Goal: Task Accomplishment & Management: Use online tool/utility

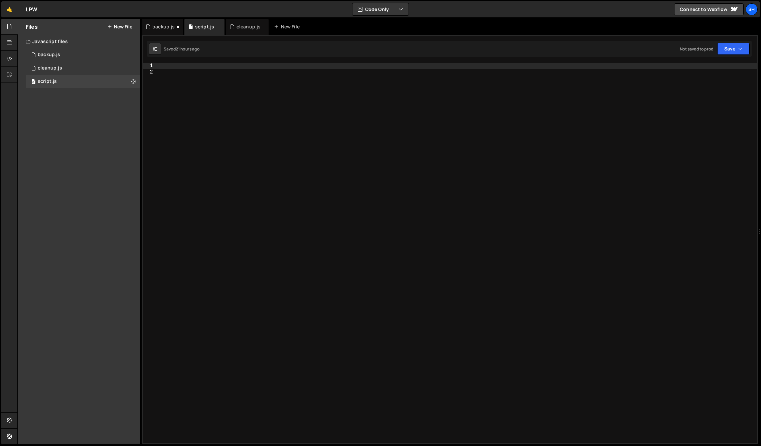
click at [222, 70] on div at bounding box center [457, 259] width 600 height 393
click at [223, 65] on div at bounding box center [457, 259] width 600 height 393
click at [245, 29] on div "cleanup.js" at bounding box center [249, 26] width 24 height 7
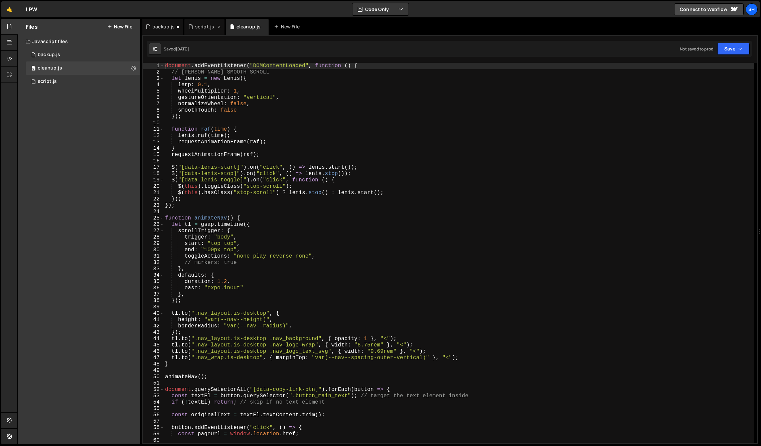
click at [205, 25] on div "script.js" at bounding box center [204, 26] width 19 height 7
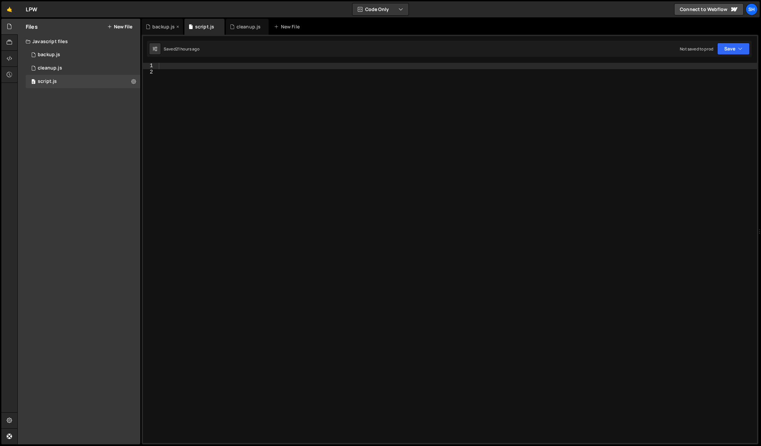
click at [163, 26] on div "backup.js" at bounding box center [163, 26] width 22 height 7
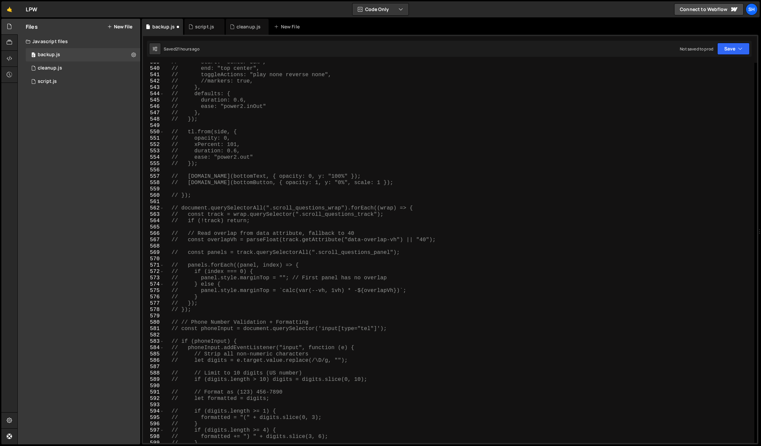
scroll to position [3419, 0]
type textarea "// document.querySelectorAll(".scroll_questions_wrap").forEach((wrap) => {"
drag, startPoint x: 182, startPoint y: 209, endPoint x: 420, endPoint y: 211, distance: 238.0
click at [420, 211] on div "// start: "center 55%", // end: "top center", // toggleActions: "play none reve…" at bounding box center [459, 256] width 591 height 393
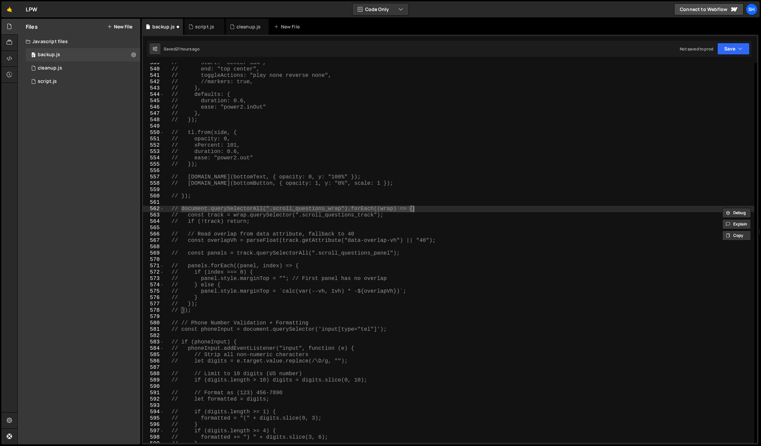
click at [426, 211] on div "// start: "center 55%", // end: "top center", // toggleActions: "play none reve…" at bounding box center [459, 253] width 591 height 380
click at [422, 211] on div "// start: "center 55%", // end: "top center", // toggleActions: "play none reve…" at bounding box center [459, 256] width 591 height 393
drag, startPoint x: 419, startPoint y: 210, endPoint x: 182, endPoint y: 207, distance: 237.3
click at [182, 207] on div "// start: "center 55%", // end: "top center", // toggleActions: "play none reve…" at bounding box center [459, 256] width 591 height 393
drag, startPoint x: 64, startPoint y: 141, endPoint x: 71, endPoint y: 134, distance: 10.4
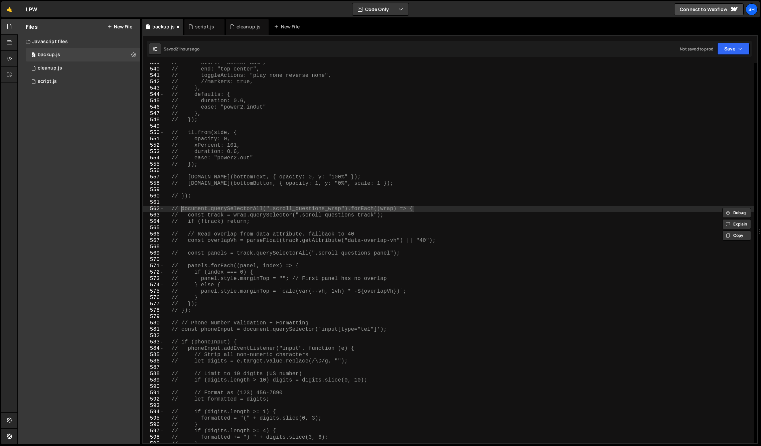
click at [65, 140] on div "Files New File Javascript files 0 backup.js 0 0 cleanup.js 0 0 script.js 0 CSS …" at bounding box center [79, 232] width 123 height 426
click at [197, 25] on div "script.js" at bounding box center [204, 26] width 19 height 7
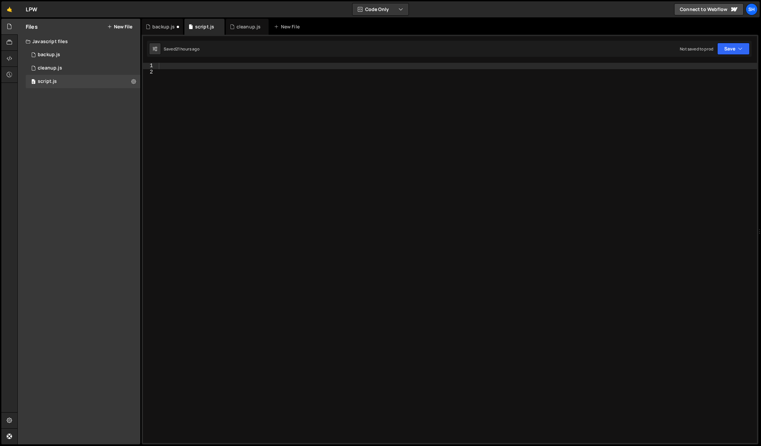
click at [205, 63] on div at bounding box center [457, 259] width 600 height 393
paste textarea "document.querySelectorAll(".scroll_questions_wrap").forEach((wrap) => {"
type textarea "document.querySelectorAll(".scroll_questions_wrap").forEach((wrap) => {"
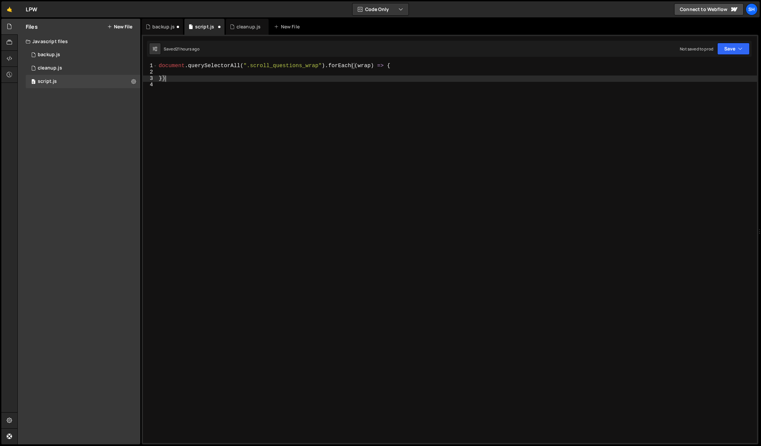
scroll to position [0, 0]
type textarea "});"
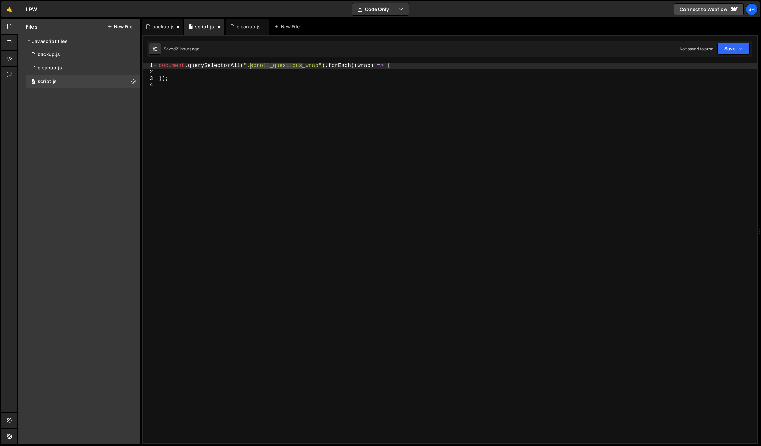
drag, startPoint x: 302, startPoint y: 67, endPoint x: 252, endPoint y: 66, distance: 50.5
click at [251, 67] on div "document . querySelectorAll ( ".scroll_questions_wrap" ) . forEach (( wrap ) =>…" at bounding box center [457, 259] width 600 height 393
click at [243, 76] on div "document . querySelectorAll ( ".home_hero_wrap" ) . forEach (( wrap ) => { }) ;" at bounding box center [457, 259] width 600 height 393
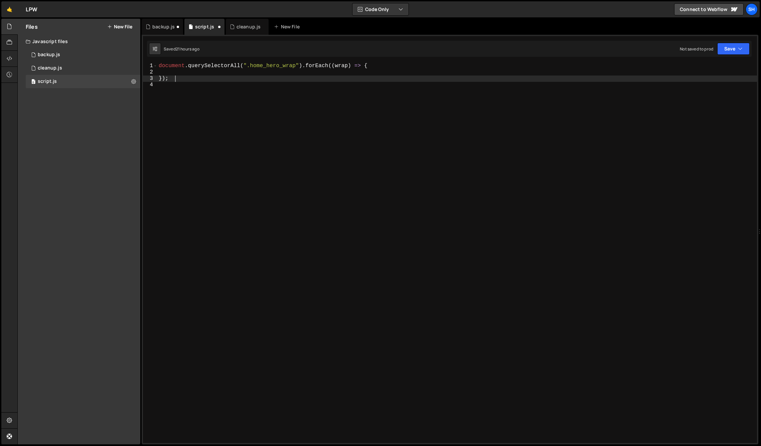
scroll to position [0, 1]
click at [262, 64] on div "document . querySelectorAll ( ".home_hero_wrap" ) . forEach (( wrap ) => { }) ;" at bounding box center [457, 259] width 600 height 393
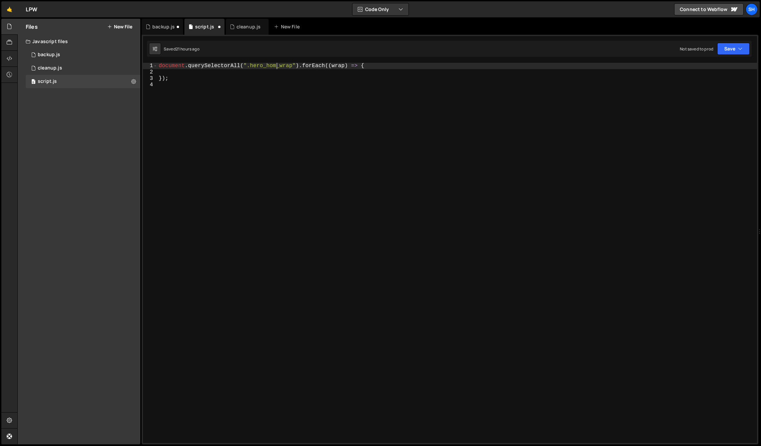
scroll to position [0, 7]
type textarea "document.querySelectorAll(".hero_home_wrap").forEach((wrap) => {"
click at [34, 195] on div "Files New File Javascript files 0 backup.js 0 0 cleanup.js 0 0 script.js 0 CSS …" at bounding box center [79, 232] width 123 height 426
click at [228, 75] on div "document . querySelectorAll ( ".hero_home_wrap" ) . forEach (( wrap ) => { }) ;" at bounding box center [457, 259] width 600 height 393
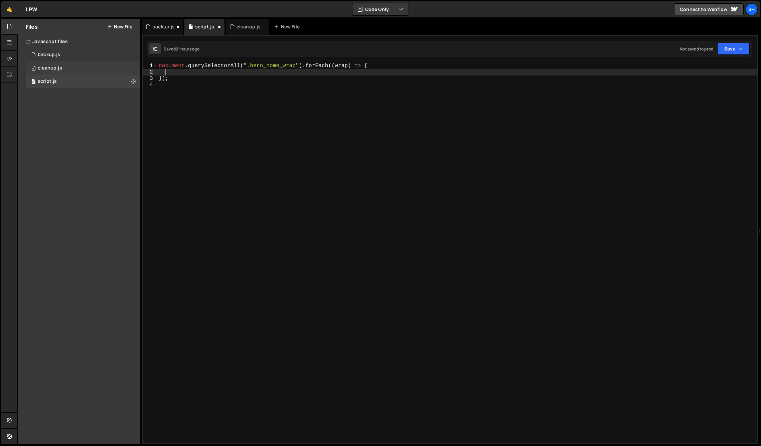
drag, startPoint x: 58, startPoint y: 68, endPoint x: 66, endPoint y: 67, distance: 7.1
click at [58, 68] on div "cleanup.js" at bounding box center [50, 68] width 24 height 6
click at [57, 65] on div "cleanup.js" at bounding box center [50, 68] width 24 height 6
click at [62, 54] on div "0 backup.js 0" at bounding box center [83, 54] width 115 height 13
click at [72, 52] on div "0 backup.js 0" at bounding box center [83, 54] width 115 height 13
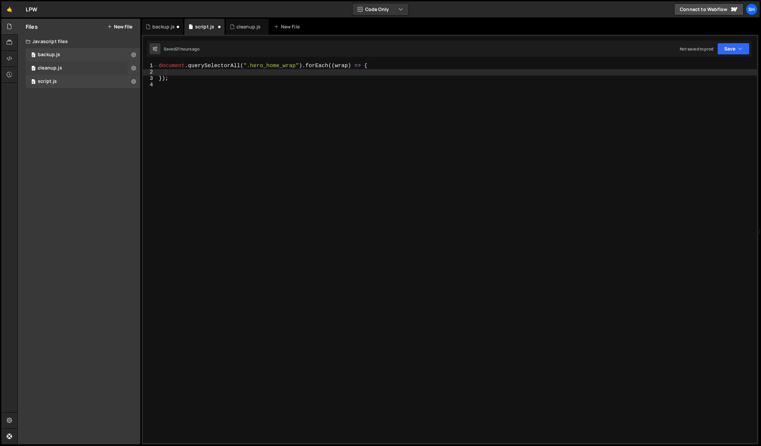
click at [72, 68] on div "0 cleanup.js 0" at bounding box center [83, 67] width 115 height 13
click at [244, 27] on div "cleanup.js" at bounding box center [249, 26] width 24 height 7
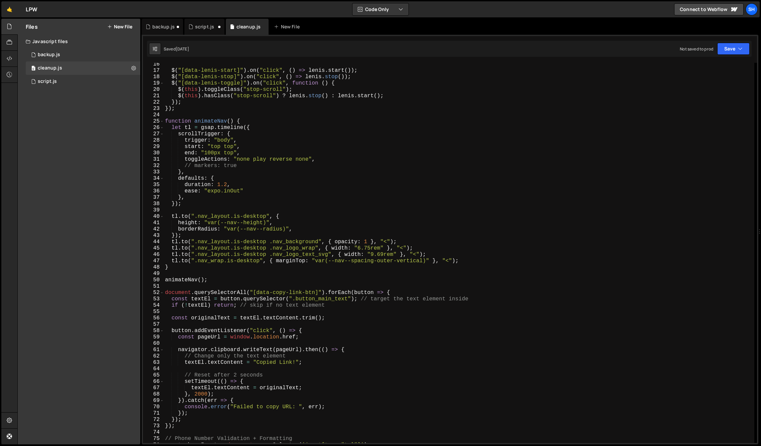
scroll to position [98, 0]
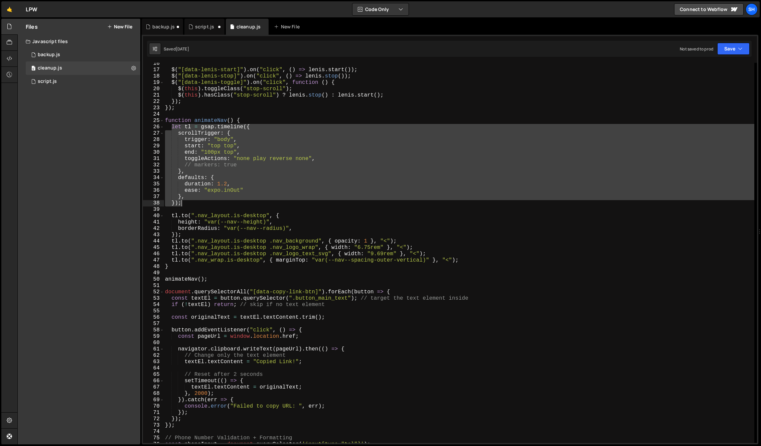
drag, startPoint x: 172, startPoint y: 127, endPoint x: 217, endPoint y: 202, distance: 88.0
click at [217, 202] on div "$ ( "[data-lenis-start]" ) . on ( "click" , ( ) => lenis . start ( )) ; $ ( "[d…" at bounding box center [459, 256] width 591 height 393
type textarea "}, });"
click at [72, 101] on div "Files New File Javascript files 0 backup.js 0 0 cleanup.js 0 0 script.js 0 CSS …" at bounding box center [79, 232] width 123 height 426
click at [197, 27] on div "script.js" at bounding box center [204, 26] width 19 height 7
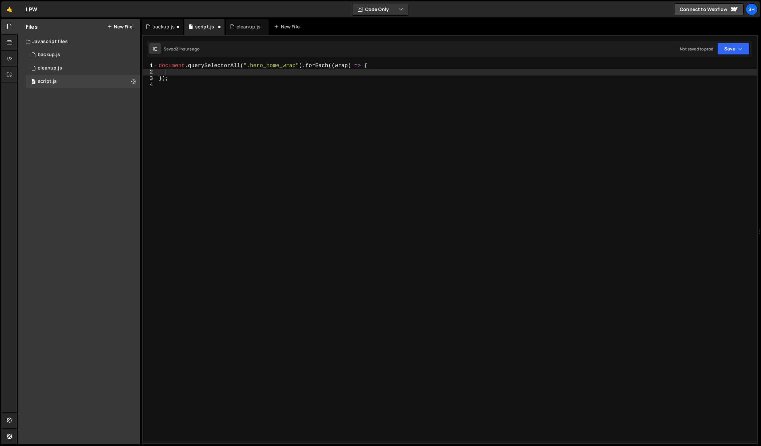
click at [185, 75] on div "document . querySelectorAll ( ".hero_home_wrap" ) . forEach (( wrap ) => { }) ;" at bounding box center [457, 259] width 600 height 393
paste textarea "});"
type textarea "});"
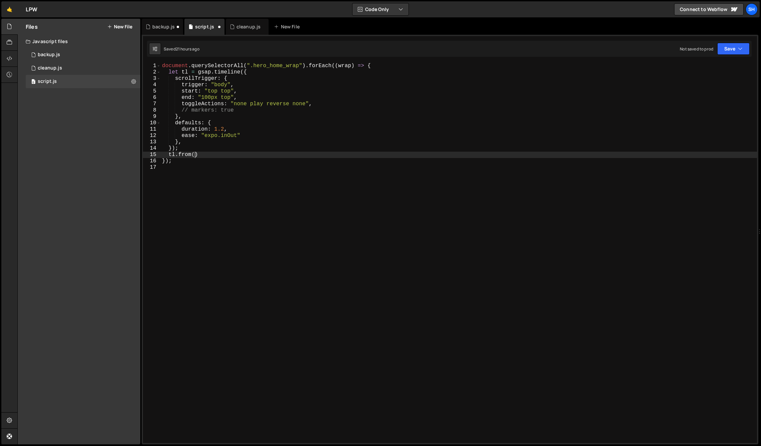
scroll to position [0, 2]
click at [198, 154] on div "document . querySelectorAll ( ".hero_home_wrap" ) . forEach (( wrap ) => { let …" at bounding box center [459, 259] width 597 height 393
click at [242, 29] on div "cleanup.js" at bounding box center [249, 26] width 24 height 7
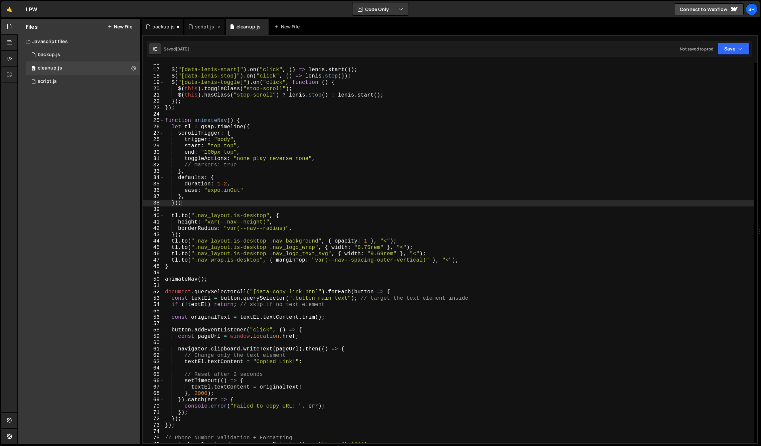
click at [198, 24] on div "script.js" at bounding box center [204, 26] width 19 height 7
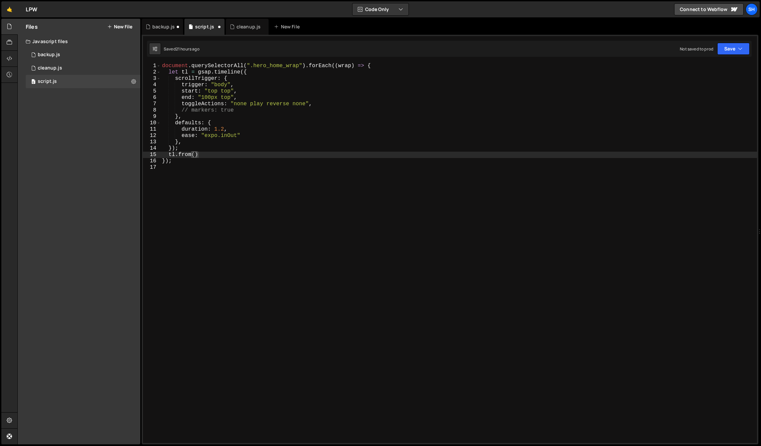
click at [208, 157] on div "document . querySelectorAll ( ".hero_home_wrap" ) . forEach (( wrap ) => { let …" at bounding box center [459, 259] width 597 height 393
click at [184, 149] on div "document . querySelectorAll ( ".hero_home_wrap" ) . forEach (( wrap ) => { let …" at bounding box center [459, 259] width 597 height 393
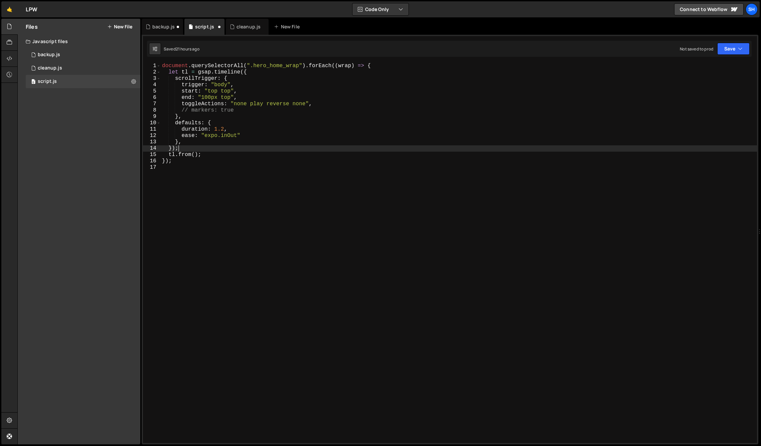
scroll to position [0, 1]
click at [180, 143] on div "document . querySelectorAll ( ".hero_home_wrap" ) . forEach (( wrap ) => { let …" at bounding box center [459, 259] width 597 height 393
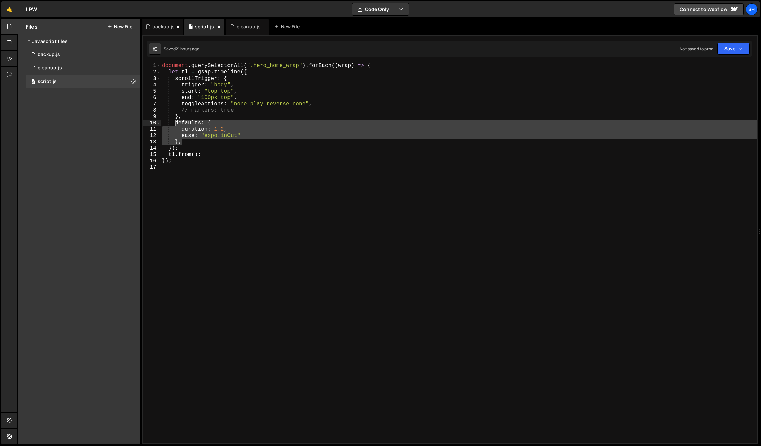
drag, startPoint x: 181, startPoint y: 141, endPoint x: 176, endPoint y: 124, distance: 17.7
click at [176, 124] on div "document . querySelectorAll ( ".hero_home_wrap" ) . forEach (( wrap ) => { let …" at bounding box center [459, 259] width 597 height 393
click at [217, 134] on div "document . querySelectorAll ( ".hero_home_wrap" ) . forEach (( wrap ) => { let …" at bounding box center [459, 253] width 597 height 380
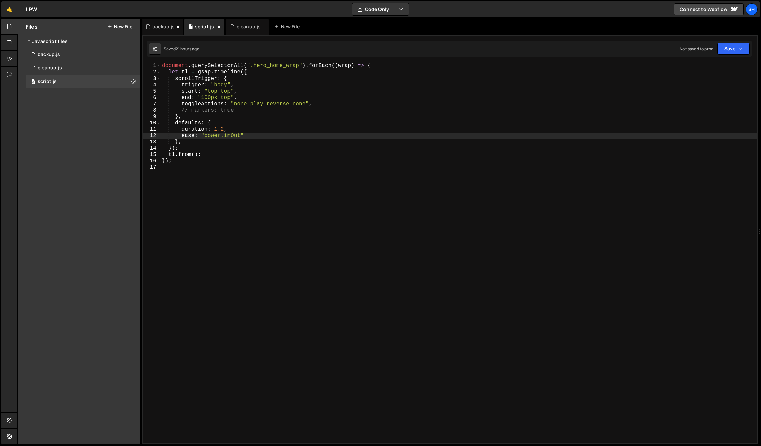
scroll to position [0, 4]
click at [258, 137] on div "document . querySelectorAll ( ".hero_home_wrap" ) . forEach (( wrap ) => { let …" at bounding box center [459, 259] width 597 height 393
click at [223, 130] on div "document . querySelectorAll ( ".hero_home_wrap" ) . forEach (( wrap ) => { let …" at bounding box center [459, 259] width 597 height 393
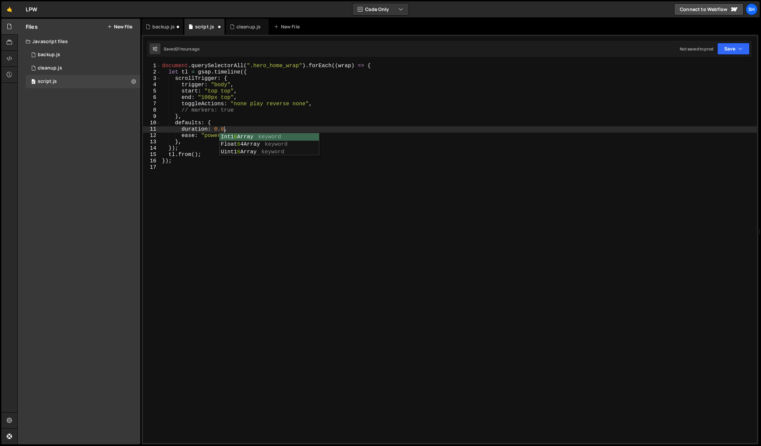
click at [190, 112] on div "document . querySelectorAll ( ".hero_home_wrap" ) . forEach (( wrap ) => { let …" at bounding box center [459, 259] width 597 height 393
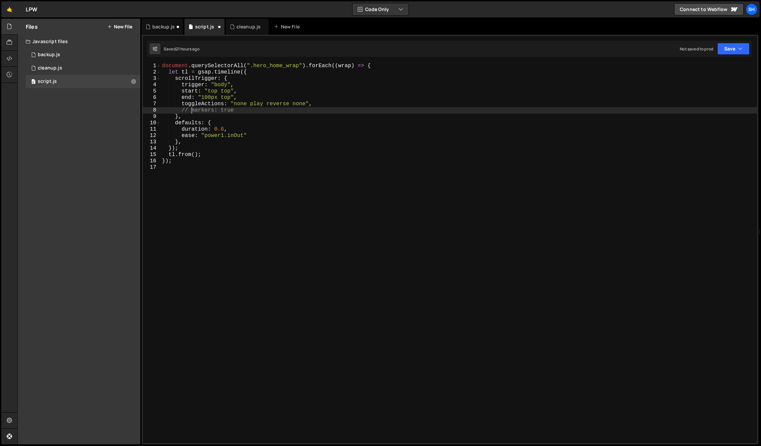
scroll to position [0, 2]
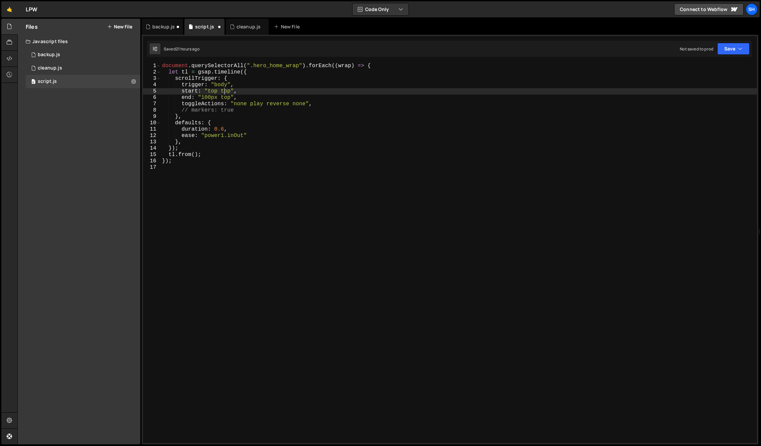
click at [225, 90] on div "document . querySelectorAll ( ".hero_home_wrap" ) . forEach (( wrap ) => { let …" at bounding box center [459, 259] width 597 height 393
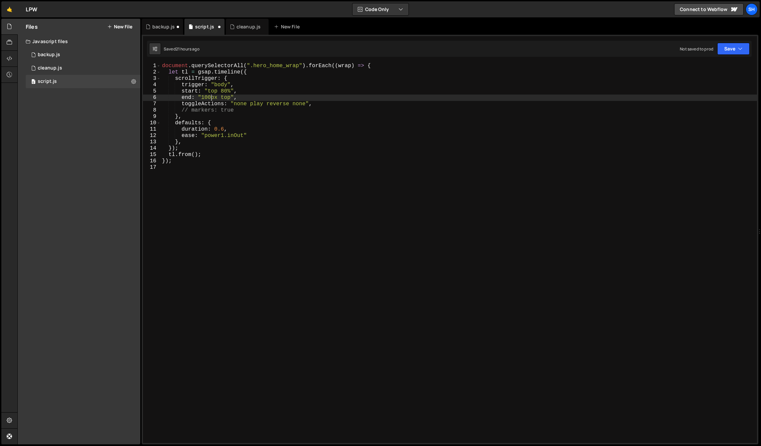
click at [210, 100] on div "document . querySelectorAll ( ".hero_home_wrap" ) . forEach (( wrap ) => { let …" at bounding box center [459, 259] width 597 height 393
click at [274, 98] on div "document . querySelectorAll ( ".hero_home_wrap" ) . forEach (( wrap ) => { let …" at bounding box center [459, 259] width 597 height 393
drag, startPoint x: 247, startPoint y: 105, endPoint x: 251, endPoint y: 104, distance: 3.4
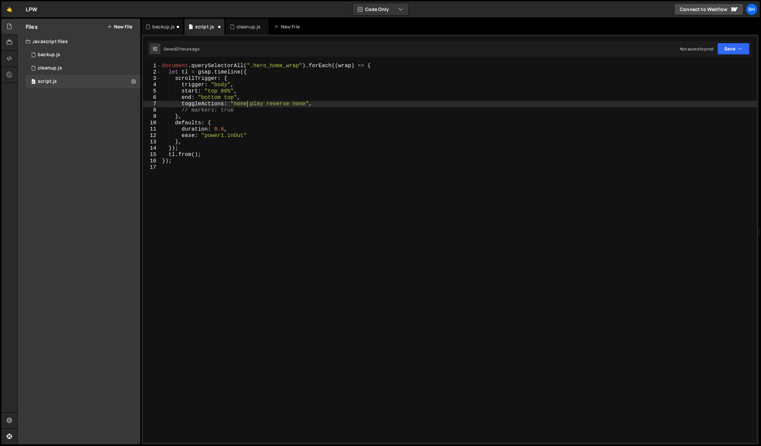
click at [247, 104] on div "document . querySelectorAll ( ".hero_home_wrap" ) . forEach (( wrap ) => { let …" at bounding box center [459, 259] width 597 height 393
click at [309, 105] on div "document . querySelectorAll ( ".hero_home_wrap" ) . forEach (( wrap ) => { let …" at bounding box center [459, 259] width 597 height 393
click at [65, 136] on div "Files New File Javascript files 0 backup.js 0 0 cleanup.js 0 0 script.js 0 CSS …" at bounding box center [79, 232] width 123 height 426
click at [308, 106] on div "document . querySelectorAll ( ".hero_home_wrap" ) . forEach (( wrap ) => { let …" at bounding box center [459, 259] width 597 height 393
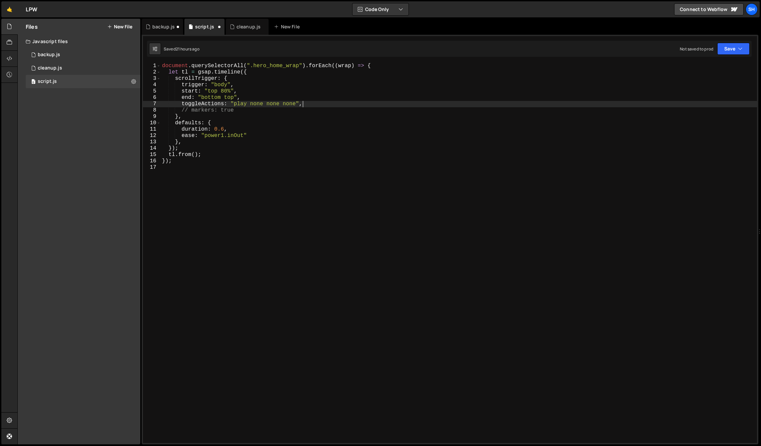
click at [193, 156] on div "document . querySelectorAll ( ".hero_home_wrap" ) . forEach (( wrap ) => { let …" at bounding box center [459, 259] width 597 height 393
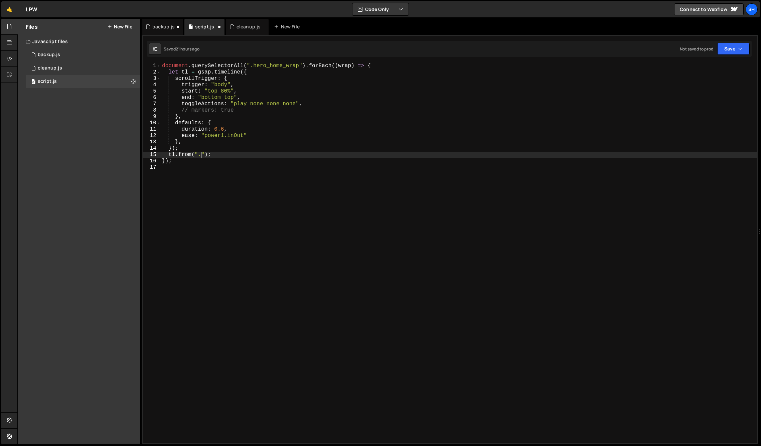
scroll to position [0, 2]
paste textarea ".c-heading > *""
drag, startPoint x: 247, startPoint y: 156, endPoint x: 195, endPoint y: 155, distance: 51.8
click at [195, 155] on div "document . querySelectorAll ( ".hero_home_wrap" ) . forEach (( wrap ) => { let …" at bounding box center [459, 259] width 597 height 393
click at [265, 154] on div "document . querySelectorAll ( ".hero_home_wrap" ) . forEach (( wrap ) => { let …" at bounding box center [459, 259] width 597 height 393
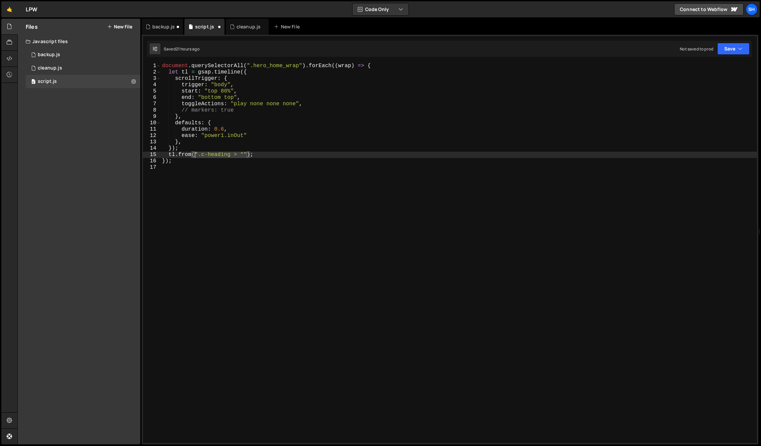
drag, startPoint x: 246, startPoint y: 153, endPoint x: 202, endPoint y: 152, distance: 44.1
click at [196, 153] on div "document . querySelectorAll ( ".hero_home_wrap" ) . forEach (( wrap ) => { let …" at bounding box center [459, 259] width 597 height 393
click at [216, 158] on div "document . querySelectorAll ( ".hero_home_wrap" ) . forEach (( wrap ) => { let …" at bounding box center [459, 259] width 597 height 393
click at [194, 154] on div "document . querySelectorAll ( ".hero_home_wrap" ) . forEach (( wrap ) => { let …" at bounding box center [459, 259] width 597 height 393
click at [168, 70] on div "document . querySelectorAll ( ".hero_home_wrap" ) . forEach (( wrap ) => { let …" at bounding box center [459, 259] width 597 height 393
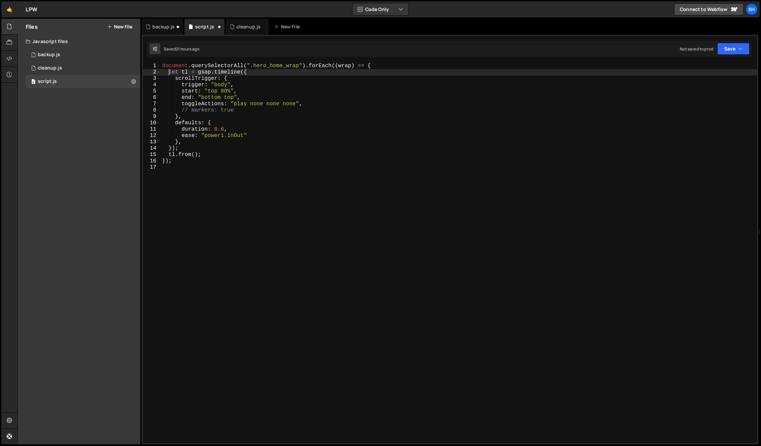
scroll to position [0, 0]
type textarea "let tl = gsap.timeline({"
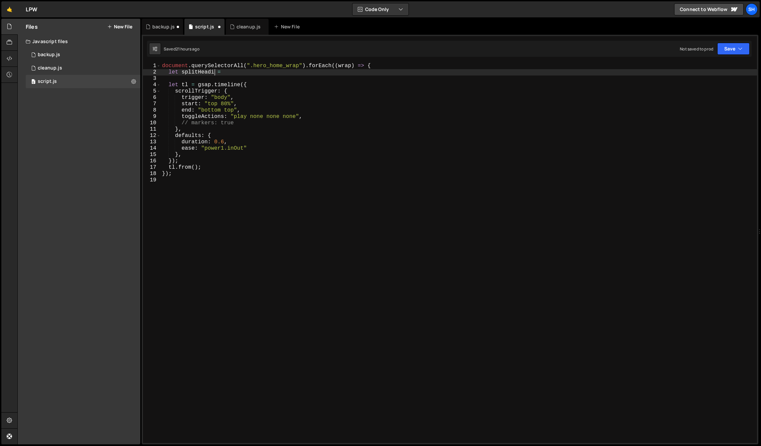
scroll to position [0, 3]
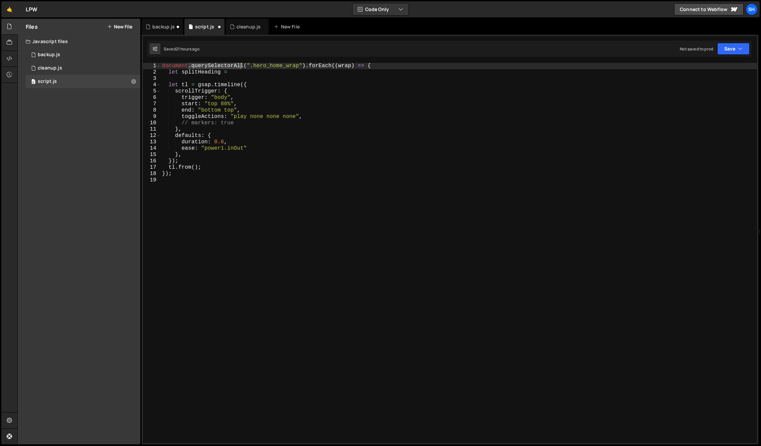
drag, startPoint x: 189, startPoint y: 66, endPoint x: 242, endPoint y: 64, distance: 53.2
click at [242, 64] on div "document . querySelectorAll ( ".hero_home_wrap" ) . forEach (( wrap ) => { let …" at bounding box center [459, 259] width 597 height 393
type textarea "document.querySelectorAll(".hero_home_wrap").forEach((wrap) => {"
click at [104, 135] on div "Files New File Javascript files 0 backup.js 0 0 cleanup.js 0 0 script.js 0 CSS …" at bounding box center [79, 232] width 123 height 426
click at [239, 28] on div "cleanup.js" at bounding box center [249, 26] width 24 height 7
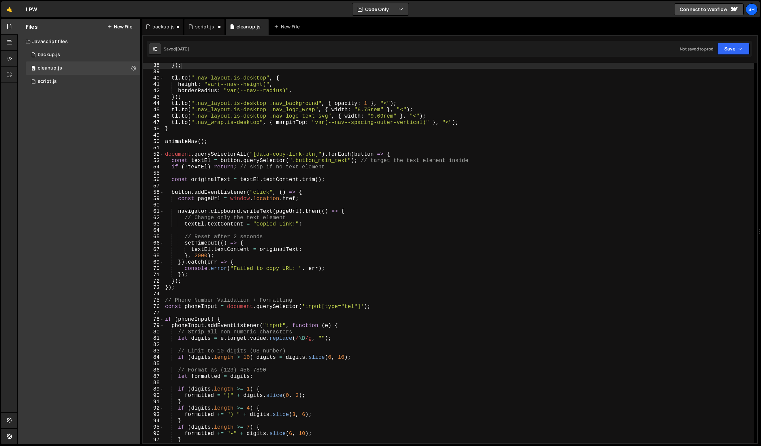
scroll to position [236, 0]
type textarea "const textEl = button.querySelector(".button_main_text"); // target the text el…"
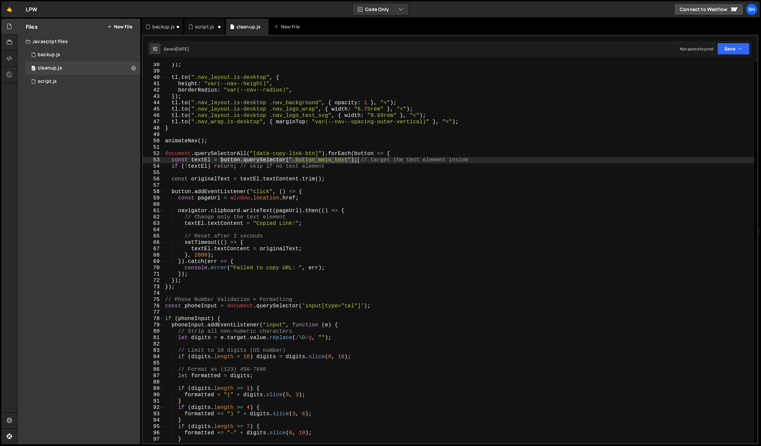
drag, startPoint x: 221, startPoint y: 160, endPoint x: 357, endPoint y: 162, distance: 135.7
click at [357, 162] on div "}) ; tl . to ( ".nav_layout.is-desktop" , { height : "var(--nav--height)" , bor…" at bounding box center [459, 258] width 591 height 393
click at [202, 25] on div "script.js" at bounding box center [204, 26] width 19 height 7
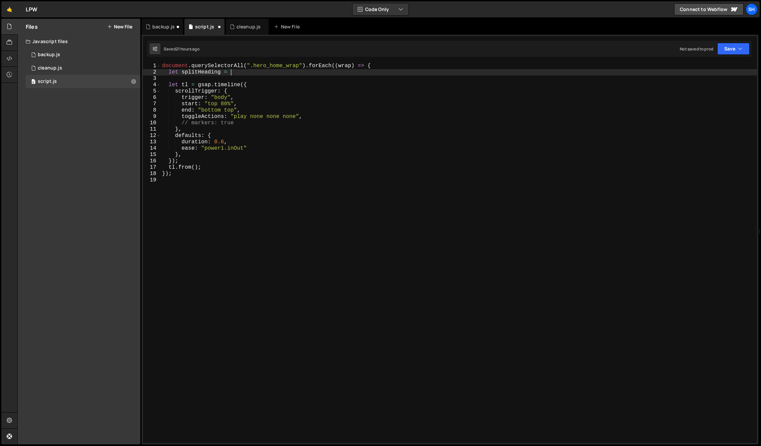
click at [236, 69] on div "document . querySelectorAll ( ".hero_home_wrap" ) . forEach (( wrap ) => { let …" at bounding box center [459, 259] width 597 height 393
paste textarea "button.querySelector(".button_main_text");"
drag, startPoint x: 249, startPoint y: 73, endPoint x: 231, endPoint y: 73, distance: 18.4
click at [231, 73] on div "document . querySelectorAll ( ".hero_home_wrap" ) . forEach (( wrap ) => { let …" at bounding box center [459, 259] width 597 height 393
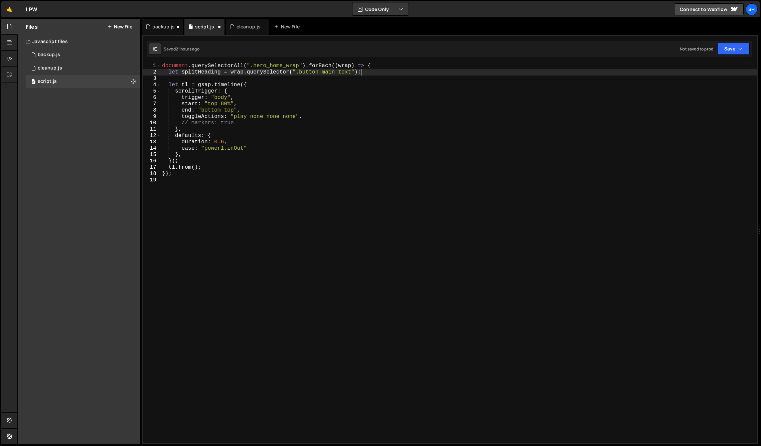
drag, startPoint x: 403, startPoint y: 73, endPoint x: 397, endPoint y: 72, distance: 5.7
click at [403, 73] on div "document . querySelectorAll ( ".hero_home_wrap" ) . forEach (( wrap ) => { let …" at bounding box center [459, 259] width 597 height 393
drag, startPoint x: 299, startPoint y: 72, endPoint x: 351, endPoint y: 74, distance: 51.8
click at [351, 74] on div "document . querySelectorAll ( ".hero_home_wrap" ) . forEach (( wrap ) => { let …" at bounding box center [459, 259] width 597 height 393
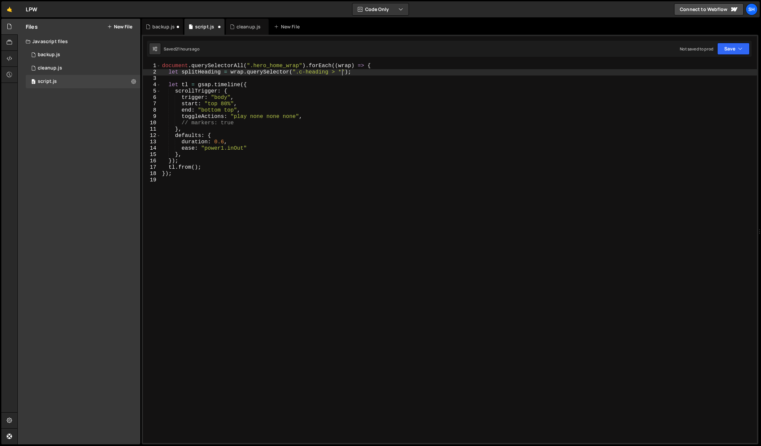
click at [369, 73] on div "document . querySelectorAll ( ".hero_home_wrap" ) . forEach (( wrap ) => { let …" at bounding box center [459, 259] width 597 height 393
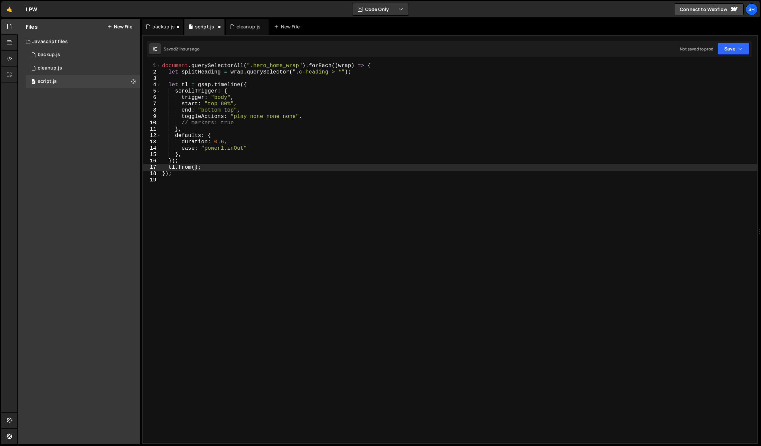
click at [195, 168] on div "document . querySelectorAll ( ".hero_home_wrap" ) . forEach (( wrap ) => { let …" at bounding box center [459, 259] width 597 height 393
click at [247, 28] on div "cleanup.js" at bounding box center [249, 26] width 24 height 7
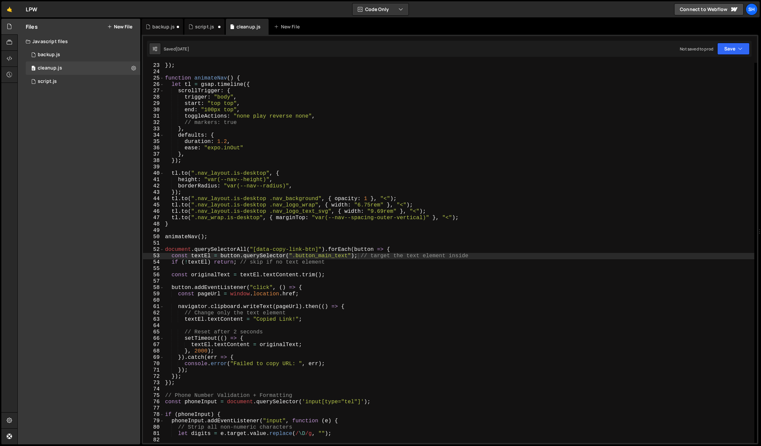
scroll to position [134, 0]
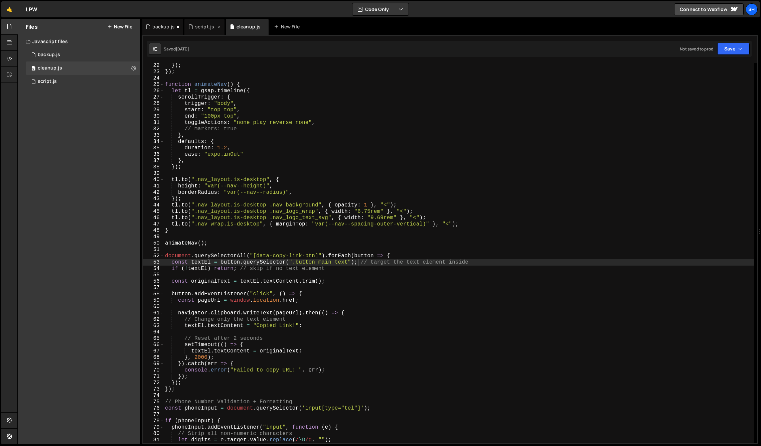
click at [208, 24] on div "script.js" at bounding box center [204, 26] width 19 height 7
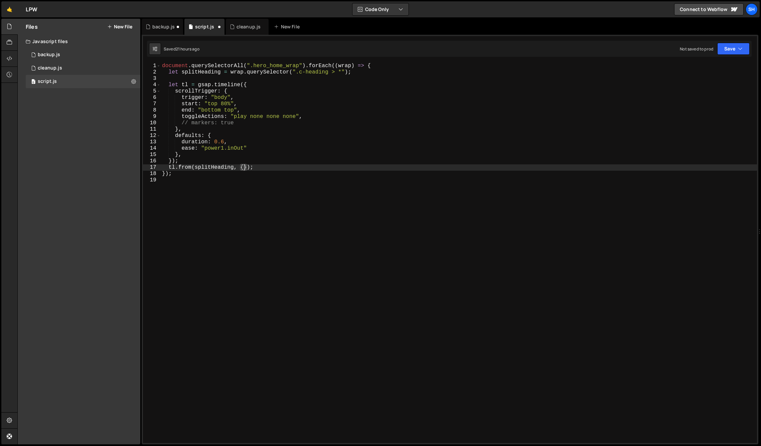
click at [245, 167] on div "document . querySelectorAll ( ".hero_home_wrap" ) . forEach (( wrap ) => { let …" at bounding box center [459, 259] width 597 height 393
type textarea "tl.from(splitHeading, {opacity: 0, scale: 0.9, delay: 0.2});"
drag, startPoint x: 270, startPoint y: 179, endPoint x: 274, endPoint y: 178, distance: 3.7
click at [270, 179] on div "document . querySelectorAll ( ".hero_home_wrap" ) . forEach (( wrap ) => { let …" at bounding box center [459, 259] width 597 height 393
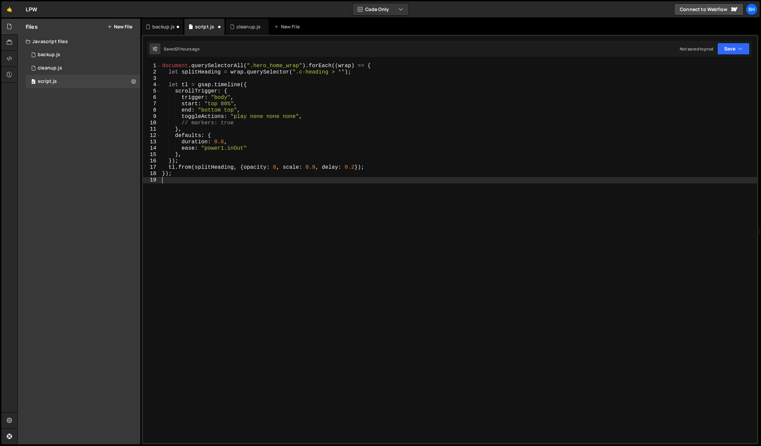
scroll to position [0, 0]
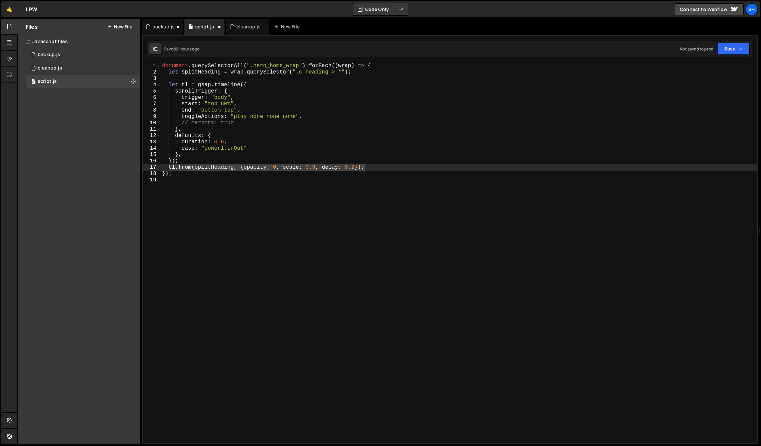
drag, startPoint x: 340, startPoint y: 169, endPoint x: 169, endPoint y: 167, distance: 171.1
click at [168, 168] on div "document . querySelectorAll ( ".hero_home_wrap" ) . forEach (( wrap ) => { let …" at bounding box center [459, 259] width 597 height 393
drag, startPoint x: 48, startPoint y: 127, endPoint x: 4, endPoint y: 203, distance: 87.9
click at [47, 127] on div "Files New File Javascript files 0 backup.js 0 0 cleanup.js 0 0 script.js 0 CSS …" at bounding box center [79, 232] width 123 height 426
drag, startPoint x: 181, startPoint y: 175, endPoint x: 176, endPoint y: 176, distance: 5.1
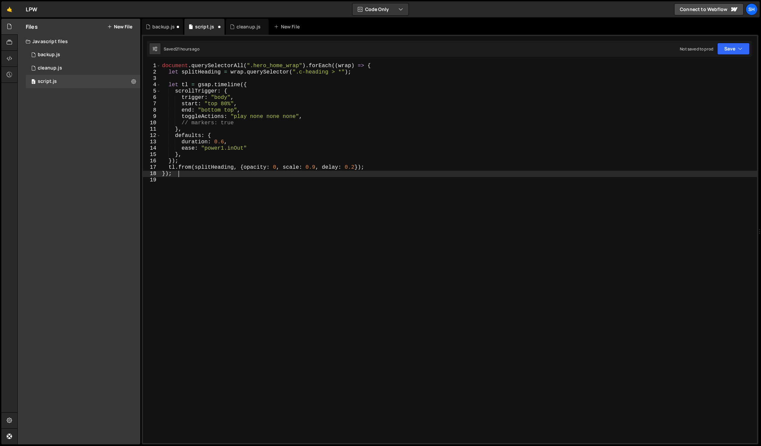
click at [181, 175] on div "document . querySelectorAll ( ".hero_home_wrap" ) . forEach (( wrap ) => { let …" at bounding box center [459, 259] width 597 height 393
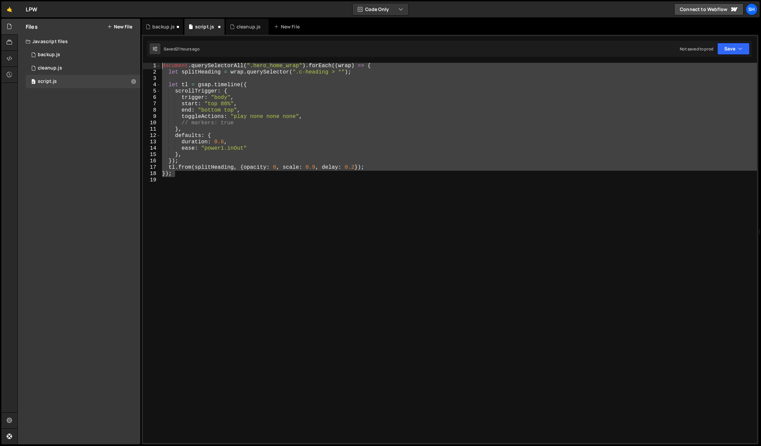
drag, startPoint x: 176, startPoint y: 176, endPoint x: 155, endPoint y: 61, distance: 117.6
click at [155, 61] on div "const textEl = button.querySelector(".button_main_text"); // target the text el…" at bounding box center [450, 240] width 617 height 410
type textarea "document.querySelectorAll(".hero_home_wrap").forEach((wrap) => { let splitHeadi…"
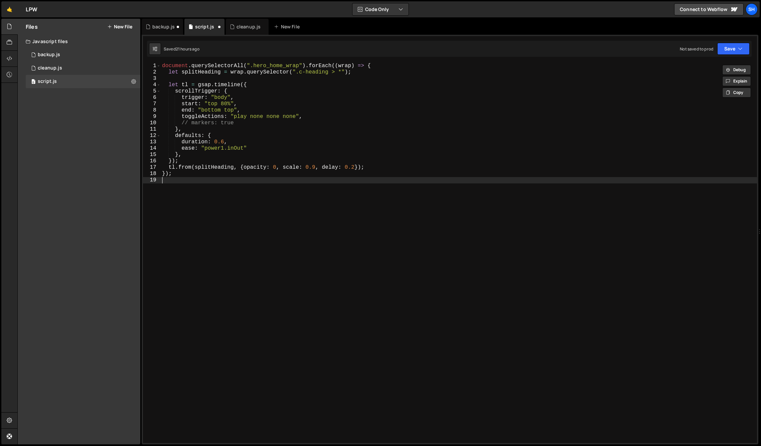
click at [215, 186] on div "document . querySelectorAll ( ".hero_home_wrap" ) . forEach (( wrap ) => { let …" at bounding box center [459, 259] width 597 height 393
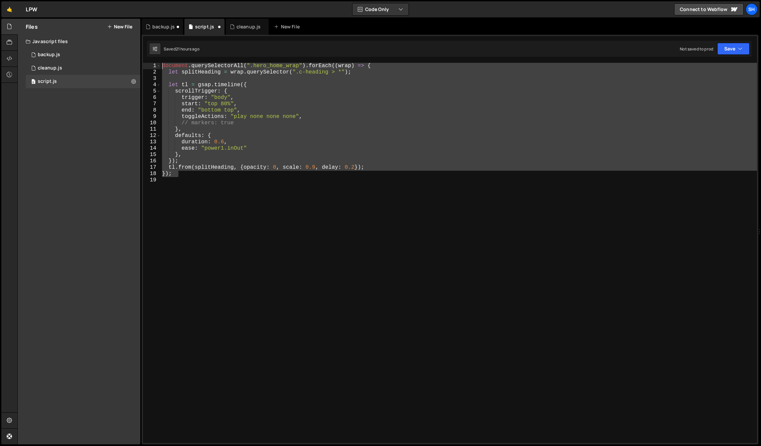
drag, startPoint x: 184, startPoint y: 174, endPoint x: 158, endPoint y: 61, distance: 116.0
click at [158, 61] on div "const textEl = button.querySelector(".button_main_text"); // target the text el…" at bounding box center [450, 240] width 617 height 410
type textarea "document.querySelectorAll(".hero_home_wrap").forEach((wrap) => { let splitHeadi…"
paste textarea
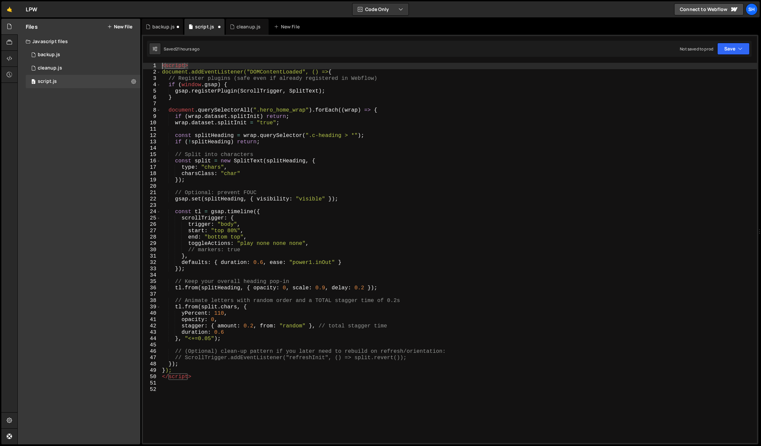
drag, startPoint x: 192, startPoint y: 67, endPoint x: 141, endPoint y: 67, distance: 51.5
click at [142, 67] on div "const textEl = button.querySelector(".button_main_text"); // target the text el…" at bounding box center [450, 240] width 617 height 410
type textarea "<script>"
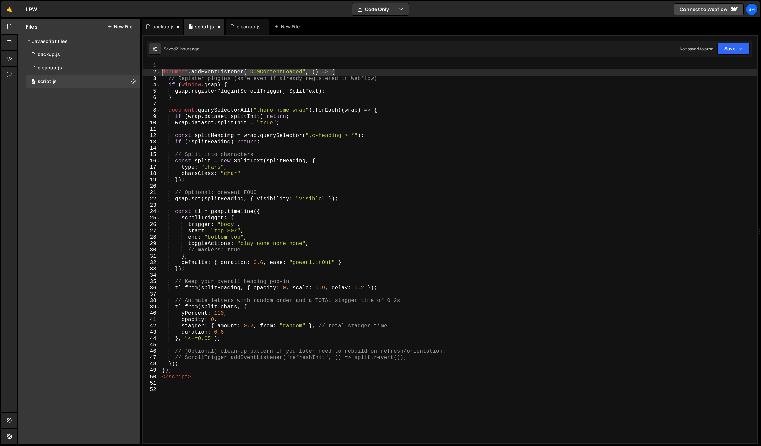
drag, startPoint x: 295, startPoint y: 69, endPoint x: 155, endPoint y: 72, distance: 140.1
click at [155, 72] on div "1 2 3 4 5 6 7 8 9 10 11 12 13 14 15 16 17 18 19 20 21 22 23 24 25 26 27 28 29 3…" at bounding box center [450, 253] width 614 height 380
type textarea "document.addEventListener("DOMContentLoaded", () => {"
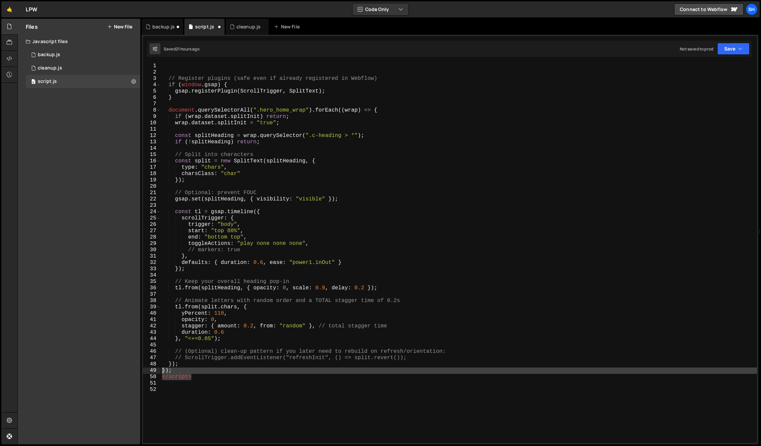
drag, startPoint x: 187, startPoint y: 377, endPoint x: 149, endPoint y: 368, distance: 39.0
click at [150, 369] on div "1 2 3 4 5 6 7 8 9 10 11 12 13 14 15 16 17 18 19 20 21 22 23 24 25 26 27 28 29 3…" at bounding box center [450, 253] width 614 height 380
type textarea "}); </script>"
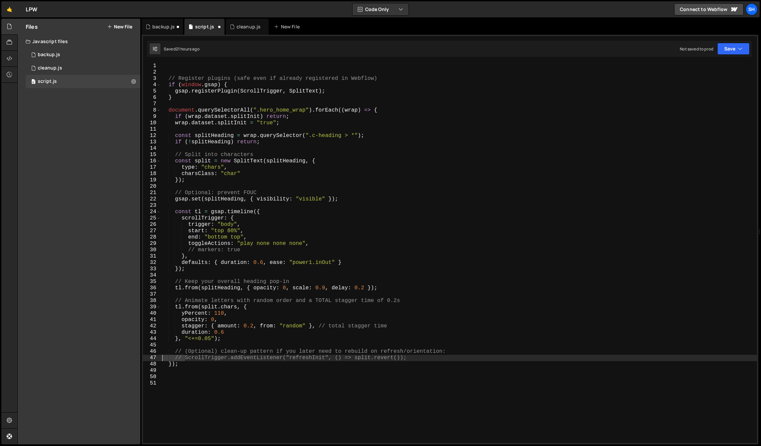
drag, startPoint x: 182, startPoint y: 359, endPoint x: 148, endPoint y: 357, distance: 34.5
click at [148, 357] on div "1 2 3 4 5 6 7 8 9 10 11 12 13 14 15 16 17 18 19 20 21 22 23 24 25 26 27 28 29 3…" at bounding box center [450, 253] width 614 height 380
drag, startPoint x: 184, startPoint y: 351, endPoint x: 145, endPoint y: 350, distance: 39.5
click at [145, 350] on div "ScrollTrigger.addEventListener("refreshInit", () => split.revert()); 1 2 3 4 5 …" at bounding box center [450, 253] width 614 height 380
type textarea "// (Optional) clean-up pattern if you later need to rebuild on refresh/orientat…"
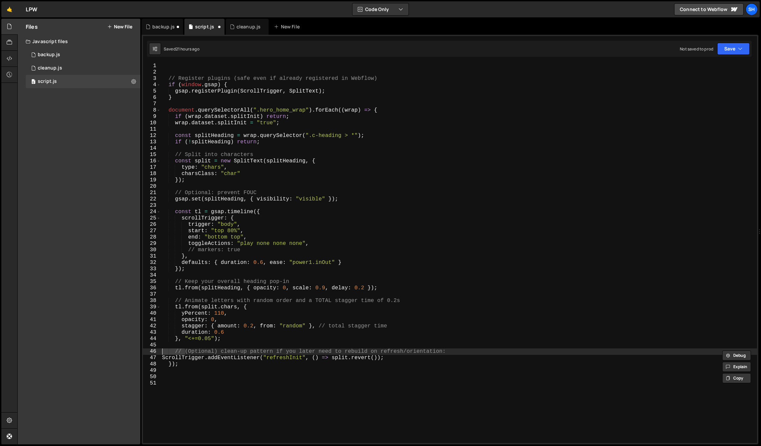
click at [241, 345] on div "// Register plugins (safe even if already registered in Webflow) if ( window . …" at bounding box center [459, 259] width 597 height 393
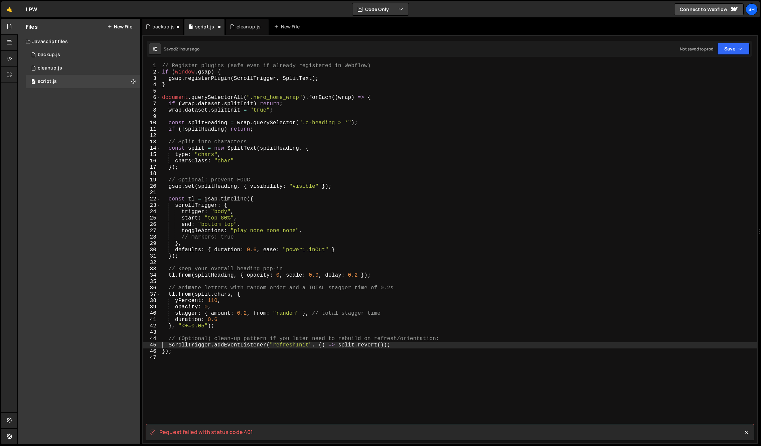
click at [191, 336] on div "// Register plugins (safe even if already registered in Webflow) if ( window . …" at bounding box center [459, 259] width 597 height 393
type textarea "// (Optional) clean-up pattern if you later need to rebuild on refresh/orientat…"
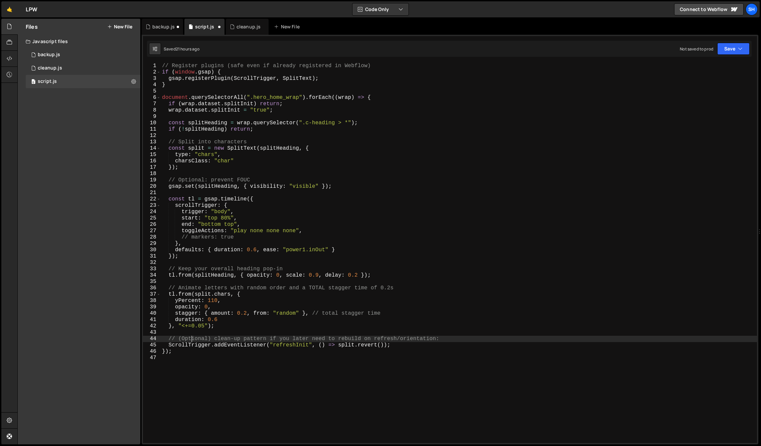
click at [122, 164] on div "Files New File Javascript files 0 backup.js 0 0 cleanup.js 0 0 script.js 0 CSS …" at bounding box center [79, 232] width 123 height 426
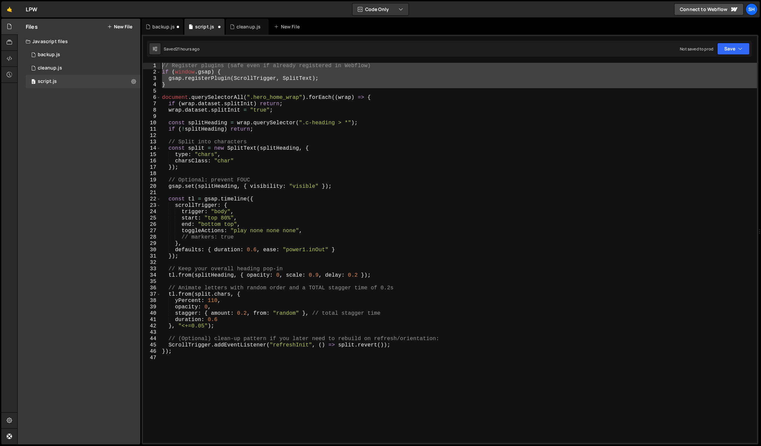
drag, startPoint x: 164, startPoint y: 82, endPoint x: 159, endPoint y: 64, distance: 18.5
click at [158, 66] on div "1 2 3 4 5 6 7 8 9 10 11 12 13 14 15 16 17 18 19 20 21 22 23 24 25 26 27 28 29 3…" at bounding box center [450, 253] width 614 height 380
type textarea "// Register plugins (safe even if already registered in Webflow) if (window.gsa…"
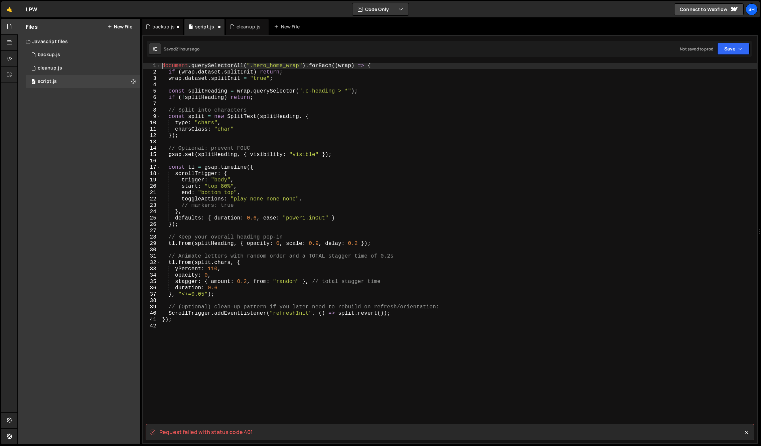
click at [180, 322] on div "document . querySelectorAll ( ".hero_home_wrap" ) . forEach (( wrap ) => { if (…" at bounding box center [459, 259] width 597 height 393
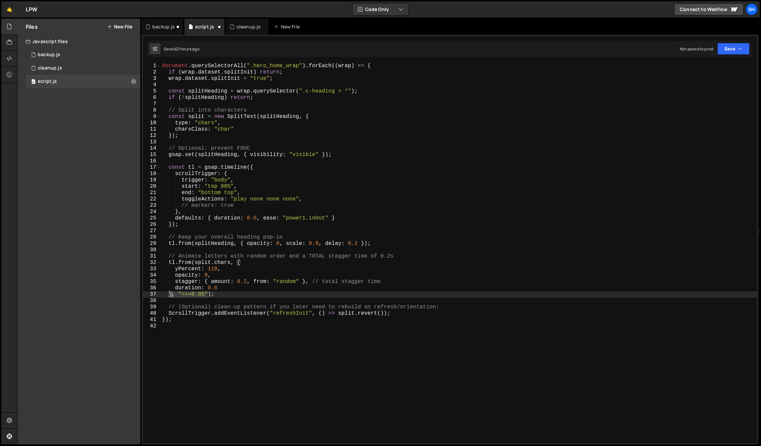
drag, startPoint x: 200, startPoint y: 294, endPoint x: 172, endPoint y: 291, distance: 27.9
click at [172, 293] on div "document . querySelectorAll ( ".hero_home_wrap" ) . forEach (( wrap ) => { if (…" at bounding box center [459, 259] width 597 height 393
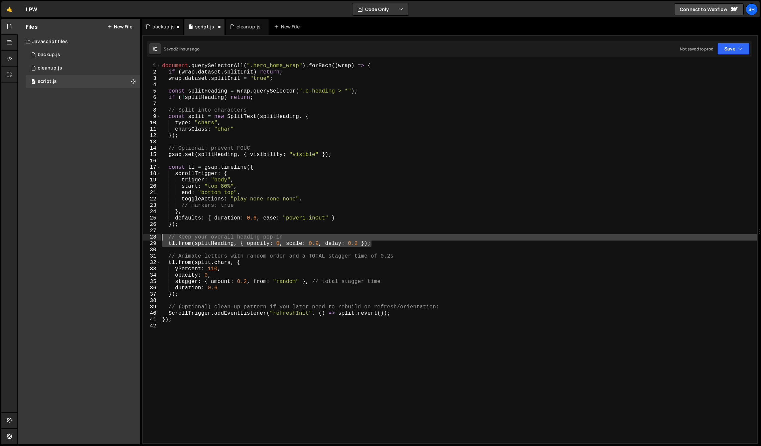
drag, startPoint x: 376, startPoint y: 242, endPoint x: 157, endPoint y: 237, distance: 218.6
click at [157, 237] on div "}); 1 2 3 4 5 6 7 8 9 10 11 12 13 14 15 16 17 18 19 20 21 22 23 24 25 26 27 28 …" at bounding box center [450, 253] width 614 height 380
type textarea "// Keep your overall heading pop-in tl.from(splitHeading, { opacity: 0, scale: …"
click at [285, 239] on div "document . querySelectorAll ( ".hero_home_wrap" ) . forEach (( wrap ) => { if (…" at bounding box center [459, 253] width 597 height 380
type textarea "// Keep your overall heading pop-in"
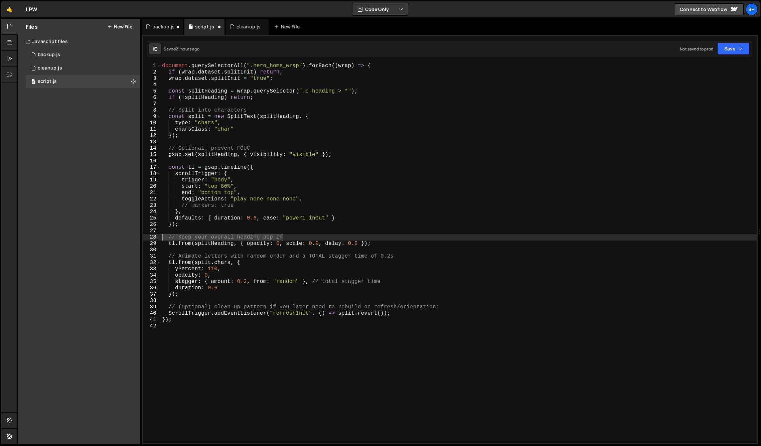
drag, startPoint x: 289, startPoint y: 237, endPoint x: 144, endPoint y: 235, distance: 145.1
click at [144, 236] on div "// Keep your overall heading pop-in 1 2 3 4 5 6 7 8 9 10 11 12 13 14 15 16 17 1…" at bounding box center [450, 253] width 614 height 380
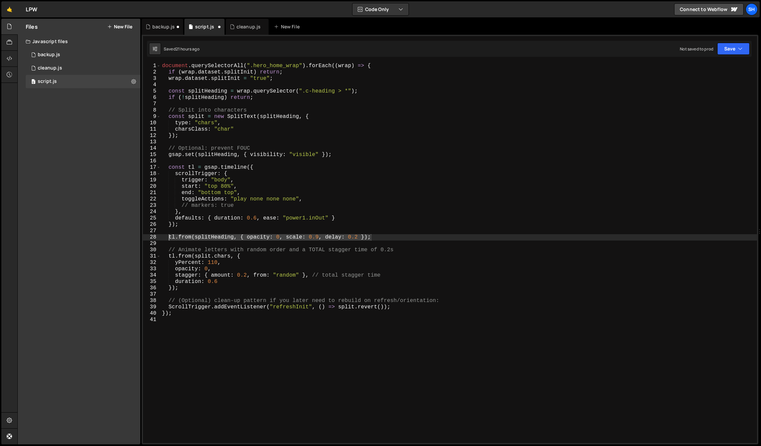
drag, startPoint x: 317, startPoint y: 236, endPoint x: 168, endPoint y: 236, distance: 149.4
click at [168, 236] on div "document . querySelectorAll ( ".hero_home_wrap" ) . forEach (( wrap ) => { if (…" at bounding box center [459, 259] width 597 height 393
type textarea "tl.from(splitHeading, { opacity: 0, scale: 0.9, delay: 0.2 });"
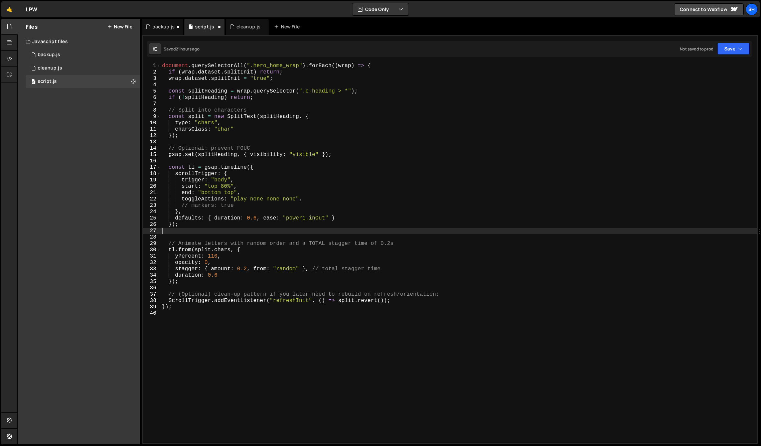
type textarea "});"
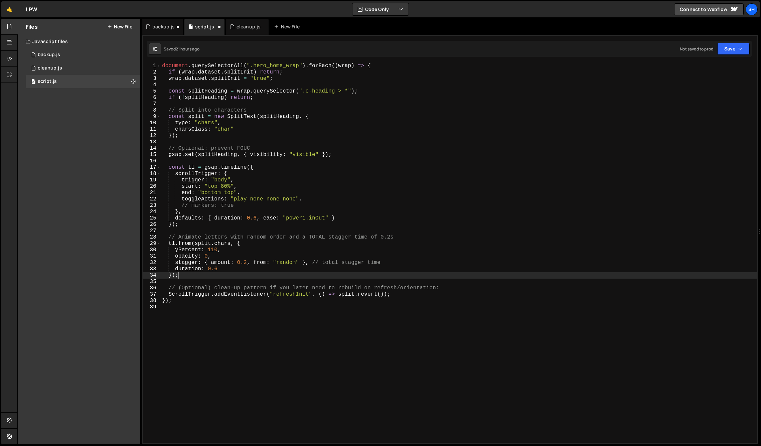
click at [181, 274] on div "document . querySelectorAll ( ".hero_home_wrap" ) . forEach (( wrap ) => { if (…" at bounding box center [459, 259] width 597 height 393
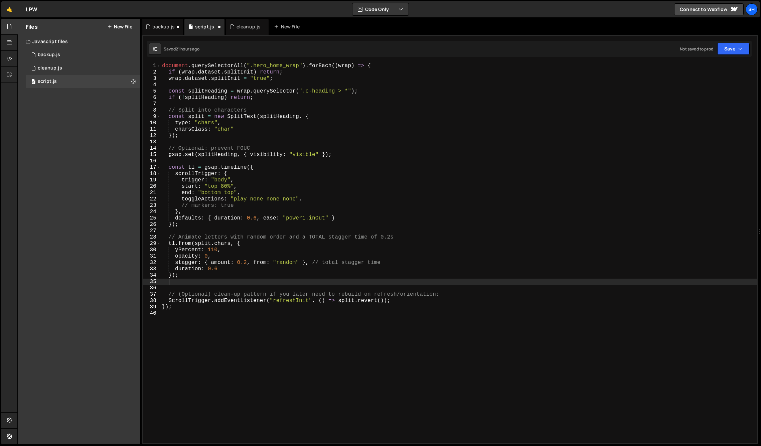
paste textarea "tl.from(splitHeading, { opacity: 0, scale: 0.9, delay: 0.2 });"
click at [223, 282] on div "document . querySelectorAll ( ".hero_home_wrap" ) . forEach (( wrap ) => { if (…" at bounding box center [459, 259] width 597 height 393
paste textarea ".hero_main_paragraph_wrap"
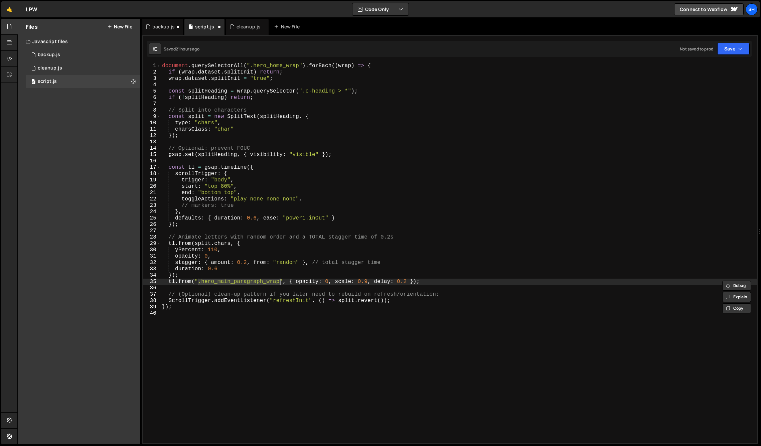
click at [368, 281] on div "document . querySelectorAll ( ".hero_home_wrap" ) . forEach (( wrap ) => { if (…" at bounding box center [459, 259] width 597 height 393
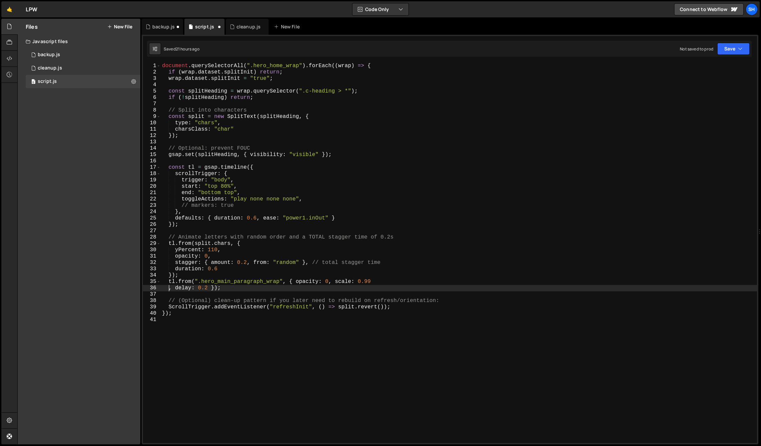
scroll to position [0, 0]
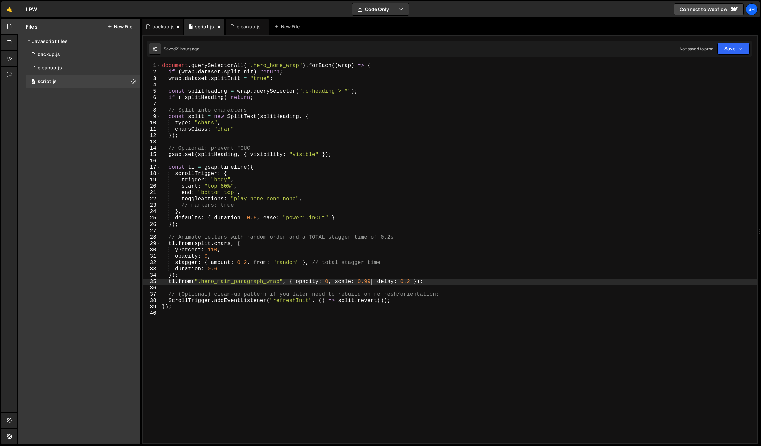
click at [409, 280] on div "document . querySelectorAll ( ".hero_home_wrap" ) . forEach (( wrap ) => { if (…" at bounding box center [459, 259] width 597 height 393
drag, startPoint x: 410, startPoint y: 279, endPoint x: 412, endPoint y: 274, distance: 5.2
click at [410, 279] on div "document . querySelectorAll ( ".hero_home_wrap" ) . forEach (( wrap ) => { if (…" at bounding box center [459, 259] width 597 height 393
click at [440, 281] on div "document . querySelectorAll ( ".hero_home_wrap" ) . forEach (( wrap ) => { if (…" at bounding box center [459, 259] width 597 height 393
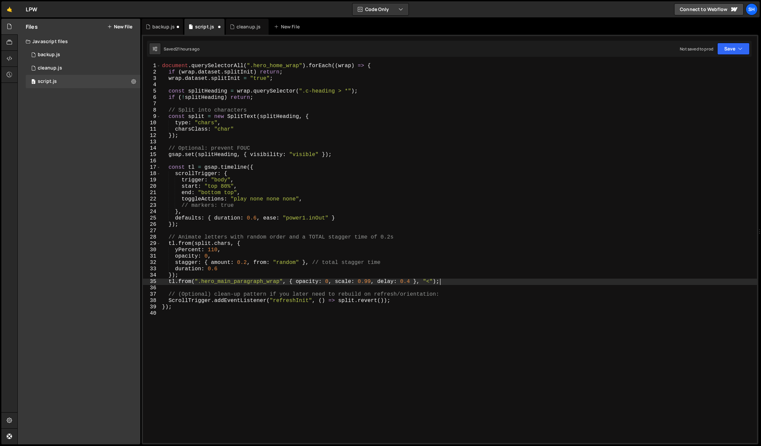
click at [218, 268] on div "document . querySelectorAll ( ".hero_home_wrap" ) . forEach (( wrap ) => { if (…" at bounding box center [459, 259] width 597 height 393
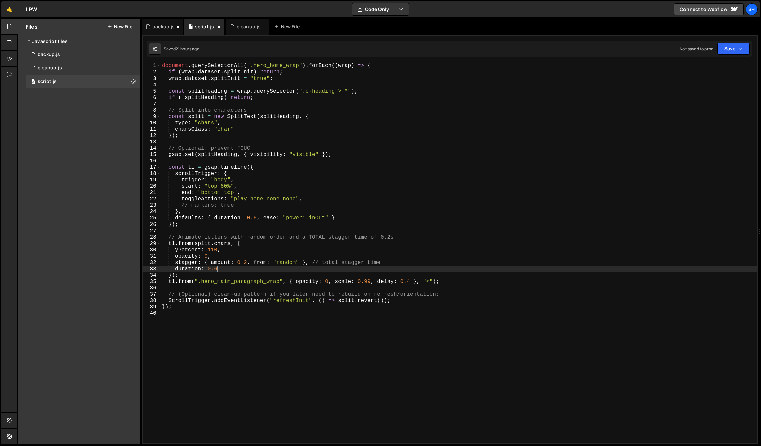
type textarea "duration: 0.6,"
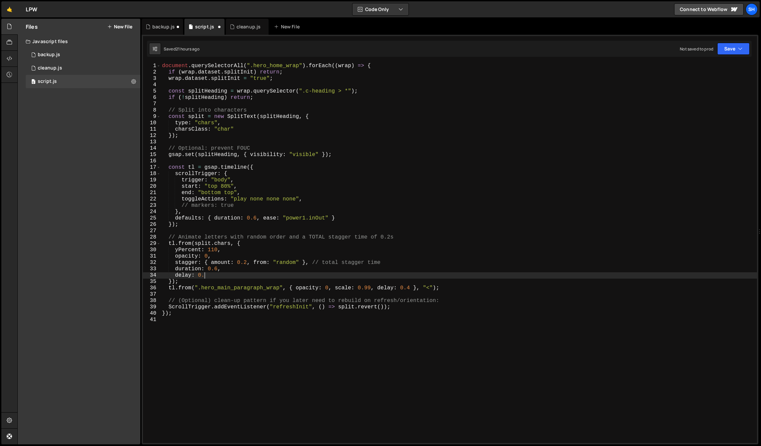
scroll to position [0, 2]
click at [236, 246] on div "document . querySelectorAll ( ".hero_home_wrap" ) . forEach (( wrap ) => { if (…" at bounding box center [459, 259] width 597 height 393
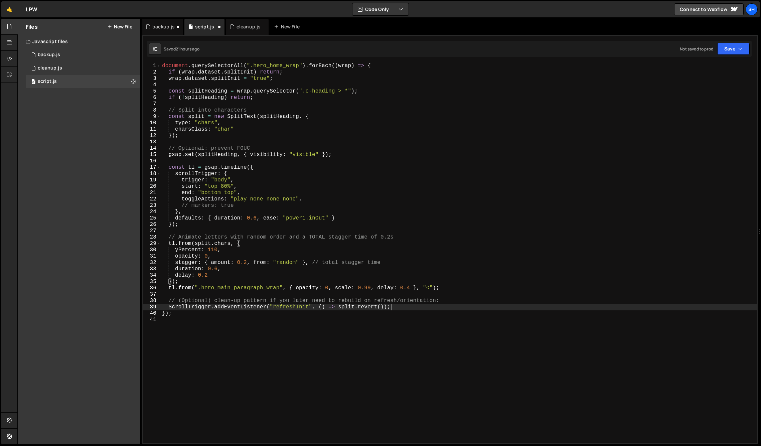
drag, startPoint x: 397, startPoint y: 309, endPoint x: 400, endPoint y: 297, distance: 12.1
click at [397, 309] on div "document . querySelectorAll ( ".hero_home_wrap" ) . forEach (( wrap ) => { if (…" at bounding box center [459, 259] width 597 height 393
click at [439, 289] on div "document . querySelectorAll ( ".hero_home_wrap" ) . forEach (( wrap ) => { if (…" at bounding box center [459, 259] width 597 height 393
type textarea "tl.from(".hero_main_paragraph_wrap", { opacity: 0, scale: 0.99, delay: 0.4 }, "…"
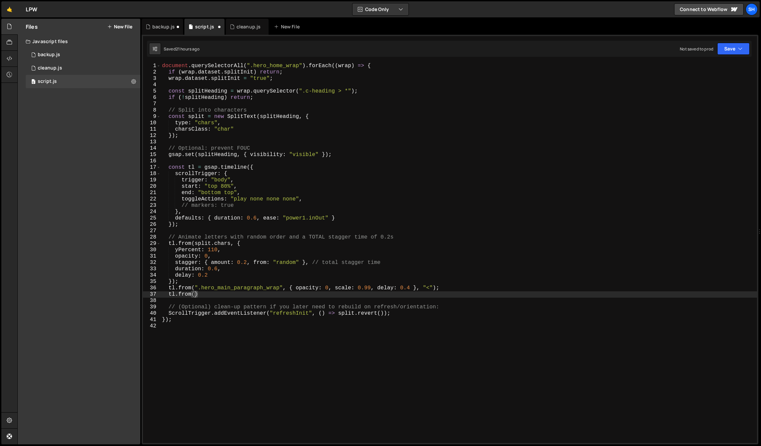
scroll to position [0, 2]
paste textarea ".hero_services_cms_list > *""
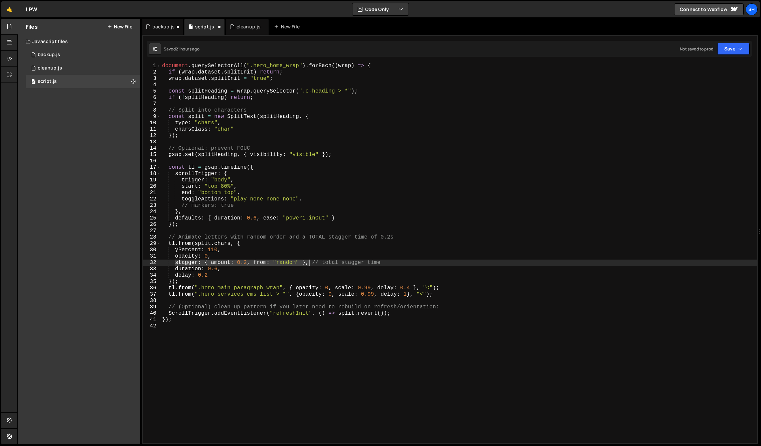
drag, startPoint x: 175, startPoint y: 262, endPoint x: 308, endPoint y: 262, distance: 133.0
click at [308, 262] on div "document . querySelectorAll ( ".hero_home_wrap" ) . forEach (( wrap ) => { if (…" at bounding box center [459, 259] width 597 height 393
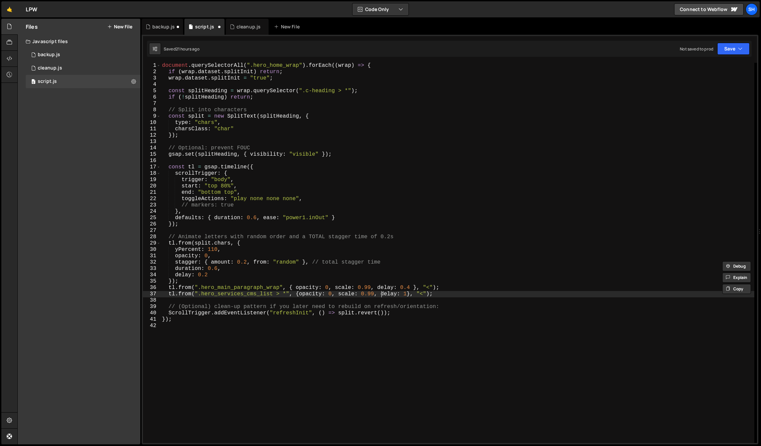
click at [380, 295] on div "document . querySelectorAll ( ".hero_home_wrap" ) . forEach (( wrap ) => { if (…" at bounding box center [458, 258] width 594 height 393
click at [487, 295] on div "document . querySelectorAll ( ".hero_home_wrap" ) . forEach (( wrap ) => { if (…" at bounding box center [458, 258] width 594 height 393
type textarea "tl.from(".hero_services_cms_list > *", {opacity: 0, scale: 0.99, stagger: 0.2, …"
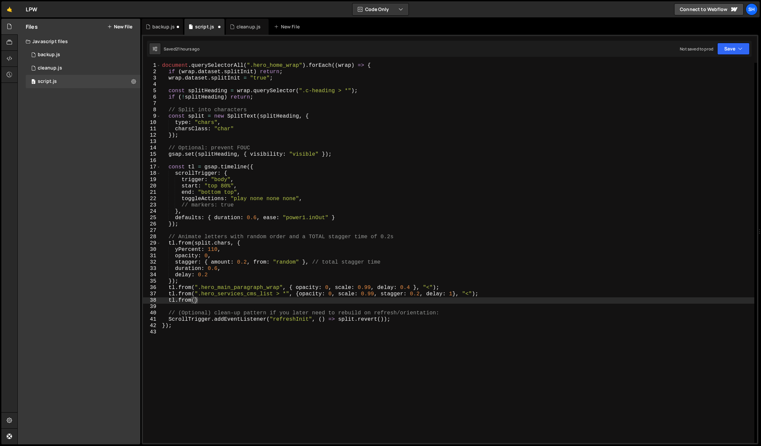
scroll to position [0, 2]
paste textarea ".hero_home_shape.is-1""
type textarea "tl.from(".hero_home_shape.is-1", {}):"
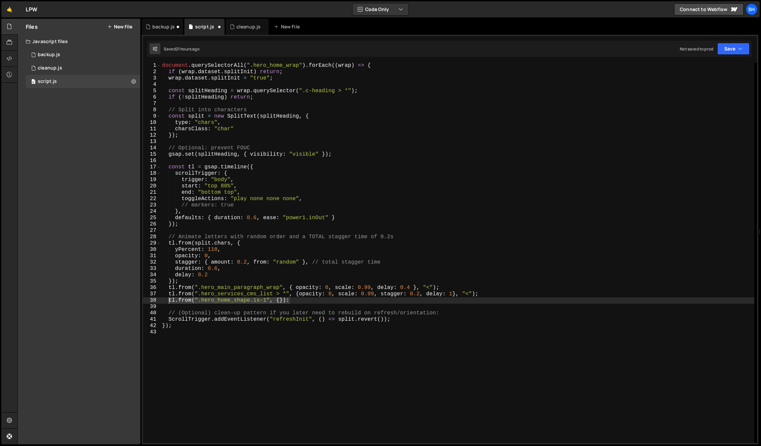
drag, startPoint x: 289, startPoint y: 302, endPoint x: 169, endPoint y: 300, distance: 120.0
click at [169, 300] on div "document . querySelectorAll ( ".hero_home_wrap" ) . forEach (( wrap ) => { if (…" at bounding box center [458, 258] width 594 height 393
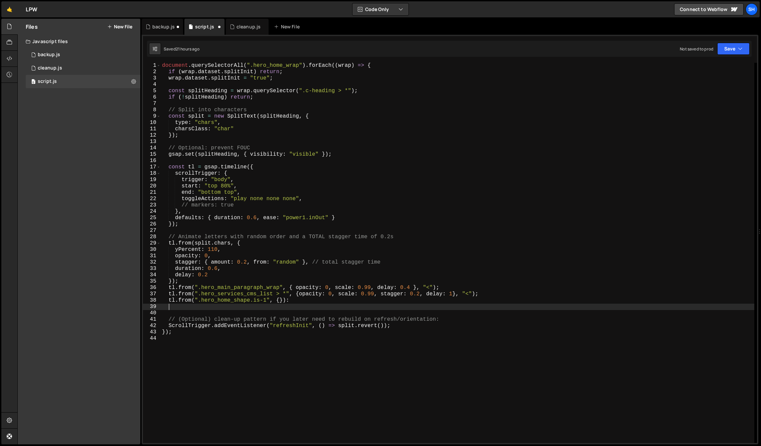
scroll to position [0, 0]
paste textarea "tl.from(".hero_home_shape.is-1", {}):"
type textarea "tl.from(".hero_home_shape.is-1", {}):"
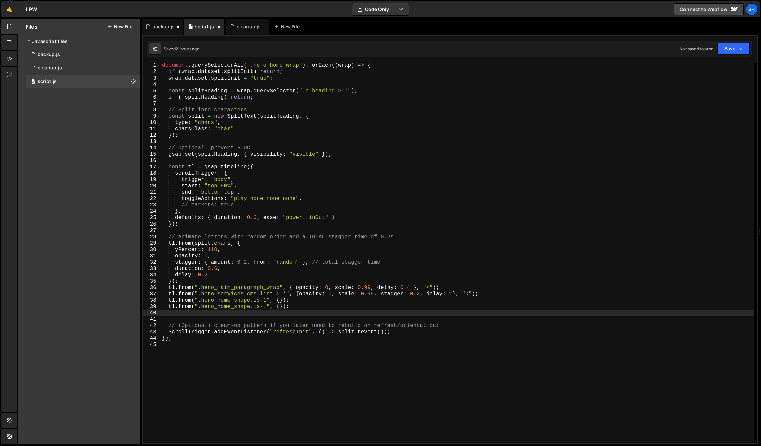
paste textarea "tl.from(".hero_home_shape.is-1", {}):"
type textarea "tl.from(".hero_home_shape.is-1", {}):"
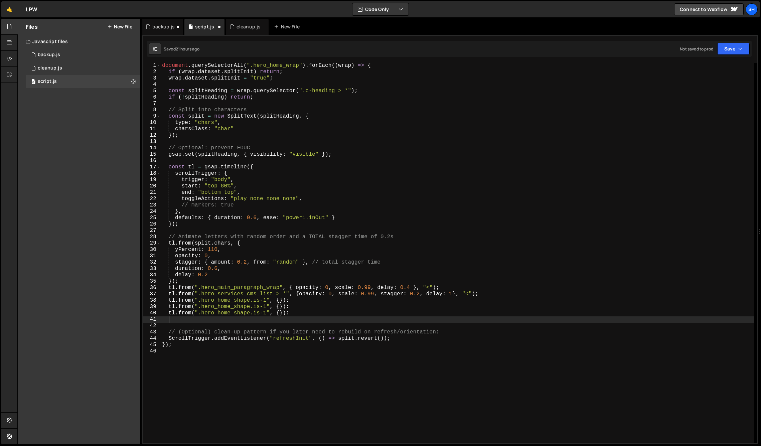
paste textarea "tl.from(".hero_home_shape.is-1", {}):"
click at [265, 307] on div "document . querySelectorAll ( ".hero_home_wrap" ) . forEach (( wrap ) => { if (…" at bounding box center [458, 258] width 594 height 393
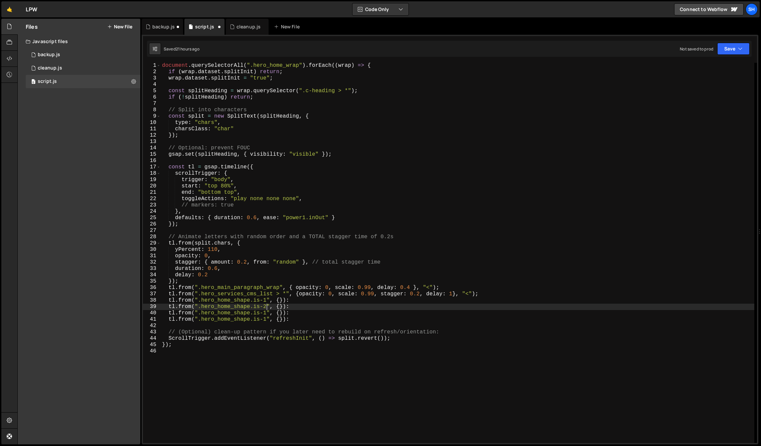
scroll to position [0, 6]
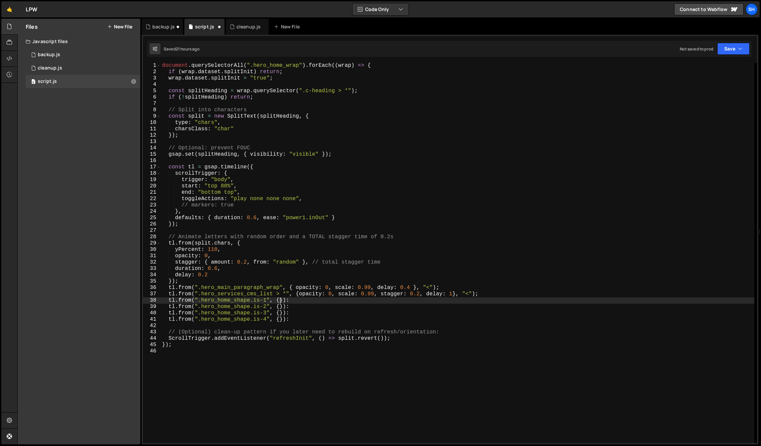
click at [280, 300] on div "document . querySelectorAll ( ".hero_home_wrap" ) . forEach (( wrap ) => { if (…" at bounding box center [458, 258] width 594 height 393
drag, startPoint x: 279, startPoint y: 300, endPoint x: 518, endPoint y: 301, distance: 239.0
click at [518, 301] on div "document . querySelectorAll ( ".hero_home_wrap" ) . forEach (( wrap ) => { if (…" at bounding box center [458, 258] width 594 height 393
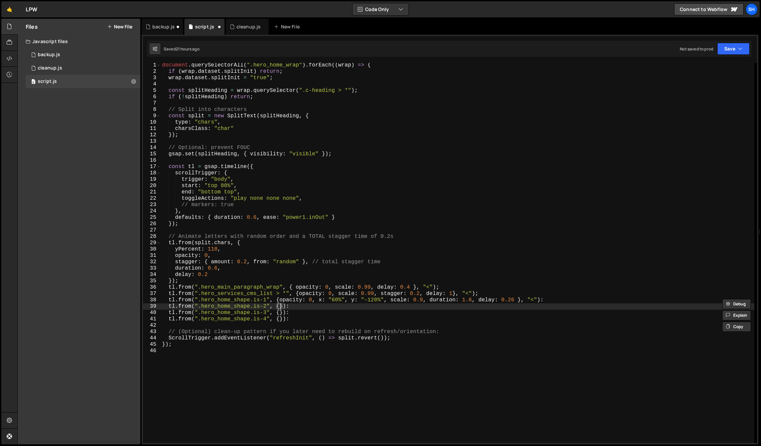
click at [280, 307] on div "document . querySelectorAll ( ".hero_home_wrap" ) . forEach (( wrap ) => { if (…" at bounding box center [458, 258] width 594 height 393
paste textarea "opacity: 0, x: "60%", y: "-120%", scale: 0.9, duration: 1.6, delay: 0.26"
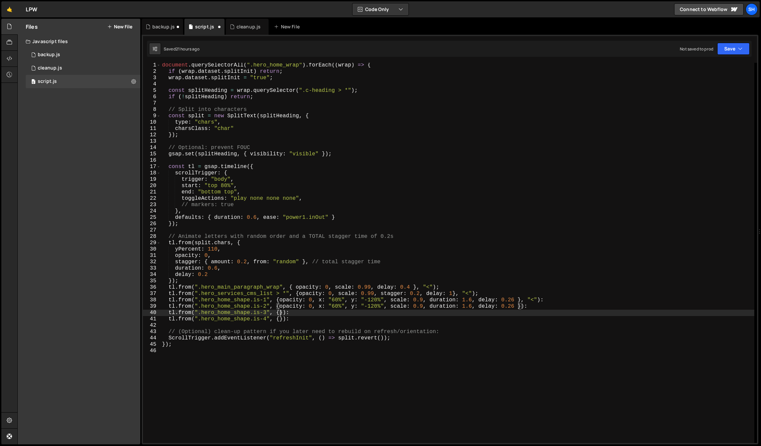
click at [281, 312] on div "document . querySelectorAll ( ".hero_home_wrap" ) . forEach (( wrap ) => { if (…" at bounding box center [458, 258] width 594 height 393
paste textarea "opacity: 0, x: "60%", y: "-120%", scale: 0.9, duration: 1.6, delay: 0.26"
click at [279, 317] on div "document . querySelectorAll ( ".hero_home_wrap" ) . forEach (( wrap ) => { if (…" at bounding box center [458, 258] width 594 height 393
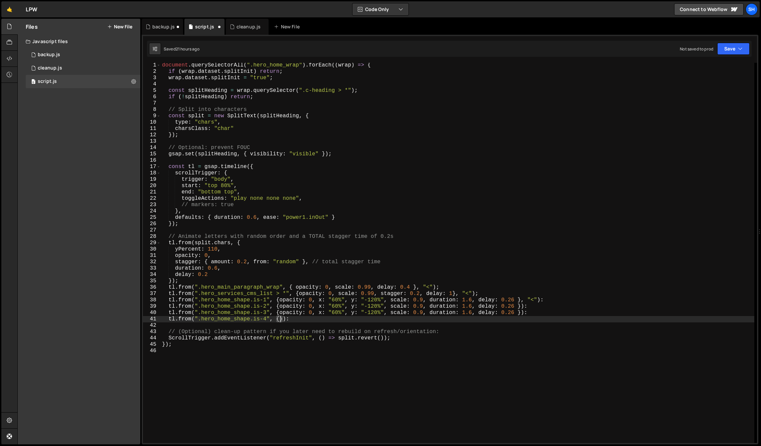
paste textarea "opacity: 0, x: "60%", y: "-120%", scale: 0.9, duration: 1.6, delay: 0.26"
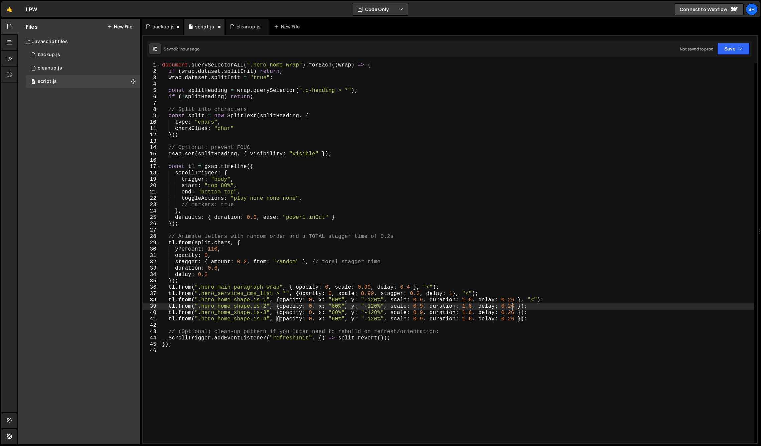
click at [512, 306] on div "document . querySelectorAll ( ".hero_home_wrap" ) . forEach (( wrap ) => { if (…" at bounding box center [458, 258] width 594 height 393
click at [333, 306] on div "document . querySelectorAll ( ".hero_home_wrap" ) . forEach (( wrap ) => { if (…" at bounding box center [458, 258] width 594 height 393
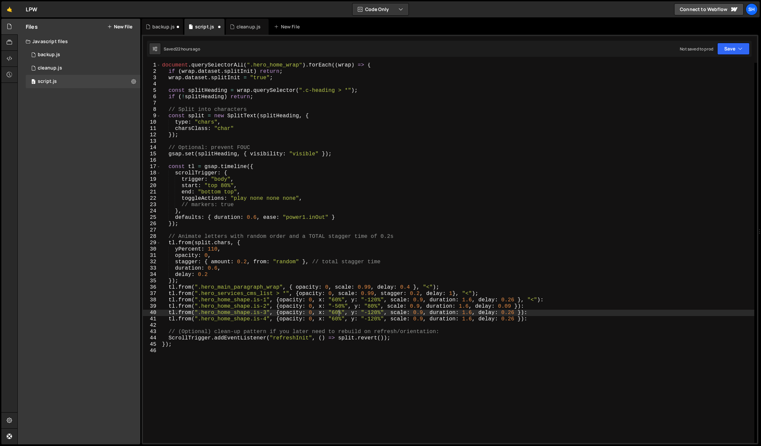
click at [337, 314] on div "document . querySelectorAll ( ".hero_home_wrap" ) . forEach (( wrap ) => { if (…" at bounding box center [458, 258] width 594 height 393
click at [472, 312] on div "document . querySelectorAll ( ".hero_home_wrap" ) . forEach (( wrap ) => { if (…" at bounding box center [458, 258] width 594 height 393
click at [519, 305] on div "document . querySelectorAll ( ".hero_home_wrap" ) . forEach (( wrap ) => { if (…" at bounding box center [458, 258] width 594 height 393
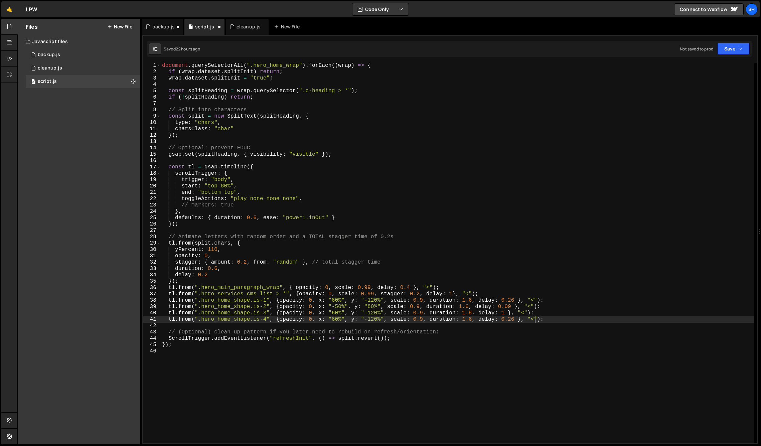
scroll to position [0, 23]
click at [335, 313] on div "document . querySelectorAll ( ".hero_home_wrap" ) . forEach (( wrap ) => { if (…" at bounding box center [458, 258] width 594 height 393
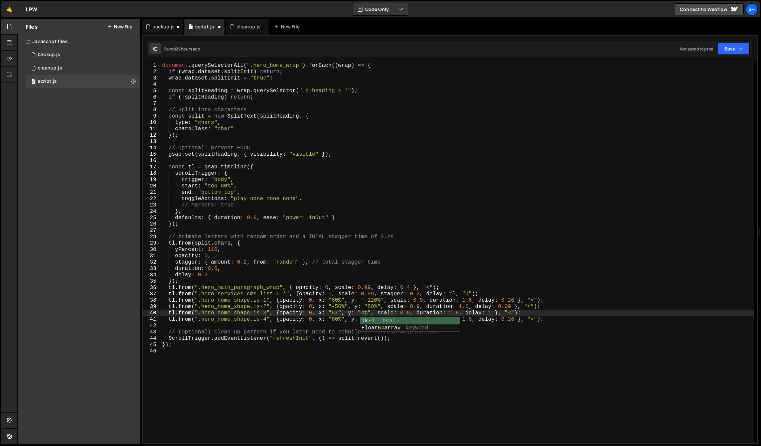
scroll to position [0, 12]
click at [531, 313] on div "document . querySelectorAll ( ".hero_home_wrap" ) . forEach (( wrap ) => { if (…" at bounding box center [458, 258] width 594 height 393
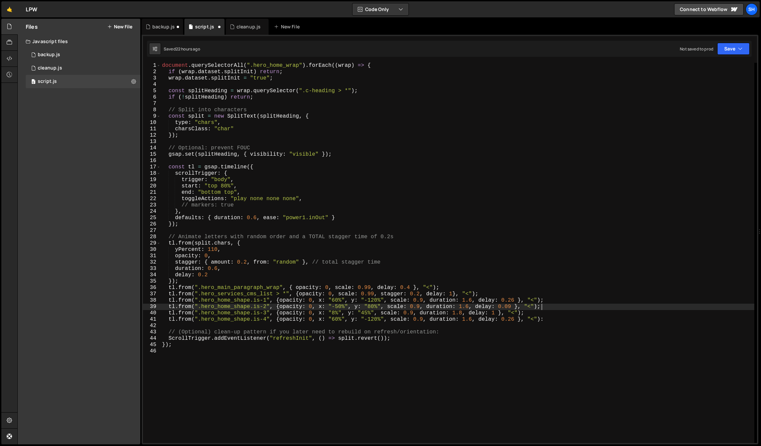
scroll to position [0, 22]
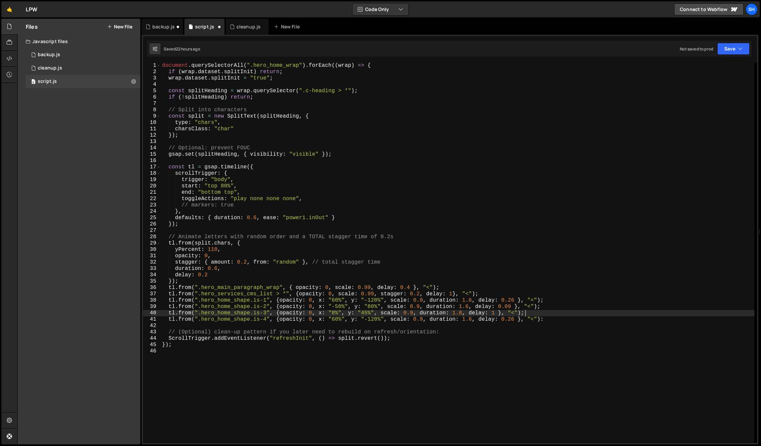
type textarea "tl.from(".hero_home_shape.is-4", {opacity: 0, x: "60%", y: "-120%", scale: 0.9,…"
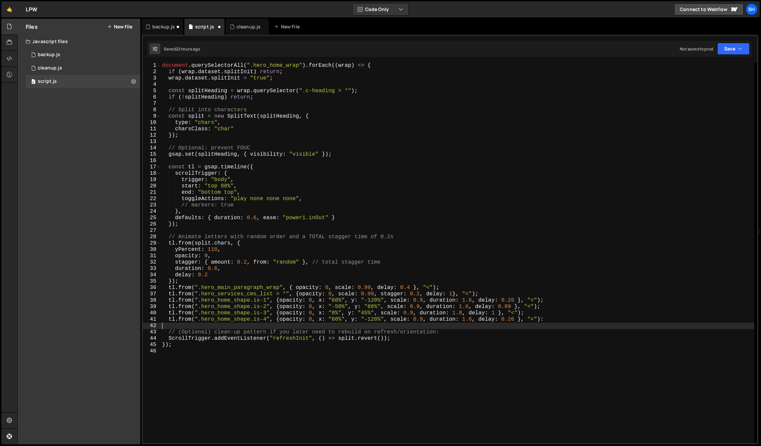
scroll to position [0, 0]
click at [554, 321] on div "document . querySelectorAll ( ".hero_home_wrap" ) . forEach (( wrap ) => { if (…" at bounding box center [458, 258] width 594 height 393
click at [511, 319] on div "document . querySelectorAll ( ".hero_home_wrap" ) . forEach (( wrap ) => { if (…" at bounding box center [458, 258] width 594 height 393
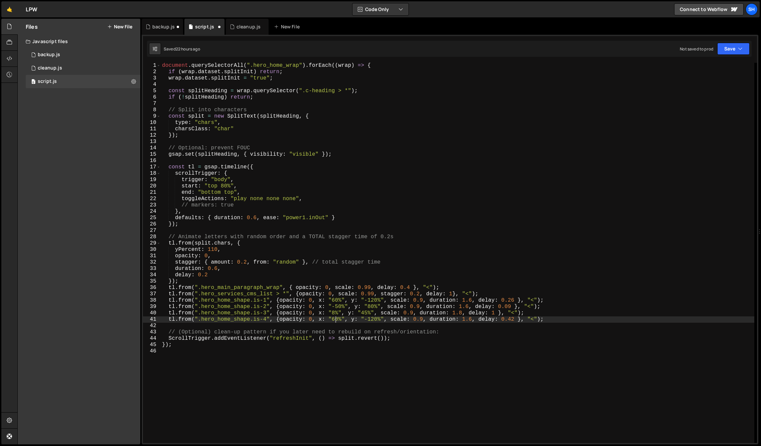
click at [335, 318] on div "document . querySelectorAll ( ".hero_home_wrap" ) . forEach (( wrap ) => { if (…" at bounding box center [458, 258] width 594 height 393
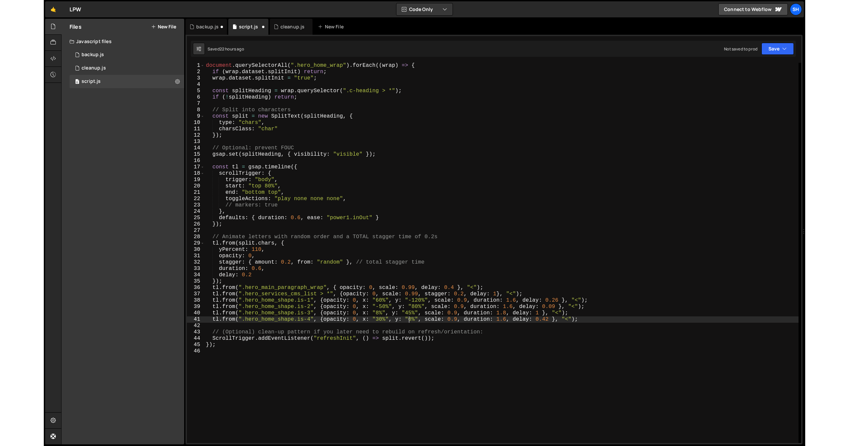
scroll to position [0, 12]
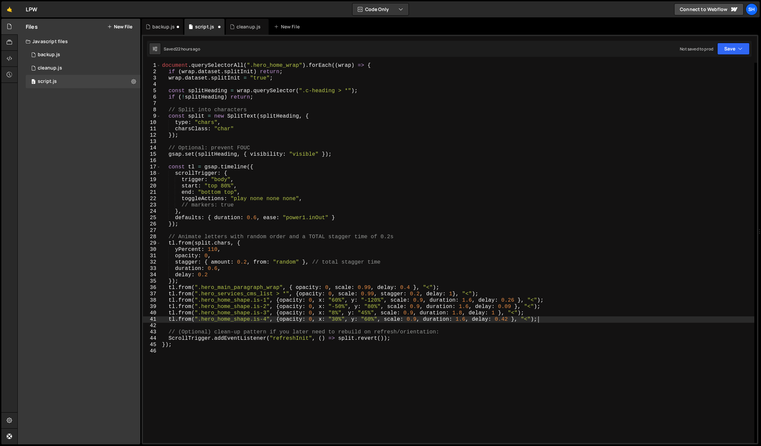
click at [543, 322] on div "document . querySelectorAll ( ".hero_home_wrap" ) . forEach (( wrap ) => { if (…" at bounding box center [458, 258] width 594 height 393
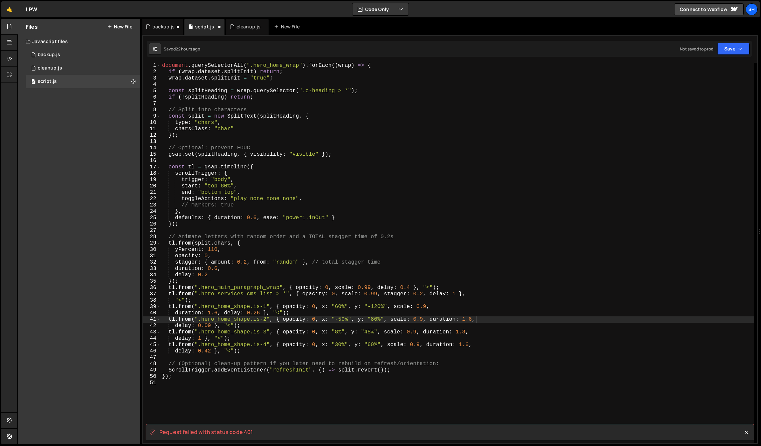
click at [109, 229] on div "Files New File Javascript files 0 backup.js 0 0 cleanup.js 0 0 script.js 0 CSS …" at bounding box center [79, 232] width 123 height 426
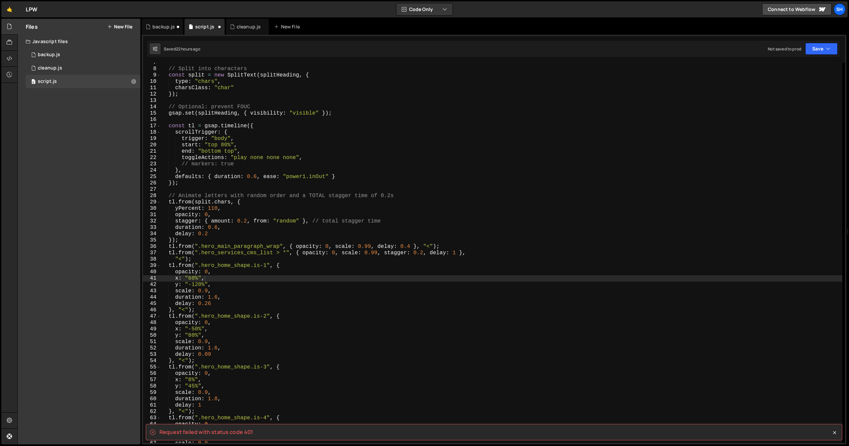
scroll to position [58, 0]
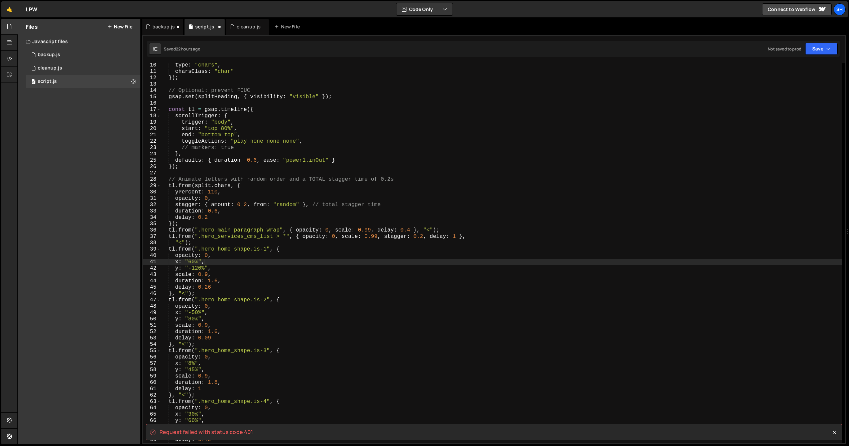
type textarea "});"
click at [280, 223] on div "type : "chars" , charsClass : "char" }) ; // Optional: prevent FOUC gsap . set …" at bounding box center [501, 258] width 681 height 393
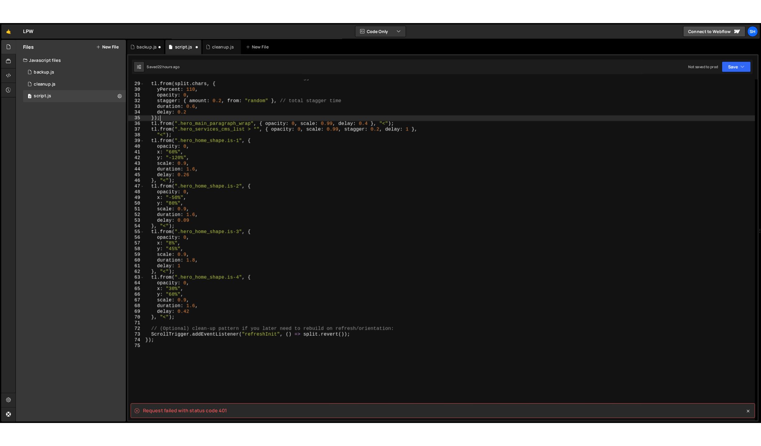
scroll to position [178, 0]
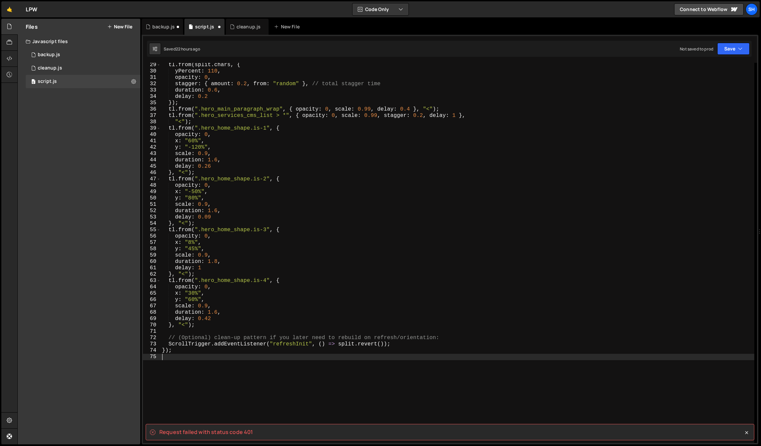
click at [184, 372] on div "tl . from ( split . chars , { yPercent : 110 , opacity : 0 , stagger : { amount…" at bounding box center [458, 258] width 594 height 393
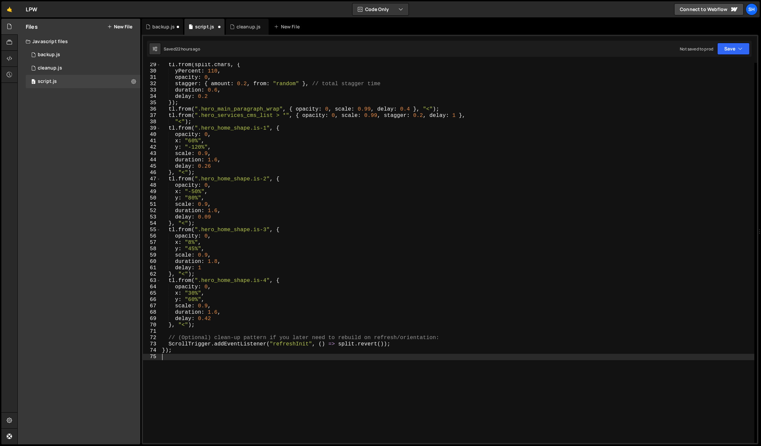
click at [191, 355] on div "tl . from ( split . chars , { yPercent : 110 , opacity : 0 , stagger : { amount…" at bounding box center [458, 258] width 594 height 393
click at [192, 351] on div "tl . from ( split . chars , { yPercent : 110 , opacity : 0 , stagger : { amount…" at bounding box center [458, 258] width 594 height 393
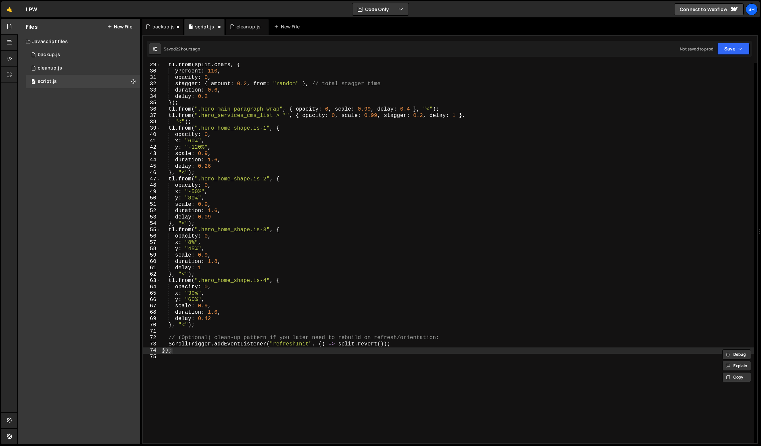
type textarea "});"
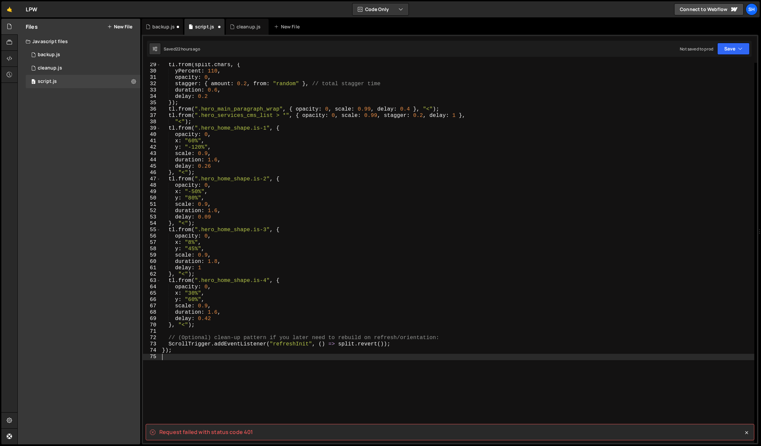
click at [193, 359] on div "tl . from ( split . chars , { yPercent : 110 , opacity : 0 , stagger : { amount…" at bounding box center [458, 258] width 594 height 393
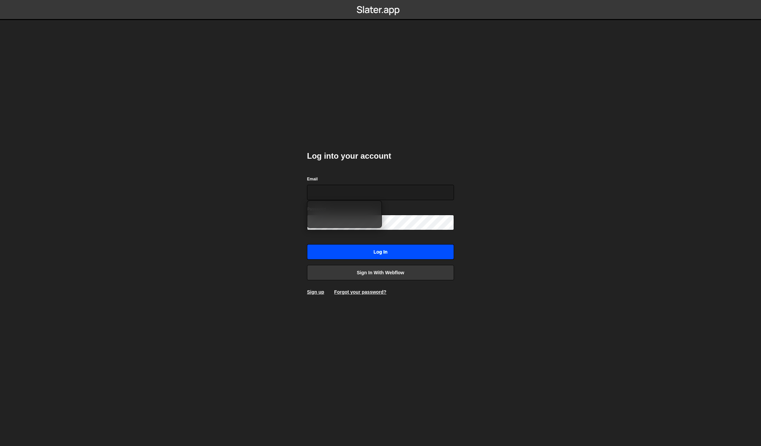
type input "sbuquet1@gmail.com"
click at [352, 254] on input "Log in" at bounding box center [380, 251] width 147 height 15
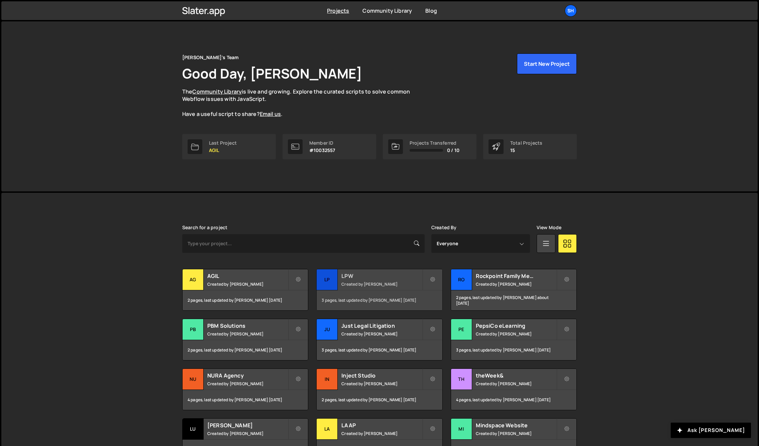
click at [322, 276] on div "LP" at bounding box center [326, 279] width 21 height 21
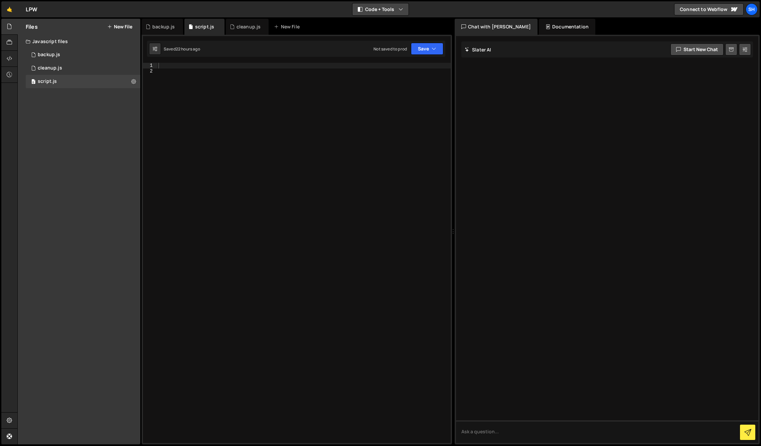
click at [380, 8] on button "Code + Tools" at bounding box center [381, 9] width 56 height 12
click at [372, 24] on button "Code Only" at bounding box center [381, 24] width 56 height 12
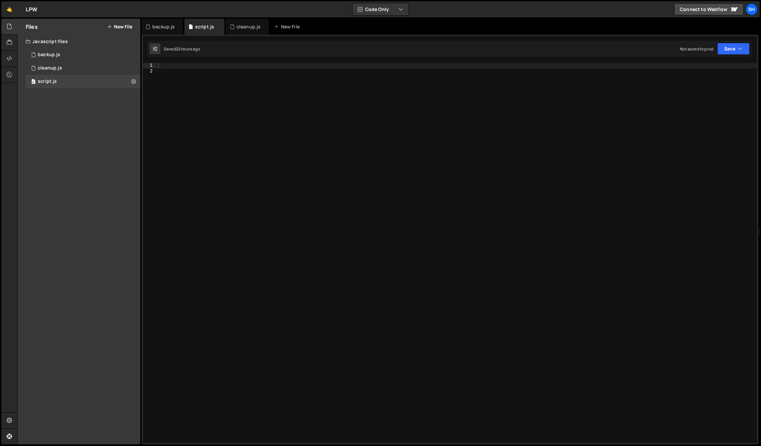
drag, startPoint x: 82, startPoint y: 134, endPoint x: 79, endPoint y: 123, distance: 11.4
click at [82, 132] on div "Files New File Javascript files 0 backup.js 0 0 cleanup.js 0 0 script.js 0 CSS …" at bounding box center [79, 232] width 123 height 426
click at [169, 67] on div at bounding box center [457, 258] width 600 height 391
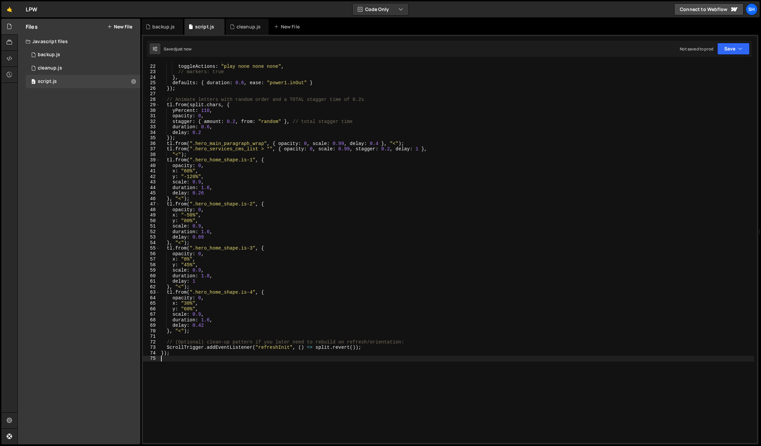
scroll to position [115, 0]
drag, startPoint x: 118, startPoint y: 170, endPoint x: 139, endPoint y: 165, distance: 21.5
click at [118, 170] on div "Files New File Javascript files 0 backup.js 0 0 cleanup.js 0 0 script.js 0 CSS …" at bounding box center [79, 232] width 123 height 426
drag, startPoint x: 112, startPoint y: 160, endPoint x: 126, endPoint y: 150, distance: 17.7
click at [112, 160] on div "Files New File Javascript files 0 backup.js 0 0 cleanup.js 0 0 script.js 0 CSS …" at bounding box center [79, 232] width 123 height 426
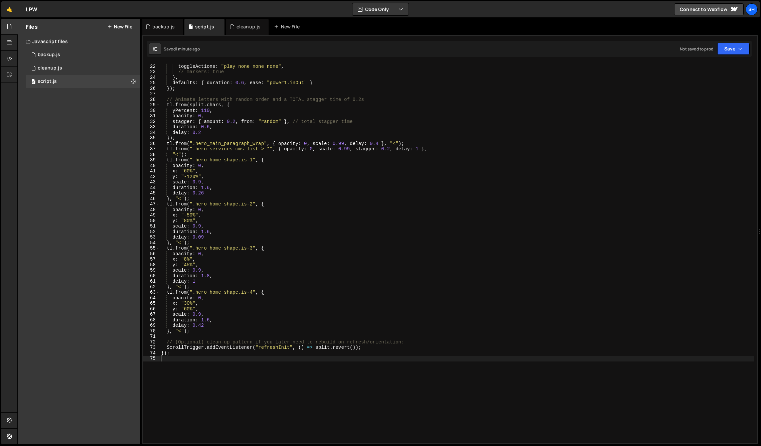
drag, startPoint x: 71, startPoint y: 253, endPoint x: 139, endPoint y: 244, distance: 68.8
click at [75, 252] on div "Files New File Javascript files 0 backup.js 0 0 cleanup.js 0 0 script.js 0 CSS …" at bounding box center [79, 232] width 123 height 426
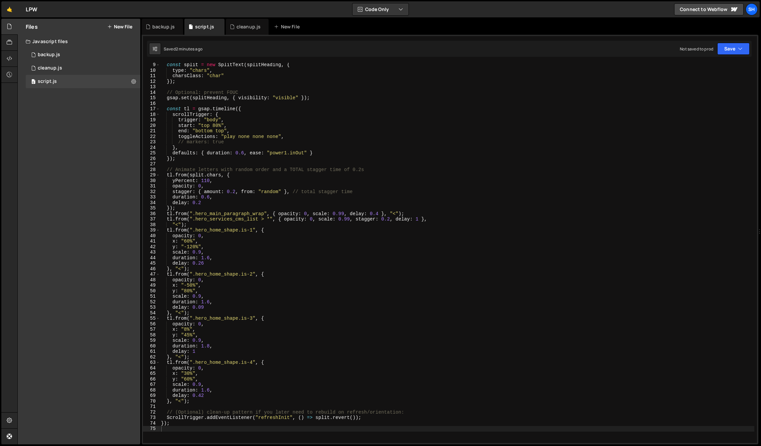
scroll to position [0, 0]
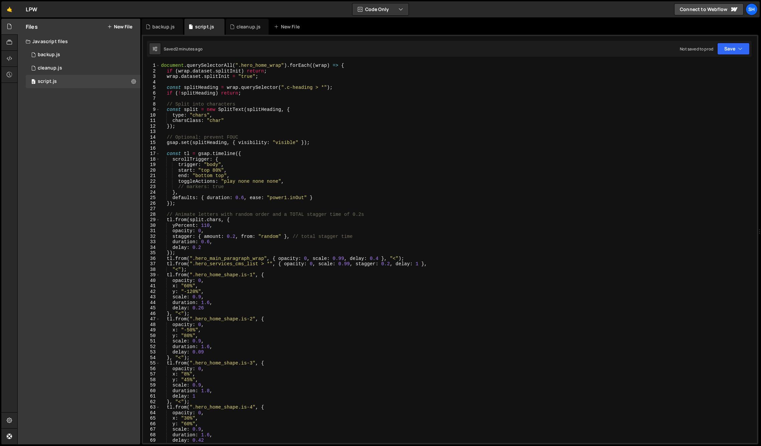
click at [90, 230] on div "Files New File Javascript files 0 backup.js 0 0 cleanup.js 0 0 script.js 0 CSS …" at bounding box center [79, 232] width 123 height 426
drag, startPoint x: 77, startPoint y: 216, endPoint x: 128, endPoint y: 204, distance: 52.4
click at [85, 214] on div "Files New File Javascript files 0 backup.js 0 0 cleanup.js 0 0 script.js 0 CSS …" at bounding box center [79, 232] width 123 height 426
drag, startPoint x: 85, startPoint y: 254, endPoint x: 6, endPoint y: 320, distance: 102.7
click at [85, 254] on div "Files New File Javascript files 0 backup.js 0 0 cleanup.js 0 0 script.js 0 CSS …" at bounding box center [79, 232] width 123 height 426
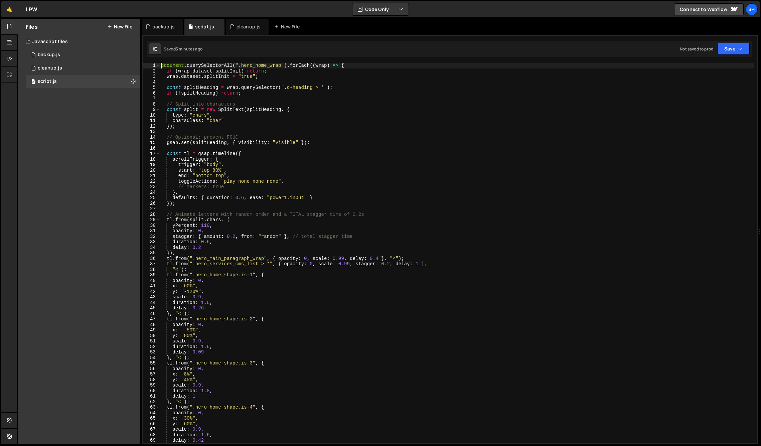
click at [161, 63] on div "document . querySelectorAll ( ".hero_home_wrap" ) . forEach (( wrap ) => { if (…" at bounding box center [457, 258] width 595 height 391
type textarea "document.querySelectorAll(".hero_home_wrap").forEach((wrap) => {"
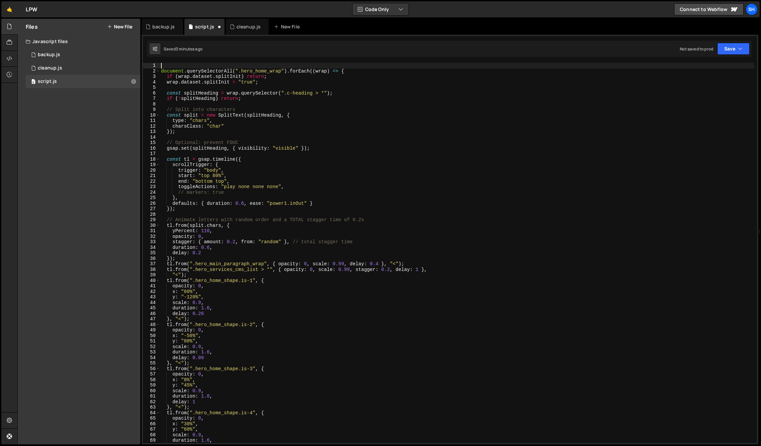
paste textarea "}"
type textarea "}"
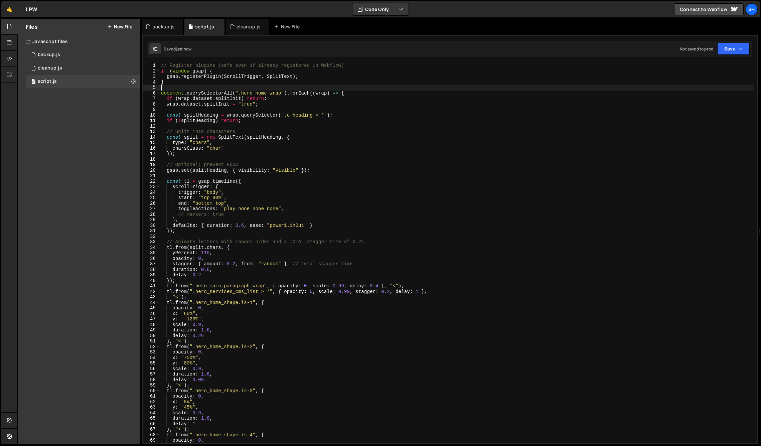
click at [113, 144] on div "Files New File Javascript files 0 backup.js 0 0 cleanup.js 0 0 script.js 0 CSS …" at bounding box center [79, 232] width 123 height 426
drag, startPoint x: 74, startPoint y: 284, endPoint x: 77, endPoint y: 280, distance: 5.2
click at [74, 283] on div "Files New File Javascript files 0 backup.js 0 0 cleanup.js 0 0 script.js 0 CSS …" at bounding box center [79, 232] width 123 height 426
click at [270, 292] on div "// Register plugins (safe even if already registered in Webflow) if ( window . …" at bounding box center [457, 258] width 595 height 391
click at [272, 283] on div "// Register plugins (safe even if already registered in Webflow) if ( window . …" at bounding box center [457, 258] width 595 height 391
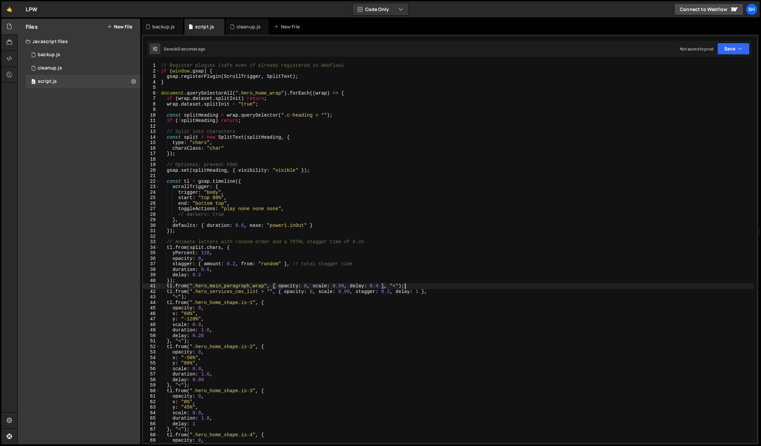
click at [408, 285] on div "// Register plugins (safe even if already registered in Webflow) if ( window . …" at bounding box center [457, 258] width 595 height 391
click at [416, 287] on div "// Register plugins (safe even if already registered in Webflow) if ( window . …" at bounding box center [457, 258] width 595 height 391
click at [180, 280] on div "// Register plugins (safe even if already registered in Webflow) if ( window . …" at bounding box center [457, 258] width 595 height 391
click at [84, 277] on div "Files New File Javascript files 0 backup.js 0 0 cleanup.js 0 0 script.js 0 CSS …" at bounding box center [79, 232] width 123 height 426
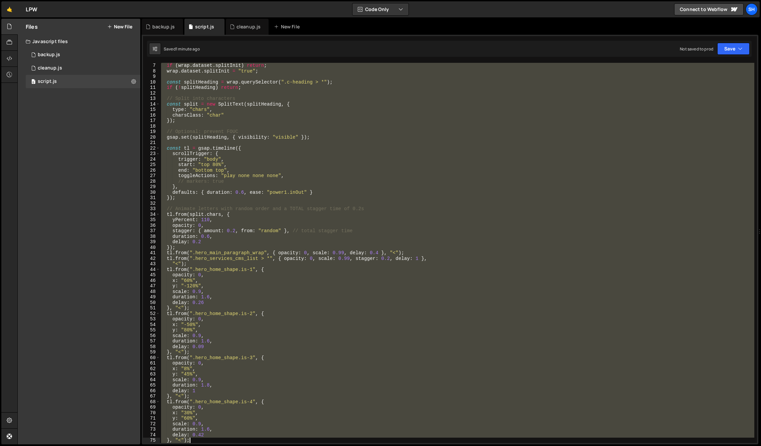
scroll to position [61, 0]
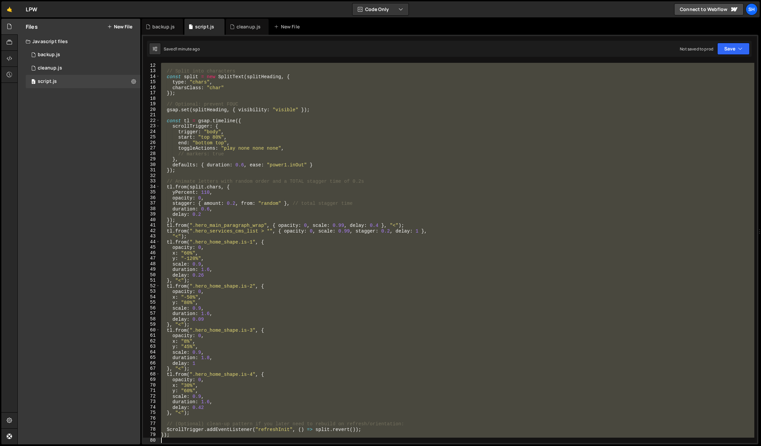
drag, startPoint x: 162, startPoint y: 65, endPoint x: 310, endPoint y: 445, distance: 407.8
click at [311, 446] on html "Projects Community Library Blog Sh Projects Your Teams Invite team member Accou…" at bounding box center [380, 223] width 761 height 446
click at [45, 125] on div "Files New File Javascript files 0 backup.js 0 0 cleanup.js 0 0 script.js 0 CSS …" at bounding box center [79, 232] width 123 height 426
click at [289, 274] on div "// Split into characters const split = new SplitText ( splitHeading , { type : …" at bounding box center [457, 253] width 595 height 380
click at [297, 287] on div "// Split into characters const split = new SplitText ( splitHeading , { type : …" at bounding box center [457, 253] width 595 height 380
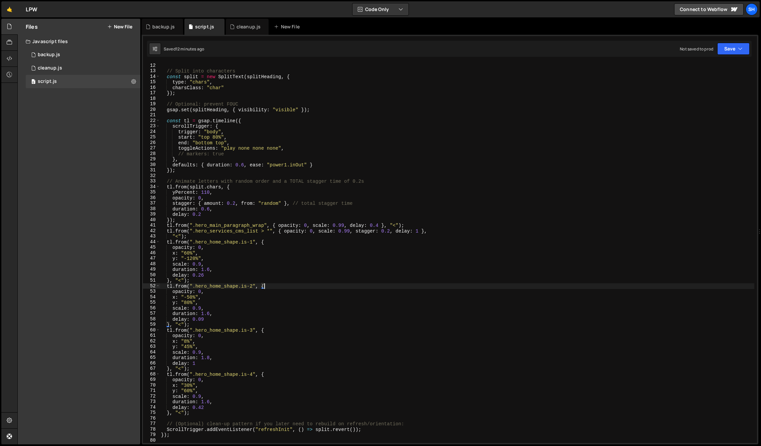
type textarea "});"
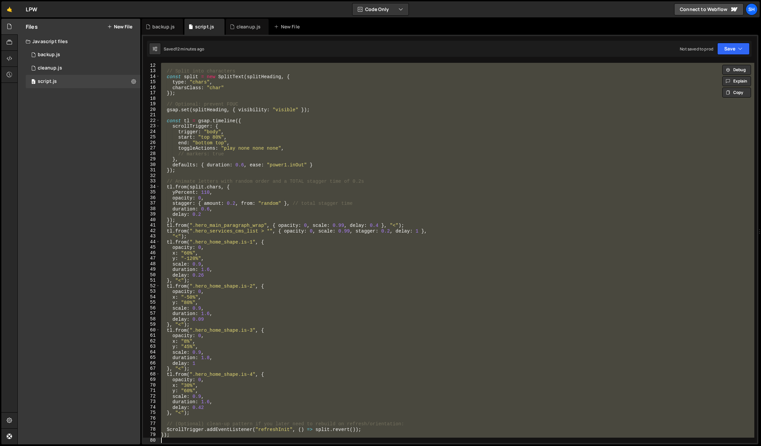
paste textarea
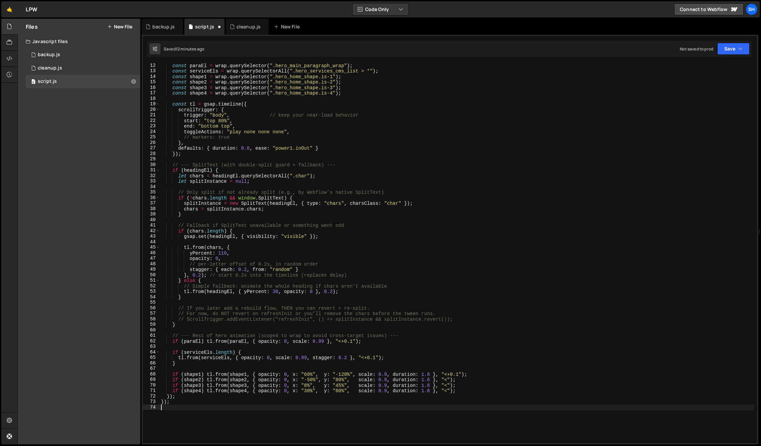
click at [232, 270] on div "const paraEl = wrap . querySelector ( ".hero_main_paragraph_wrap" ) ; const ser…" at bounding box center [457, 258] width 595 height 391
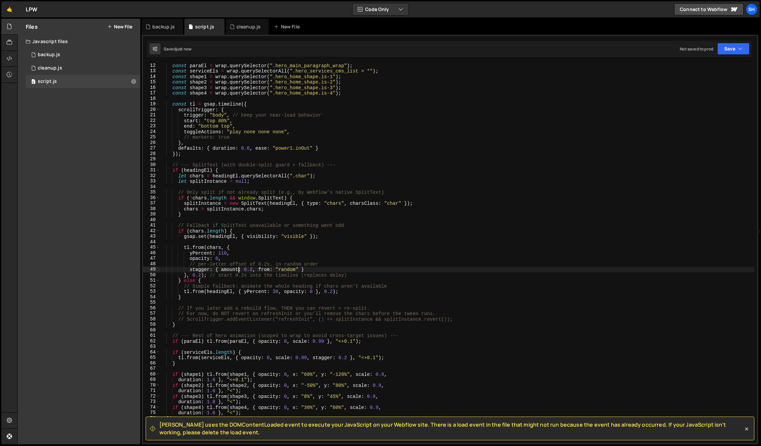
drag, startPoint x: 105, startPoint y: 236, endPoint x: 114, endPoint y: 236, distance: 8.4
click at [105, 236] on div "Files New File Javascript files 0 backup.js 0 0 cleanup.js 0 0 script.js 0 CSS …" at bounding box center [79, 232] width 123 height 426
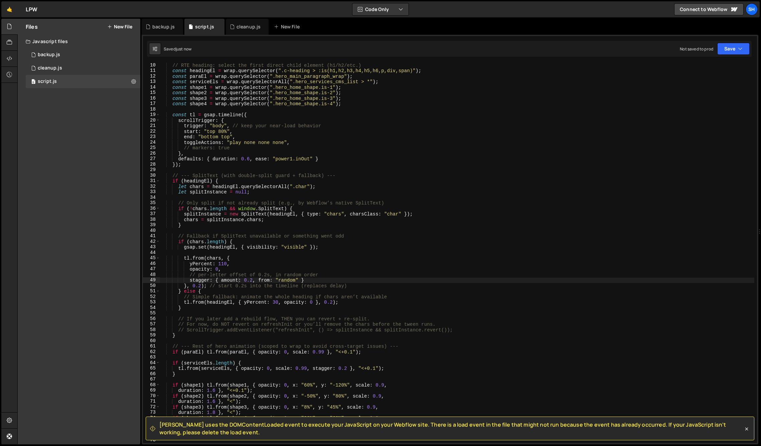
scroll to position [0, 0]
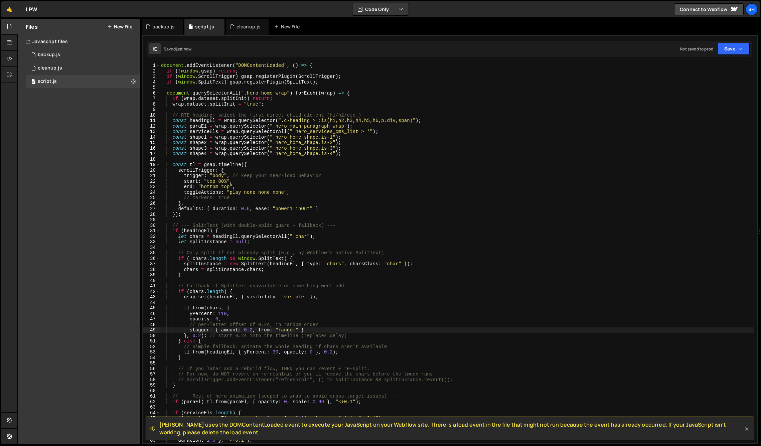
click at [93, 166] on div "Files New File Javascript files 0 backup.js 0 0 cleanup.js 0 0 script.js 0 CSS …" at bounding box center [79, 232] width 123 height 426
type textarea "document.addEventListener("DOMContentLoaded", () => {"
drag, startPoint x: 242, startPoint y: 63, endPoint x: 145, endPoint y: 63, distance: 96.2
click at [145, 63] on div "document.addEventListener("DOMContentLoaded", () => { 1 2 3 4 5 6 7 8 9 10 11 1…" at bounding box center [450, 253] width 614 height 380
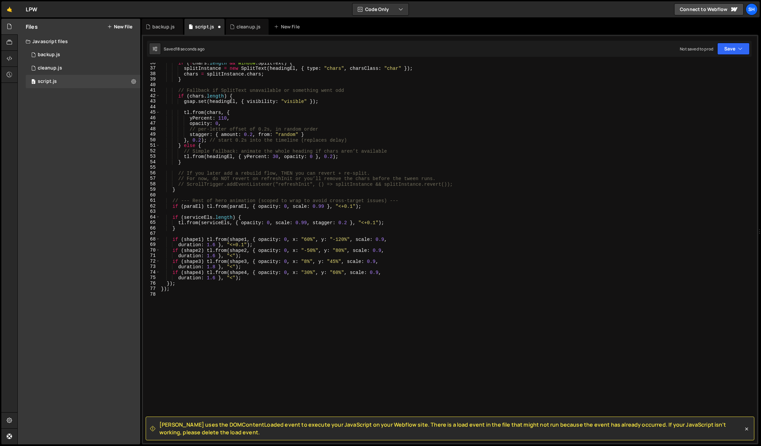
scroll to position [237, 0]
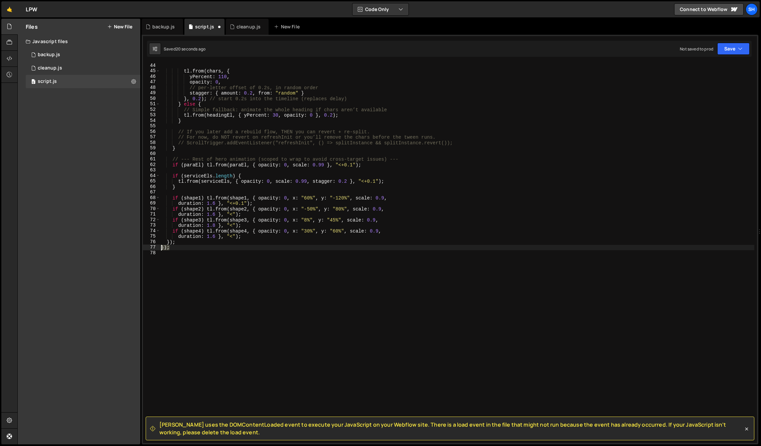
drag, startPoint x: 170, startPoint y: 247, endPoint x: 148, endPoint y: 247, distance: 22.4
click at [148, 247] on div "44 45 46 47 48 49 50 51 52 53 54 55 56 57 58 59 60 61 62 63 64 65 66 67 68 69 7…" at bounding box center [450, 253] width 614 height 380
type textarea "});"
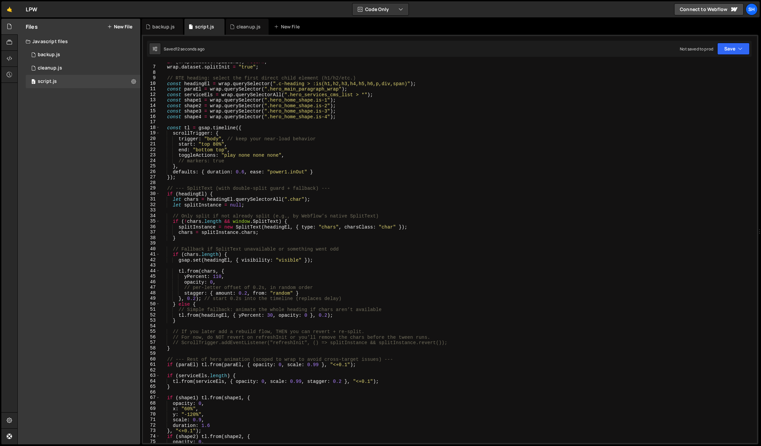
scroll to position [0, 0]
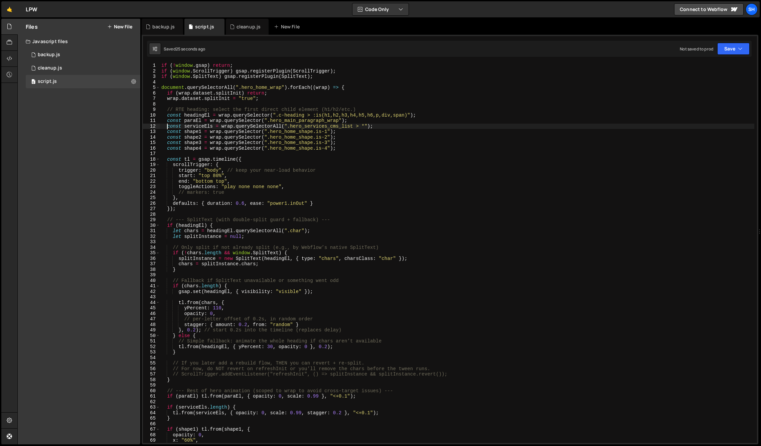
click at [167, 127] on div "if ( ! window . gsap ) return ; if ( window . ScrollTrigger ) gsap . registerPl…" at bounding box center [457, 258] width 595 height 391
drag, startPoint x: 217, startPoint y: 126, endPoint x: 190, endPoint y: 126, distance: 26.7
click at [190, 126] on div "if ( ! window . gsap ) return ; if ( window . ScrollTrigger ) gsap . registerPl…" at bounding box center [457, 258] width 595 height 391
click at [361, 121] on div "if ( ! window . gsap ) return ; if ( window . ScrollTrigger ) gsap . registerPl…" at bounding box center [457, 258] width 595 height 391
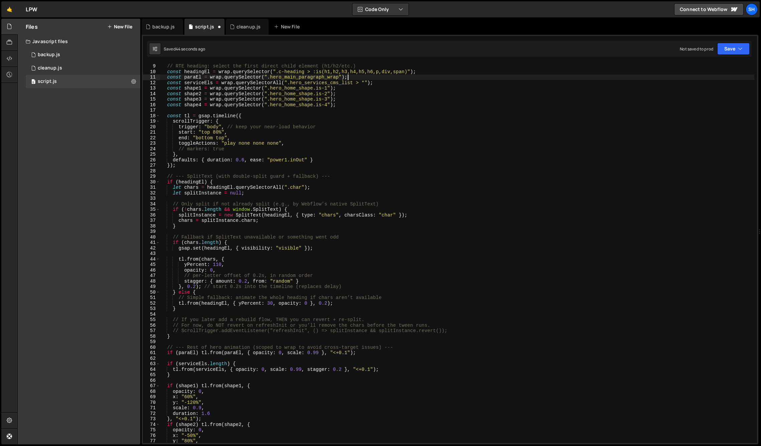
scroll to position [44, 0]
click at [119, 210] on div "Files New File Javascript files 0 backup.js 0 0 cleanup.js 0 0 script.js 0 CSS …" at bounding box center [79, 232] width 123 height 426
click at [254, 217] on div "// RTE heading: select the first direct child element (h1/h2/etc.) const headin…" at bounding box center [457, 253] width 595 height 391
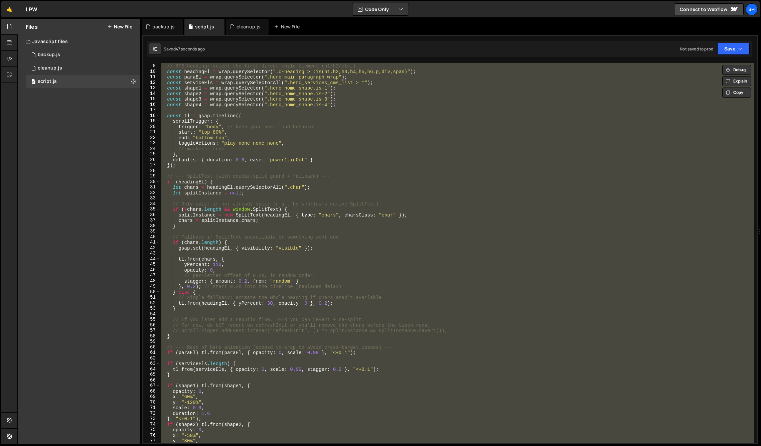
scroll to position [0, 0]
drag, startPoint x: 88, startPoint y: 196, endPoint x: 6, endPoint y: 264, distance: 106.3
click at [81, 199] on div "Files New File Javascript files 0 backup.js 0 0 cleanup.js 0 0 script.js 0 CSS …" at bounding box center [79, 232] width 123 height 426
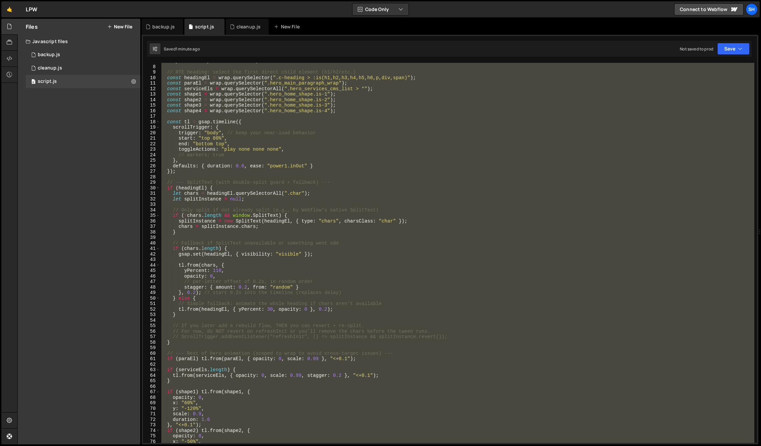
scroll to position [0, 0]
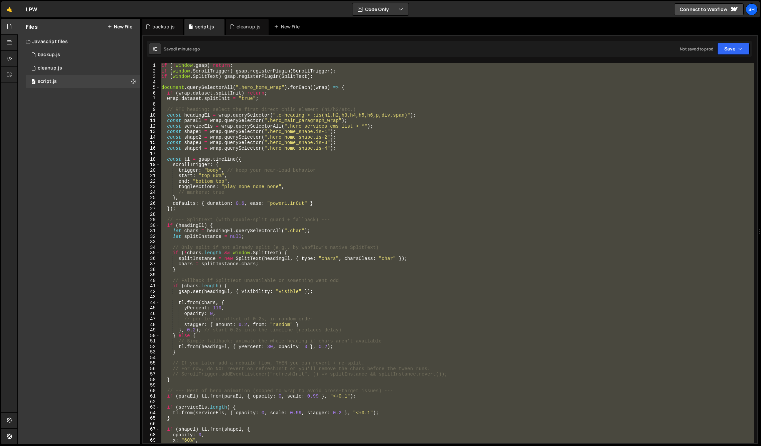
click at [322, 79] on div "if ( ! window . gsap ) return ; if ( window . ScrollTrigger ) gsap . registerPl…" at bounding box center [457, 253] width 595 height 380
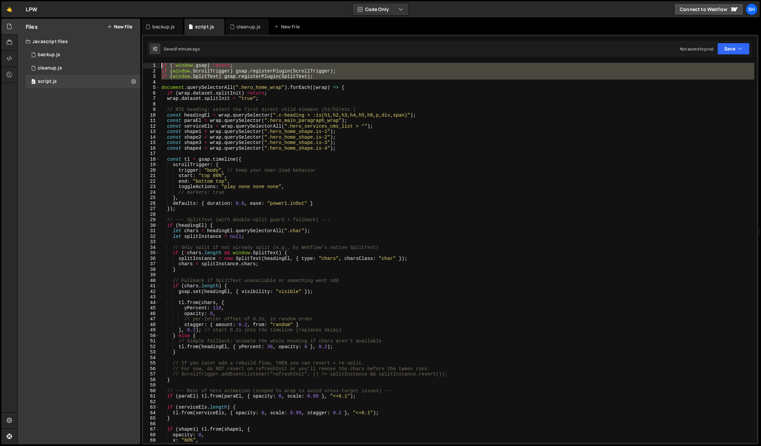
drag, startPoint x: 323, startPoint y: 80, endPoint x: 147, endPoint y: 66, distance: 177.0
click at [147, 66] on div "if (window.SplitText) gsap.registerPlugin(SplitText); 1 2 3 4 5 6 7 8 9 10 11 1…" at bounding box center [450, 253] width 614 height 380
type textarea "if (!window.gsap) return; if (window.ScrollTrigger) gsap.registerPlugin(ScrollT…"
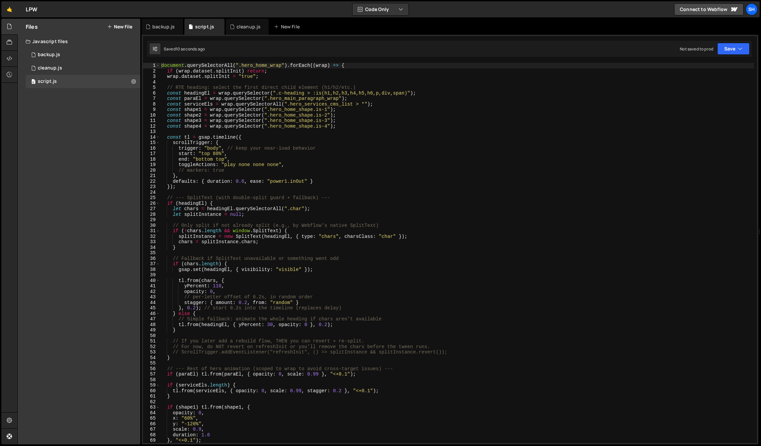
drag, startPoint x: 104, startPoint y: 233, endPoint x: 180, endPoint y: 183, distance: 91.6
click at [104, 232] on div "Files New File Javascript files 0 backup.js 0 0 cleanup.js 0 0 script.js 0 CSS …" at bounding box center [79, 232] width 123 height 426
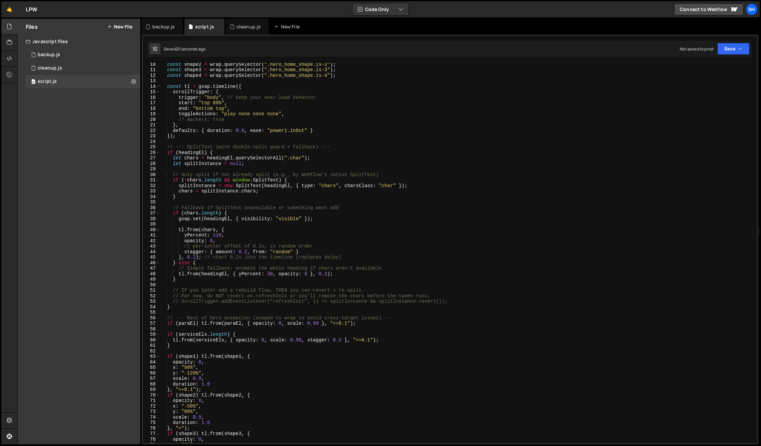
scroll to position [53, 0]
type textarea "// per-letter offset of 0.2s, in random order"
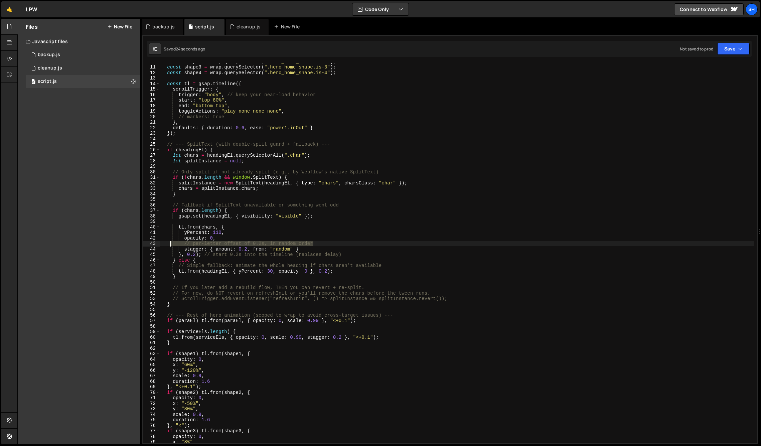
drag, startPoint x: 317, startPoint y: 241, endPoint x: 148, endPoint y: 242, distance: 168.8
click at [148, 242] on div "// per-letter offset of 0.2s, in random order 10 11 12 13 14 15 16 17 18 19 20 …" at bounding box center [450, 253] width 614 height 380
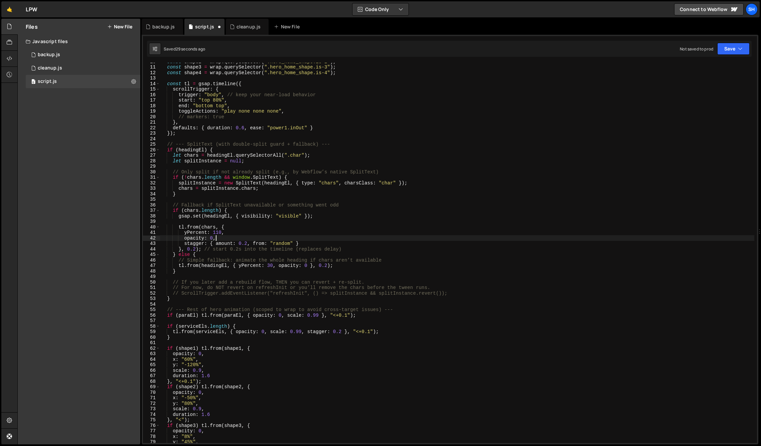
click at [72, 265] on div "Files New File Javascript files 0 backup.js 0 0 cleanup.js 0 0 script.js 0 CSS …" at bounding box center [79, 232] width 123 height 426
drag, startPoint x: 226, startPoint y: 232, endPoint x: 146, endPoint y: 233, distance: 80.2
click at [146, 233] on div "yPercent: 110, 10 11 12 13 14 15 16 17 18 19 20 21 22 23 24 25 26 27 28 29 30 3…" at bounding box center [450, 253] width 614 height 380
click at [200, 231] on div "const shape2 = wrap . querySelector ( ".hero_home_shape.is-2" ) ; const shape3 …" at bounding box center [457, 253] width 595 height 380
drag, startPoint x: 206, startPoint y: 231, endPoint x: 196, endPoint y: 231, distance: 9.7
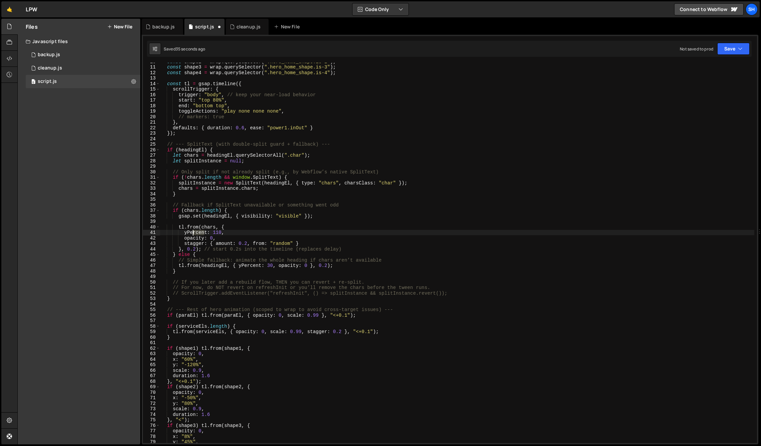
click at [192, 232] on div "const shape2 = wrap . querySelector ( ".hero_home_shape.is-2" ) ; const shape3 …" at bounding box center [457, 254] width 595 height 391
click at [223, 231] on div "const shape2 = wrap . querySelector ( ".hero_home_shape.is-2" ) ; const shape3 …" at bounding box center [457, 254] width 595 height 391
drag, startPoint x: 131, startPoint y: 228, endPoint x: 128, endPoint y: 218, distance: 10.8
click at [130, 227] on div "Files New File Javascript files 0 backup.js 0 0 cleanup.js 0 0 script.js 0 CSS …" at bounding box center [79, 232] width 123 height 426
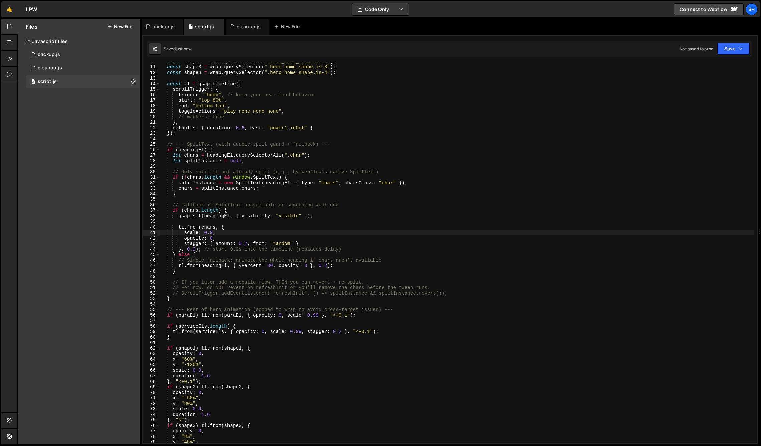
click at [89, 277] on div "Files New File Javascript files 0 backup.js 0 0 cleanup.js 0 0 script.js 0 CSS …" at bounding box center [79, 232] width 123 height 426
type textarea "// Simple fallback: animate the whole heading if chars aren’t available"
drag, startPoint x: 362, startPoint y: 260, endPoint x: 146, endPoint y: 259, distance: 216.2
click at [146, 259] on div "// Simple fallback: animate the whole heading if chars aren’t available 10 11 1…" at bounding box center [450, 253] width 614 height 380
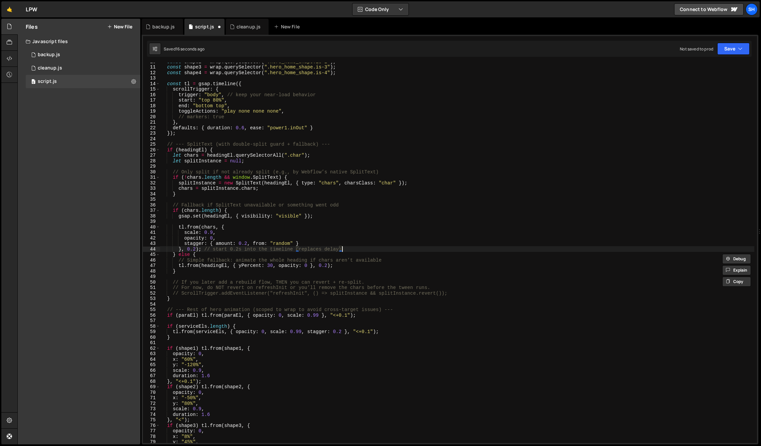
click at [367, 251] on div "const shape2 = wrap . querySelector ( ".hero_home_shape.is-2" ) ; const shape3 …" at bounding box center [457, 254] width 595 height 391
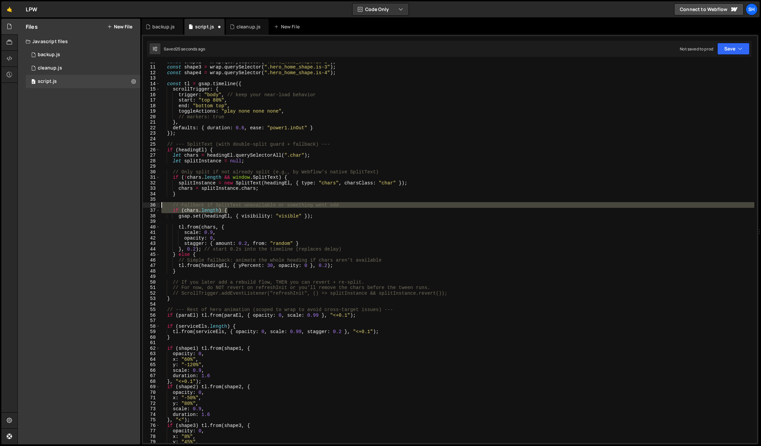
drag, startPoint x: 233, startPoint y: 211, endPoint x: 157, endPoint y: 206, distance: 75.7
click at [157, 206] on div "}, 0.2); // start 0.2s into the timeline (replaces delay) 10 11 12 13 14 15 16 …" at bounding box center [450, 253] width 614 height 380
click at [245, 210] on div "const shape2 = wrap . querySelector ( ".hero_home_shape.is-2" ) ; const shape3 …" at bounding box center [457, 253] width 595 height 380
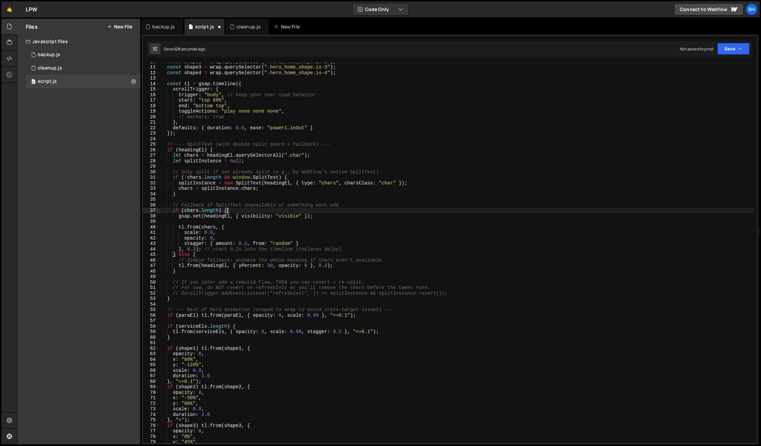
click at [240, 210] on div "const shape2 = wrap . querySelector ( ".hero_home_shape.is-2" ) ; const shape3 …" at bounding box center [457, 254] width 595 height 391
drag, startPoint x: 261, startPoint y: 266, endPoint x: 238, endPoint y: 265, distance: 23.1
click at [238, 265] on div "const shape2 = wrap . querySelector ( ".hero_home_shape.is-2" ) ; const shape3 …" at bounding box center [457, 254] width 595 height 391
click at [335, 264] on div "const shape2 = wrap . querySelector ( ".hero_home_shape.is-2" ) ; const shape3 …" at bounding box center [457, 254] width 595 height 391
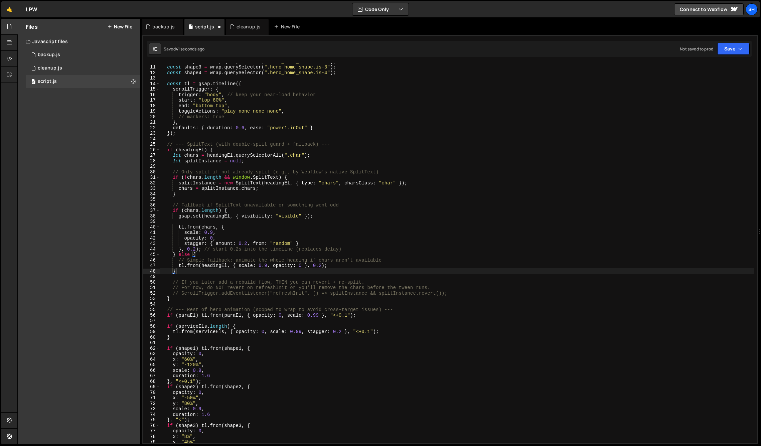
click at [183, 272] on div "const shape2 = wrap . querySelector ( ".hero_home_shape.is-2" ) ; const shape3 …" at bounding box center [457, 254] width 595 height 391
click at [263, 285] on div "const shape2 = wrap . querySelector ( ".hero_home_shape.is-2" ) ; const shape3 …" at bounding box center [457, 254] width 595 height 391
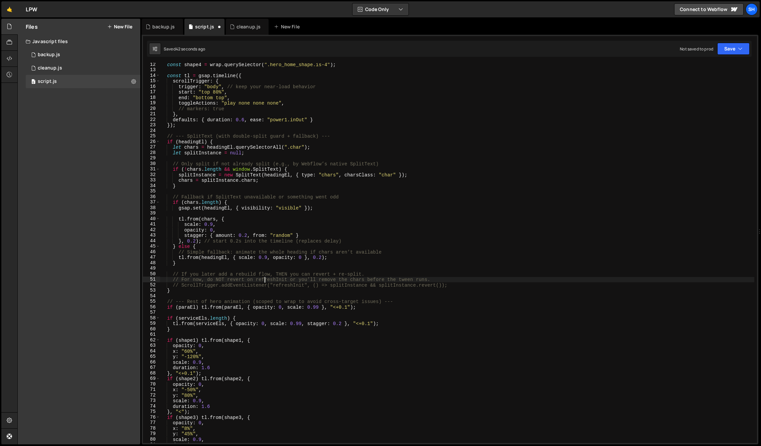
scroll to position [65, 0]
click at [437, 277] on div "const shape4 = wrap . querySelector ( ".hero_home_shape.is-4" ) ; const tl = gs…" at bounding box center [457, 254] width 595 height 391
click at [380, 272] on div "const shape4 = wrap . querySelector ( ".hero_home_shape.is-4" ) ; const tl = gs…" at bounding box center [457, 254] width 595 height 391
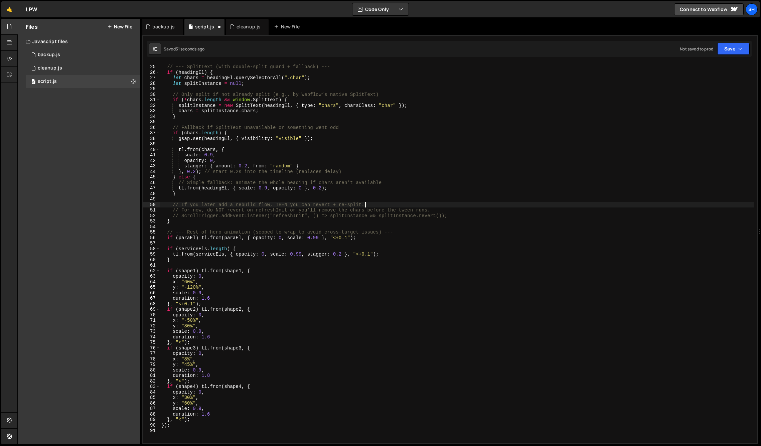
scroll to position [131, 0]
click at [128, 239] on div "Files New File Javascript files 0 backup.js 0 0 cleanup.js 0 0 script.js 0 CSS …" at bounding box center [79, 232] width 123 height 426
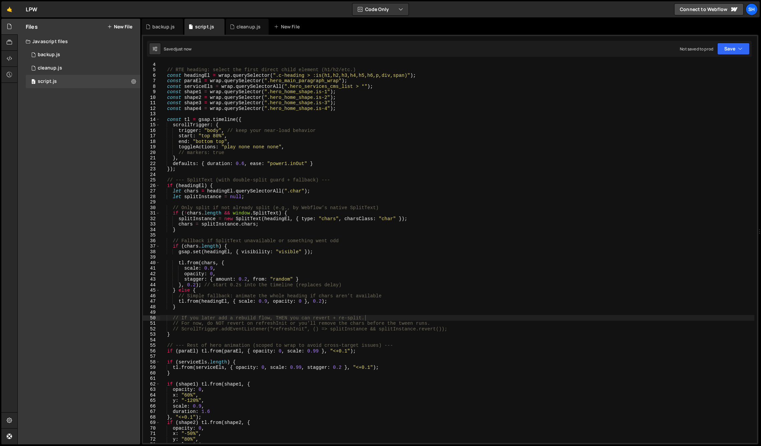
scroll to position [0, 0]
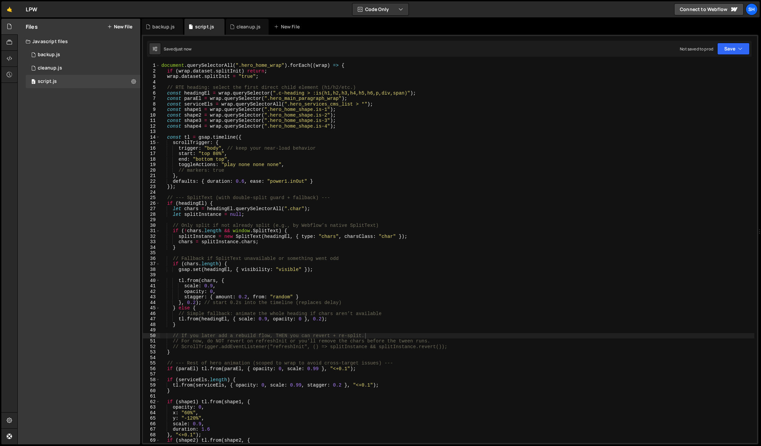
drag, startPoint x: 74, startPoint y: 258, endPoint x: 114, endPoint y: 229, distance: 49.3
click at [74, 258] on div "Files New File Javascript files 0 backup.js 0 0 cleanup.js 0 0 script.js 0 CSS …" at bounding box center [79, 232] width 123 height 426
drag, startPoint x: 275, startPoint y: 98, endPoint x: 340, endPoint y: 98, distance: 64.8
click at [340, 98] on div "document . querySelectorAll ( ".hero_home_wrap" ) . forEach (( wrap ) => { if (…" at bounding box center [457, 258] width 595 height 391
paste textarea "home"
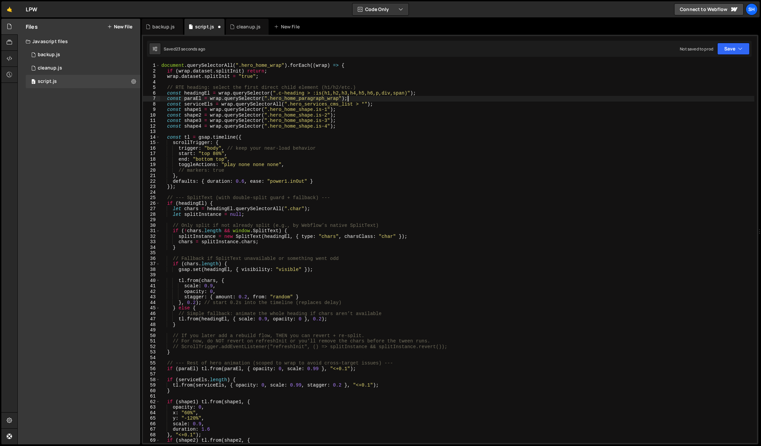
click at [350, 98] on div "document . querySelectorAll ( ".hero_home_wrap" ) . forEach (( wrap ) => { if (…" at bounding box center [457, 258] width 595 height 391
click at [91, 153] on div "Files New File Javascript files 0 backup.js 0 0 cleanup.js 0 0 script.js 0 CSS …" at bounding box center [79, 232] width 123 height 426
drag, startPoint x: 78, startPoint y: 238, endPoint x: 125, endPoint y: 214, distance: 52.8
click at [78, 237] on div "Files New File Javascript files 0 backup.js 0 0 cleanup.js 0 0 script.js 0 CSS …" at bounding box center [79, 232] width 123 height 426
type textarea "// RTE heading: select the first direct child element (h1/h2/etc.)"
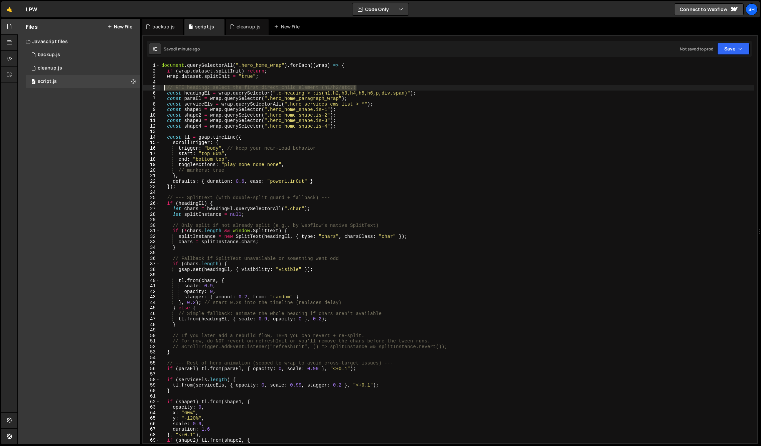
drag, startPoint x: 355, startPoint y: 88, endPoint x: 164, endPoint y: 87, distance: 190.5
click at [164, 87] on div "document . querySelectorAll ( ".hero_home_wrap" ) . forEach (( wrap ) => { if (…" at bounding box center [457, 258] width 595 height 391
click at [358, 86] on div "document . querySelectorAll ( ".hero_home_wrap" ) . forEach (( wrap ) => { if (…" at bounding box center [457, 253] width 595 height 380
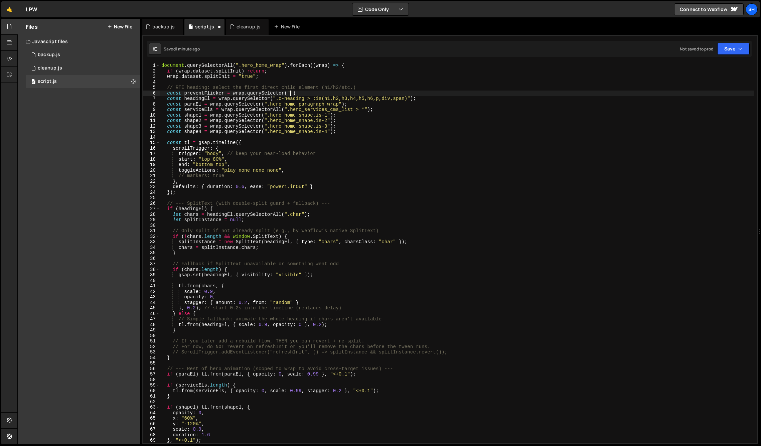
scroll to position [0, 9]
paste textarea "hero_home_layout")"
click at [422, 100] on div "document . querySelectorAll ( ".hero_home_wrap" ) . forEach (( wrap ) => { if (…" at bounding box center [457, 258] width 595 height 391
drag, startPoint x: 401, startPoint y: 94, endPoint x: 167, endPoint y: 92, distance: 234.3
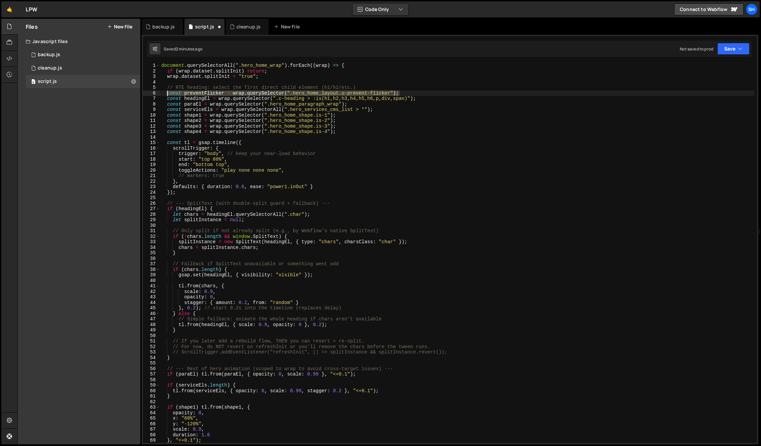
click at [167, 92] on div "document . querySelectorAll ( ".hero_home_wrap" ) . forEach (( wrap ) => { if (…" at bounding box center [457, 258] width 595 height 391
click at [83, 185] on div "Files New File Javascript files 0 backup.js 0 0 cleanup.js 0 0 script.js 0 CSS …" at bounding box center [79, 232] width 123 height 426
click at [179, 193] on div "document . querySelectorAll ( ".hero_home_wrap" ) . forEach (( wrap ) => { if (…" at bounding box center [457, 258] width 595 height 391
click at [106, 192] on div "Files New File Javascript files 0 backup.js 0 0 cleanup.js 0 0 script.js 0 CSS …" at bounding box center [79, 232] width 123 height 426
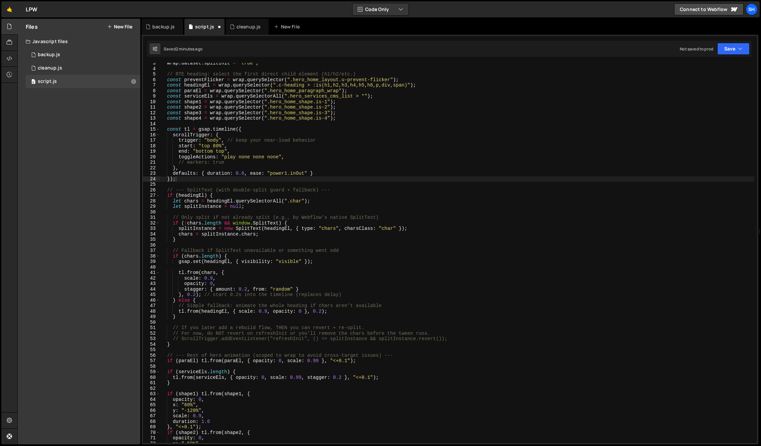
scroll to position [18, 0]
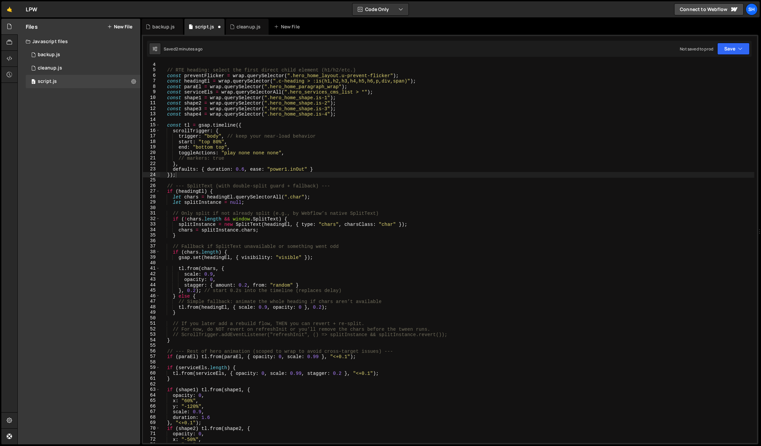
drag, startPoint x: 93, startPoint y: 167, endPoint x: 102, endPoint y: 166, distance: 9.1
click at [92, 167] on div "Files New File Javascript files 0 backup.js 0 0 cleanup.js 0 0 script.js 0 CSS …" at bounding box center [79, 232] width 123 height 426
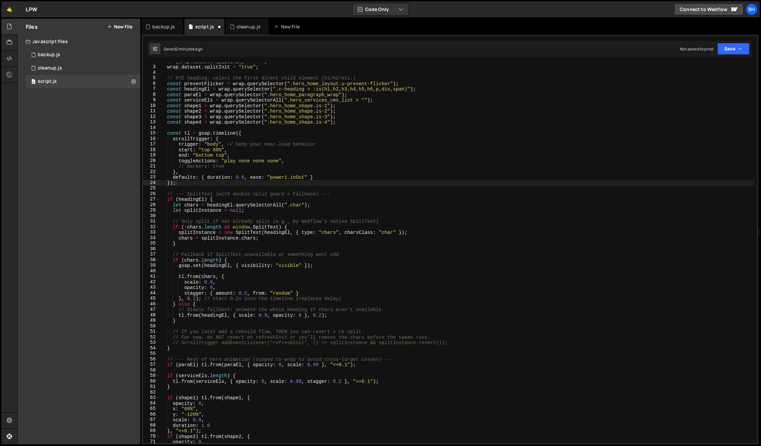
scroll to position [0, 0]
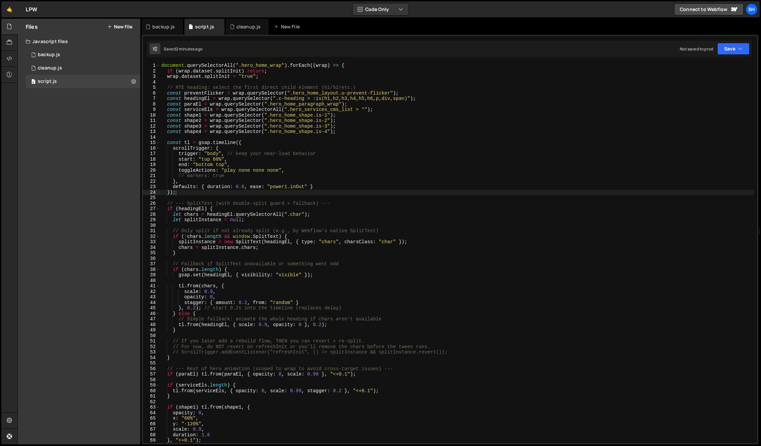
click at [80, 249] on div "Files New File Javascript files 0 backup.js 0 0 cleanup.js 0 0 script.js 0 CSS …" at bounding box center [79, 232] width 123 height 426
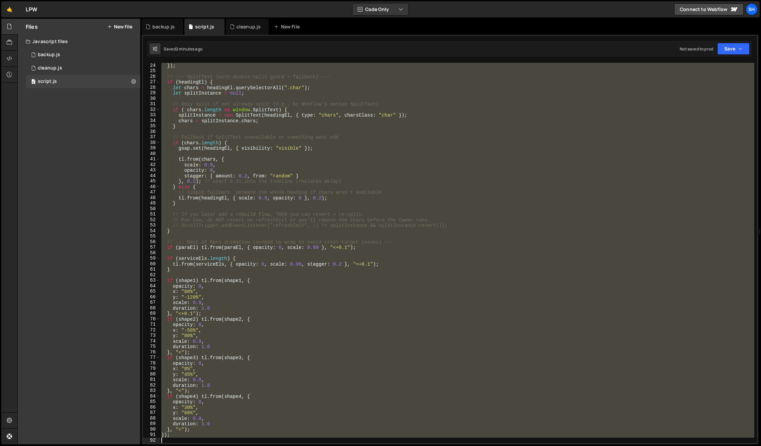
scroll to position [127, 0]
drag, startPoint x: 173, startPoint y: 77, endPoint x: 277, endPoint y: 435, distance: 373.1
click at [277, 435] on div "}) ; // --- SplitText (with double-split guard + fallback) --- if ( headingEl )…" at bounding box center [457, 258] width 595 height 391
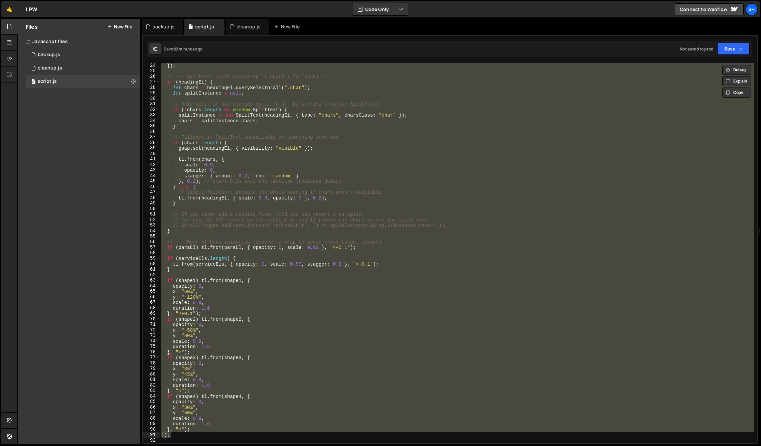
click at [82, 249] on div "Files New File Javascript files 0 backup.js 0 0 cleanup.js 0 0 script.js 0 CSS …" at bounding box center [79, 232] width 123 height 426
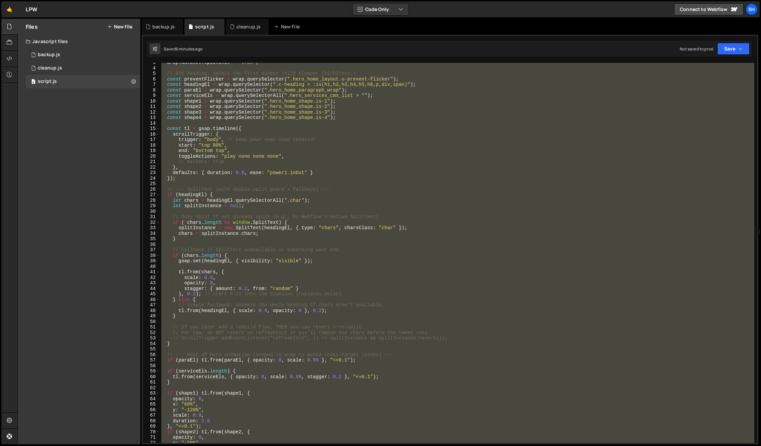
scroll to position [13, 0]
click at [184, 180] on div "wrap . dataset . splitInit = "true" ; // RTE heading: select the first direct c…" at bounding box center [457, 253] width 595 height 380
type textarea "});"
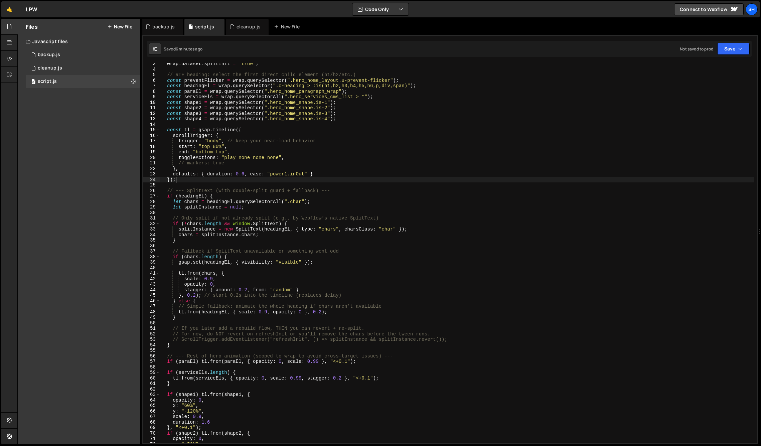
scroll to position [0, 0]
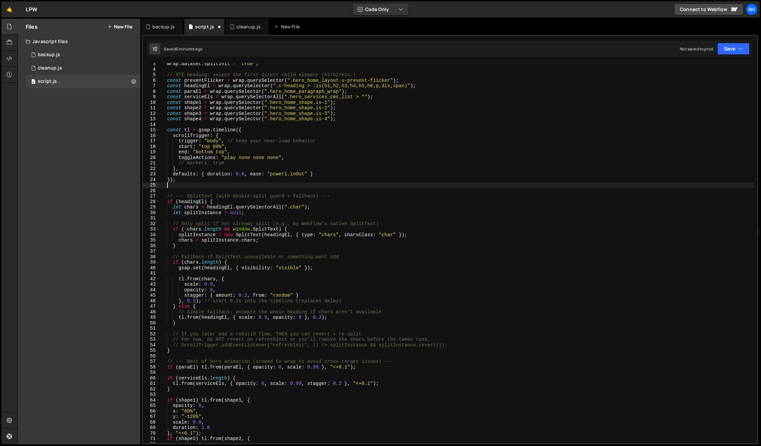
paste textarea "}"
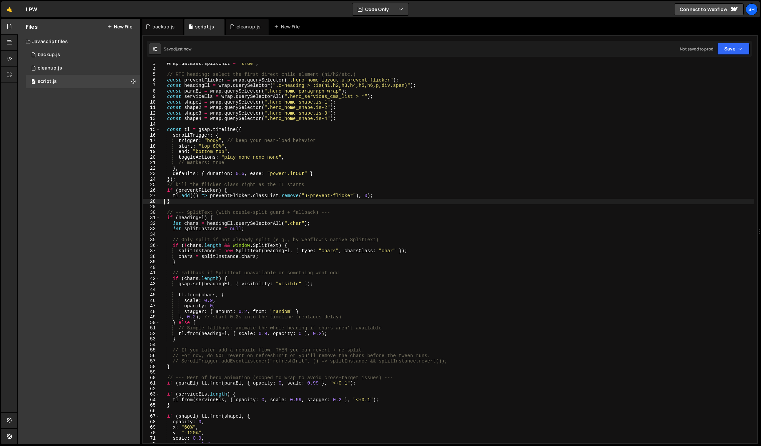
scroll to position [10, 0]
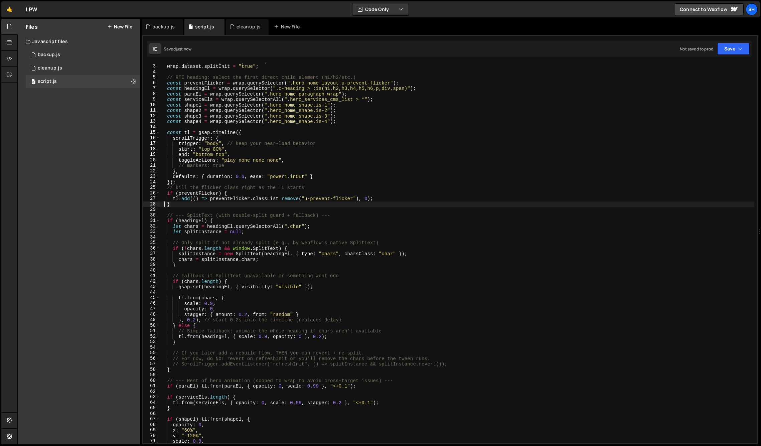
click at [180, 182] on div "if ( wrap . dataset . splitInit ) return ; wrap . dataset . splitInit = "true" …" at bounding box center [457, 253] width 595 height 391
type textarea "});"
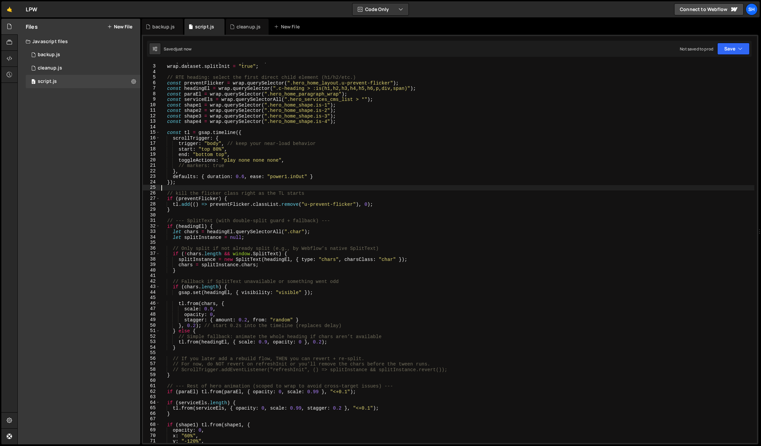
click at [86, 178] on div "Files New File Javascript files 0 backup.js 0 0 cleanup.js 0 0 script.js 0 CSS …" at bounding box center [79, 232] width 123 height 426
click at [64, 252] on div "Files New File Javascript files 0 backup.js 0 0 cleanup.js 0 0 script.js 0 CSS …" at bounding box center [79, 232] width 123 height 426
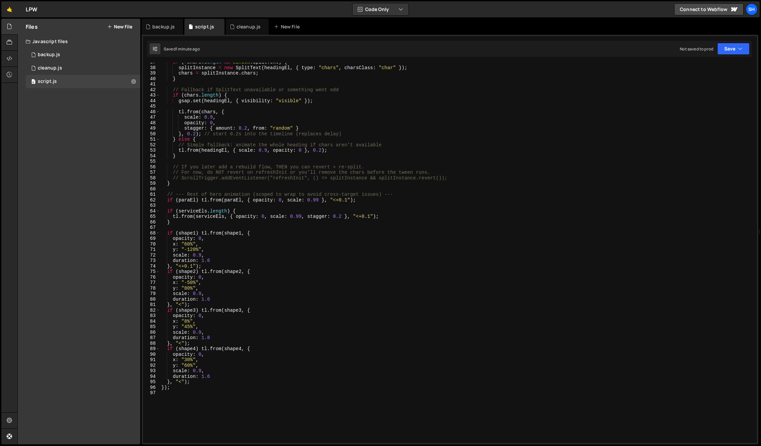
scroll to position [215, 0]
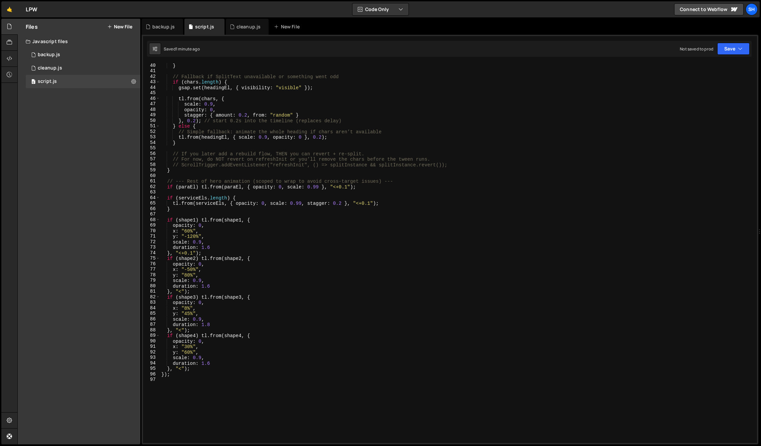
drag, startPoint x: 86, startPoint y: 190, endPoint x: 102, endPoint y: 214, distance: 28.4
click at [86, 190] on div "Files New File Javascript files 0 backup.js 0 0 cleanup.js 0 0 script.js 0 CSS …" at bounding box center [79, 232] width 123 height 426
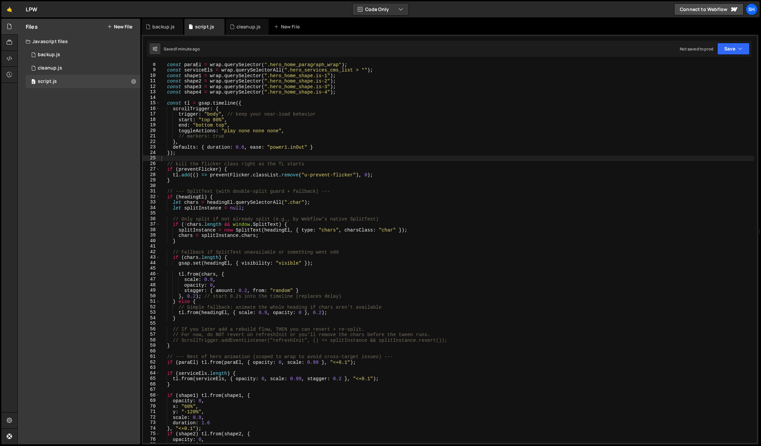
scroll to position [0, 0]
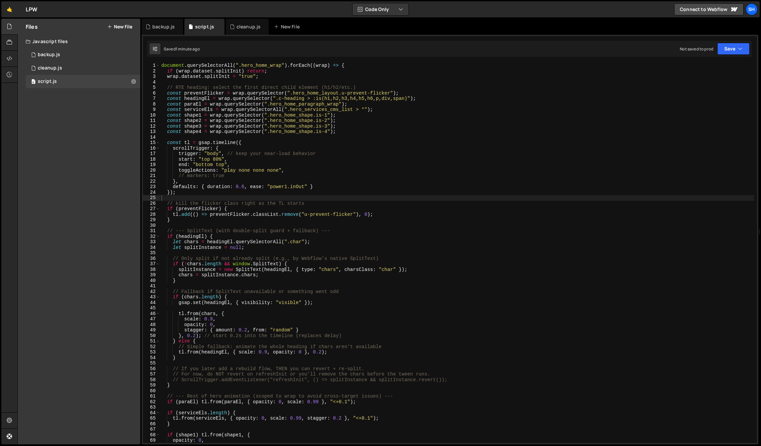
drag, startPoint x: 94, startPoint y: 212, endPoint x: 99, endPoint y: 207, distance: 7.4
click at [97, 209] on div "Files New File Javascript files 0 backup.js 0 0 cleanup.js 0 0 script.js 0 CSS …" at bounding box center [79, 232] width 123 height 426
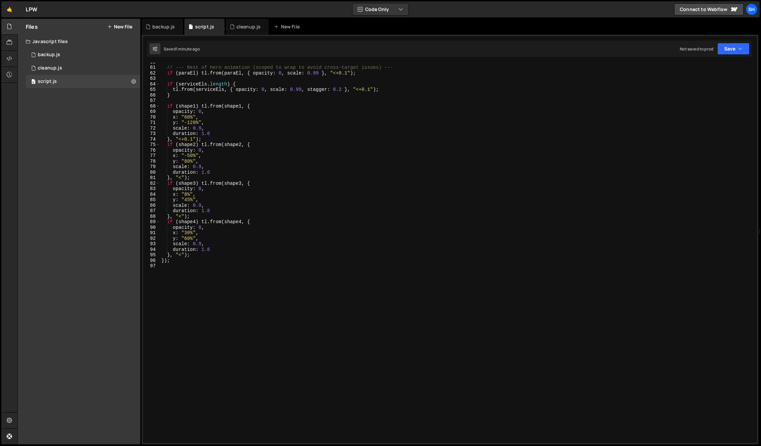
scroll to position [338, 0]
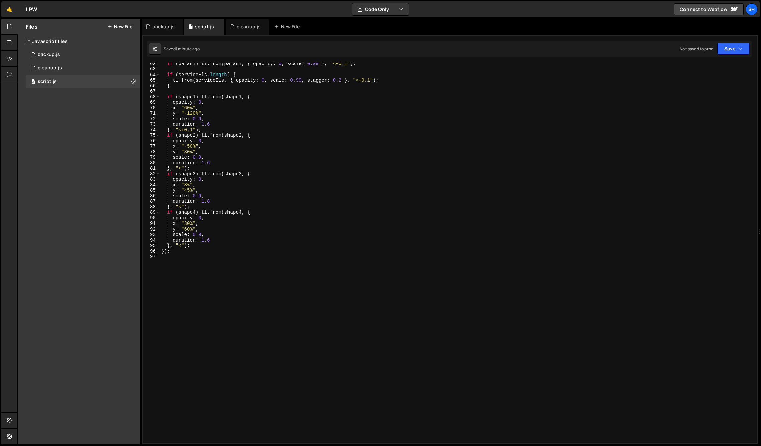
click at [168, 253] on div "if ( paraEl ) tl . from ( paraEl , { opacity : 0 , scale : 0.99 } , "<+0.1" ) ;…" at bounding box center [457, 256] width 595 height 391
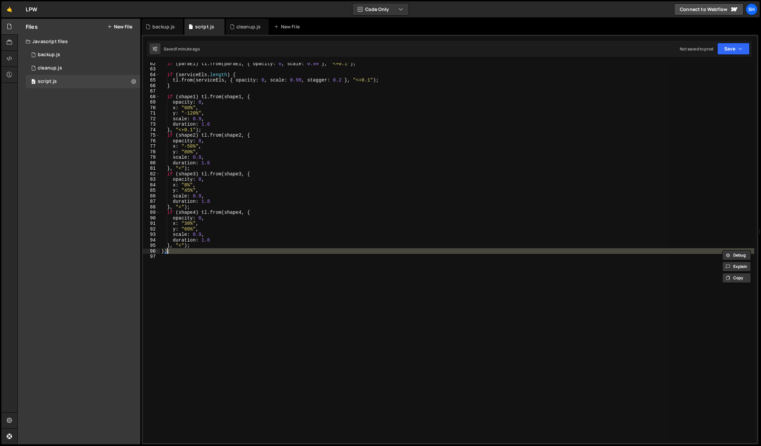
click at [169, 251] on div "if ( paraEl ) tl . from ( paraEl , { opacity : 0 , scale : 0.99 } , "<+0.1" ) ;…" at bounding box center [457, 253] width 595 height 380
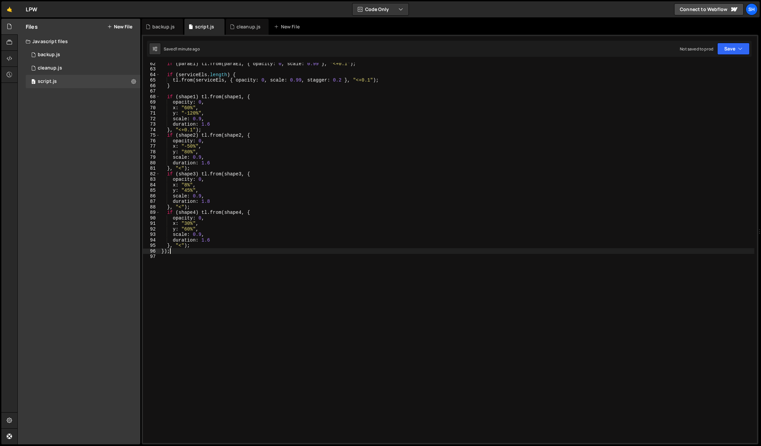
click at [170, 251] on div "if ( paraEl ) tl . from ( paraEl , { opacity : 0 , scale : 0.99 } , "<+0.1" ) ;…" at bounding box center [457, 256] width 595 height 391
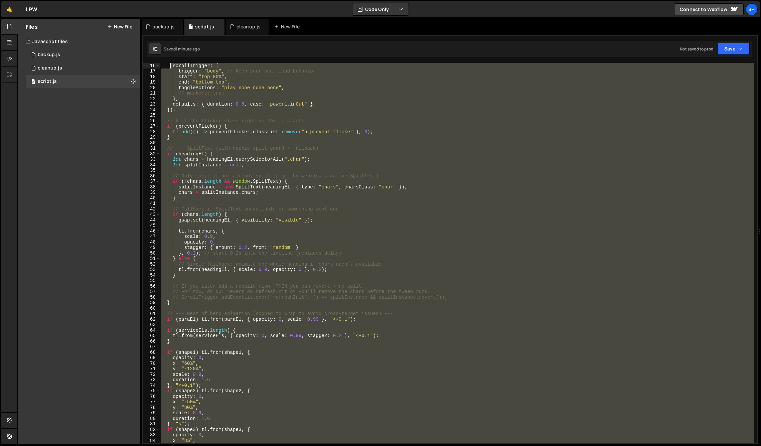
scroll to position [0, 0]
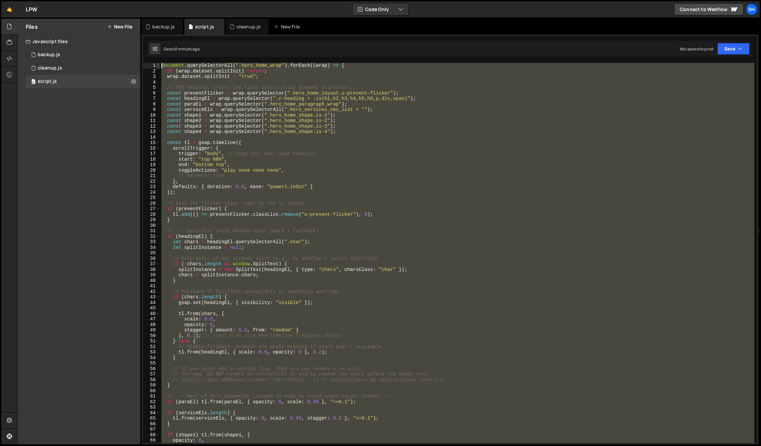
drag, startPoint x: 170, startPoint y: 251, endPoint x: 159, endPoint y: 63, distance: 188.8
click at [159, 63] on div "}); 1 2 3 4 5 6 7 8 9 10 11 12 13 14 15 16 17 18 19 20 21 22 23 24 25 26 27 28 …" at bounding box center [450, 253] width 614 height 380
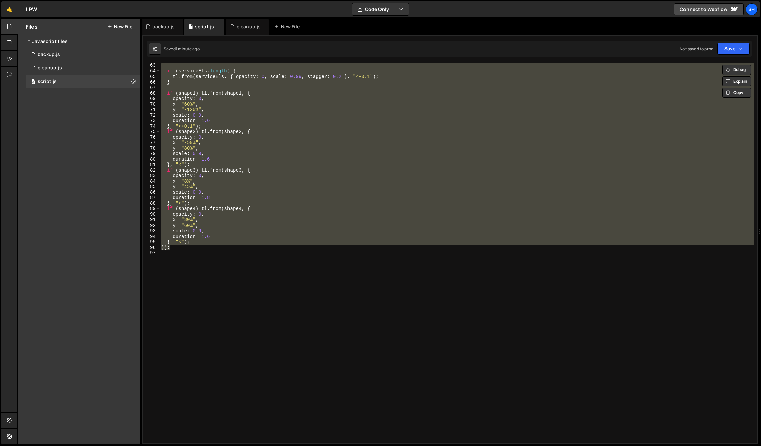
scroll to position [342, 0]
click at [175, 250] on div "if ( serviceEls . length ) { tl . from ( serviceEls , { opacity : 0 , scale : 0…" at bounding box center [457, 253] width 595 height 380
type textarea "});"
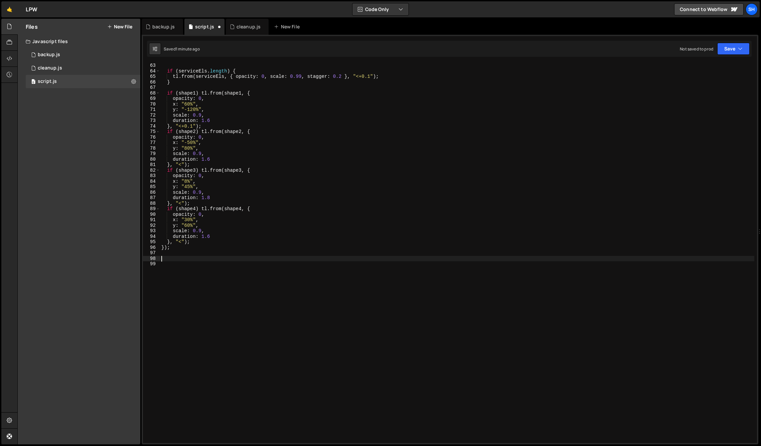
paste textarea "});"
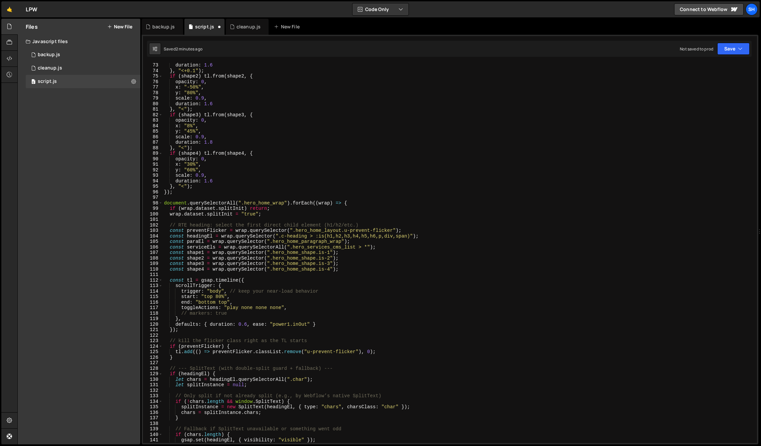
scroll to position [411, 0]
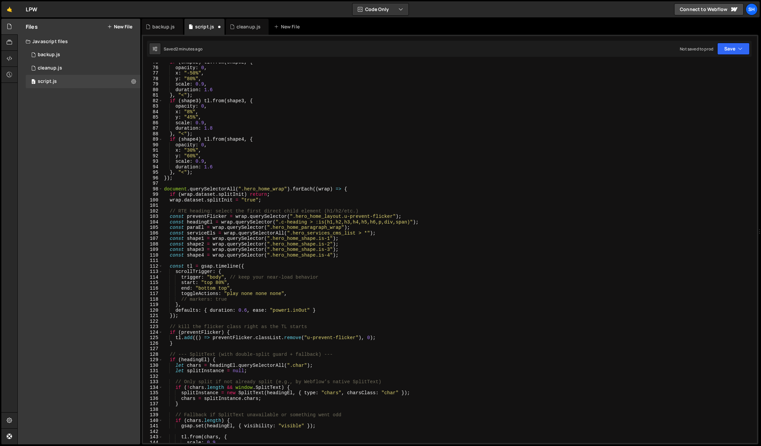
click at [269, 189] on div "if ( shape2 ) tl . from ( shape2 , { opacity : 0 , x : "-50%" , y : "80%" , sca…" at bounding box center [459, 254] width 592 height 391
click at [264, 202] on div "if ( shape2 ) tl . from ( shape2 , { opacity : 0 , x : "-50%" , y : "80%" , sca…" at bounding box center [459, 254] width 592 height 391
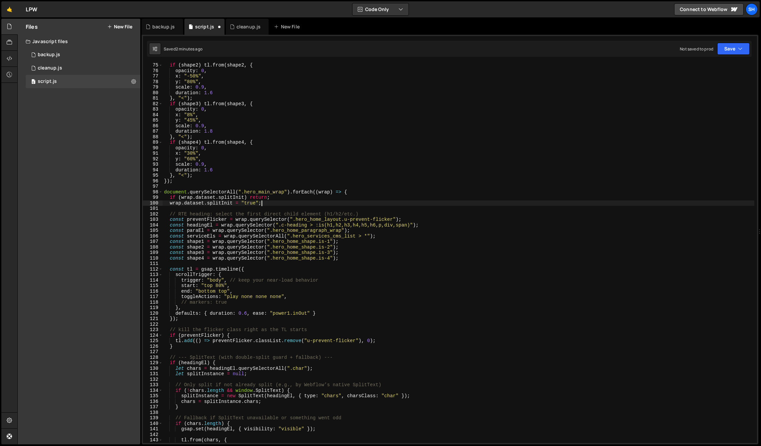
scroll to position [408, 0]
click at [274, 198] on div "if ( shape2 ) tl . from ( shape2 , { opacity : 0 , x : "-50%" , y : "80%" , sca…" at bounding box center [459, 257] width 592 height 391
click at [321, 219] on div "if ( shape2 ) tl . from ( shape2 , { opacity : 0 , x : "-50%" , y : "80%" , sca…" at bounding box center [459, 257] width 592 height 391
type textarea "const preventFlicker = wrap.querySelector(".hero_main_layout.u-prevent-flicker"…"
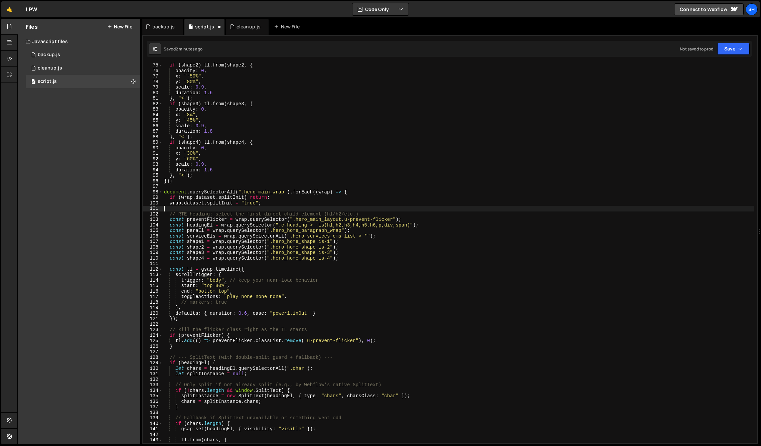
click at [375, 209] on div "if ( shape2 ) tl . from ( shape2 , { opacity : 0 , x : "-50%" , y : "80%" , sca…" at bounding box center [459, 257] width 592 height 391
click at [298, 230] on div "if ( shape2 ) tl . from ( shape2 , { opacity : 0 , x : "-50%" , y : "80%" , sca…" at bounding box center [459, 257] width 592 height 391
click at [352, 231] on div "if ( shape2 ) tl . from ( shape2 , { opacity : 0 , x : "-50%" , y : "80%" , sca…" at bounding box center [459, 257] width 592 height 391
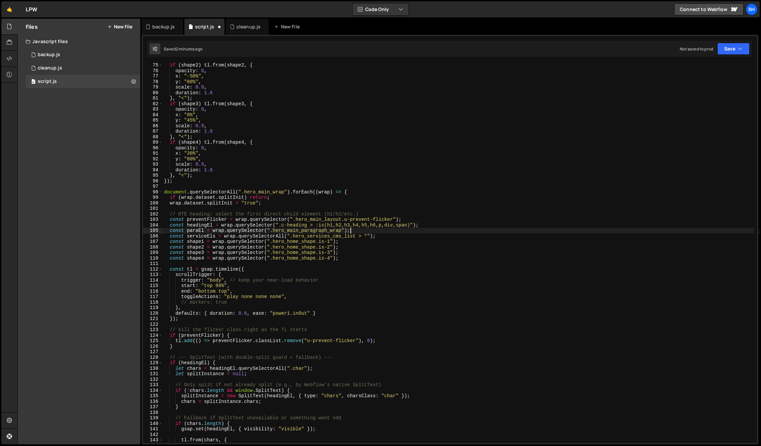
click at [382, 237] on div "if ( shape2 ) tl . from ( shape2 , { opacity : 0 , x : "-50%" , y : "80%" , sca…" at bounding box center [459, 257] width 592 height 391
drag, startPoint x: 355, startPoint y: 237, endPoint x: 292, endPoint y: 238, distance: 62.8
click at [292, 238] on div "if ( shape2 ) tl . from ( shape2 , { opacity : 0 , x : "-50%" , y : "80%" , sca…" at bounding box center [459, 257] width 592 height 391
paste textarea "breadcrumbs_links_wrap"
click at [392, 237] on div "if ( shape2 ) tl . from ( shape2 , { opacity : 0 , x : "-50%" , y : "80%" , sca…" at bounding box center [459, 257] width 592 height 391
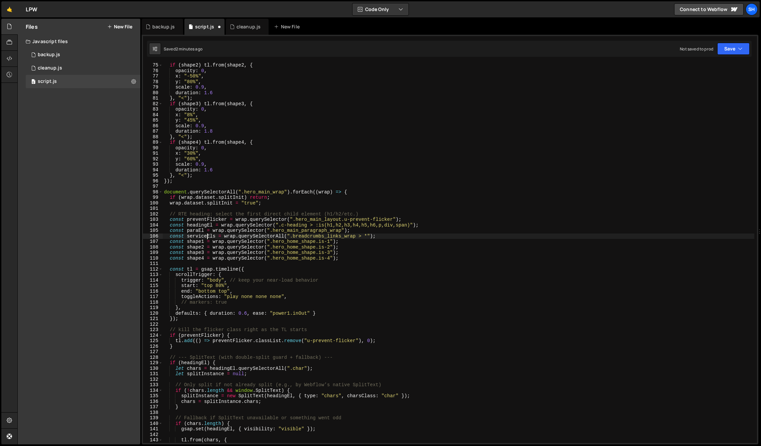
click at [206, 236] on div "if ( shape2 ) tl . from ( shape2 , { opacity : 0 , x : "-50%" , y : "80%" , sca…" at bounding box center [459, 257] width 592 height 391
click at [95, 235] on div "Files New File Javascript files 0 backup.js 0 0 cleanup.js 0 0 script.js 0 CSS …" at bounding box center [79, 232] width 123 height 426
click at [298, 245] on div "} , "<+0.1" ) ; if ( shape2 ) tl . from ( shape2 , { opacity : 0 , x : "-50%" ,…" at bounding box center [459, 253] width 592 height 391
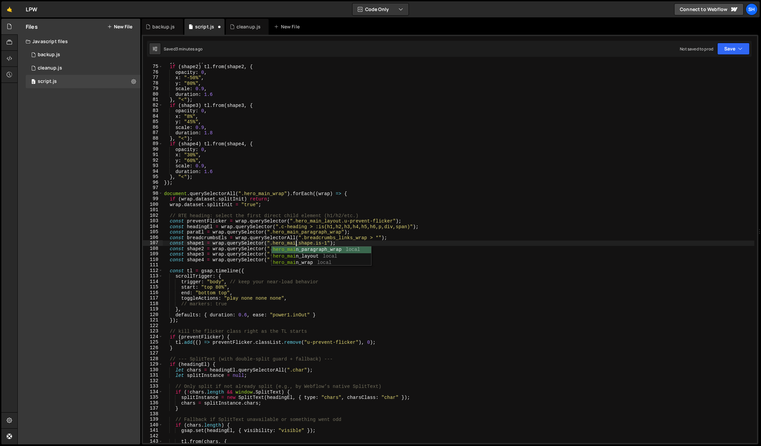
scroll to position [0, 9]
click at [380, 242] on div "} , "<+0.1" ) ; if ( shape2 ) tl . from ( shape2 , { opacity : 0 , x : "-50%" ,…" at bounding box center [459, 253] width 592 height 391
click at [298, 247] on div "} , "<+0.1" ) ; if ( shape2 ) tl . from ( shape2 , { opacity : 0 , x : "-50%" ,…" at bounding box center [459, 253] width 592 height 391
drag, startPoint x: 343, startPoint y: 246, endPoint x: 308, endPoint y: 253, distance: 35.3
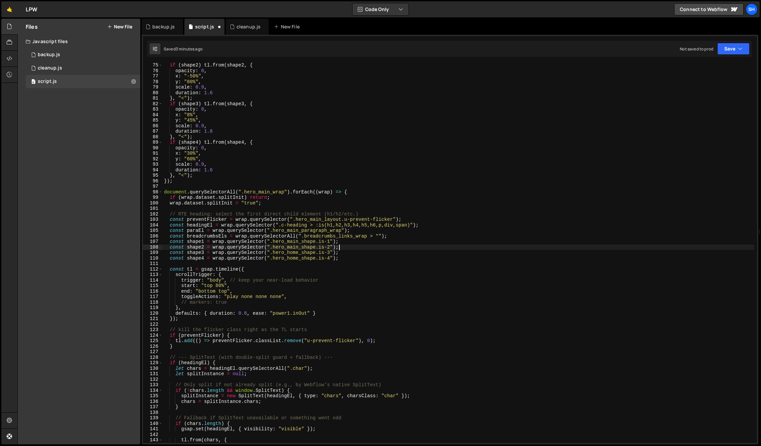
click at [343, 246] on div "if ( shape2 ) tl . from ( shape2 , { opacity : 0 , x : "-50%" , y : "80%" , sca…" at bounding box center [459, 257] width 592 height 391
click at [298, 252] on div "} , "<+0.1" ) ; if ( shape2 ) tl . from ( shape2 , { opacity : 0 , x : "-50%" ,…" at bounding box center [459, 252] width 592 height 391
click at [341, 252] on div "} , "<+0.1" ) ; if ( shape2 ) tl . from ( shape2 , { opacity : 0 , x : "-50%" ,…" at bounding box center [459, 252] width 592 height 391
drag, startPoint x: 301, startPoint y: 259, endPoint x: 144, endPoint y: 258, distance: 157.1
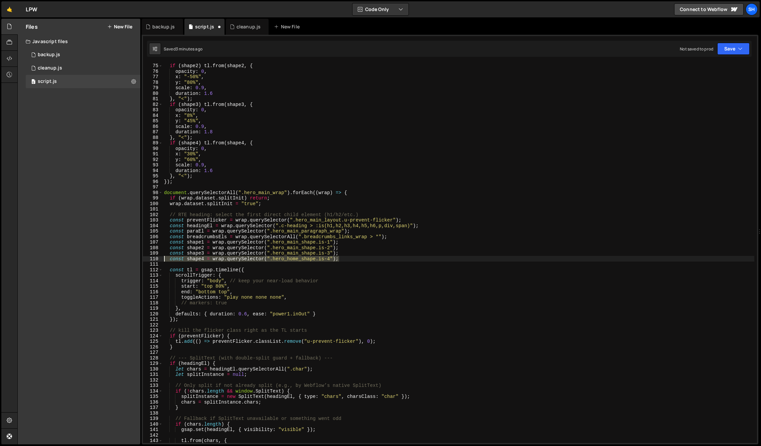
click at [144, 258] on div "const shape3 = wrap.querySelector(".hero_main_shape.is-3"); 74 75 76 77 78 79 8…" at bounding box center [450, 253] width 614 height 380
type textarea "const shape4 = wrap.querySelector(".hero_home_shape.is-4");"
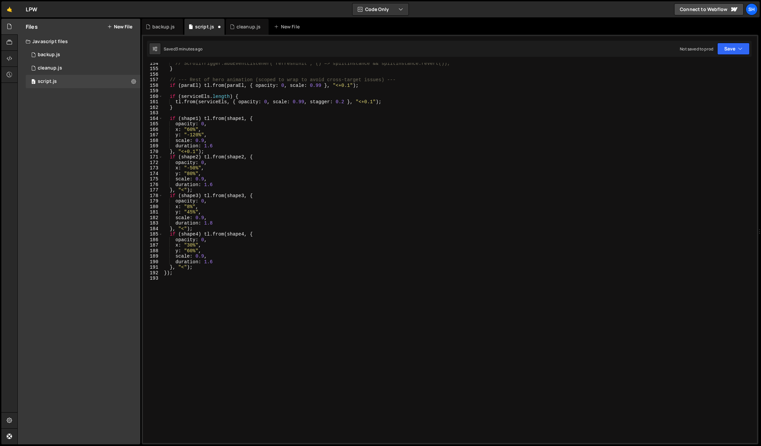
scroll to position [846, 0]
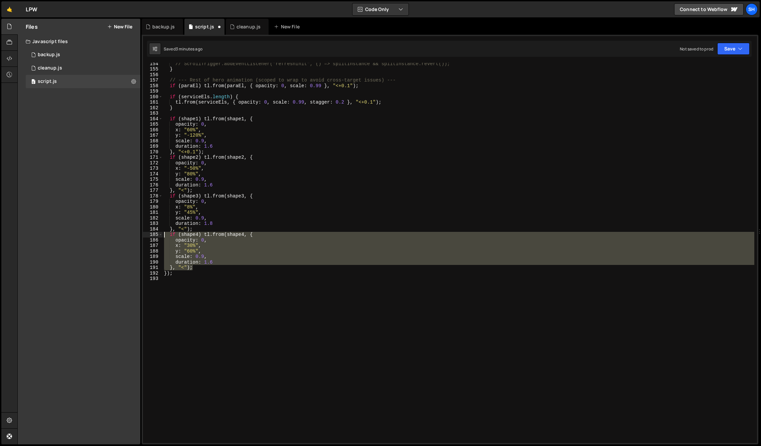
drag, startPoint x: 195, startPoint y: 269, endPoint x: 155, endPoint y: 234, distance: 52.6
click at [155, 234] on div "const shape3 = wrap.querySelector(".hero_main_shape.is-3"); 154 155 156 157 158…" at bounding box center [450, 253] width 614 height 380
type textarea "if (shape4) tl.from(shape4, { opacity: 0,"
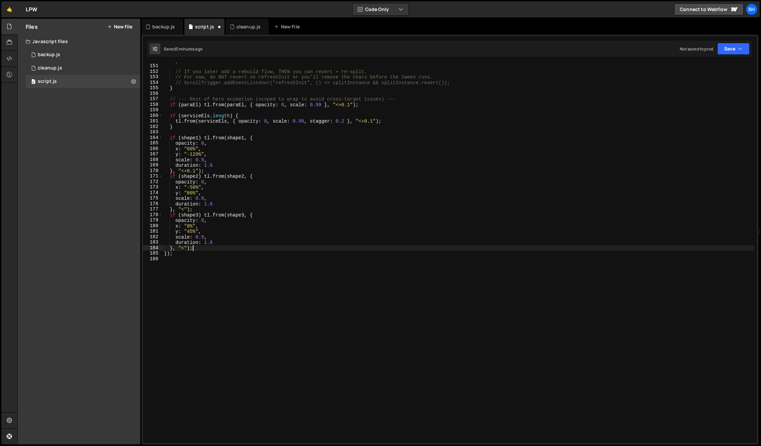
scroll to position [826, 0]
click at [188, 149] on div "} // If you later add a rebuild flow, THEN you can revert + re-split. // For no…" at bounding box center [459, 253] width 592 height 391
click at [209, 148] on div "} // If you later add a rebuild flow, THEN you can revert + re-split. // For no…" at bounding box center [459, 253] width 592 height 391
click at [194, 153] on div "} // If you later add a rebuild flow, THEN you can revert + re-split. // For no…" at bounding box center [459, 253] width 592 height 391
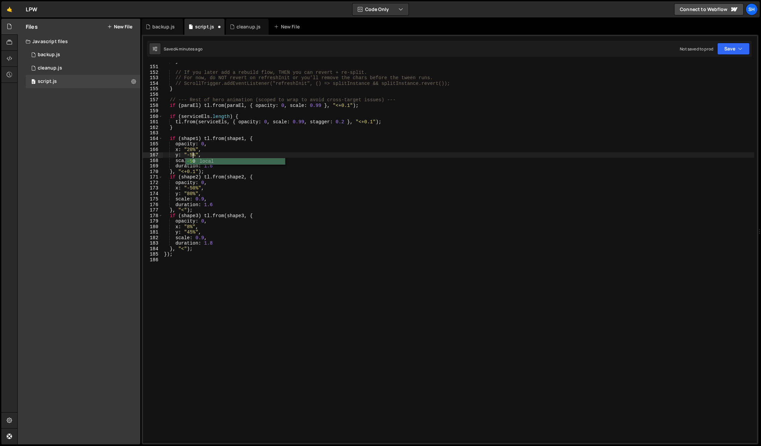
scroll to position [0, 2]
click at [212, 157] on div "} // If you later add a rebuild flow, THEN you can revert + re-split. // For no…" at bounding box center [459, 253] width 592 height 391
click at [208, 173] on div "} // If you later add a rebuild flow, THEN you can revert + re-split. // For no…" at bounding box center [459, 253] width 592 height 391
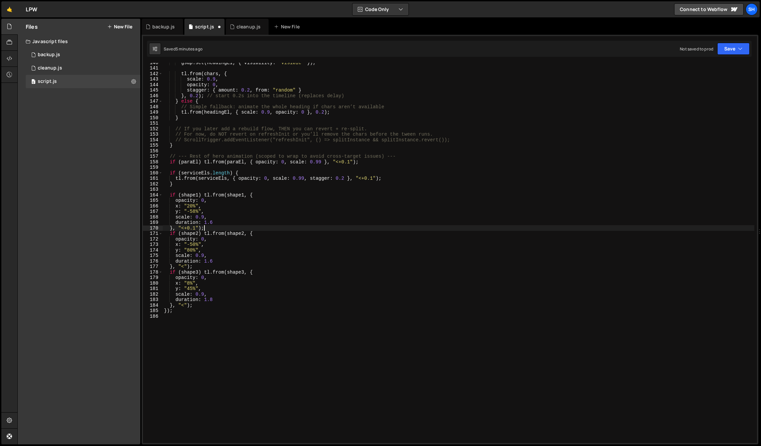
scroll to position [770, 0]
click at [192, 245] on div "gsap . set ( headingEl , { visibility : "visible" }) ; tl . from ( chars , { sc…" at bounding box center [459, 254] width 592 height 391
click at [189, 281] on div "gsap . set ( headingEl , { visibility : "visible" }) ; tl . from ( chars , { sc…" at bounding box center [459, 254] width 592 height 391
click at [204, 283] on div "gsap . set ( headingEl , { visibility : "visible" }) ; tl . from ( chars , { sc…" at bounding box center [459, 254] width 592 height 391
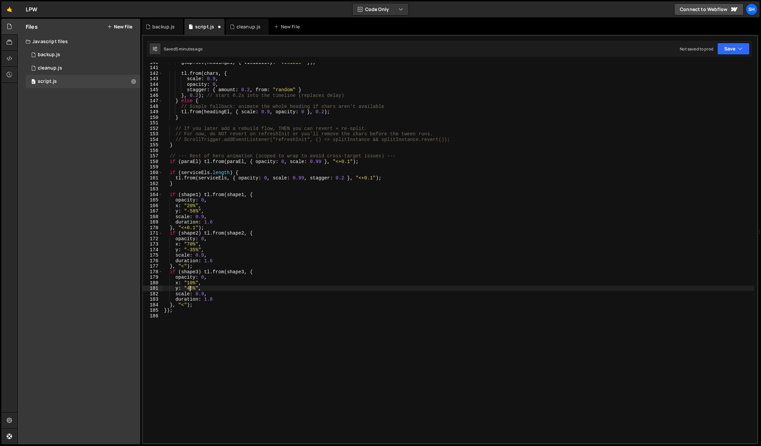
click at [190, 288] on div "gsap . set ( headingEl , { visibility : "visible" }) ; tl . from ( chars , { sc…" at bounding box center [459, 254] width 592 height 391
click at [207, 284] on div "gsap . set ( headingEl , { visibility : "visible" }) ; tl . from ( chars , { sc…" at bounding box center [459, 254] width 592 height 391
click at [129, 227] on div "Files New File Javascript files 0 backup.js 0 0 cleanup.js 0 0 script.js 0 CSS …" at bounding box center [79, 232] width 123 height 426
click at [101, 190] on div "Files New File Javascript files 0 backup.js 0 0 cleanup.js 0 0 script.js 0 CSS …" at bounding box center [79, 232] width 123 height 426
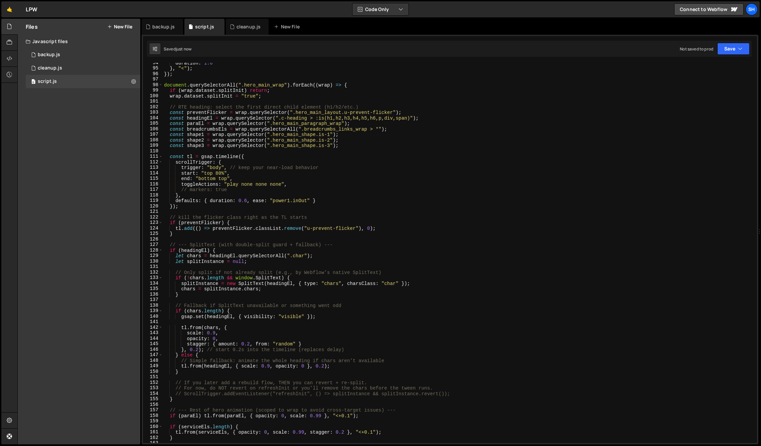
scroll to position [516, 0]
click at [96, 152] on div "Files New File Javascript files 0 backup.js 0 0 cleanup.js 0 0 script.js 0 CSS …" at bounding box center [79, 232] width 123 height 426
drag, startPoint x: 94, startPoint y: 175, endPoint x: 131, endPoint y: 164, distance: 39.1
click at [94, 175] on div "Files New File Javascript files 0 backup.js 0 0 cleanup.js 0 0 script.js 0 CSS …" at bounding box center [79, 232] width 123 height 426
click at [107, 275] on div "Files New File Javascript files 0 backup.js 0 0 cleanup.js 0 0 script.js 0 CSS …" at bounding box center [79, 232] width 123 height 426
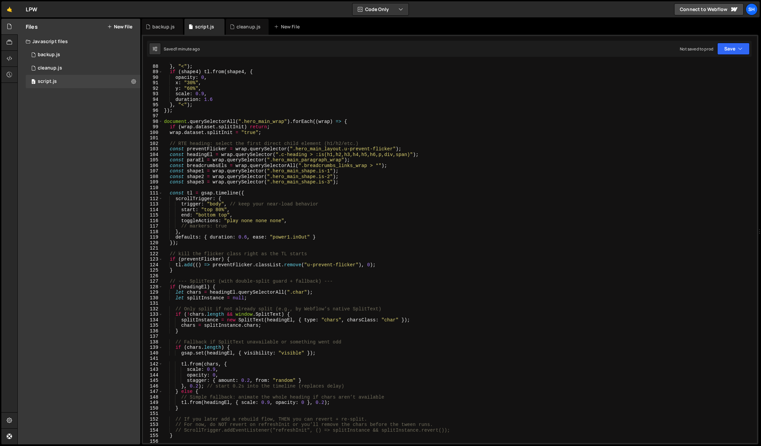
scroll to position [479, 0]
click at [342, 159] on div "duration : 1.8 } , "<" ) ; if ( shape4 ) tl . from ( shape4 , { opacity : 0 , x…" at bounding box center [459, 253] width 592 height 391
click at [412, 162] on div "duration : 1.8 } , "<" ) ; if ( shape4 ) tl . from ( shape4 , { opacity : 0 , x…" at bounding box center [459, 253] width 592 height 391
click at [408, 154] on div "duration : 1.8 } , "<" ) ; if ( shape4 ) tl . from ( shape4 , { opacity : 0 , x…" at bounding box center [459, 253] width 592 height 391
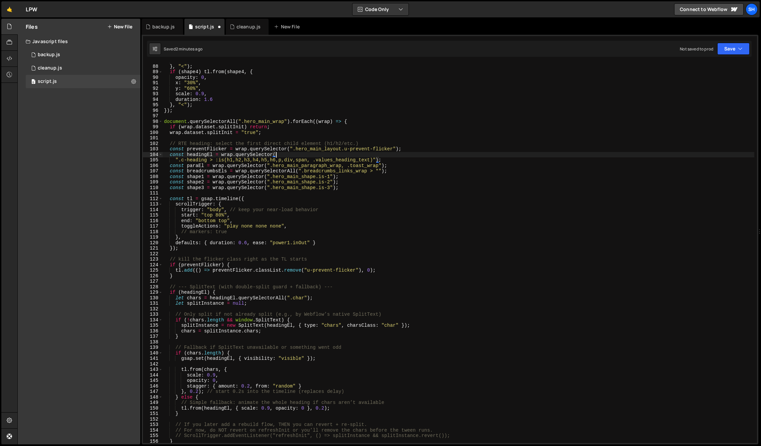
scroll to position [0, 7]
click at [111, 165] on div "Files New File Javascript files 0 backup.js 0 0 cleanup.js 0 0 script.js 0 CSS …" at bounding box center [79, 232] width 123 height 426
drag, startPoint x: 209, startPoint y: 159, endPoint x: 308, endPoint y: 160, distance: 99.3
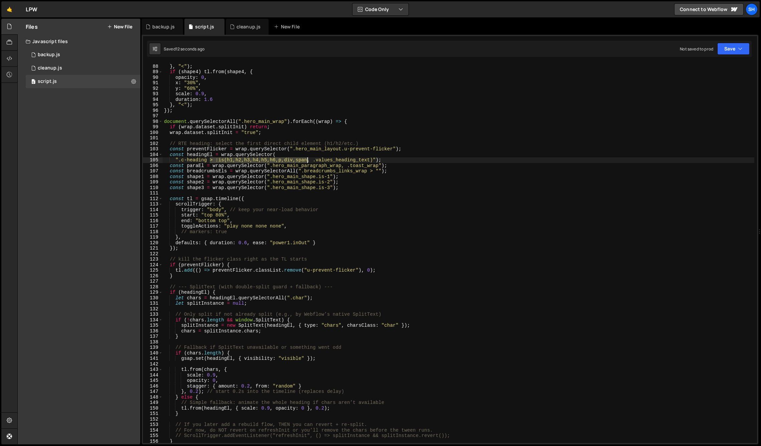
click at [308, 160] on div "duration : 1.8 } , "<" ) ; if ( shape4 ) tl . from ( shape4 , { opacity : 0 , x…" at bounding box center [459, 253] width 592 height 391
click at [370, 159] on div "duration : 1.8 } , "<" ) ; if ( shape4 ) tl . from ( shape4 , { opacity : 0 , x…" at bounding box center [459, 253] width 592 height 391
paste textarea "> :is(h1,h2,h3,h4,h5,h6,p,div,span"
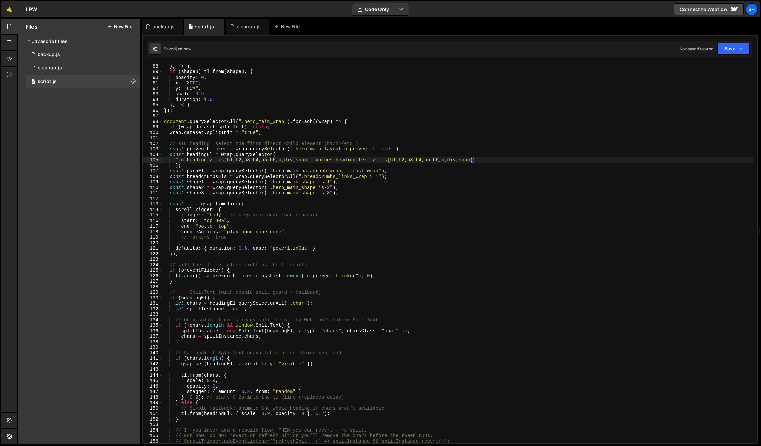
click at [104, 170] on div "Files New File Javascript files 0 backup.js 0 0 cleanup.js 0 0 script.js 0 CSS …" at bounding box center [79, 232] width 123 height 426
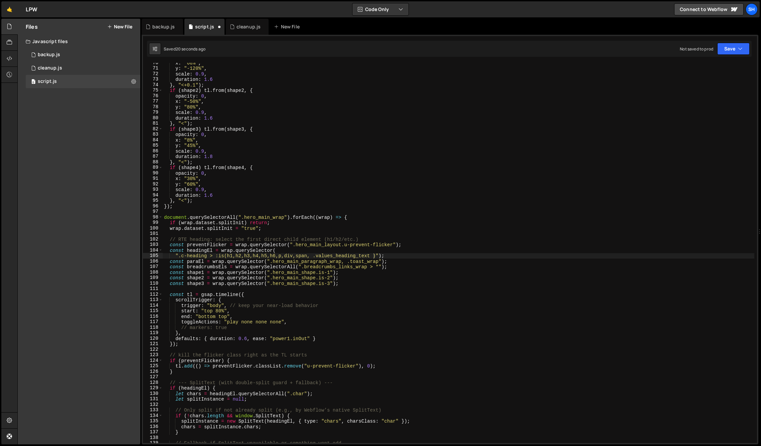
scroll to position [383, 0]
click at [84, 229] on div "Files New File Javascript files 0 backup.js 0 0 cleanup.js 0 0 script.js 0 CSS …" at bounding box center [79, 232] width 123 height 426
drag, startPoint x: 364, startPoint y: 256, endPoint x: 317, endPoint y: 255, distance: 47.5
click at [317, 255] on div "x : "60%" , y : "-120%" , scale : 0.9 , duration : 1.6 } , "<+0.1" ) ; if ( sha…" at bounding box center [459, 255] width 592 height 391
click at [386, 256] on div "x : "60%" , y : "-120%" , scale : 0.9 , duration : 1.6 } , "<+0.1" ) ; if ( sha…" at bounding box center [459, 255] width 592 height 391
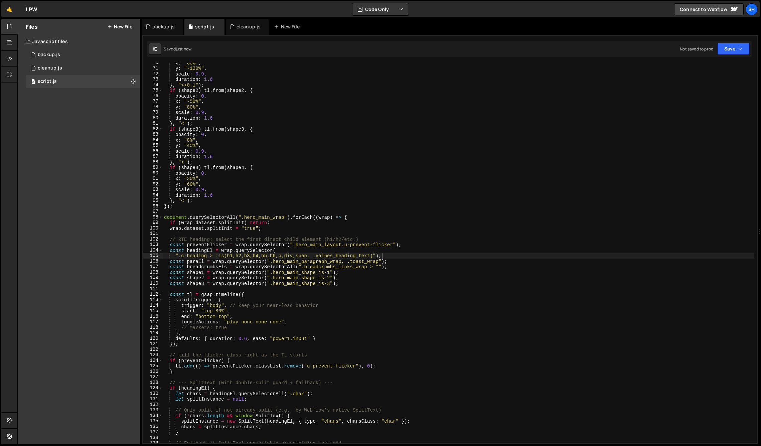
click at [113, 242] on div "Files New File Javascript files 0 backup.js 0 0 cleanup.js 0 0 script.js 0 CSS …" at bounding box center [79, 232] width 123 height 426
click at [308, 257] on div "x : "60%" , y : "-120%" , scale : 0.9 , duration : 1.6 } , "<+0.1" ) ; if ( sha…" at bounding box center [459, 255] width 592 height 391
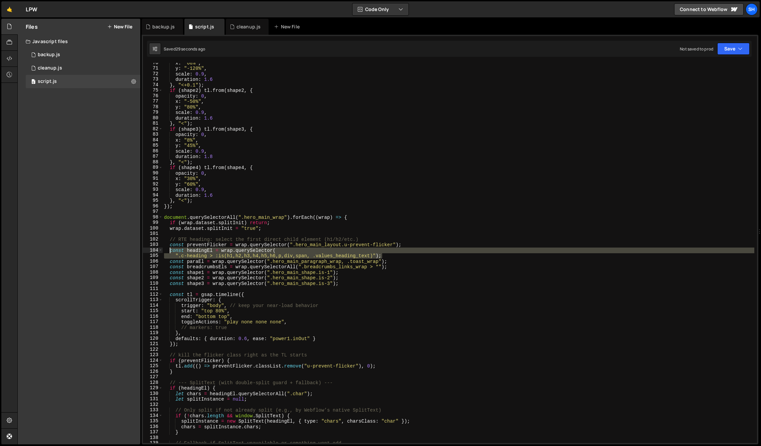
drag, startPoint x: 381, startPoint y: 255, endPoint x: 170, endPoint y: 253, distance: 211.2
click at [170, 253] on div "x : "60%" , y : "-120%" , scale : 0.9 , duration : 1.6 } , "<+0.1" ) ; if ( sha…" at bounding box center [459, 255] width 592 height 391
click at [108, 249] on div "Files New File Javascript files 0 backup.js 0 0 cleanup.js 0 0 script.js 0 CSS …" at bounding box center [79, 232] width 123 height 426
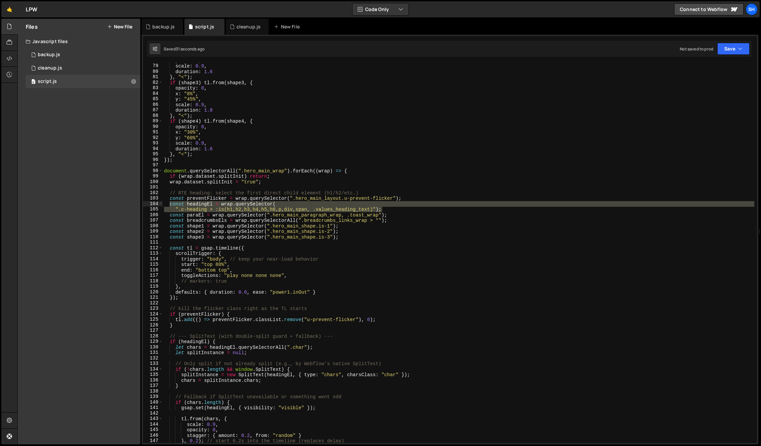
scroll to position [444, 0]
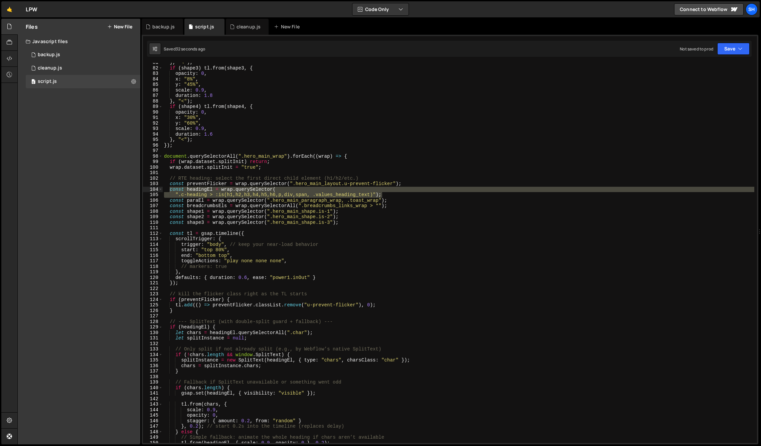
drag, startPoint x: 73, startPoint y: 219, endPoint x: 53, endPoint y: 238, distance: 27.4
click at [73, 219] on div "Files New File Javascript files 0 backup.js 0 0 cleanup.js 0 0 script.js 0 CSS …" at bounding box center [79, 232] width 123 height 426
click at [465, 206] on div "} , "<" ) ; if ( shape3 ) tl . from ( shape3 , { opacity : 0 , x : "8%" , y : "…" at bounding box center [459, 255] width 592 height 391
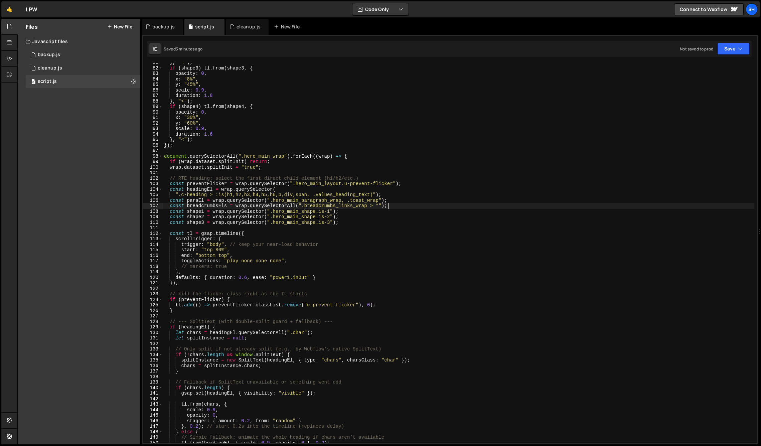
click at [424, 196] on div "} , "<" ) ; if ( shape3 ) tl . from ( shape3 , { opacity : 0 , x : "8%" , y : "…" at bounding box center [459, 255] width 592 height 391
click at [109, 201] on div "Files New File Javascript files 0 backup.js 0 0 cleanup.js 0 0 script.js 0 CSS …" at bounding box center [79, 232] width 123 height 426
click at [98, 163] on div "Files New File Javascript files 0 backup.js 0 0 cleanup.js 0 0 script.js 0 CSS …" at bounding box center [79, 232] width 123 height 426
drag, startPoint x: 218, startPoint y: 208, endPoint x: 188, endPoint y: 207, distance: 30.1
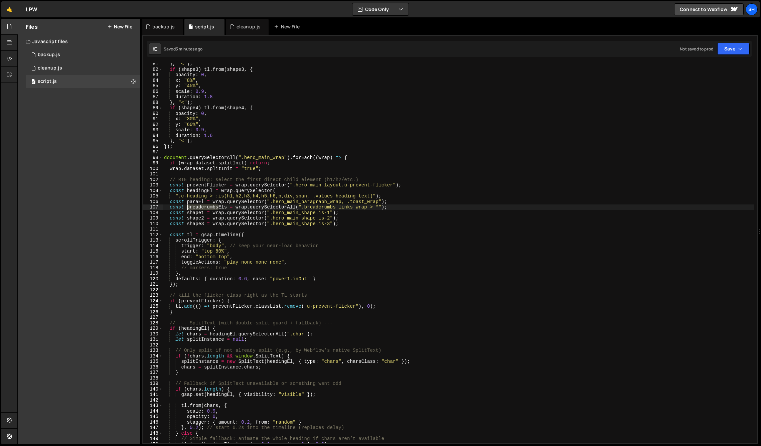
click at [188, 207] on div "} , "<" ) ; if ( shape3 ) tl . from ( shape3 , { opacity : 0 , x : "8%" , y : "…" at bounding box center [459, 256] width 592 height 391
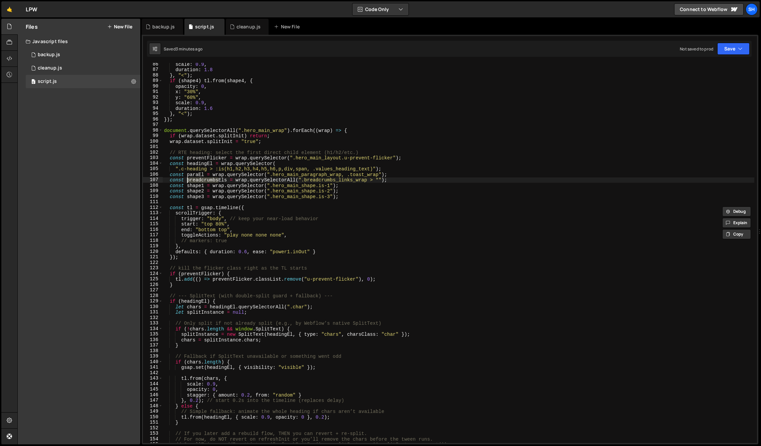
scroll to position [471, 0]
drag, startPoint x: 227, startPoint y: 180, endPoint x: 219, endPoint y: 180, distance: 7.4
click at [219, 180] on div "scale : 0.9 , duration : 1.8 } , "<" ) ; if ( shape4 ) tl . from ( shape4 , { o…" at bounding box center [459, 256] width 592 height 391
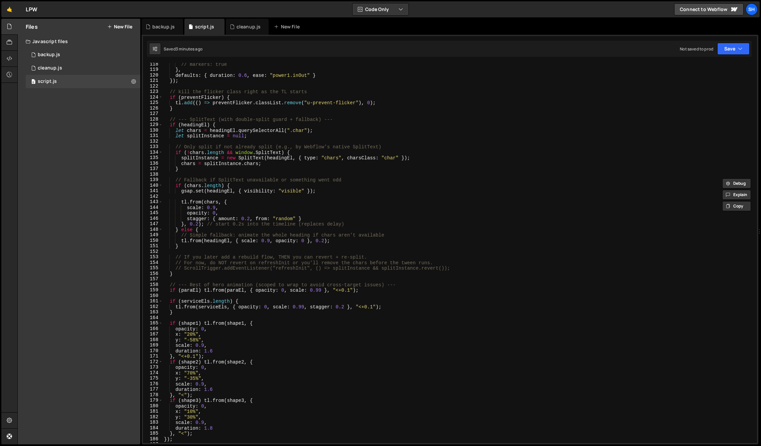
scroll to position [643, 0]
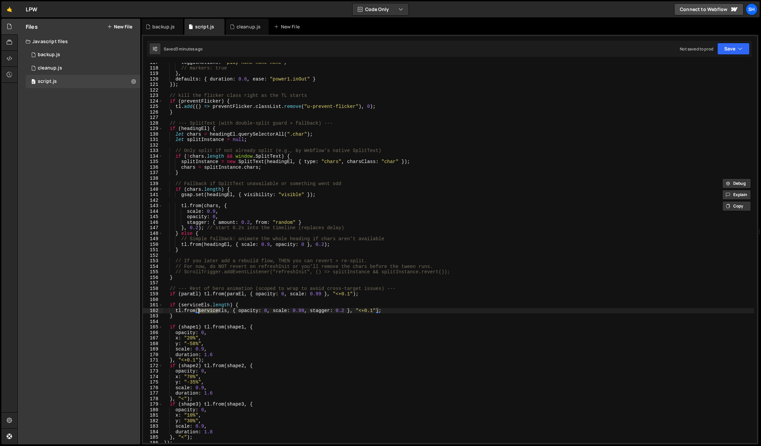
drag, startPoint x: 218, startPoint y: 311, endPoint x: 199, endPoint y: 311, distance: 19.0
click at [199, 311] on div "toggleActions : "play none none none" , // markers: true } , defaults : { durat…" at bounding box center [459, 255] width 592 height 391
click at [110, 243] on div "Files New File Javascript files 0 backup.js 0 0 cleanup.js 0 0 script.js 0 CSS …" at bounding box center [79, 232] width 123 height 426
click at [78, 244] on div "Files New File Javascript files 0 backup.js 0 0 cleanup.js 0 0 script.js 0 CSS …" at bounding box center [79, 232] width 123 height 426
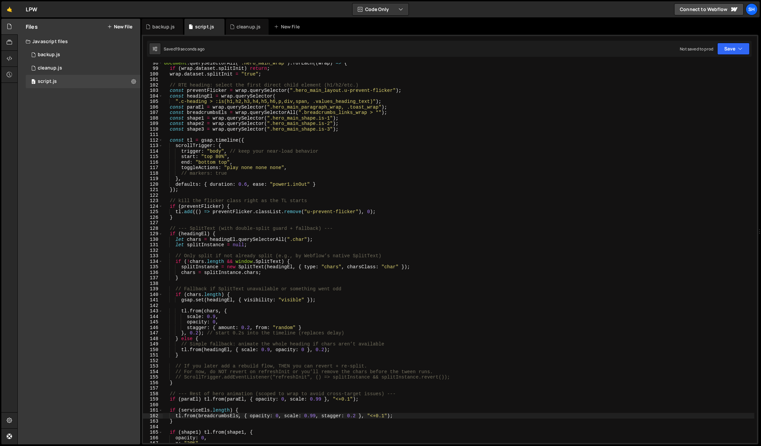
scroll to position [537, 0]
drag, startPoint x: 201, startPoint y: 411, endPoint x: 182, endPoint y: 409, distance: 19.1
click at [181, 411] on div "document . querySelectorAll ( ".hero_main_wrap" ) . forEach (( wrap ) => { if (…" at bounding box center [459, 256] width 592 height 391
click at [74, 359] on div "Files New File Javascript files 0 backup.js 0 0 cleanup.js 0 0 script.js 0 CSS …" at bounding box center [79, 232] width 123 height 426
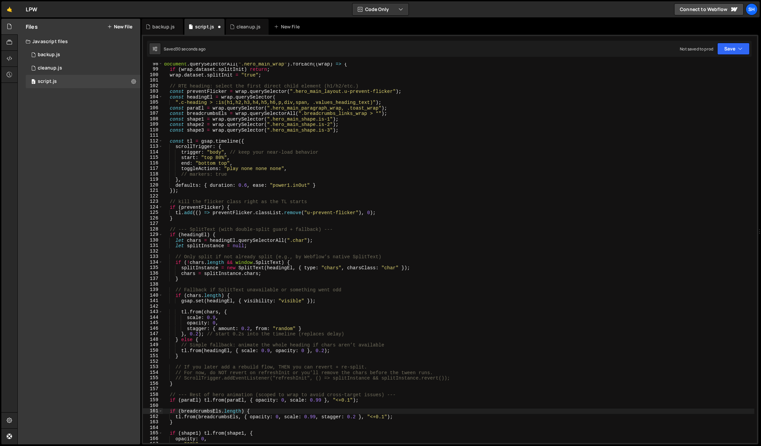
click at [107, 304] on div "Files New File Javascript files 0 backup.js 0 0 cleanup.js 0 0 script.js 0 CSS …" at bounding box center [79, 232] width 123 height 426
click at [100, 220] on div "Files New File Javascript files 0 backup.js 0 0 cleanup.js 0 0 script.js 0 CSS …" at bounding box center [79, 232] width 123 height 426
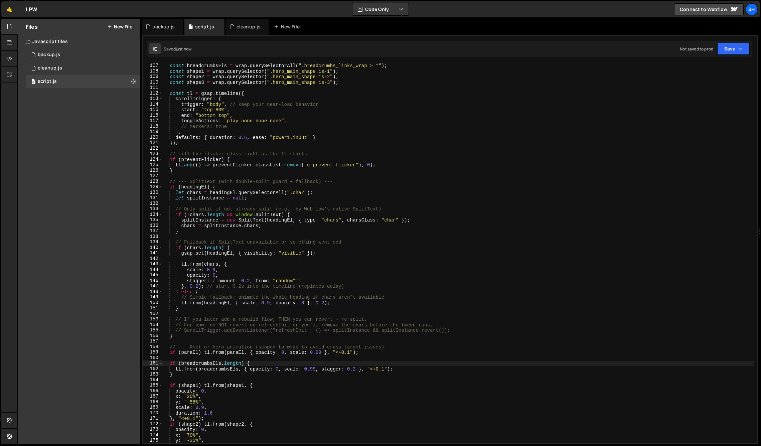
scroll to position [581, 0]
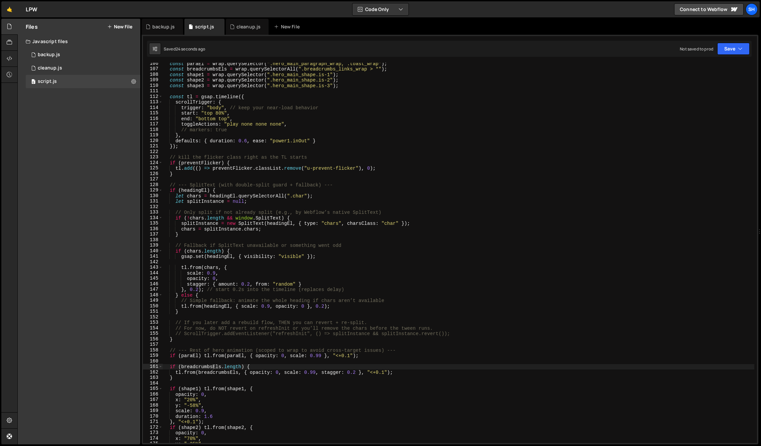
drag, startPoint x: 101, startPoint y: 223, endPoint x: 99, endPoint y: 218, distance: 5.4
click at [101, 223] on div "Files New File Javascript files 0 backup.js 0 0 cleanup.js 0 0 script.js 0 CSS …" at bounding box center [79, 232] width 123 height 426
click at [113, 267] on div "Files New File Javascript files 0 backup.js 0 0 cleanup.js 0 0 script.js 0 CSS …" at bounding box center [79, 232] width 123 height 426
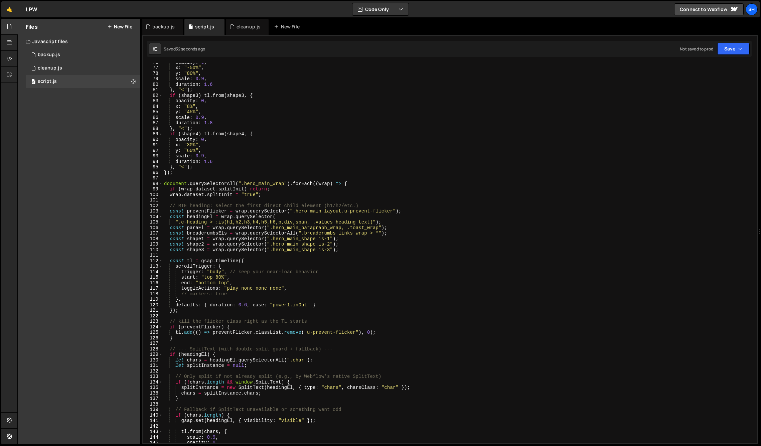
scroll to position [432, 0]
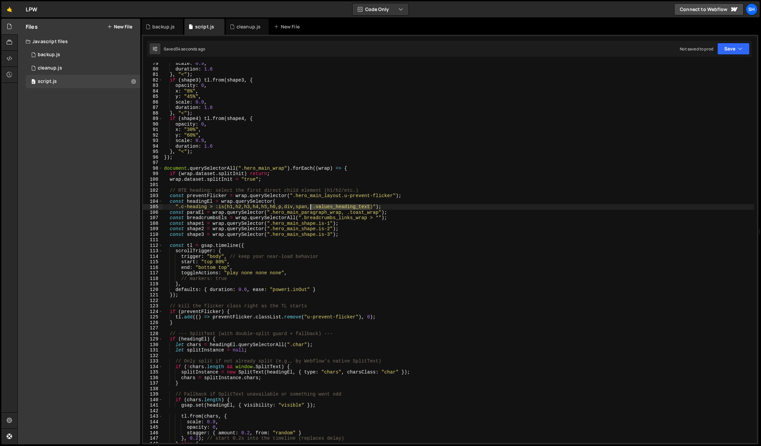
drag, startPoint x: 360, startPoint y: 206, endPoint x: 311, endPoint y: 206, distance: 49.1
click at [311, 206] on div "scale : 0.9 , duration : 1.6 } , "<" ) ; if ( shape3 ) tl . from ( shape3 , { o…" at bounding box center [459, 256] width 592 height 391
click at [341, 205] on div "scale : 0.9 , duration : 1.6 } , "<" ) ; if ( shape3 ) tl . from ( shape3 , { o…" at bounding box center [459, 256] width 592 height 391
click at [92, 279] on div "Files New File Javascript files 0 backup.js 0 0 cleanup.js 0 0 script.js 0 CSS …" at bounding box center [79, 232] width 123 height 426
click at [320, 207] on div "scale : 0.9 , duration : 1.6 } , "<" ) ; if ( shape3 ) tl . from ( shape3 , { o…" at bounding box center [459, 256] width 592 height 391
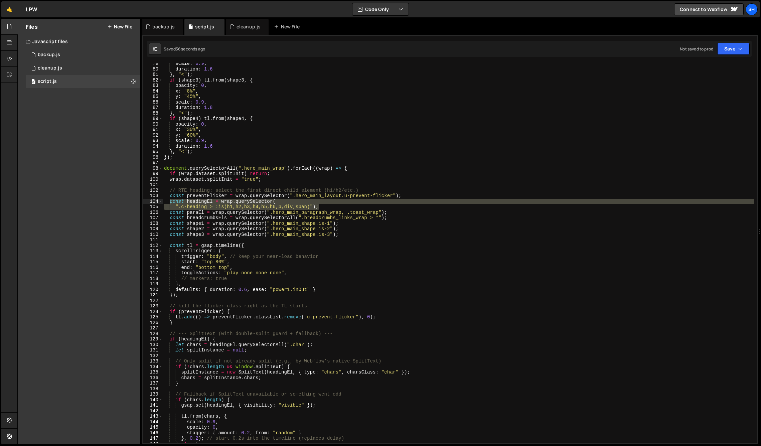
drag, startPoint x: 320, startPoint y: 208, endPoint x: 168, endPoint y: 202, distance: 151.5
click at [168, 202] on div "scale : 0.9 , duration : 1.6 } , "<" ) ; if ( shape3 ) tl . from ( shape3 , { o…" at bounding box center [459, 256] width 592 height 391
paste textarea ").find(el => !el.closest(".hero_main_paragraph_wrap")"
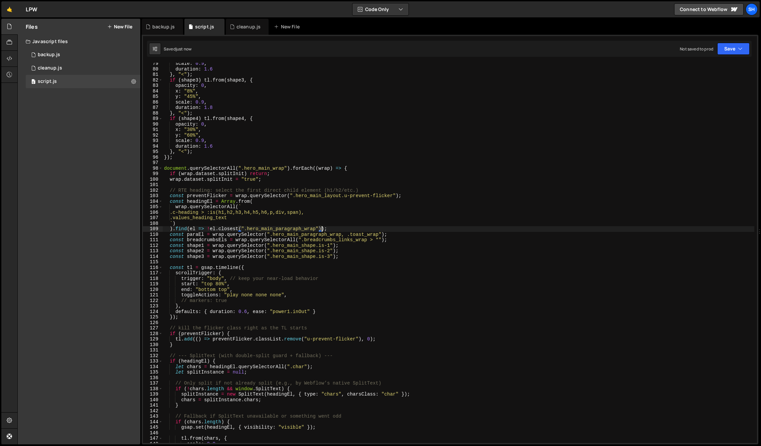
drag, startPoint x: 101, startPoint y: 186, endPoint x: 91, endPoint y: 180, distance: 12.0
click at [99, 186] on div "Files New File Javascript files 0 backup.js 0 0 cleanup.js 0 0 script.js 0 CSS …" at bounding box center [79, 232] width 123 height 426
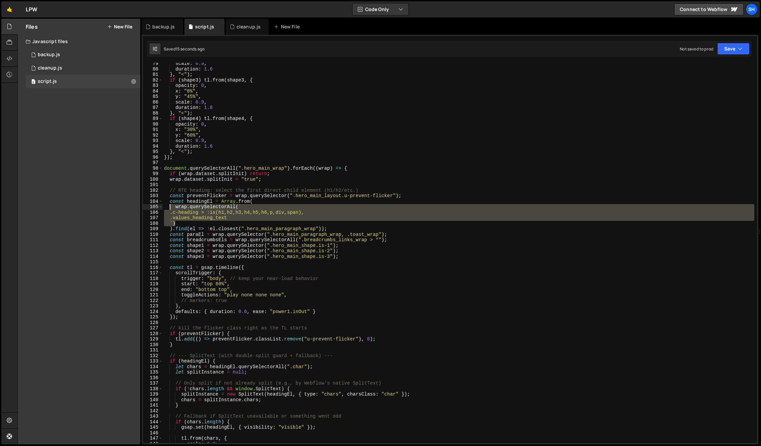
drag, startPoint x: 178, startPoint y: 221, endPoint x: 168, endPoint y: 208, distance: 17.0
click at [168, 208] on div "scale : 0.9 , duration : 1.6 } , "<" ) ; if ( shape3 ) tl . from ( shape3 , { o…" at bounding box center [459, 256] width 592 height 391
click at [183, 222] on div "scale : 0.9 , duration : 1.6 } , "<" ) ; if ( shape3 ) tl . from ( shape3 , { o…" at bounding box center [459, 253] width 592 height 380
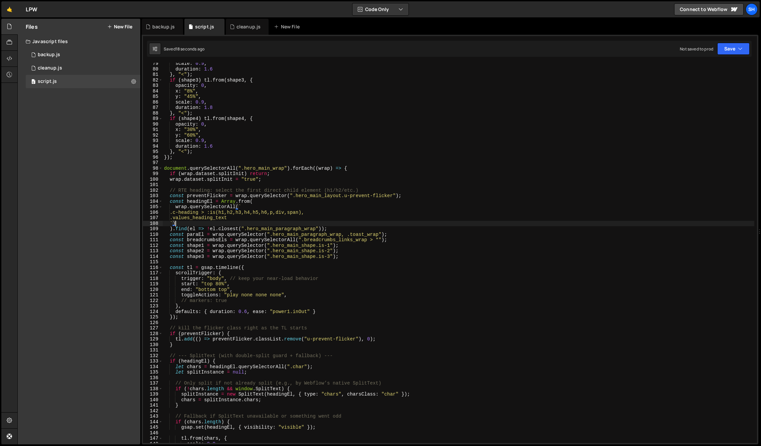
click at [178, 223] on div "scale : 0.9 , duration : 1.6 } , "<" ) ; if ( shape3 ) tl . from ( shape3 , { o…" at bounding box center [459, 256] width 592 height 391
click at [172, 222] on div "scale : 0.9 , duration : 1.6 } , "<" ) ; if ( shape3 ) tl . from ( shape3 , { o…" at bounding box center [459, 256] width 592 height 391
click at [182, 222] on div "scale : 0.9 , duration : 1.6 } , "<" ) ; if ( shape3 ) tl . from ( shape3 , { o…" at bounding box center [459, 256] width 592 height 391
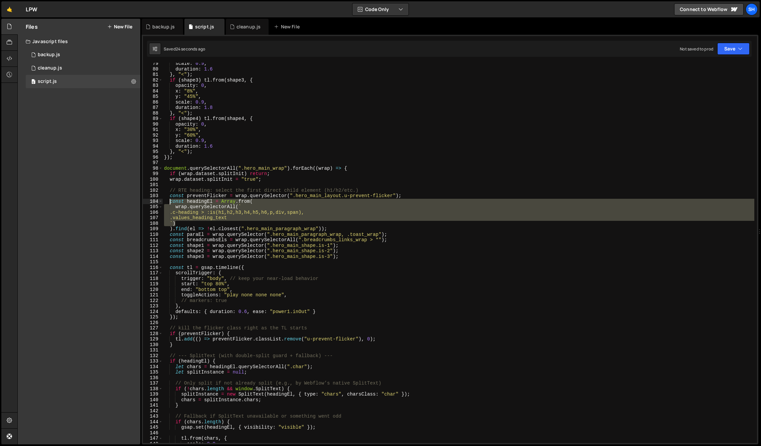
drag, startPoint x: 176, startPoint y: 222, endPoint x: 169, endPoint y: 203, distance: 19.8
click at [169, 203] on div "scale : 0.9 , duration : 1.6 } , "<" ) ; if ( shape3 ) tl . from ( shape3 , { o…" at bounding box center [459, 256] width 592 height 391
click at [107, 202] on div "Files New File Javascript files 0 backup.js 0 0 cleanup.js 0 0 script.js 0 CSS …" at bounding box center [79, 232] width 123 height 426
click at [178, 222] on div "scale : 0.9 , duration : 1.6 } , "<" ) ; if ( shape3 ) tl . from ( shape3 , { o…" at bounding box center [459, 253] width 592 height 380
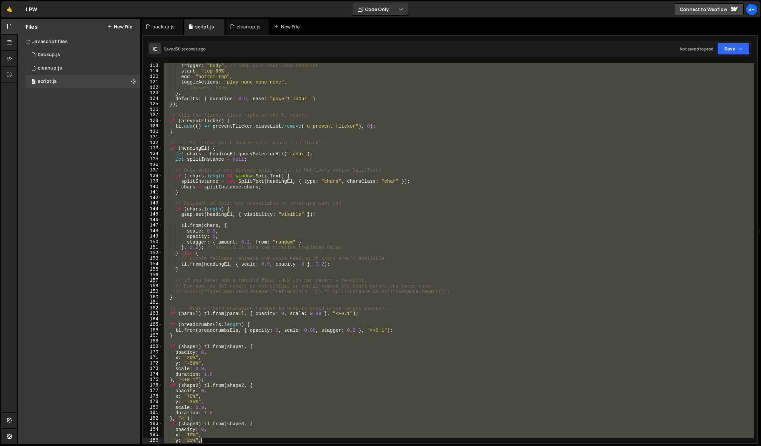
scroll to position [673, 0]
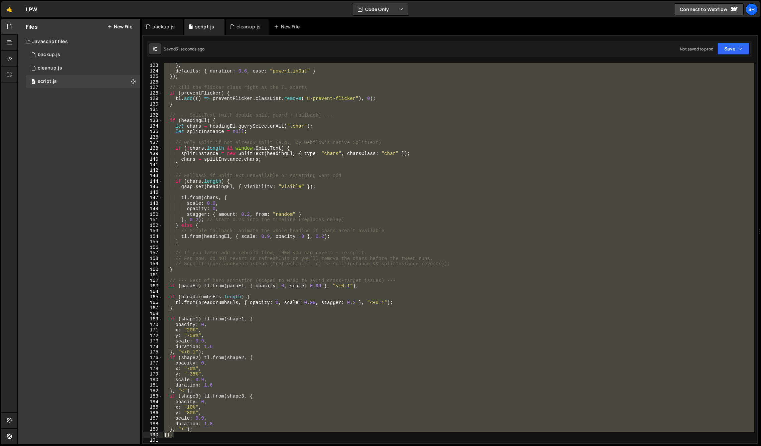
drag, startPoint x: 164, startPoint y: 167, endPoint x: 331, endPoint y: 434, distance: 315.2
click at [332, 435] on div "} , defaults : { duration : 0.6 , ease : "power1.inOut" } }) ; // kill the flic…" at bounding box center [459, 258] width 592 height 391
type textarea "}, "<"); });"
click at [60, 217] on div "Files New File Javascript files 0 backup.js 0 0 cleanup.js 0 0 script.js 0 CSS …" at bounding box center [79, 232] width 123 height 426
click at [331, 276] on div "} , defaults : { duration : 0.6 , ease : "power1.inOut" } }) ; // kill the flic…" at bounding box center [459, 253] width 592 height 380
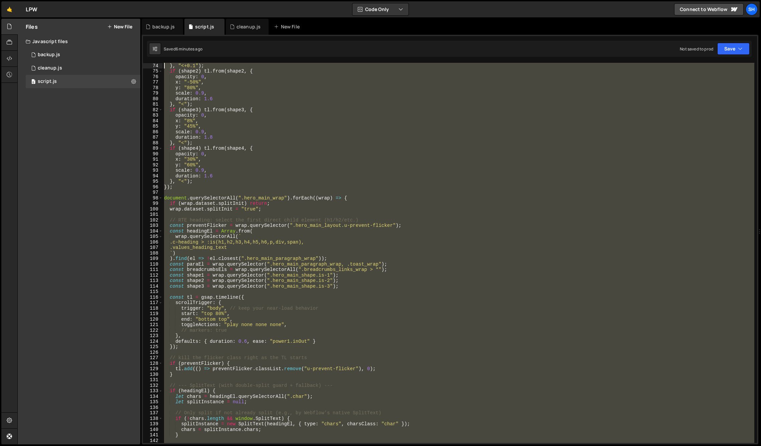
scroll to position [380, 0]
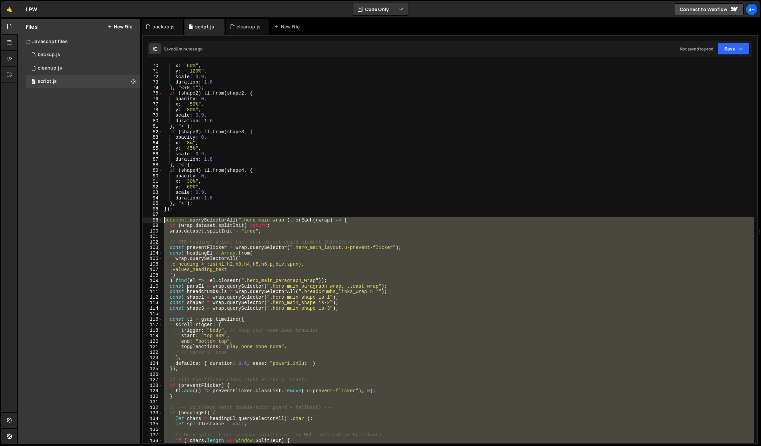
drag, startPoint x: 176, startPoint y: 373, endPoint x: 164, endPoint y: 219, distance: 154.2
click at [164, 219] on div "x : "60%" , y : "-120%" , scale : 0.9 , duration : 1.6 } , "<+0.1" ) ; if ( sha…" at bounding box center [459, 258] width 592 height 391
type textarea "document.querySelectorAll(".hero_main_wrap").forEach((wrap) => { if (wrap.datas…"
paste textarea
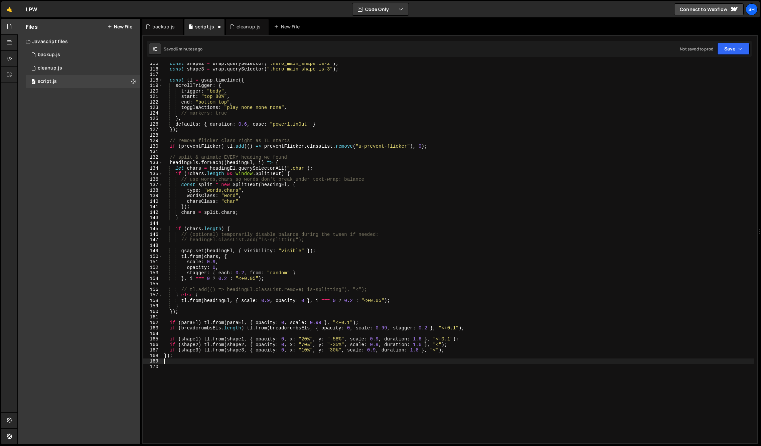
scroll to position [632, 0]
click at [229, 269] on div "const shape2 = wrap . querySelector ( ".hero_main_shape.is-2" ) ; const shape3 …" at bounding box center [459, 254] width 592 height 391
click at [334, 273] on div "const shape2 = wrap . querySelector ( ".hero_main_shape.is-2" ) ; const shape3 …" at bounding box center [459, 254] width 592 height 391
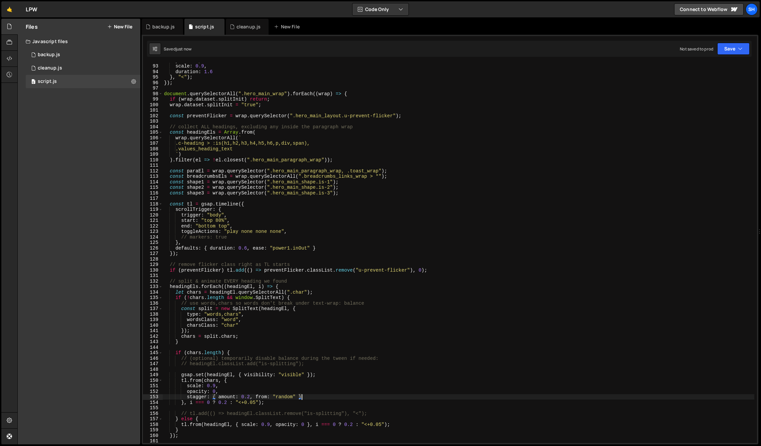
scroll to position [483, 0]
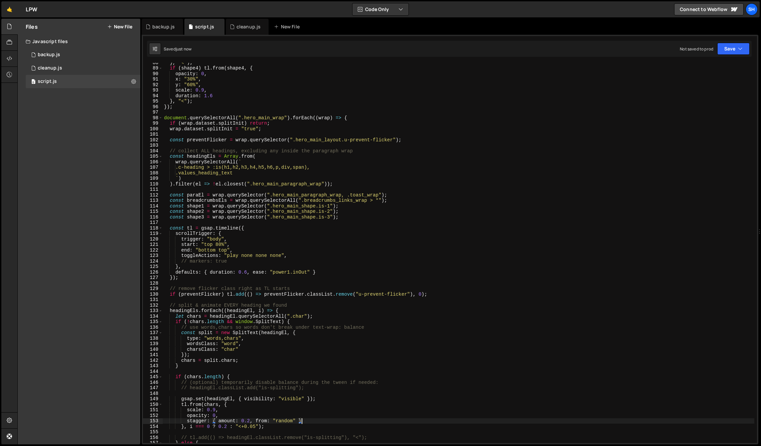
click at [87, 194] on div "Files New File Javascript files 0 backup.js 0 0 cleanup.js 0 0 script.js 0 CSS …" at bounding box center [79, 232] width 123 height 426
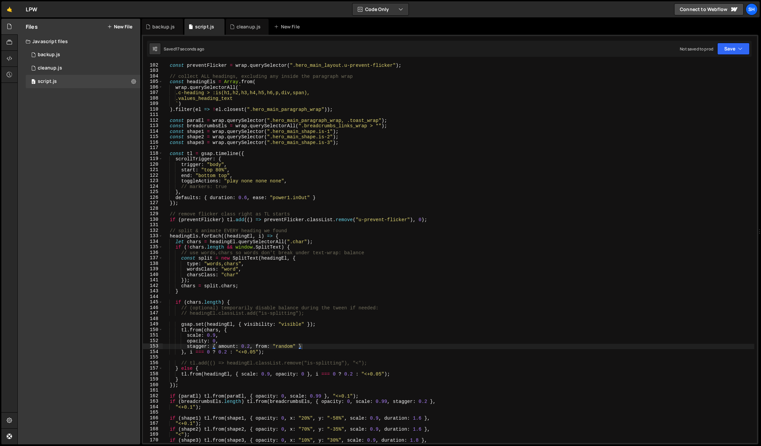
scroll to position [558, 0]
drag, startPoint x: 75, startPoint y: 256, endPoint x: 239, endPoint y: 164, distance: 187.8
click at [76, 256] on div "Files New File Javascript files 0 backup.js 0 0 cleanup.js 0 0 script.js 0 CSS …" at bounding box center [79, 232] width 123 height 426
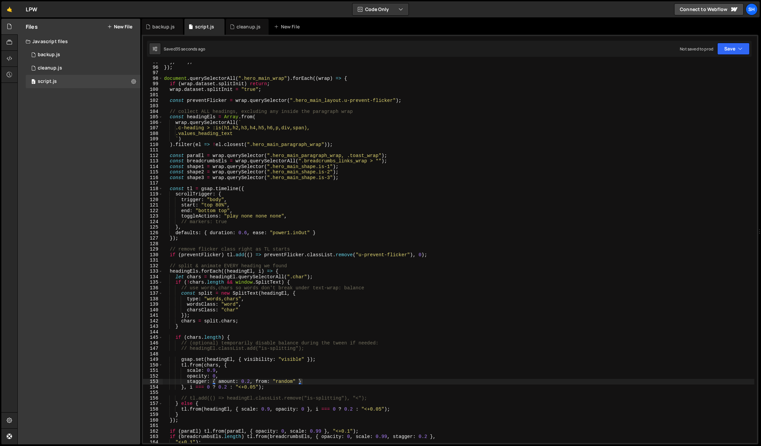
scroll to position [516, 0]
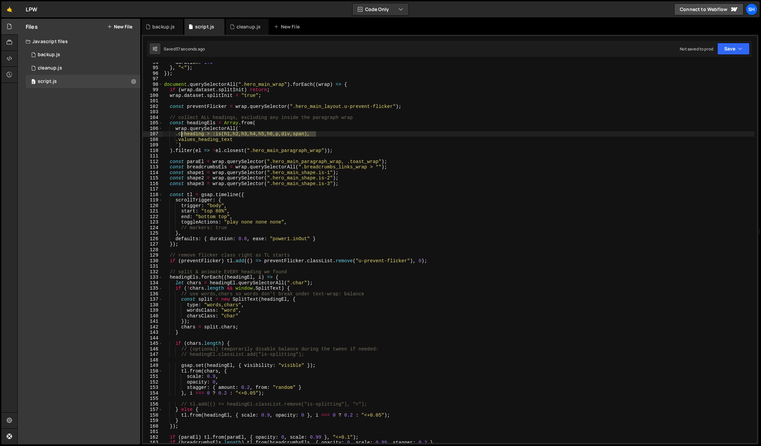
drag, startPoint x: 317, startPoint y: 133, endPoint x: 153, endPoint y: 134, distance: 163.8
click at [155, 134] on div ".c-heading > :is(h1,h2,h3,h4,h5,h6,p,div,span), 94 95 96 97 98 99 100 101 102 1…" at bounding box center [450, 253] width 614 height 380
click at [75, 165] on div "Files New File Javascript files 0 backup.js 0 0 cleanup.js 0 0 script.js 0 CSS …" at bounding box center [79, 232] width 123 height 426
click at [239, 140] on div "duration : 1.6 } , "<" ) ; }) ; document . querySelectorAll ( ".hero_main_wrap"…" at bounding box center [459, 254] width 592 height 391
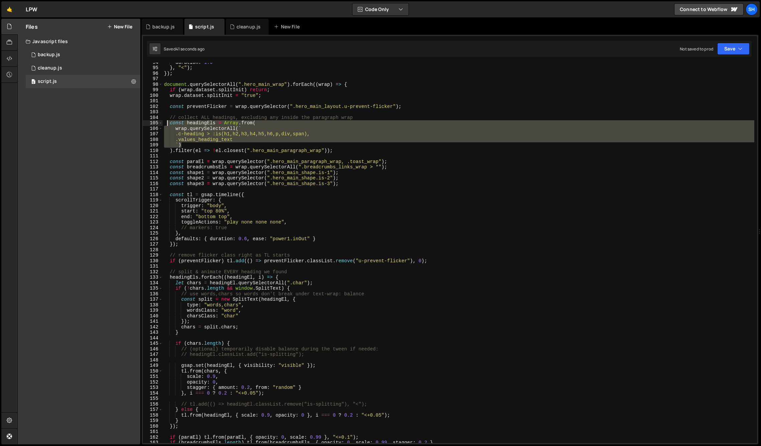
drag, startPoint x: 179, startPoint y: 143, endPoint x: 168, endPoint y: 120, distance: 25.7
click at [168, 120] on div "duration : 1.6 } , "<" ) ; }) ; document . querySelectorAll ( ".hero_main_wrap"…" at bounding box center [459, 254] width 592 height 391
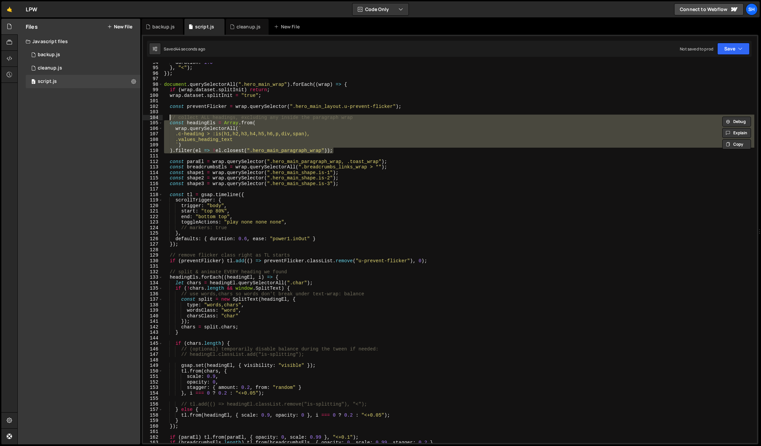
drag, startPoint x: 312, startPoint y: 152, endPoint x: 171, endPoint y: 119, distance: 144.7
click at [170, 119] on div "duration : 1.6 } , "<" ) ; }) ; document . querySelectorAll ( ".hero_main_wrap"…" at bounding box center [459, 254] width 592 height 391
click at [117, 144] on div "Files New File Javascript files 0 backup.js 0 0 cleanup.js 0 0 script.js 0 CSS …" at bounding box center [79, 232] width 123 height 426
click at [341, 150] on div "duration : 1.6 } , "<" ) ; }) ; document . querySelectorAll ( ".hero_main_wrap"…" at bounding box center [459, 253] width 592 height 380
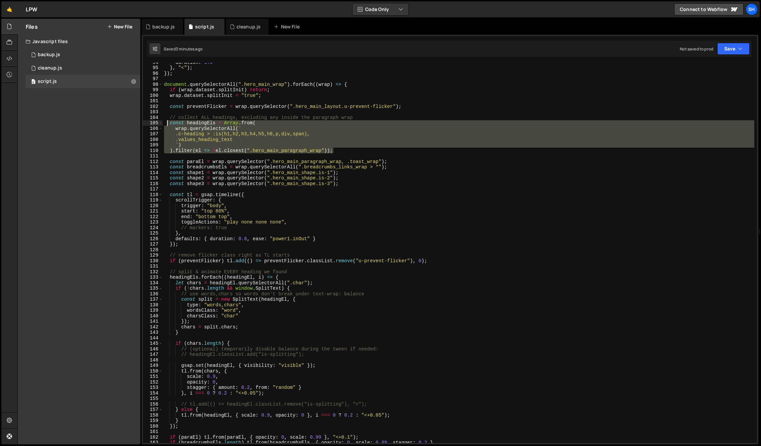
drag, startPoint x: 326, startPoint y: 150, endPoint x: 168, endPoint y: 122, distance: 160.9
click at [168, 122] on div "duration : 1.6 } , "<" ) ; }) ; document . querySelectorAll ( ".hero_main_wrap"…" at bounding box center [459, 254] width 592 height 391
paste textarea ");"
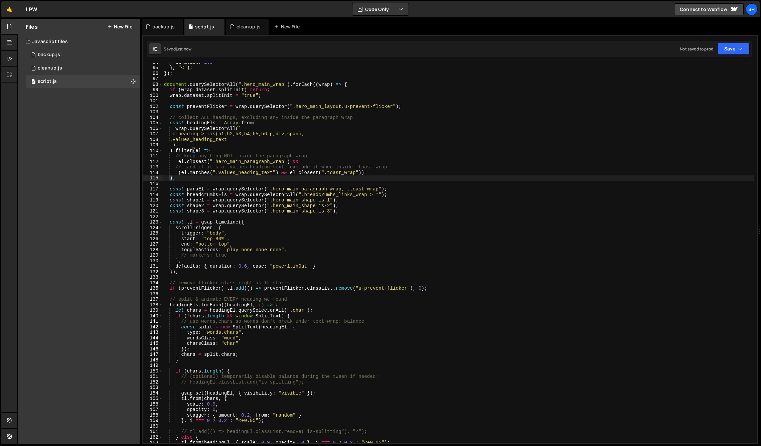
click at [106, 144] on div "Files New File Javascript files 0 backup.js 0 0 cleanup.js 0 0 script.js 0 CSS …" at bounding box center [79, 232] width 123 height 426
click at [114, 225] on div "Files New File Javascript files 0 backup.js 0 0 cleanup.js 0 0 script.js 0 CSS …" at bounding box center [79, 232] width 123 height 426
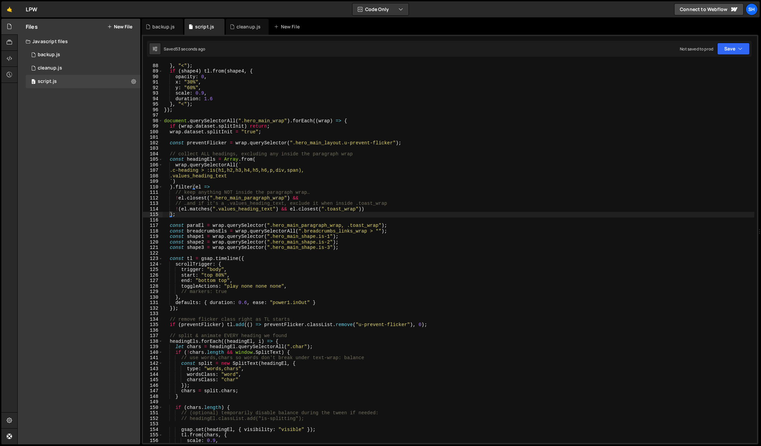
scroll to position [479, 0]
click at [265, 225] on div "duration : 1.8 } , "<" ) ; if ( shape4 ) tl . from ( shape4 , { opacity : 0 , x…" at bounding box center [459, 252] width 592 height 391
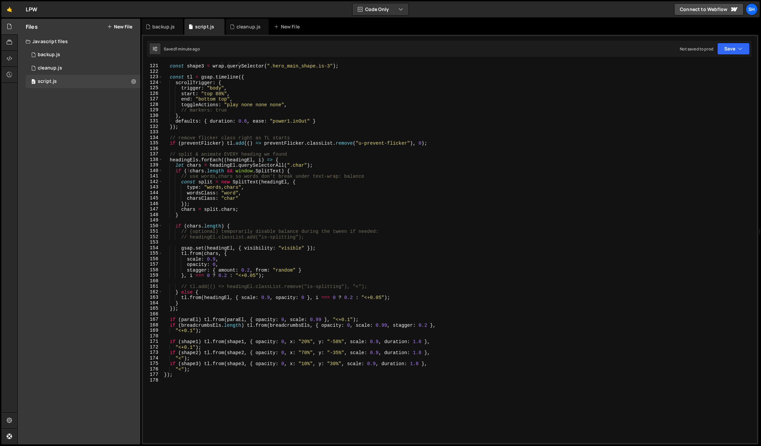
scroll to position [661, 0]
drag, startPoint x: 345, startPoint y: 320, endPoint x: 160, endPoint y: 319, distance: 184.5
click at [160, 319] on div "const paraEl = wrap.querySelector(".hero_main_paragraph_wrap, .toast_wrap"); 12…" at bounding box center [450, 253] width 614 height 380
click at [84, 272] on div "Files New File Javascript files 0 backup.js 0 0 cleanup.js 0 0 script.js 0 CSS …" at bounding box center [79, 232] width 123 height 426
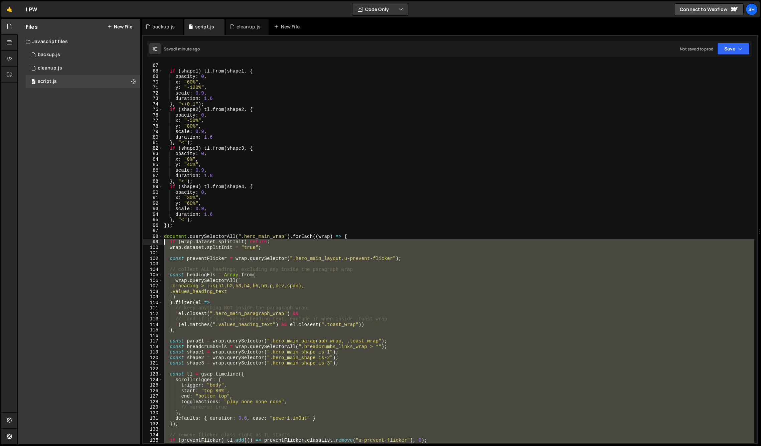
scroll to position [364, 0]
drag, startPoint x: 174, startPoint y: 375, endPoint x: 163, endPoint y: 239, distance: 136.5
click at [163, 239] on div "} if ( shape1 ) tl . from ( shape1 , { opacity : 0 , x : "60%" , y : "-120%" , …" at bounding box center [459, 252] width 592 height 391
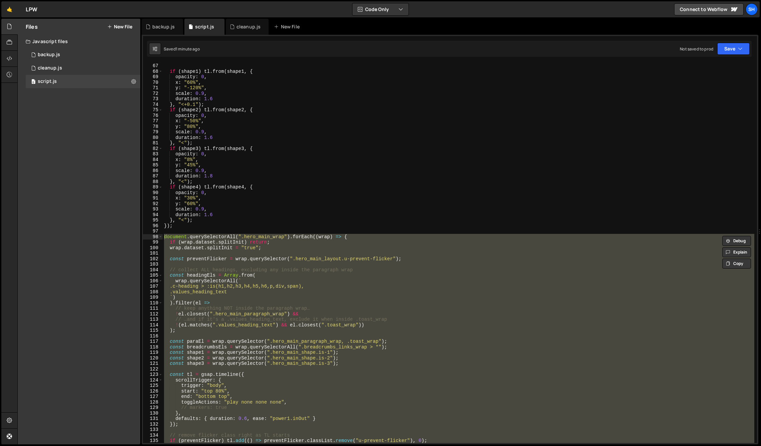
drag, startPoint x: 80, startPoint y: 228, endPoint x: 76, endPoint y: 229, distance: 4.4
click at [79, 228] on div "Files New File Javascript files 0 backup.js 0 0 cleanup.js 0 0 script.js 0 CSS …" at bounding box center [79, 232] width 123 height 426
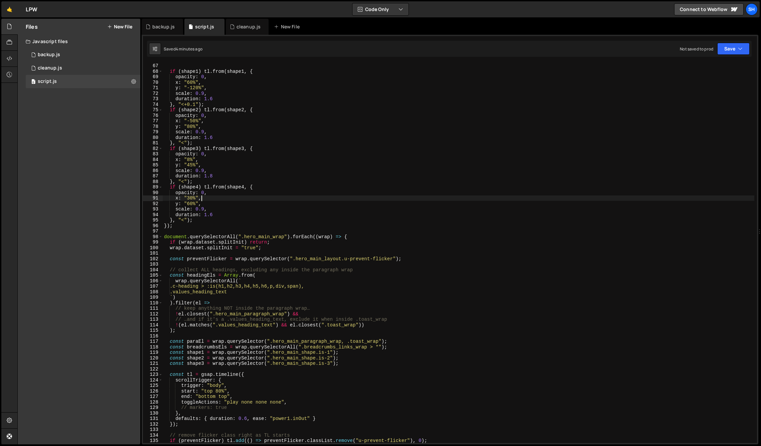
click at [327, 196] on div "} if ( shape1 ) tl . from ( shape1 , { opacity : 0 , x : "60%" , y : "-120%" , …" at bounding box center [459, 252] width 592 height 391
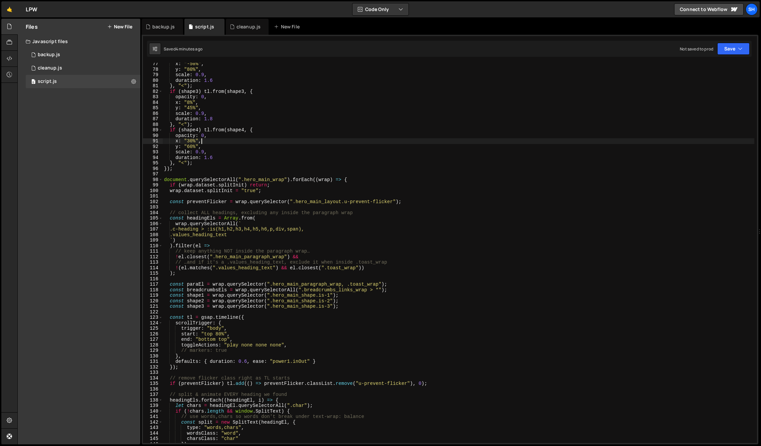
scroll to position [447, 0]
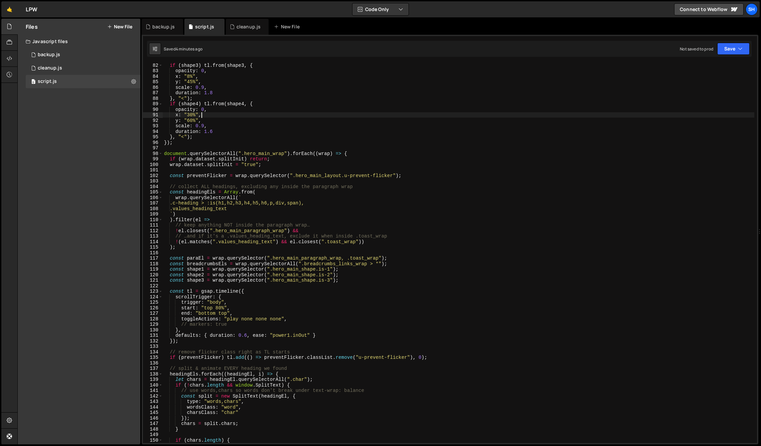
click at [264, 257] on div "if ( shape3 ) tl . from ( shape3 , { opacity : 0 , x : "8%" , y : "45%" , scale…" at bounding box center [459, 257] width 592 height 391
click at [127, 257] on div "Files New File Javascript files 0 backup.js 0 0 cleanup.js 0 0 script.js 0 CSS …" at bounding box center [79, 232] width 123 height 426
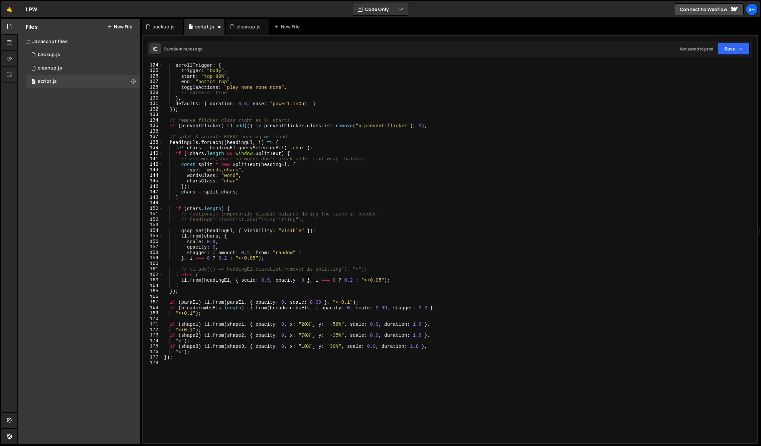
scroll to position [680, 0]
drag, startPoint x: 345, startPoint y: 301, endPoint x: 169, endPoint y: 299, distance: 176.1
click at [169, 299] on div "scrollTrigger : { trigger : "body" , start : "top 80%" , end : "bottom top" , t…" at bounding box center [459, 256] width 592 height 391
paste textarea "}"
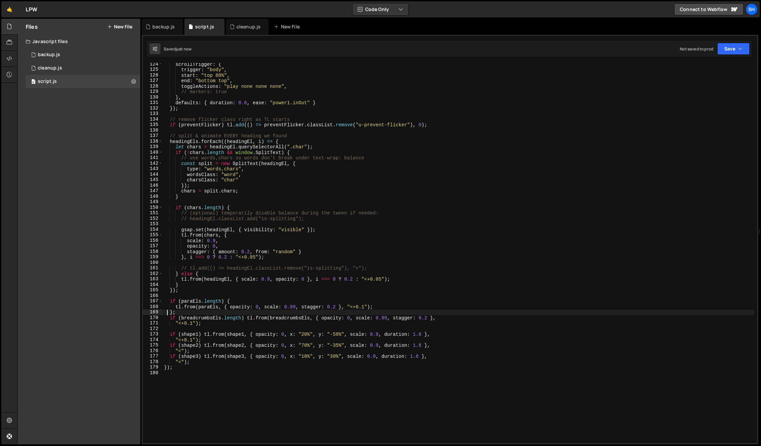
click at [104, 292] on div "Files New File Javascript files 0 backup.js 0 0 cleanup.js 0 0 script.js 0 CSS …" at bounding box center [79, 232] width 123 height 426
click at [107, 242] on div "Files New File Javascript files 0 backup.js 0 0 cleanup.js 0 0 script.js 0 CSS …" at bounding box center [79, 232] width 123 height 426
click at [106, 209] on div "Files New File Javascript files 0 backup.js 0 0 cleanup.js 0 0 script.js 0 CSS …" at bounding box center [79, 232] width 123 height 426
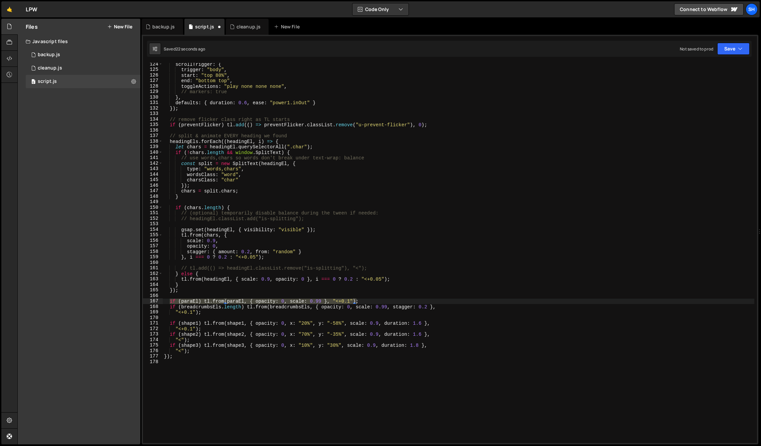
click at [91, 280] on div "Files New File Javascript files 0 backup.js 0 0 cleanup.js 0 0 script.js 0 CSS …" at bounding box center [79, 232] width 123 height 426
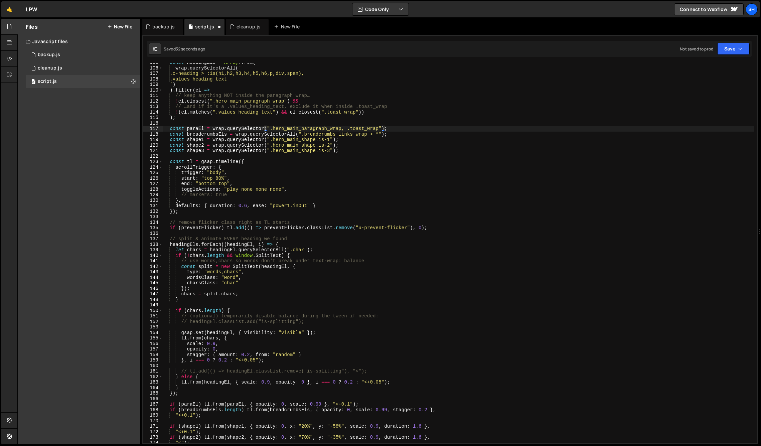
scroll to position [576, 0]
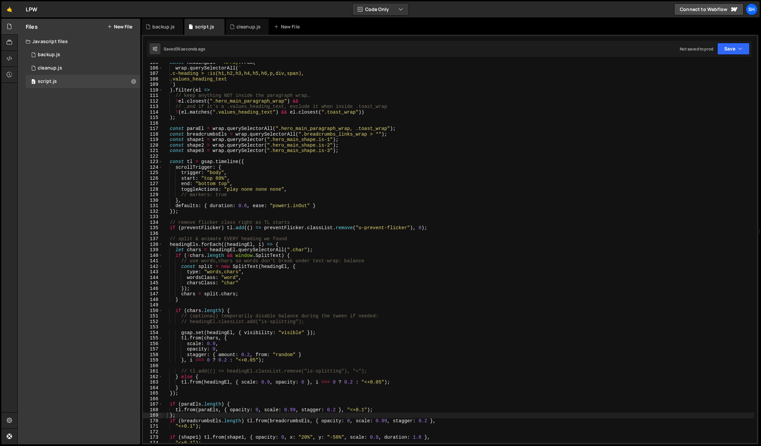
drag, startPoint x: 106, startPoint y: 192, endPoint x: 103, endPoint y: 192, distance: 3.7
click at [105, 192] on div "Files New File Javascript files 0 backup.js 0 0 cleanup.js 0 0 script.js 0 CSS …" at bounding box center [79, 232] width 123 height 426
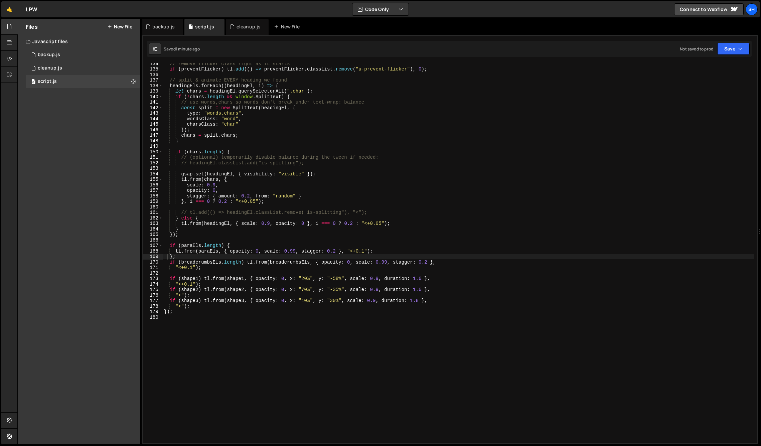
scroll to position [735, 0]
click at [93, 249] on div "Files New File Javascript files 0 backup.js 0 0 cleanup.js 0 0 script.js 0 CSS …" at bounding box center [79, 232] width 123 height 426
drag, startPoint x: 135, startPoint y: 243, endPoint x: 116, endPoint y: 226, distance: 25.1
click at [135, 243] on div "Files New File Javascript files 0 backup.js 0 0 cleanup.js 0 0 script.js 0 CSS …" at bounding box center [79, 232] width 123 height 426
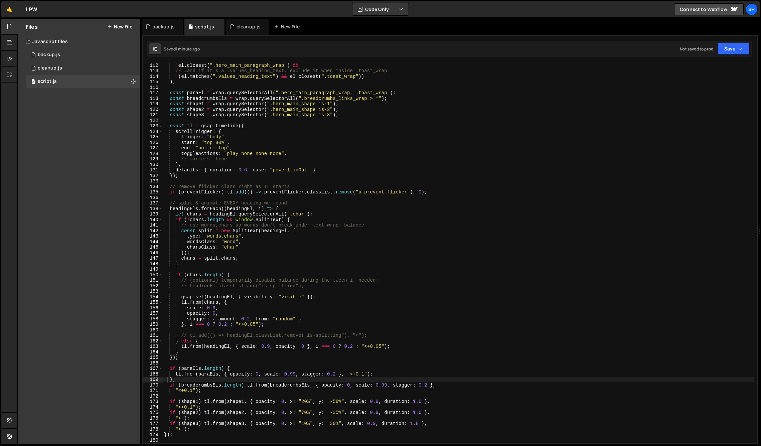
scroll to position [612, 0]
click at [200, 368] on div "! el . closest ( ".hero_main_paragraph_wrap" ) && // …and if it's a .values_hea…" at bounding box center [459, 257] width 592 height 391
click at [104, 309] on div "Files New File Javascript files 0 backup.js 0 0 cleanup.js 0 0 script.js 0 CSS …" at bounding box center [79, 232] width 123 height 426
click at [100, 274] on div "Files New File Javascript files 0 backup.js 0 0 cleanup.js 0 0 script.js 0 CSS …" at bounding box center [79, 232] width 123 height 426
click at [91, 260] on div "Files New File Javascript files 0 backup.js 0 0 cleanup.js 0 0 script.js 0 CSS …" at bounding box center [79, 232] width 123 height 426
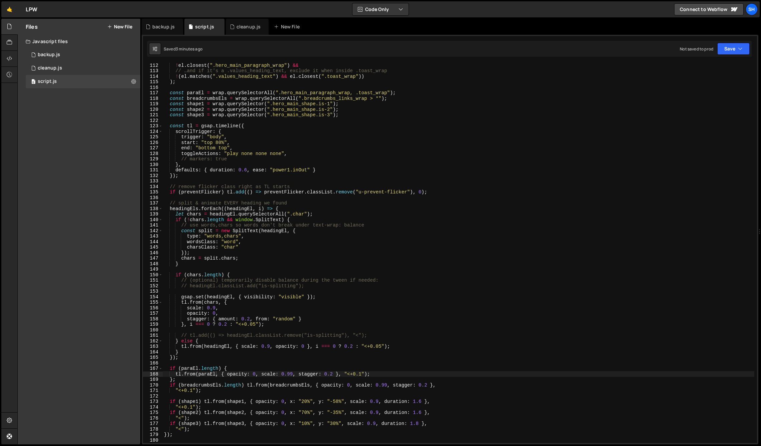
click at [103, 151] on div "Files New File Javascript files 0 backup.js 0 0 cleanup.js 0 0 script.js 0 CSS …" at bounding box center [79, 232] width 123 height 426
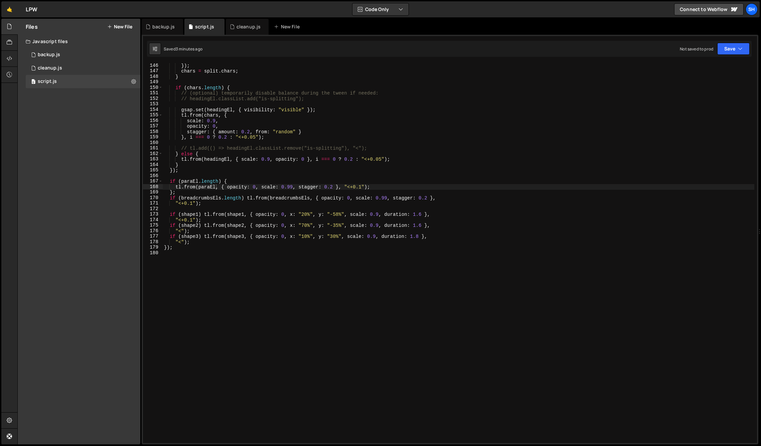
scroll to position [800, 0]
type textarea "});"
click at [176, 245] on div "}) ; chars = split . chars ; } if ( chars . length ) { // (optional) temporaril…" at bounding box center [459, 258] width 592 height 391
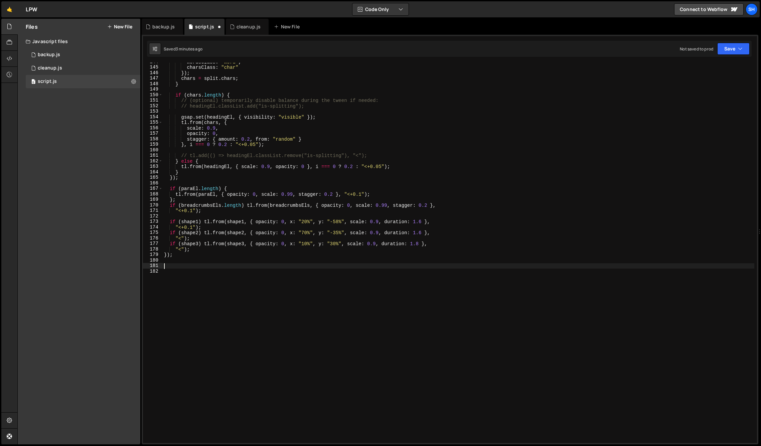
paste textarea "page_content_contain"
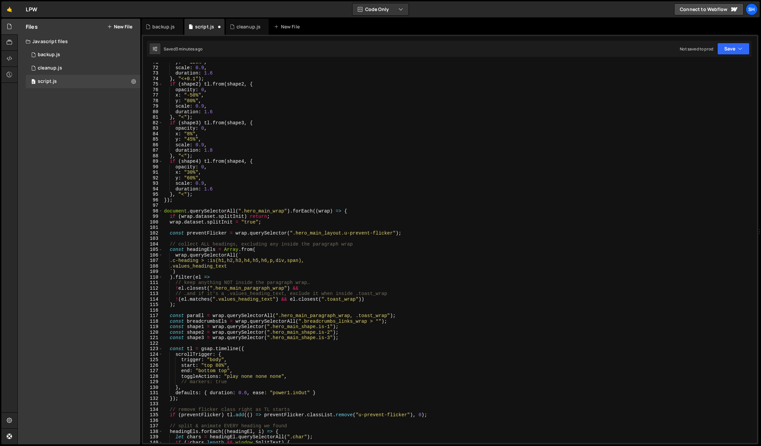
scroll to position [388, 0]
drag, startPoint x: 165, startPoint y: 212, endPoint x: 349, endPoint y: 212, distance: 183.8
click at [349, 212] on div "y : "-120%" , scale : 0.9 , duration : 1.6 } , "<+0.1" ) ; if ( shape2 ) tl . f…" at bounding box center [459, 256] width 592 height 391
type textarea "document.querySelectorAll(".hero_main_wrap").forEach((wrap) => {"
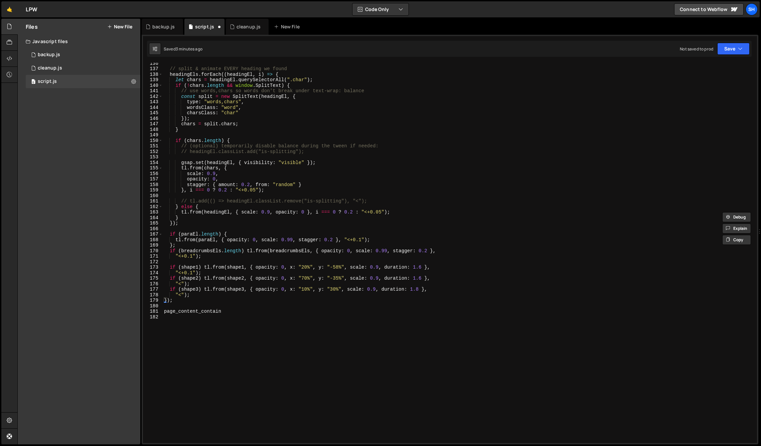
scroll to position [757, 0]
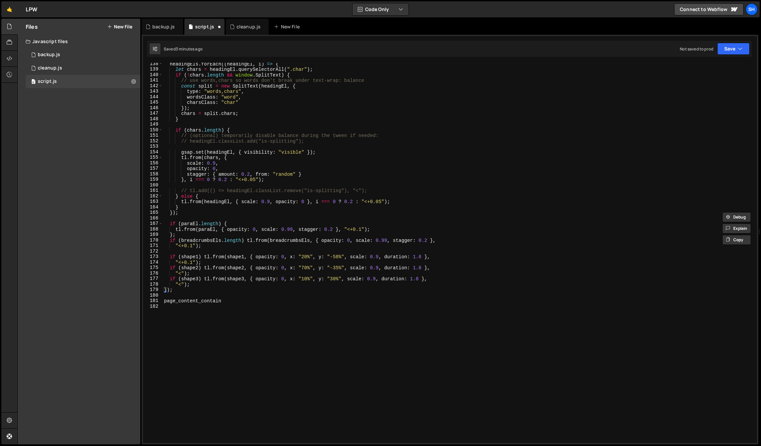
click at [163, 295] on div "headingEls . forEach (( headingEl , i ) => { let chars = headingEl . querySelec…" at bounding box center [459, 256] width 592 height 391
paste textarea "document.querySelectorAll(".hero_main_wrap").forEach((wrap) => {"
type textarea "document.querySelectorAll(".hero_main_wrap").forEach((wrap) => {"
click at [166, 297] on div "headingEls . forEach (( headingEl , i ) => { let chars = headingEl . querySelec…" at bounding box center [459, 256] width 592 height 391
drag, startPoint x: 285, startPoint y: 301, endPoint x: 245, endPoint y: 301, distance: 40.1
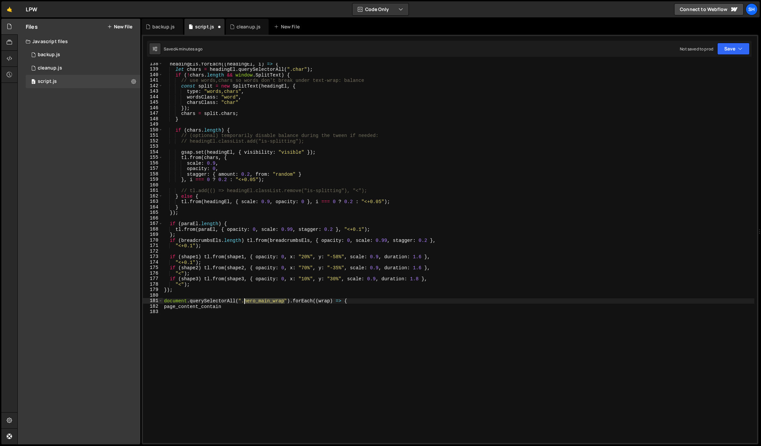
click at [245, 302] on div "headingEls . forEach (( headingEl , i ) => { let chars = headingEl . querySelec…" at bounding box center [459, 256] width 592 height 391
paste textarea "page_content"
click at [224, 307] on div "headingEls . forEach (( headingEl , i ) => { let chars = headingEl . querySelec…" at bounding box center [459, 256] width 592 height 391
type textarea "page_content_contain"
drag, startPoint x: 188, startPoint y: 309, endPoint x: 164, endPoint y: 307, distance: 23.5
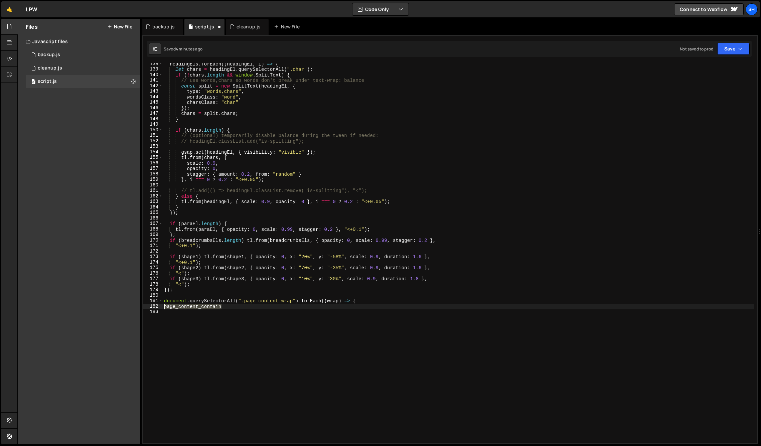
click at [164, 307] on div "headingEls . forEach (( headingEl , i ) => { let chars = headingEl . querySelec…" at bounding box center [459, 256] width 592 height 391
type textarea "document.querySelectorAll(".page_content_wrap").forEach((wrap) => {"
type textarea "});"
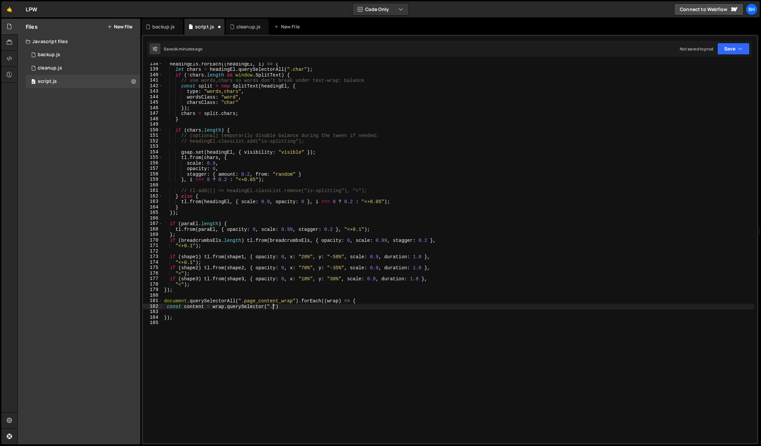
paste textarea "page_content_wrap")"
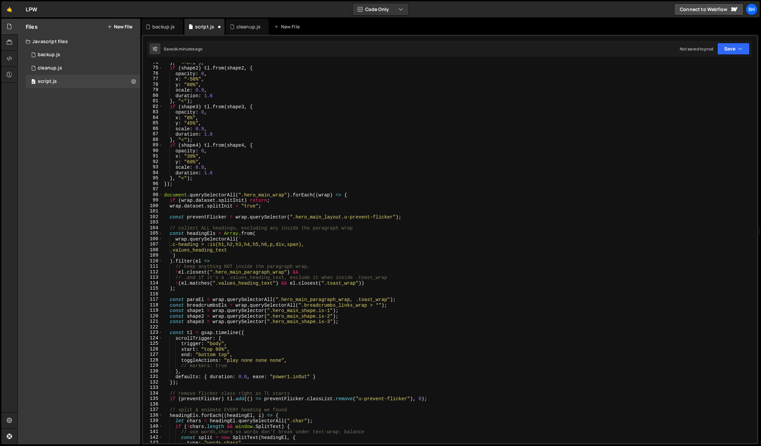
scroll to position [406, 0]
drag, startPoint x: 173, startPoint y: 218, endPoint x: 401, endPoint y: 217, distance: 227.9
click at [401, 217] on div "} , "<+0.1" ) ; if ( shape2 ) tl . from ( shape2 , { opacity : 0 , x : "-50%" ,…" at bounding box center [459, 255] width 592 height 391
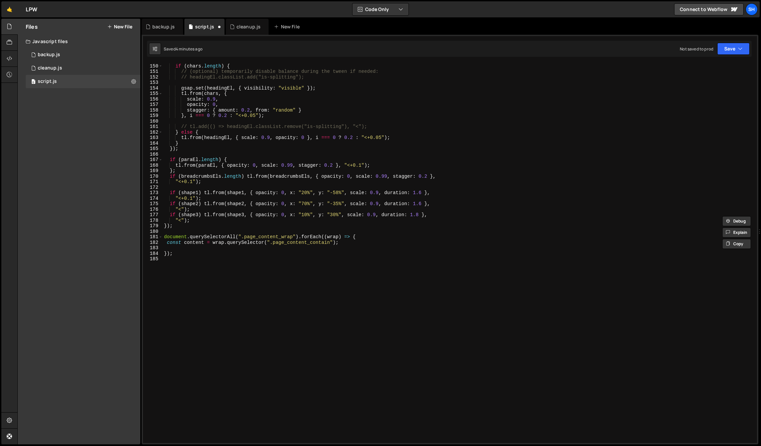
scroll to position [827, 0]
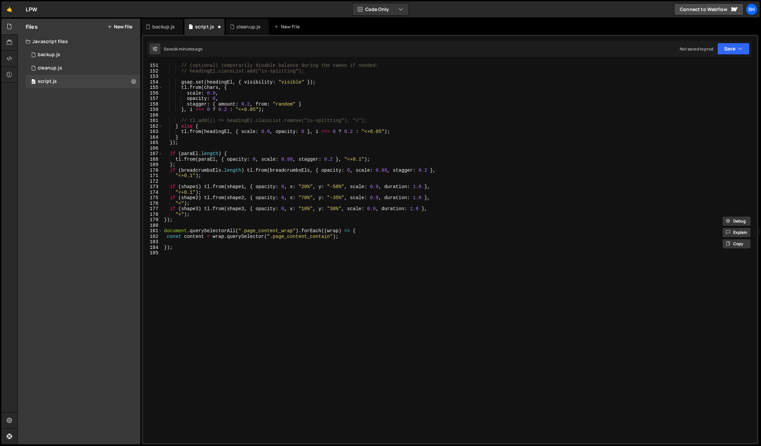
click at [340, 237] on div "// (optional) temporarily disable balance during the tween if needed: // headin…" at bounding box center [459, 258] width 592 height 391
type textarea "const content = wrap.querySelector(".page_content_contain");"
paste textarea "const preventFlicker = wrap.querySelector(".hero_main_layout.u-prevent-flicker"…"
drag, startPoint x: 339, startPoint y: 242, endPoint x: 293, endPoint y: 242, distance: 45.1
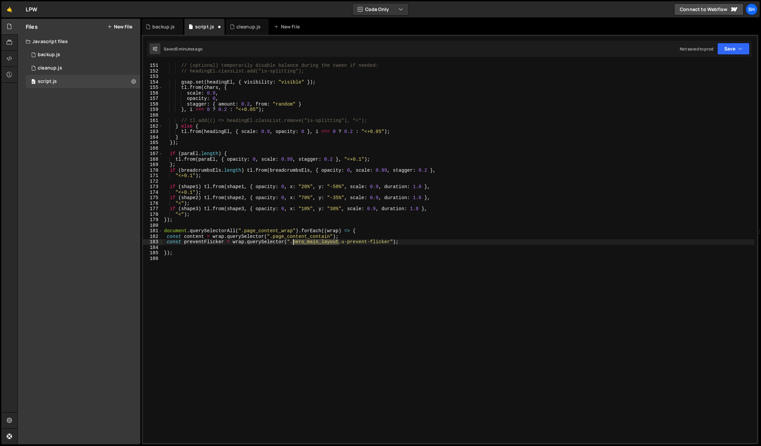
click at [293, 242] on div "// (optional) temporarily disable balance during the tween if needed: // headin…" at bounding box center [459, 258] width 592 height 391
click at [414, 242] on div "// (optional) temporarily disable balance during the tween if needed: // headin…" at bounding box center [459, 258] width 592 height 391
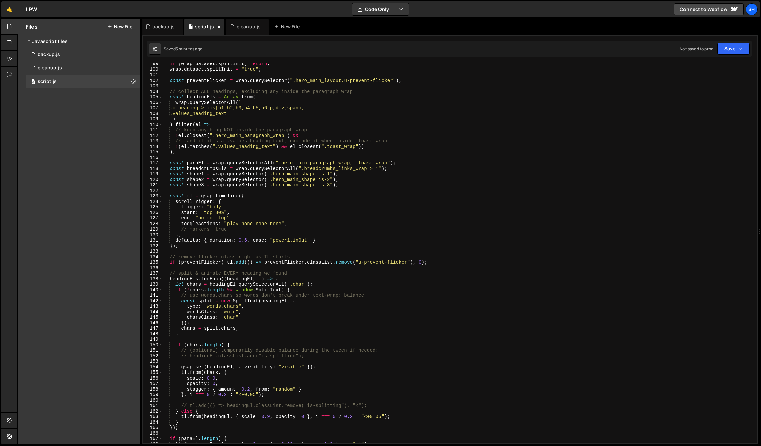
scroll to position [543, 0]
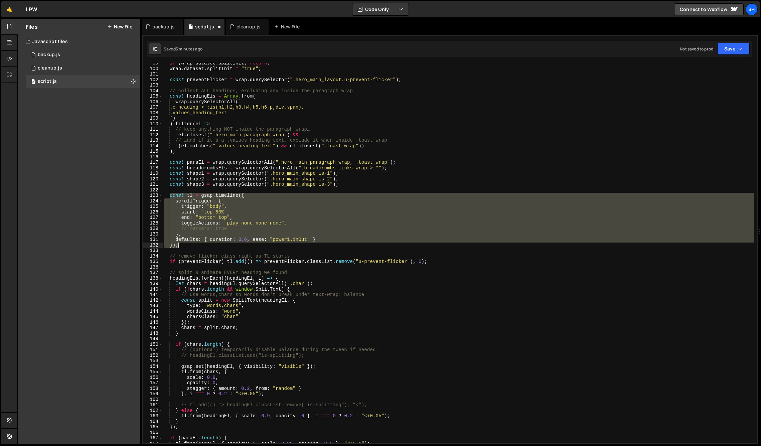
drag, startPoint x: 170, startPoint y: 196, endPoint x: 189, endPoint y: 243, distance: 51.6
click at [190, 244] on div "if ( wrap . dataset . splitInit ) return ; wrap . dataset . splitInit = "true" …" at bounding box center [459, 255] width 592 height 391
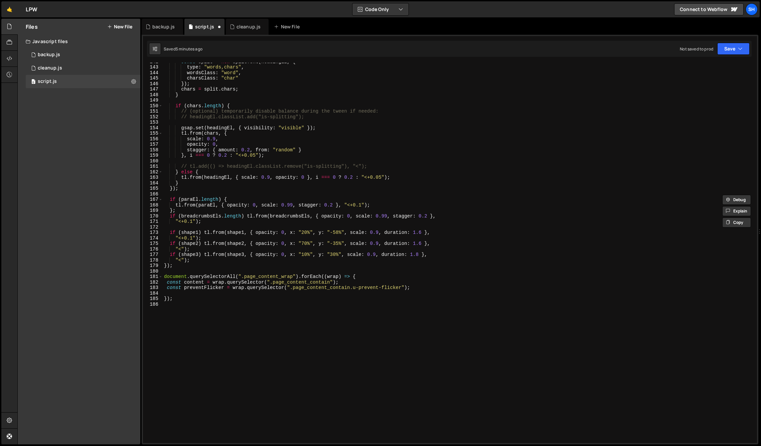
scroll to position [833, 0]
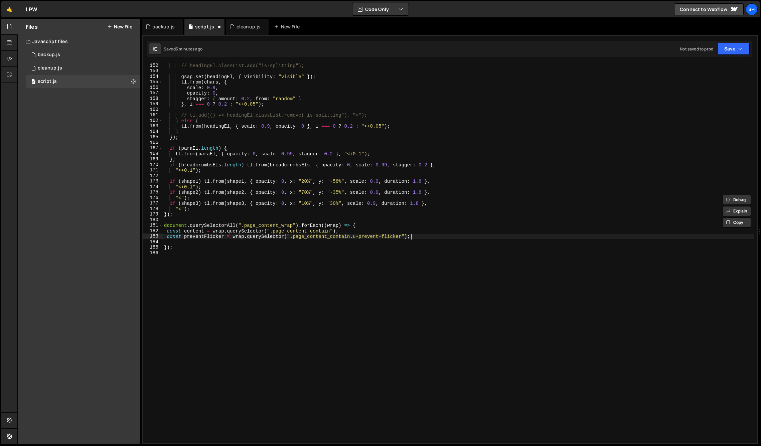
click at [411, 236] on div "// headingEl.classList.add("is-splitting"); gsap . set ( headingEl , { visibili…" at bounding box center [459, 258] width 592 height 391
type textarea "const preventFlicker = wrap.querySelector(".page_content_contain.u-prevent-flic…"
paste textarea "});"
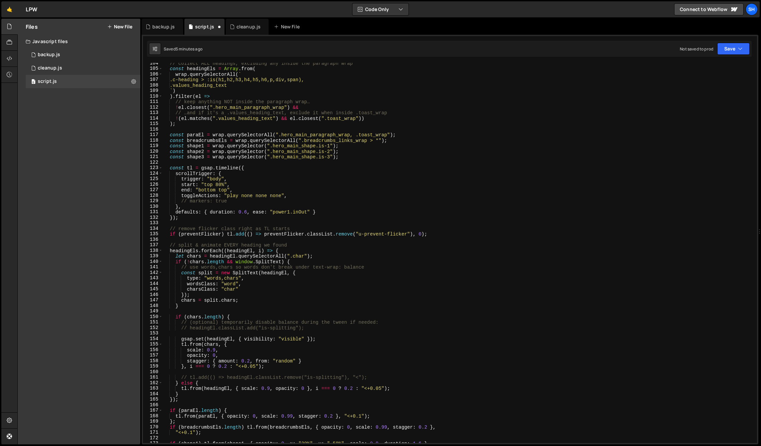
scroll to position [570, 0]
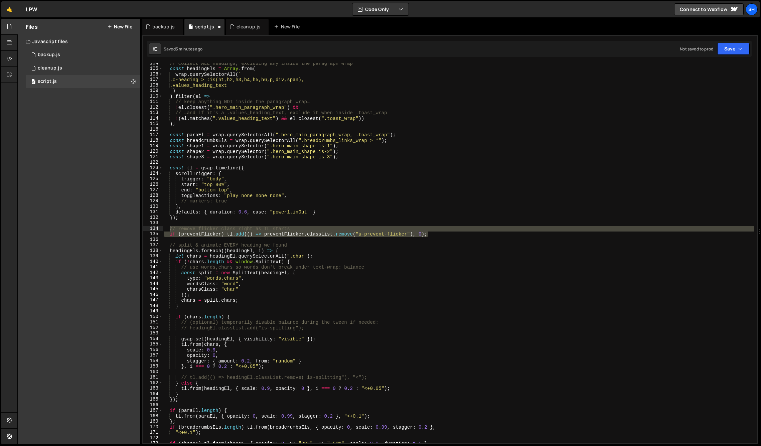
drag, startPoint x: 429, startPoint y: 235, endPoint x: 170, endPoint y: 229, distance: 259.1
click at [170, 229] on div "// collect ALL headings, excluding any inside the paragraph wrap const headingE…" at bounding box center [459, 255] width 592 height 391
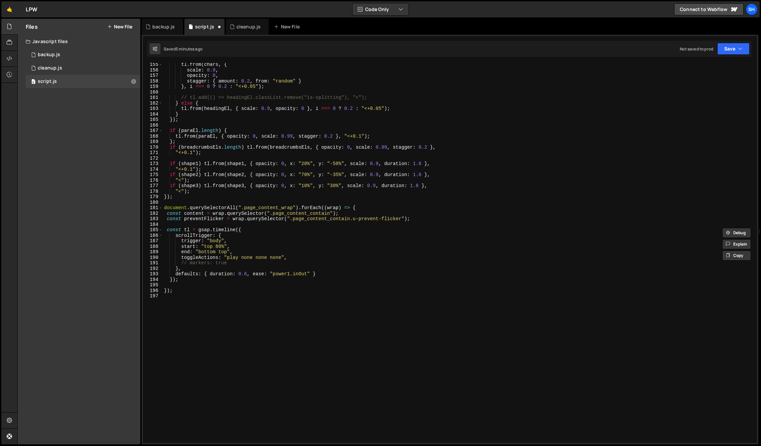
scroll to position [853, 0]
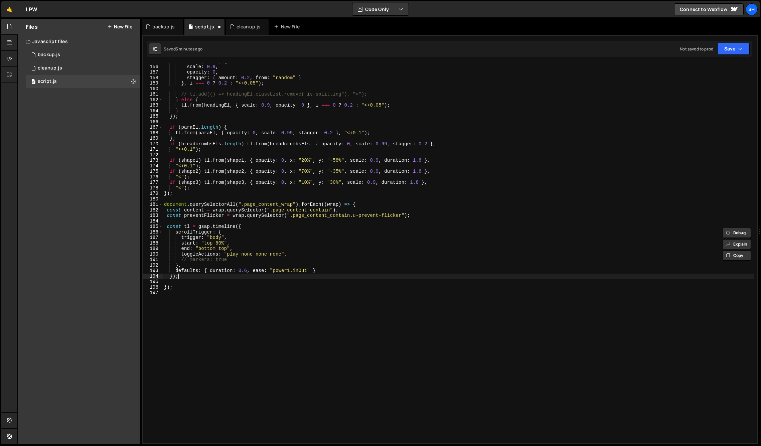
click at [209, 275] on div "tl . from ( chars , { scale : 0.9 , opacity : 0 , stagger : { amount : 0.2 , fr…" at bounding box center [459, 253] width 592 height 391
type textarea "});"
paste textarea "if (preventFlicker) tl.add(() => preventFlicker.classList.remove("u-prevent-fli…"
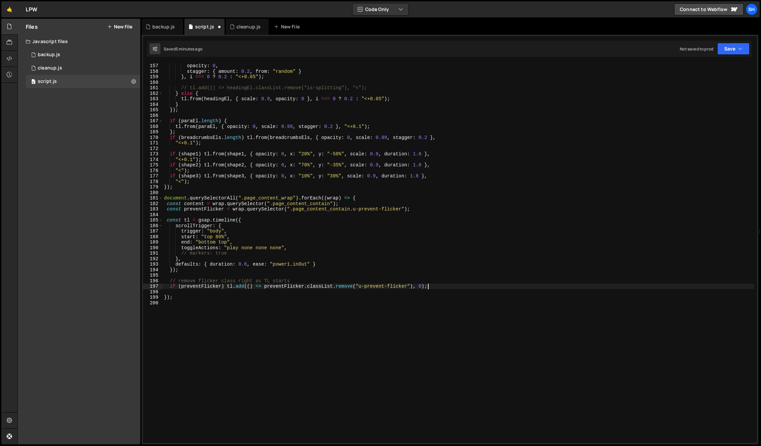
scroll to position [862, 0]
click at [246, 263] on div "opacity : 0 , stagger : { amount : 0.2 , from : "random" } } , i === 0 ? 0.2 : …" at bounding box center [459, 256] width 592 height 391
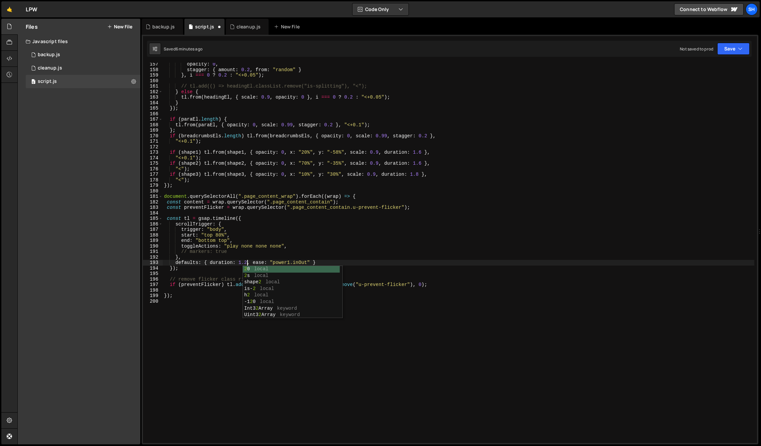
type textarea "defaults: { duration: 1.2, ease: "power1.inOut" }"
click at [213, 272] on div "opacity : 0 , stagger : { amount : 0.2 , from : "random" } } , i === 0 ? 0.2 : …" at bounding box center [459, 256] width 592 height 391
click at [212, 239] on div "opacity : 0 , stagger : { amount : 0.2 , from : "random" } } , i === 0 ? 0.2 : …" at bounding box center [459, 256] width 592 height 391
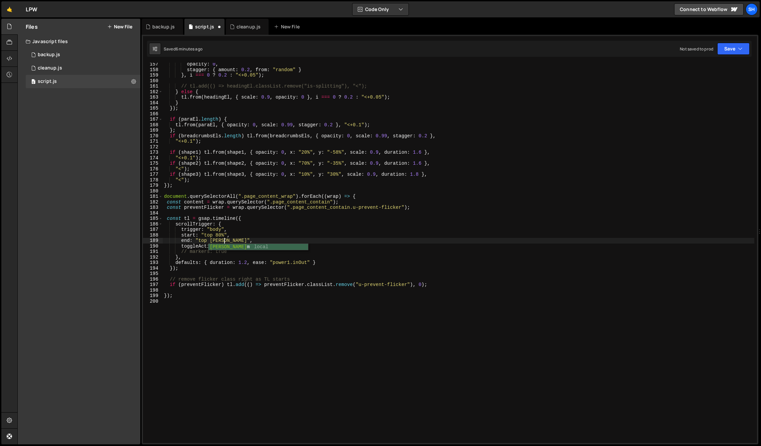
scroll to position [0, 4]
click at [235, 246] on div "opacity : 0 , stagger : { amount : 0.2 , from : "random" } } , i === 0 ? 0.2 : …" at bounding box center [459, 256] width 592 height 391
click at [293, 245] on div "opacity : 0 , stagger : { amount : 0.2 , from : "random" } } , i === 0 ? 0.2 : …" at bounding box center [459, 256] width 592 height 391
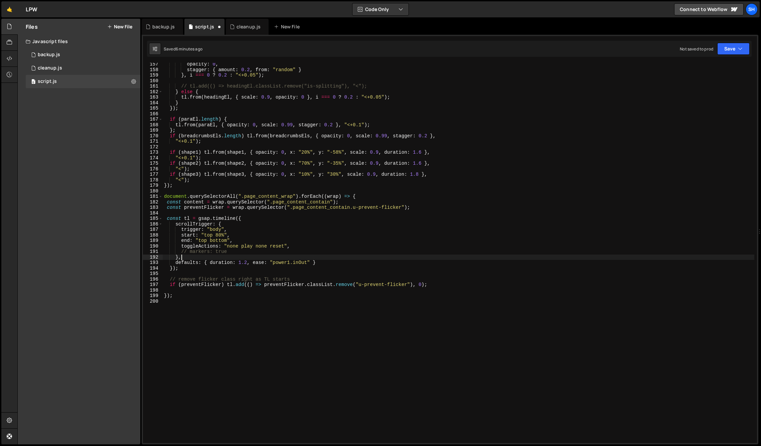
click at [211, 258] on div "opacity : 0 , stagger : { amount : 0.2 , from : "random" } } , i === 0 ? 0.2 : …" at bounding box center [459, 256] width 592 height 391
click at [318, 262] on div "opacity : 0 , stagger : { amount : 0.2 , from : "random" } } , i === 0 ? 0.2 : …" at bounding box center [459, 256] width 592 height 391
click at [289, 262] on div "opacity : 0 , stagger : { amount : 0.2 , from : "random" } } , i === 0 ? 0.2 : …" at bounding box center [459, 256] width 592 height 391
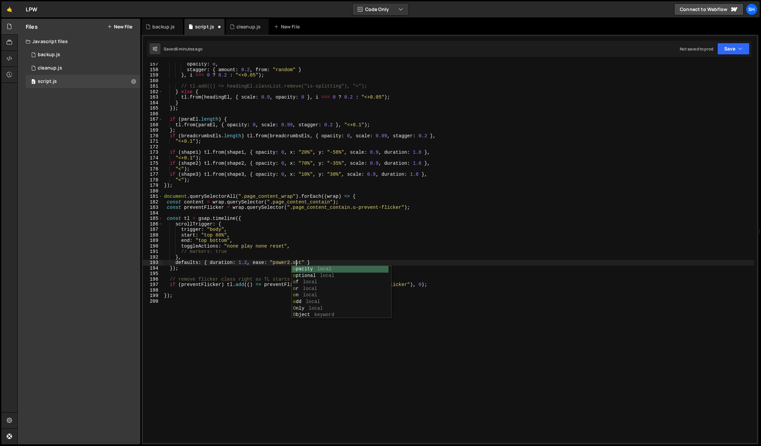
click at [316, 262] on div "opacity : 0 , stagger : { amount : 0.2 , from : "random" } } , i === 0 ? 0.2 : …" at bounding box center [459, 256] width 592 height 391
click at [431, 285] on div "opacity : 0 , stagger : { amount : 0.2 , from : "random" } } , i === 0 ? 0.2 : …" at bounding box center [459, 256] width 592 height 391
type textarea "if (preventFlicker) tl.add(() => preventFlicker.classList.remove("u-prevent-fli…"
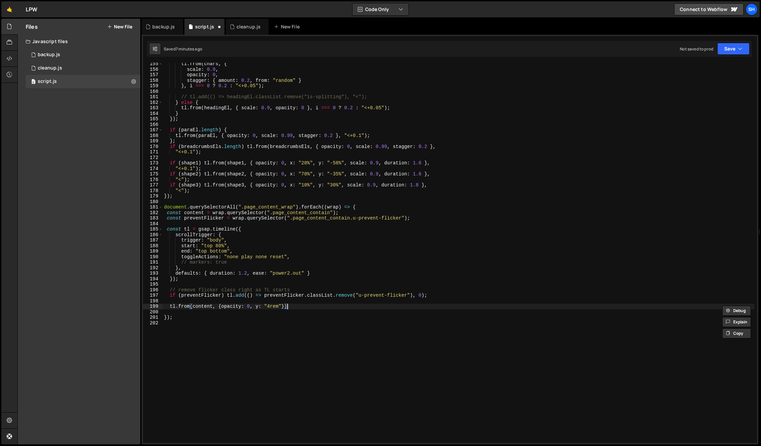
scroll to position [0, 8]
type textarea "tl.from(content, {opacity: 0, y: "4rem"});"
drag, startPoint x: 197, startPoint y: 326, endPoint x: 196, endPoint y: 316, distance: 10.2
click at [197, 325] on div "tl . from ( chars , { scale : 0.9 , opacity : 0 , stagger : { amount : 0.2 , fr…" at bounding box center [459, 256] width 592 height 391
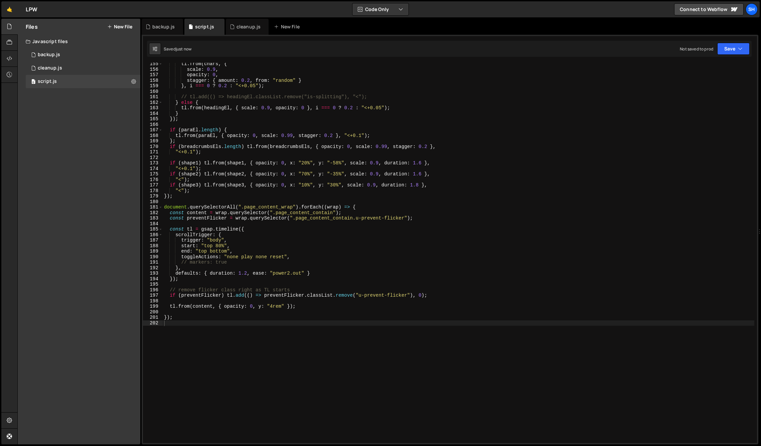
click at [102, 229] on div "Files New File Javascript files 0 backup.js 0 0 cleanup.js 0 0 script.js 0 CSS …" at bounding box center [79, 232] width 123 height 426
click at [175, 317] on div "tl . from ( chars , { scale : 0.9 , opacity : 0 , stagger : { amount : 0.2 , fr…" at bounding box center [459, 256] width 592 height 391
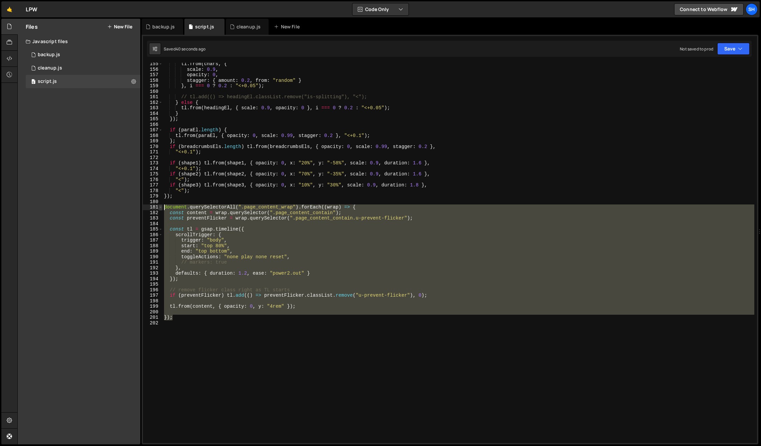
drag, startPoint x: 173, startPoint y: 317, endPoint x: 161, endPoint y: 207, distance: 111.0
click at [161, 207] on div "}); 155 156 157 158 159 160 161 162 163 164 165 166 167 168 169 170 171 172 173…" at bounding box center [450, 253] width 614 height 380
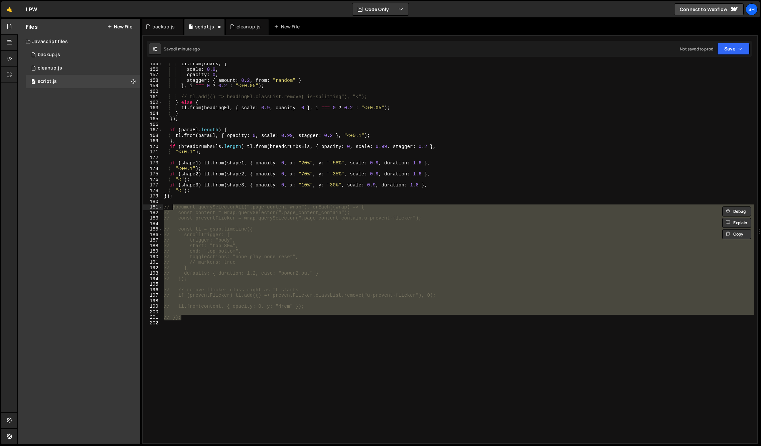
type textarea "// document.querySelectorAll(".page_content_wrap").forEach((wrap) => {"
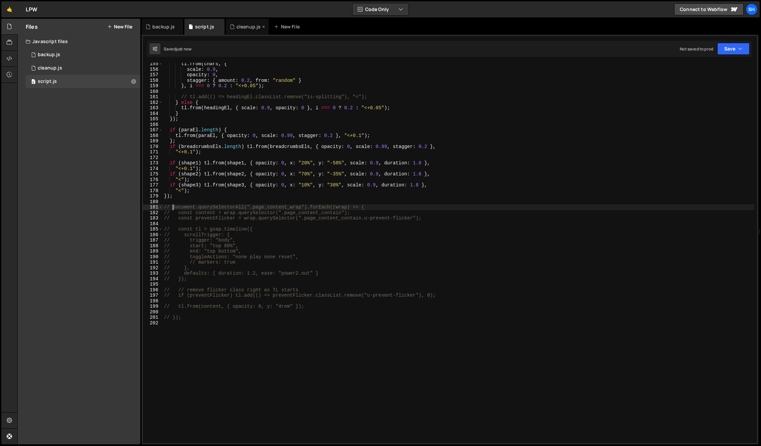
click at [243, 25] on div "cleanup.js" at bounding box center [249, 26] width 24 height 7
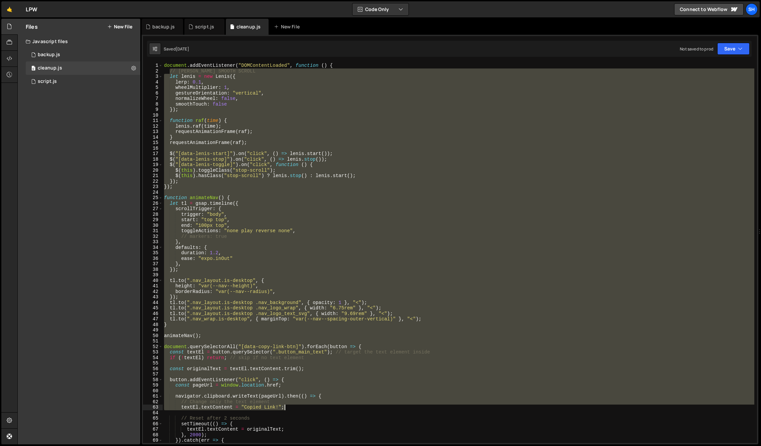
drag, startPoint x: 169, startPoint y: 70, endPoint x: 368, endPoint y: 403, distance: 388.3
click at [367, 406] on div "document . addEventListener ( "DOMContentLoaded" , function ( ) { // LENIS SMOO…" at bounding box center [459, 258] width 592 height 391
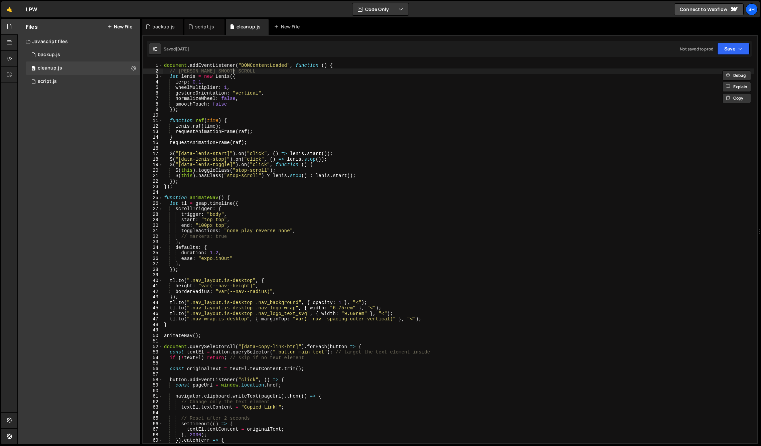
click at [340, 69] on div "document . addEventListener ( "DOMContentLoaded" , function ( ) { // LENIS SMOO…" at bounding box center [459, 258] width 592 height 391
click at [329, 65] on div "document . addEventListener ( "DOMContentLoaded" , function ( ) { // LENIS SMOO…" at bounding box center [459, 258] width 592 height 391
type textarea "document.addEventListener("DOMContentLoaded", function () {"
click at [339, 65] on div "document . addEventListener ( "DOMContentLoaded" , function ( ) { // LENIS SMOO…" at bounding box center [459, 253] width 592 height 380
drag, startPoint x: 340, startPoint y: 64, endPoint x: 332, endPoint y: 66, distance: 8.7
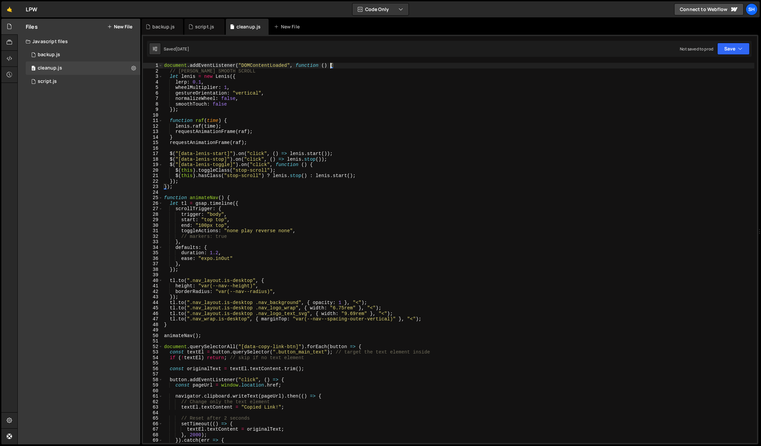
click at [332, 65] on div "document . addEventListener ( "DOMContentLoaded" , function ( ) { // LENIS SMOO…" at bounding box center [459, 258] width 592 height 391
click at [177, 192] on div "document . addEventListener ( "DOMContentLoaded" , function ( ) { // LENIS SMOO…" at bounding box center [459, 258] width 592 height 391
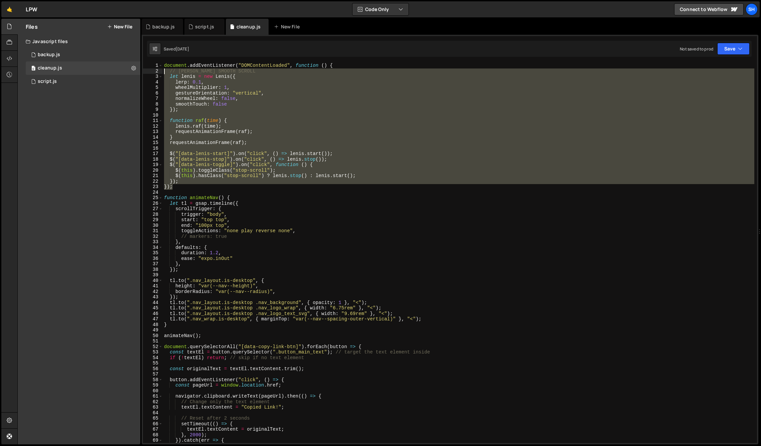
drag, startPoint x: 176, startPoint y: 187, endPoint x: 163, endPoint y: 68, distance: 120.6
click at [163, 68] on div "document . addEventListener ( "DOMContentLoaded" , function ( ) { // LENIS SMOO…" at bounding box center [459, 258] width 592 height 391
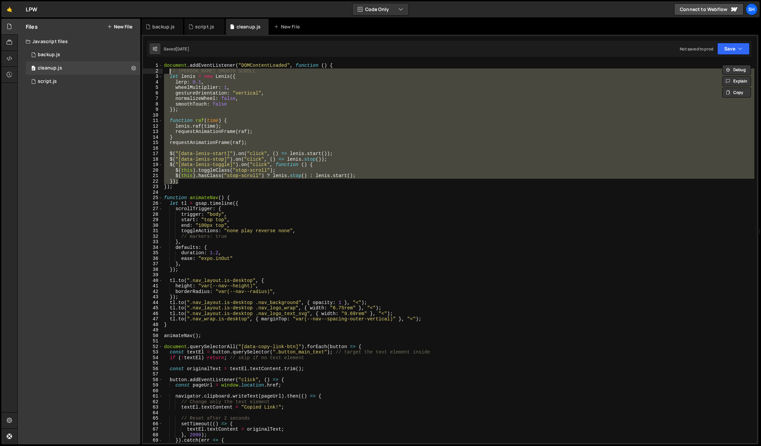
drag, startPoint x: 178, startPoint y: 181, endPoint x: 171, endPoint y: 72, distance: 109.6
click at [171, 72] on div "document . addEventListener ( "DOMContentLoaded" , function ( ) { // LENIS SMOO…" at bounding box center [459, 258] width 592 height 391
paste textarea "});"
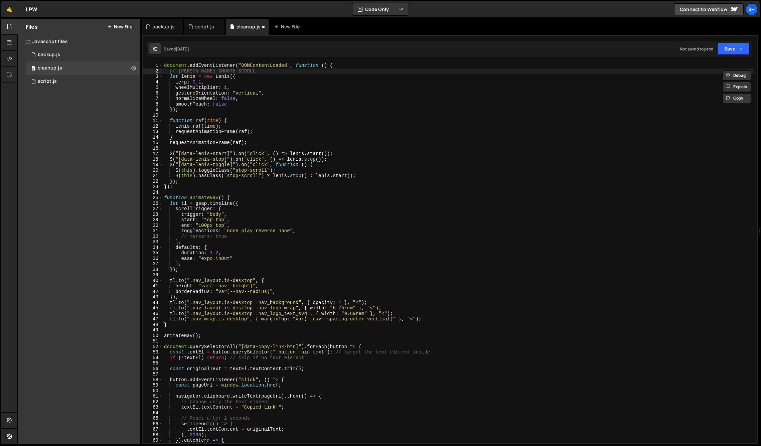
paste textarea "});"
click at [195, 180] on div "document . addEventListener ( "DOMContentLoaded" , function ( ) { // LENIS SMOO…" at bounding box center [459, 258] width 592 height 391
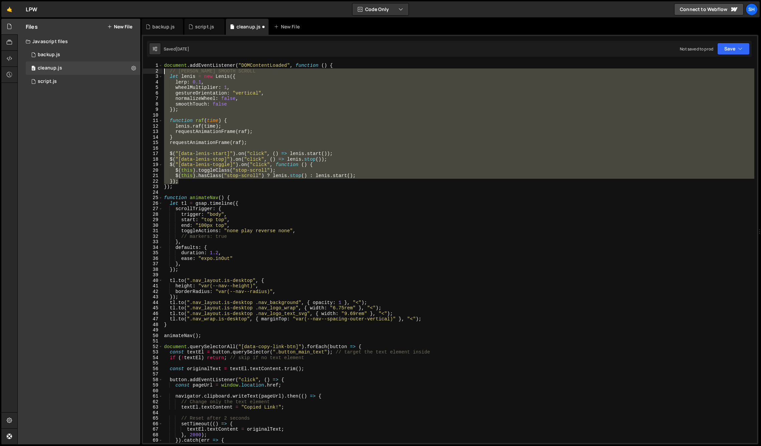
drag, startPoint x: 186, startPoint y: 182, endPoint x: 165, endPoint y: 70, distance: 113.9
click at [165, 70] on div "document . addEventListener ( "DOMContentLoaded" , function ( ) { // LENIS SMOO…" at bounding box center [459, 258] width 592 height 391
paste textarea "});"
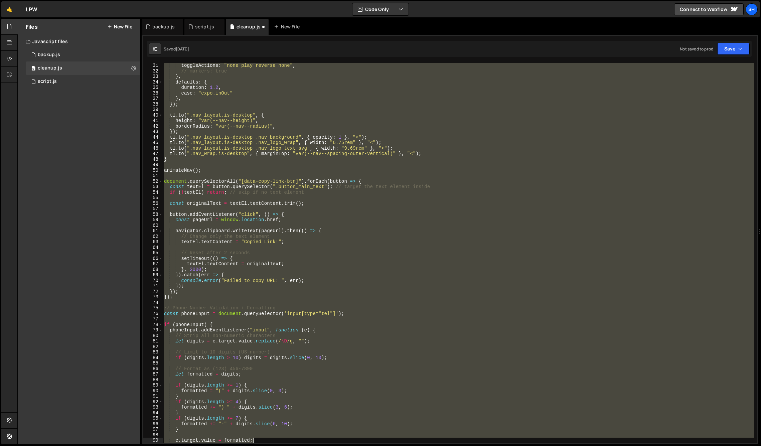
scroll to position [204, 0]
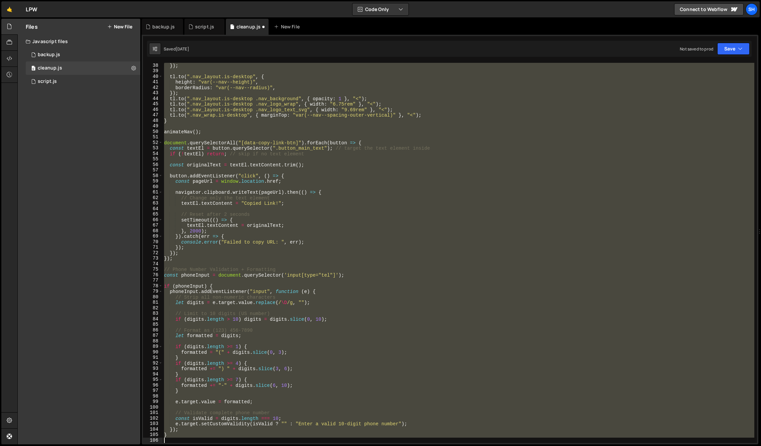
drag, startPoint x: 178, startPoint y: 228, endPoint x: 325, endPoint y: 466, distance: 279.3
click at [325, 446] on html "Projects Community Library Blog Sh Projects Your Teams Invite team member Accou…" at bounding box center [380, 223] width 761 height 446
type textarea "}"
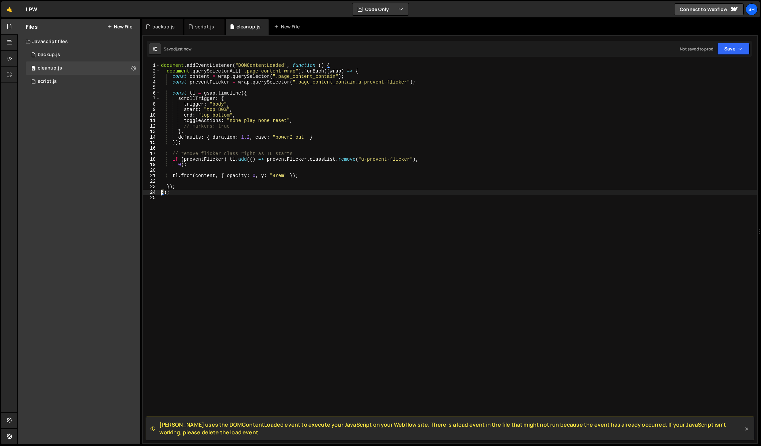
click at [175, 190] on div "document . addEventListener ( "DOMContentLoaded" , function ( ) { document . qu…" at bounding box center [459, 258] width 598 height 391
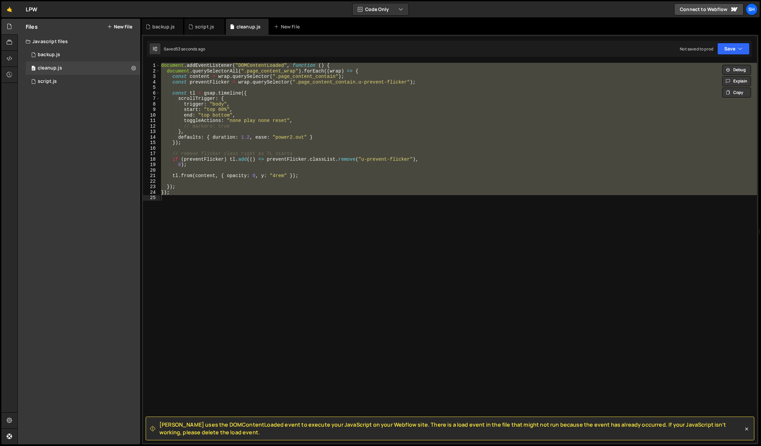
click at [89, 184] on div "Files New File Javascript files 0 backup.js 0 0 cleanup.js 0 0 script.js 0 CSS …" at bounding box center [79, 232] width 123 height 426
type textarea "});"
click at [185, 186] on div "document . addEventListener ( "DOMContentLoaded" , function ( ) { document . qu…" at bounding box center [459, 258] width 598 height 391
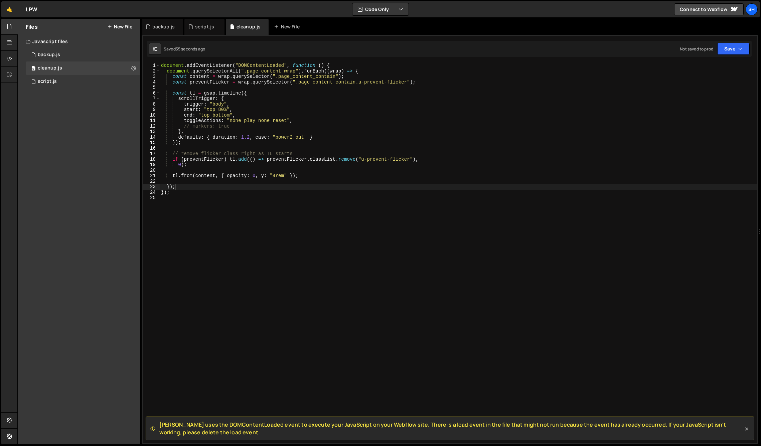
click at [99, 168] on div "Files New File Javascript files 0 backup.js 0 0 cleanup.js 0 0 script.js 0 CSS …" at bounding box center [79, 232] width 123 height 426
click at [202, 30] on div "script.js" at bounding box center [204, 27] width 40 height 16
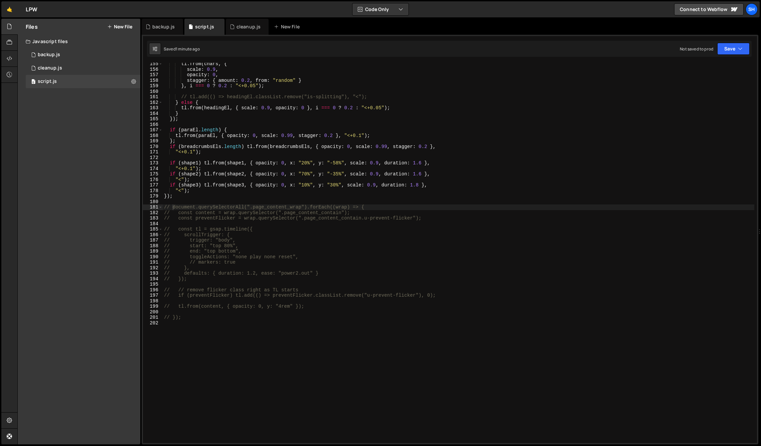
click at [172, 200] on div "tl . from ( chars , { scale : 0.9 , opacity : 0 , stagger : { amount : 0.2 , fr…" at bounding box center [459, 256] width 592 height 391
click at [174, 196] on div "tl . from ( chars , { scale : 0.9 , opacity : 0 , stagger : { amount : 0.2 , fr…" at bounding box center [459, 256] width 592 height 391
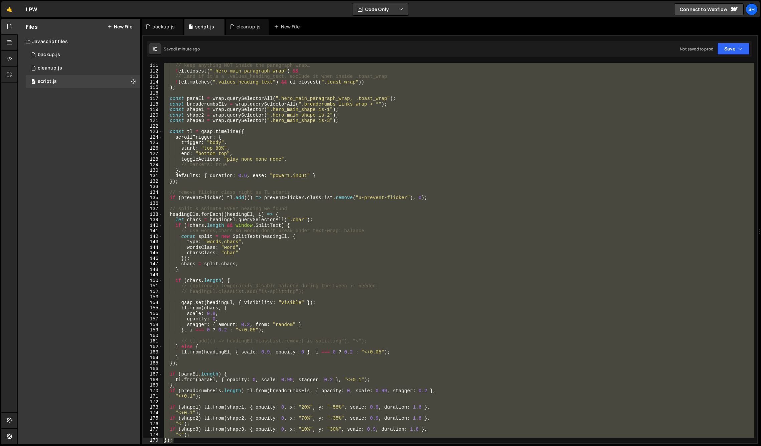
scroll to position [623, 0]
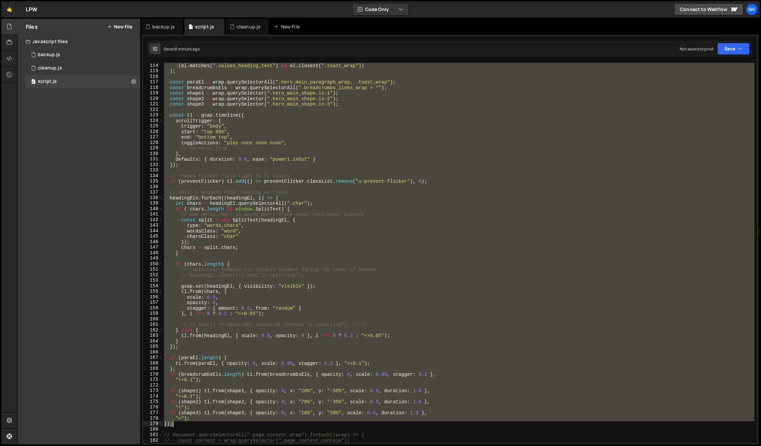
drag, startPoint x: 165, startPoint y: 215, endPoint x: 187, endPoint y: 424, distance: 209.7
click at [187, 424] on div "! ( el . matches ( ".values_heading_text" ) && el . closest ( ".toast_wrap" )) …" at bounding box center [459, 258] width 592 height 391
type textarea "// "<"); // });"
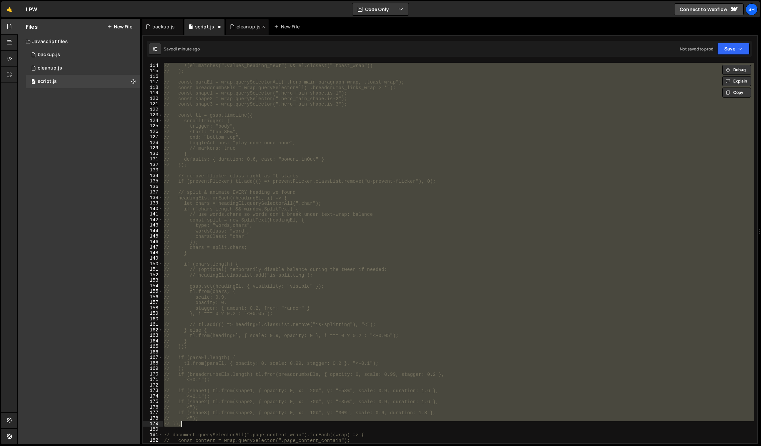
click at [251, 27] on div "cleanup.js" at bounding box center [249, 26] width 24 height 7
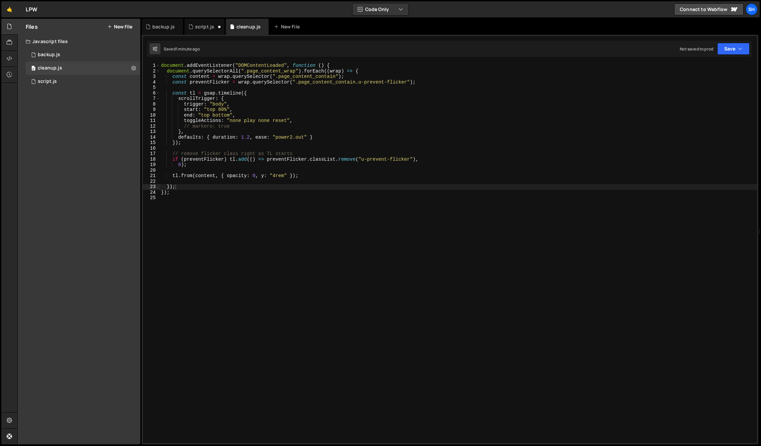
click at [181, 187] on div "document . addEventListener ( "DOMContentLoaded" , function ( ) { document . qu…" at bounding box center [459, 258] width 598 height 391
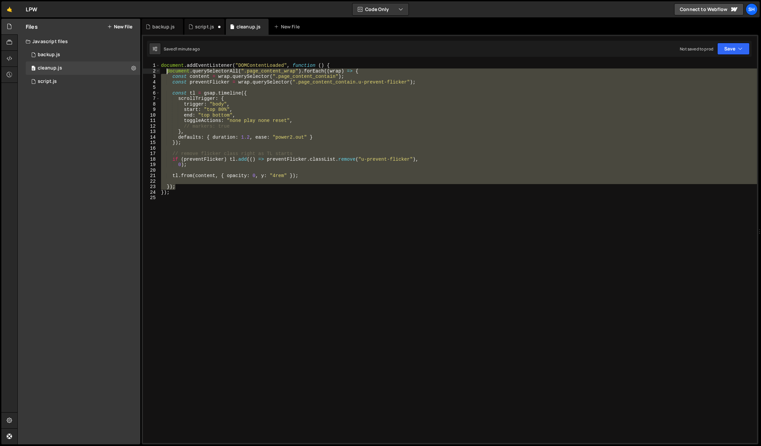
drag, startPoint x: 178, startPoint y: 187, endPoint x: 189, endPoint y: 107, distance: 80.3
click at [168, 72] on div "document . addEventListener ( "DOMContentLoaded" , function ( ) { document . qu…" at bounding box center [459, 258] width 598 height 391
paste textarea "}"
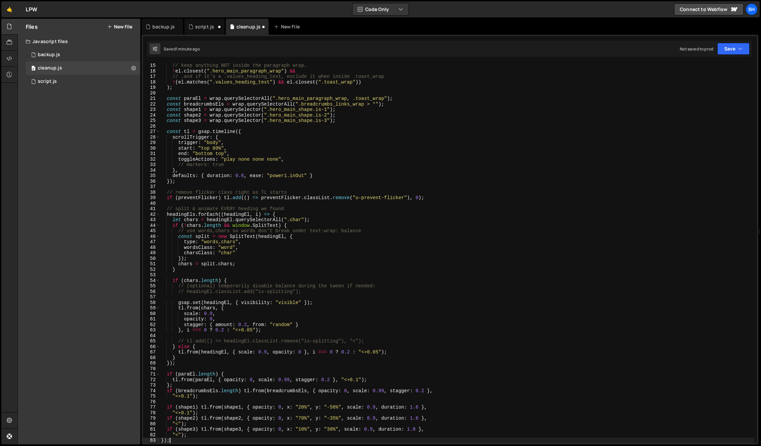
scroll to position [77, 0]
type textarea "duration: 1.6 },"
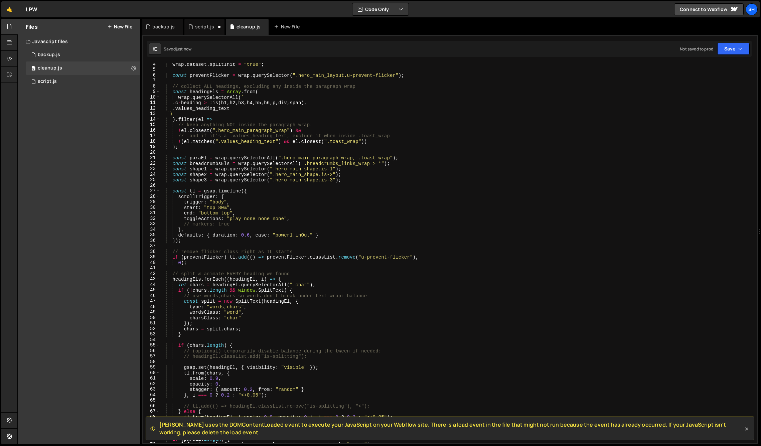
scroll to position [0, 0]
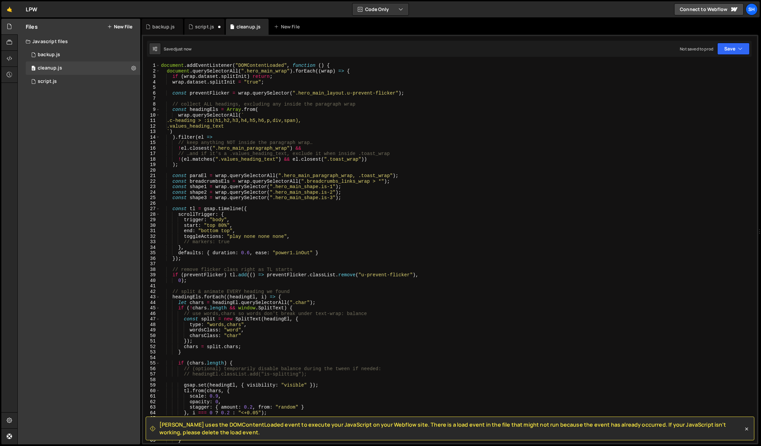
click at [84, 164] on div "Files New File Javascript files 0 backup.js 0 0 cleanup.js 0 0 script.js 0 CSS …" at bounding box center [79, 232] width 123 height 426
click at [277, 168] on div "document . addEventListener ( "DOMContentLoaded" , function ( ) { document . qu…" at bounding box center [457, 258] width 595 height 391
type textarea "});"
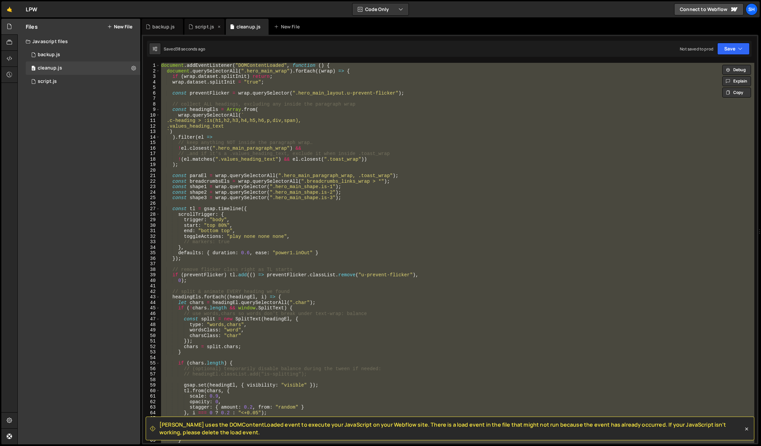
click at [209, 30] on div "script.js" at bounding box center [204, 27] width 40 height 16
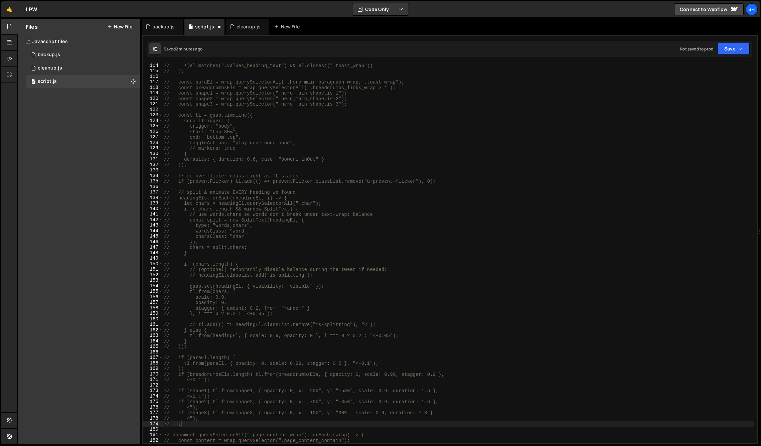
click at [401, 246] on div "// !(el.matches(".values_heading_text") && el.closest(".toast_wrap")) // ); // …" at bounding box center [459, 258] width 592 height 391
type textarea "// chars = split.chars;"
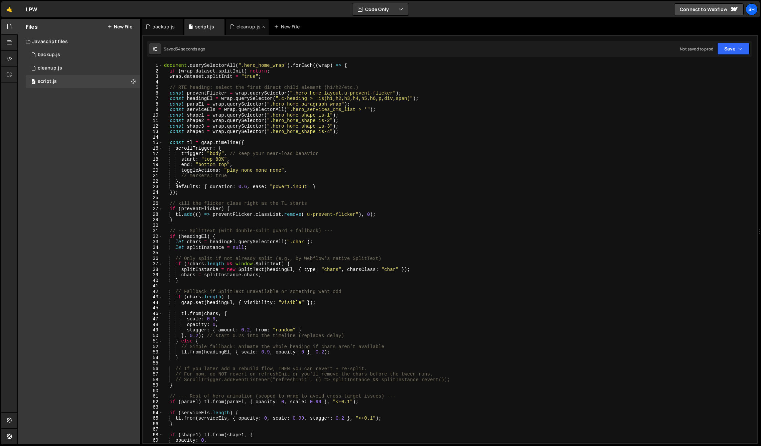
click at [248, 24] on div "cleanup.js" at bounding box center [249, 26] width 24 height 7
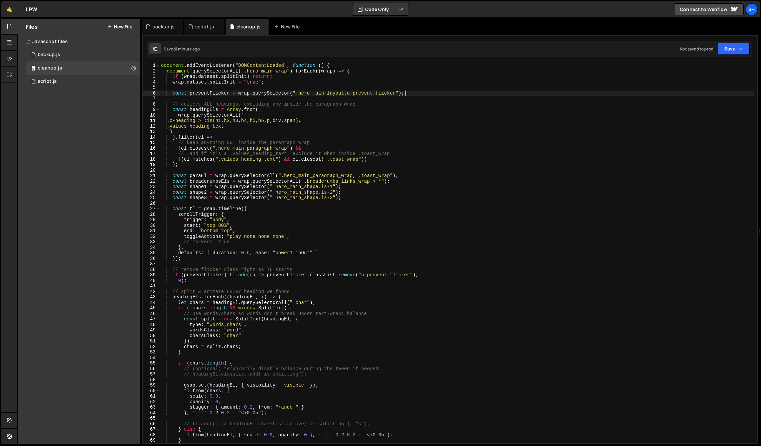
click at [412, 92] on div "document . addEventListener ( "DOMContentLoaded" , function ( ) { document . qu…" at bounding box center [457, 258] width 595 height 391
drag, startPoint x: 412, startPoint y: 92, endPoint x: 176, endPoint y: 94, distance: 235.9
click at [176, 94] on div "document . addEventListener ( "DOMContentLoaded" , function ( ) { document . qu…" at bounding box center [457, 258] width 595 height 391
click at [470, 176] on div "document . addEventListener ( "DOMContentLoaded" , function ( ) { document . qu…" at bounding box center [457, 258] width 595 height 391
type textarea "const paraEl = wrap.querySelectorAll(".hero_main_paragraph_wrap, .toast_wrap");"
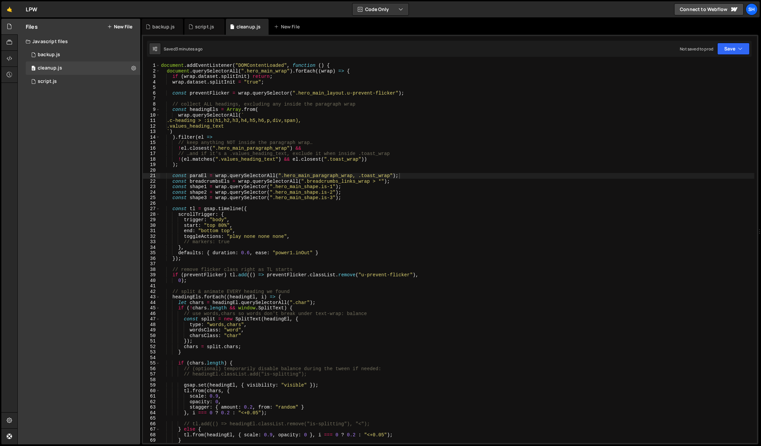
click at [97, 180] on div "Files New File Javascript files 0 backup.js 0 0 cleanup.js 0 0 script.js 0 CSS …" at bounding box center [79, 232] width 123 height 426
drag, startPoint x: 201, startPoint y: 28, endPoint x: 197, endPoint y: 105, distance: 77.3
click at [200, 29] on div "script.js" at bounding box center [204, 26] width 19 height 7
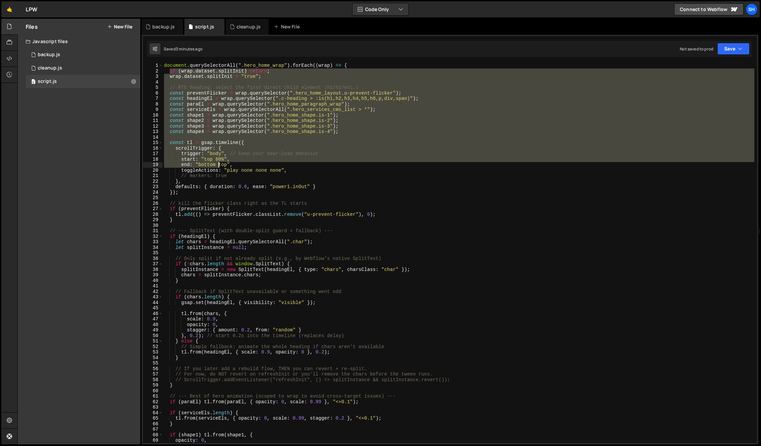
drag, startPoint x: 169, startPoint y: 70, endPoint x: 257, endPoint y: 194, distance: 152.3
click at [257, 194] on div "document . querySelectorAll ( ".hero_home_wrap" ) . forEach (( wrap ) => { if (…" at bounding box center [459, 258] width 592 height 391
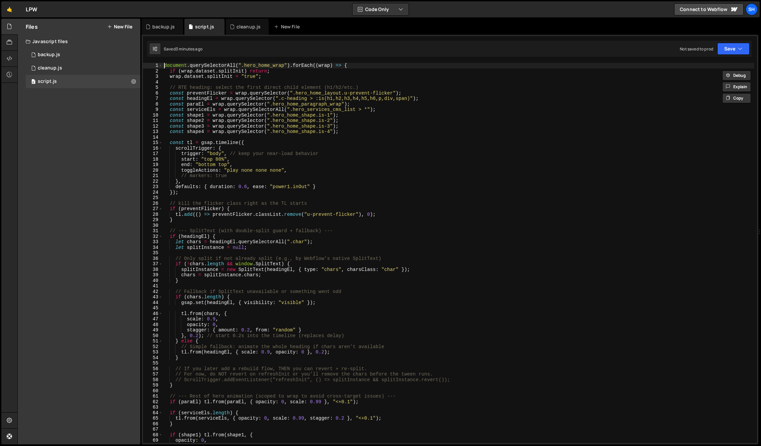
click at [164, 66] on div "document . querySelectorAll ( ".hero_home_wrap" ) . forEach (( wrap ) => { if (…" at bounding box center [459, 258] width 592 height 391
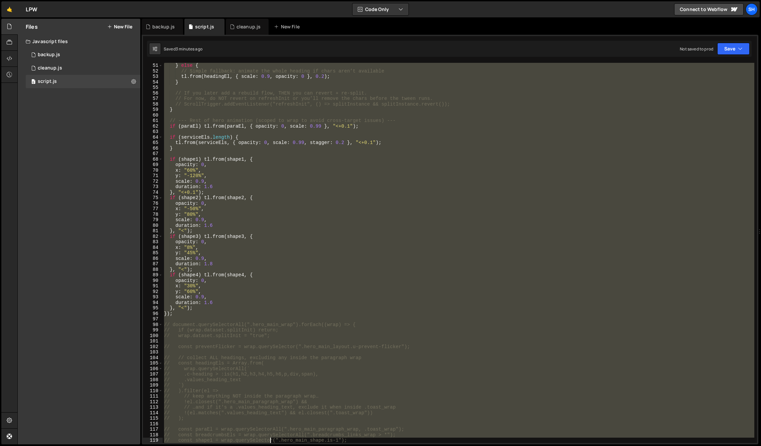
scroll to position [276, 0]
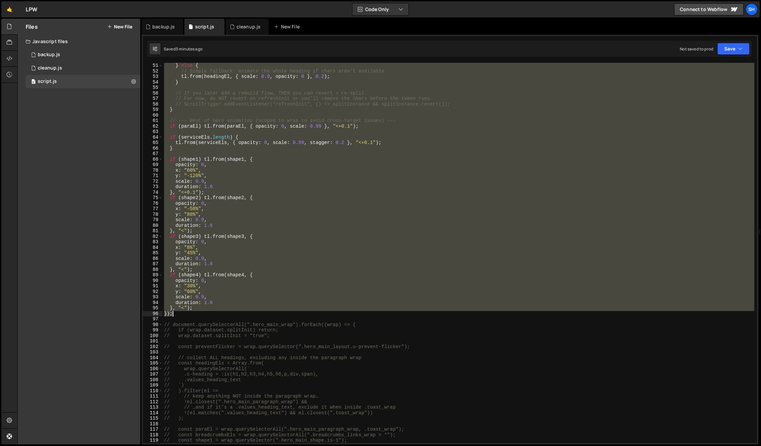
drag, startPoint x: 164, startPoint y: 64, endPoint x: 223, endPoint y: 313, distance: 255.5
click at [223, 313] on div "} else { // Simple fallback: animate the whole heading if chars aren’t availabl…" at bounding box center [459, 258] width 592 height 391
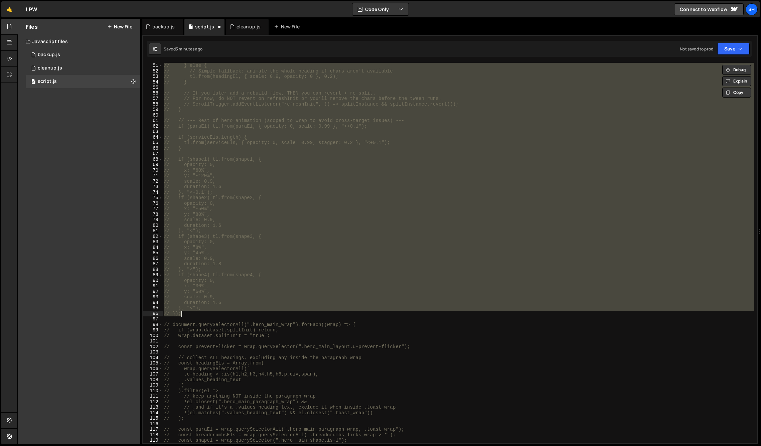
type textarea "// });"
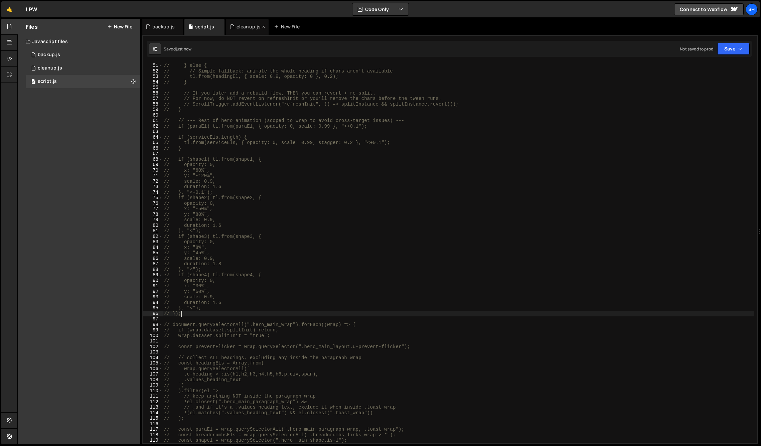
click at [245, 24] on div "cleanup.js" at bounding box center [249, 26] width 24 height 7
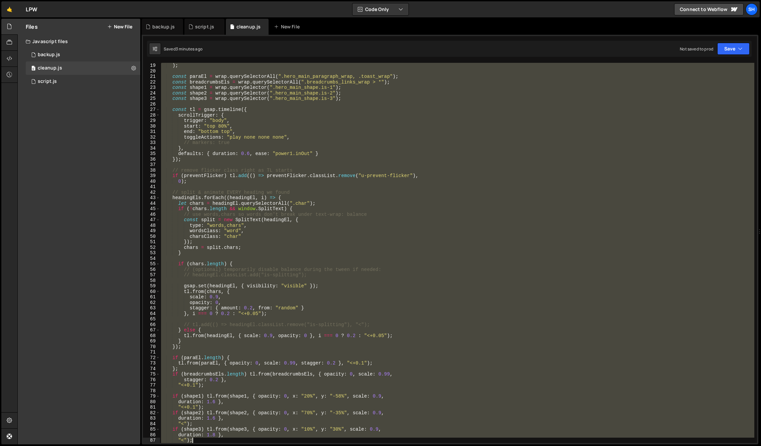
scroll to position [116, 0]
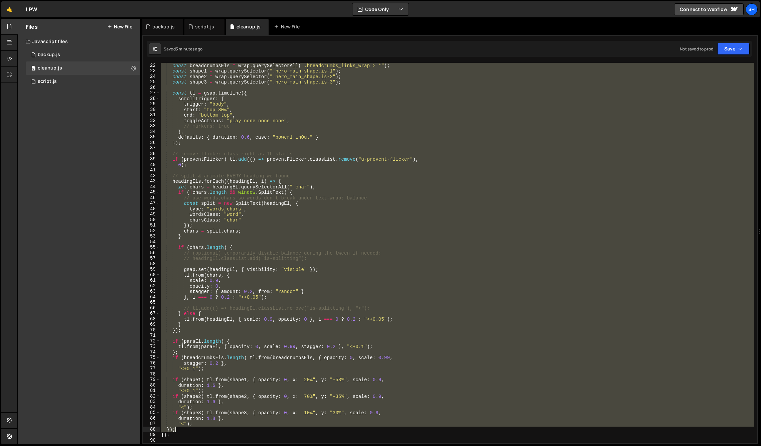
drag, startPoint x: 166, startPoint y: 71, endPoint x: 321, endPoint y: 430, distance: 390.9
click at [321, 430] on div "const breadcrumbsEls = wrap . querySelectorAll ( ".breadcrumbs_links_wrap > *" …" at bounding box center [457, 258] width 595 height 391
paste textarea
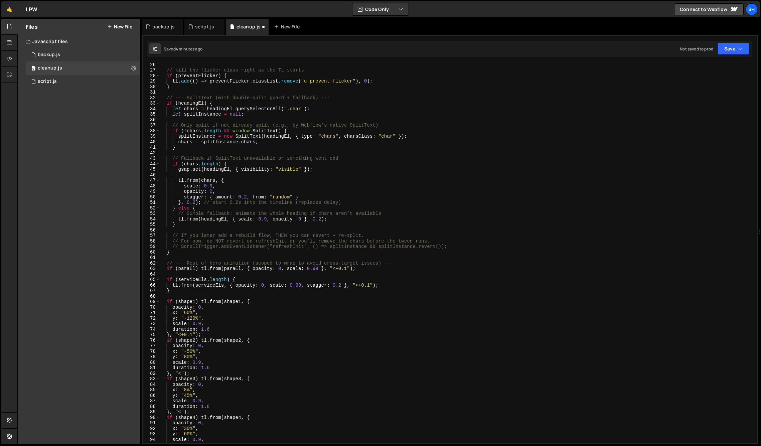
scroll to position [0, 0]
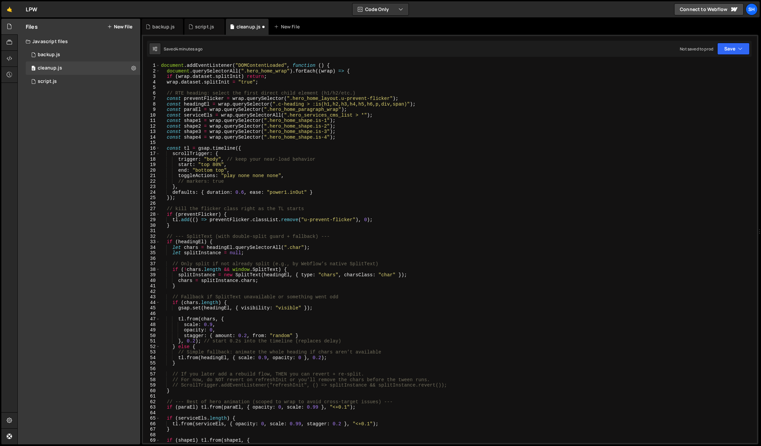
type textarea "});"
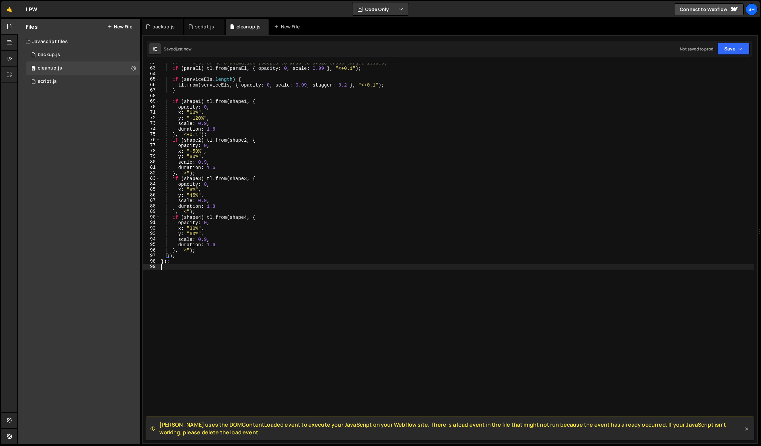
click at [187, 265] on div "// --- Rest of hero animation (scoped to wrap to avoid cross-target issues) ---…" at bounding box center [457, 255] width 595 height 391
type textarea "});"
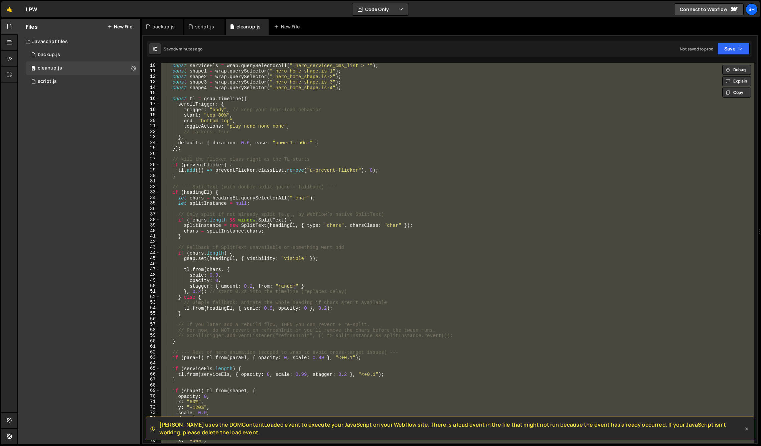
scroll to position [0, 0]
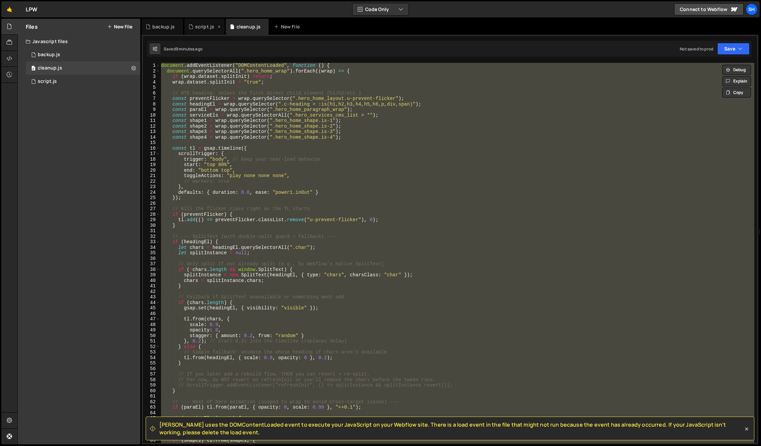
click at [204, 26] on div "script.js" at bounding box center [204, 26] width 19 height 7
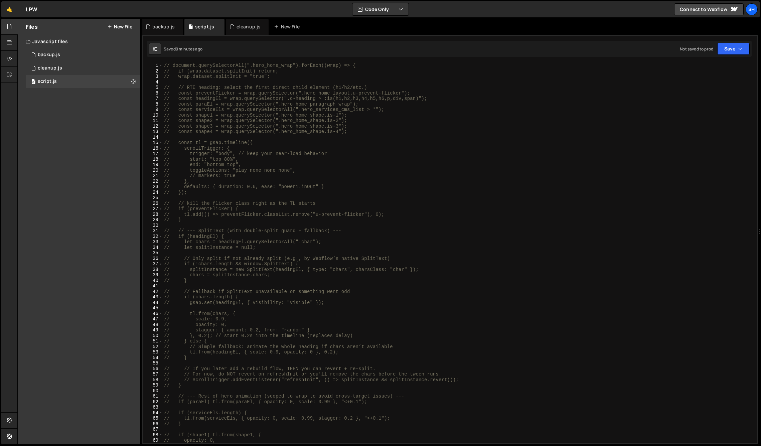
click at [75, 160] on div "Files New File Javascript files 0 backup.js 0 0 cleanup.js 0 0 script.js 0 CSS …" at bounding box center [79, 232] width 123 height 426
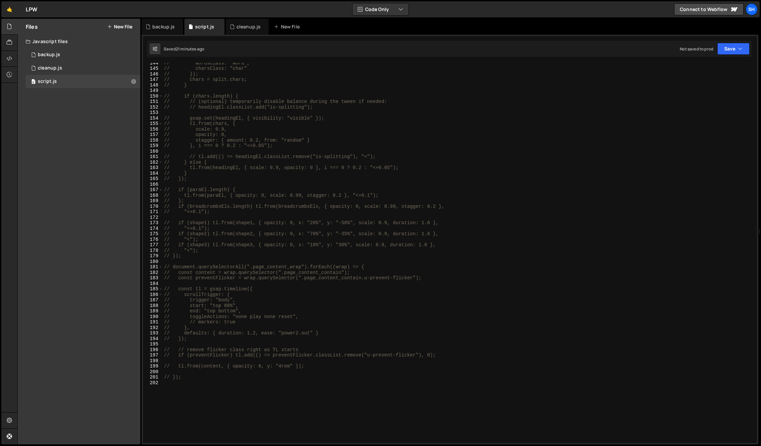
scroll to position [792, 0]
type textarea "// defaults: { duration: 1.2, ease: "power2.out" }"
drag, startPoint x: 319, startPoint y: 332, endPoint x: 184, endPoint y: 331, distance: 135.0
click at [184, 331] on div "// wordsClass: "word", // charsClass: "char" // }); // chars = split.chars; // …" at bounding box center [459, 254] width 592 height 391
click at [96, 226] on div "Files New File Javascript files 0 backup.js 0 0 cleanup.js 0 0 script.js 0 CSS …" at bounding box center [79, 232] width 123 height 426
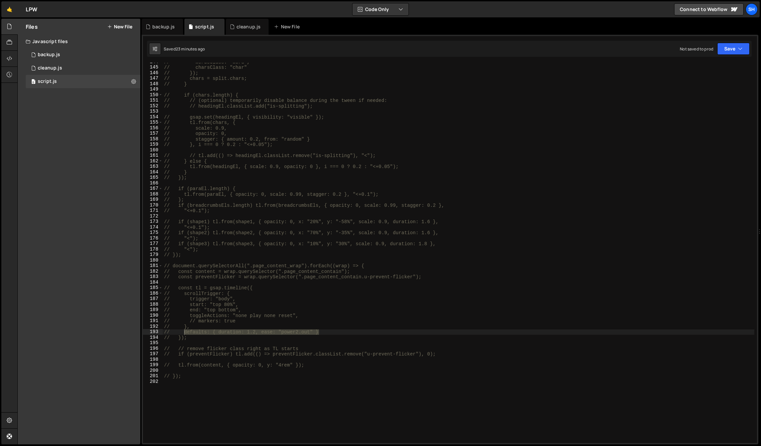
drag, startPoint x: 47, startPoint y: 152, endPoint x: 163, endPoint y: 70, distance: 142.2
click at [58, 146] on div "Files New File Javascript files 0 backup.js 0 0 cleanup.js 0 0 script.js 0 CSS …" at bounding box center [79, 232] width 123 height 426
click at [235, 26] on div "cleanup.js" at bounding box center [245, 26] width 31 height 7
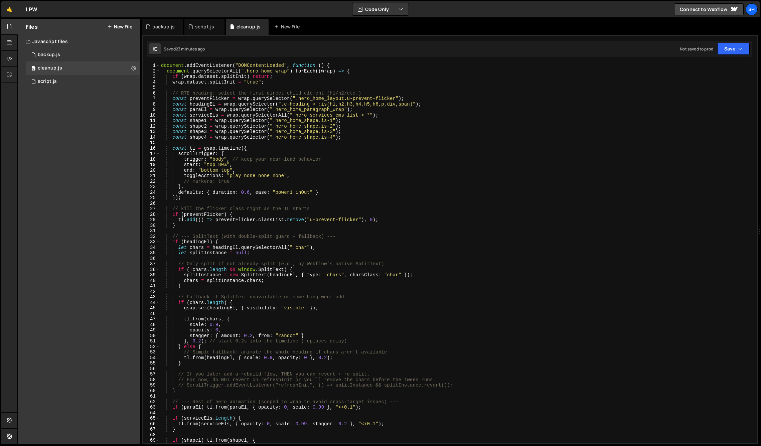
click at [222, 185] on div "document . addEventListener ( "DOMContentLoaded" , function ( ) { document . qu…" at bounding box center [457, 258] width 595 height 391
type textarea "});"
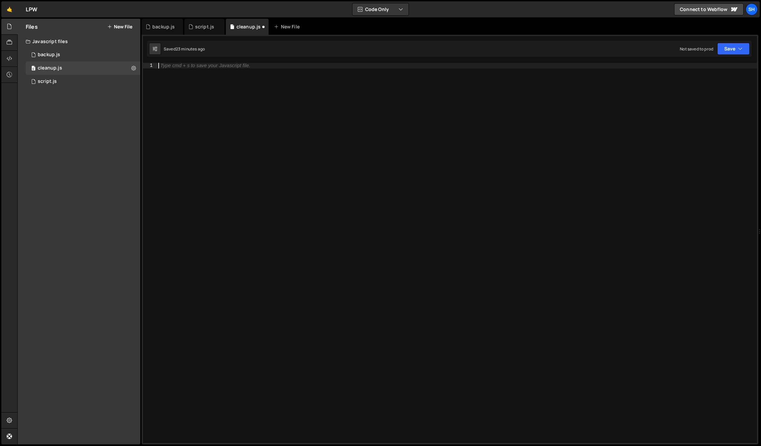
paste textarea "});"
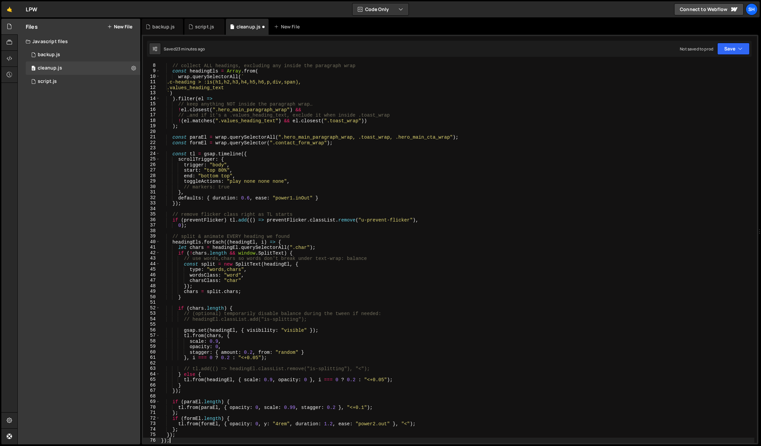
scroll to position [39, 0]
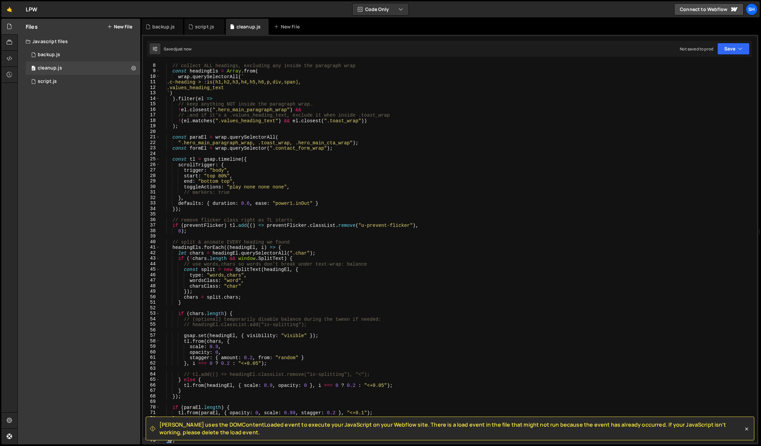
click at [345, 150] on div "// collect ALL headings, excluding any inside the paragraph wrap const headingE…" at bounding box center [457, 258] width 595 height 391
click at [368, 144] on div "// collect ALL headings, excluding any inside the paragraph wrap const headingE…" at bounding box center [457, 258] width 595 height 391
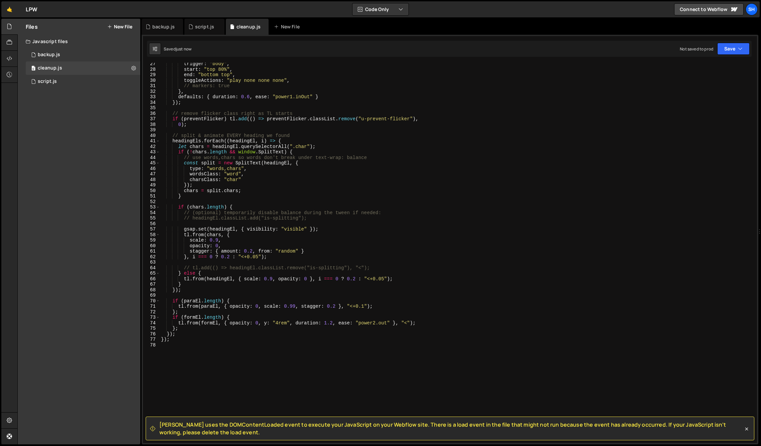
scroll to position [148, 0]
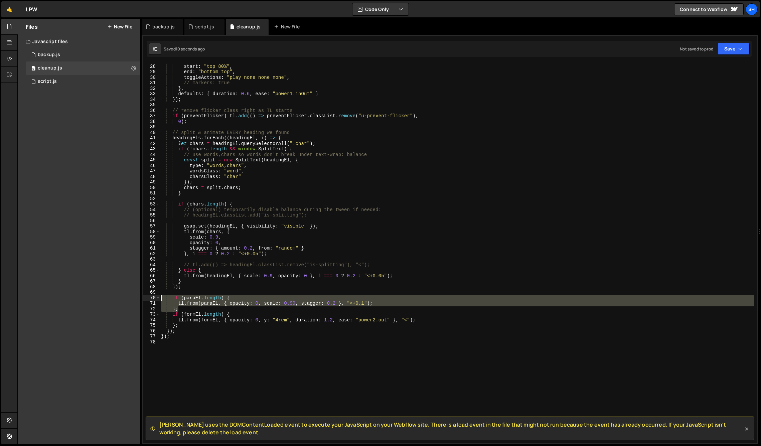
drag, startPoint x: 179, startPoint y: 309, endPoint x: 168, endPoint y: 293, distance: 19.8
click at [154, 297] on div "".hero_main_paragraph_wrap, .toast_wrap, .hero_main_cta_wrap"); 27 28 29 30 31 …" at bounding box center [450, 253] width 614 height 380
click at [193, 281] on div "trigger : "body" , start : "top 80%" , end : "bottom top" , toggleActions : "pl…" at bounding box center [457, 253] width 595 height 391
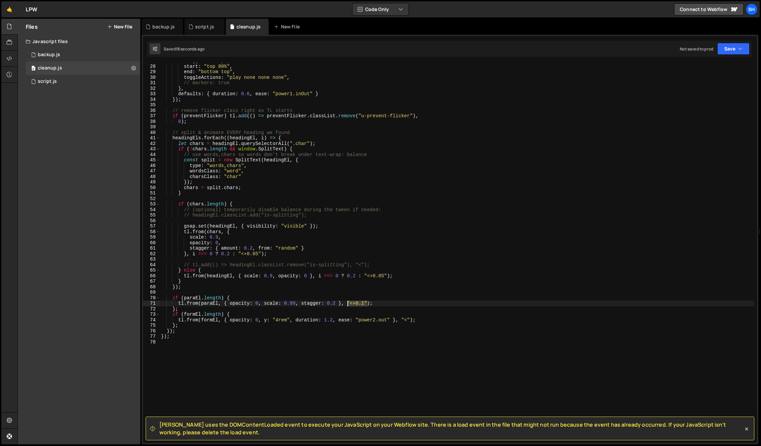
drag, startPoint x: 365, startPoint y: 303, endPoint x: 348, endPoint y: 303, distance: 16.4
click at [348, 303] on div "trigger : "body" , start : "top 80%" , end : "bottom top" , toggleActions : "pl…" at bounding box center [457, 253] width 595 height 391
drag, startPoint x: 410, startPoint y: 319, endPoint x: 402, endPoint y: 319, distance: 8.0
click at [402, 319] on div "trigger : "body" , start : "top 80%" , end : "bottom top" , toggleActions : "pl…" at bounding box center [457, 253] width 595 height 391
paste textarea "+0.1"
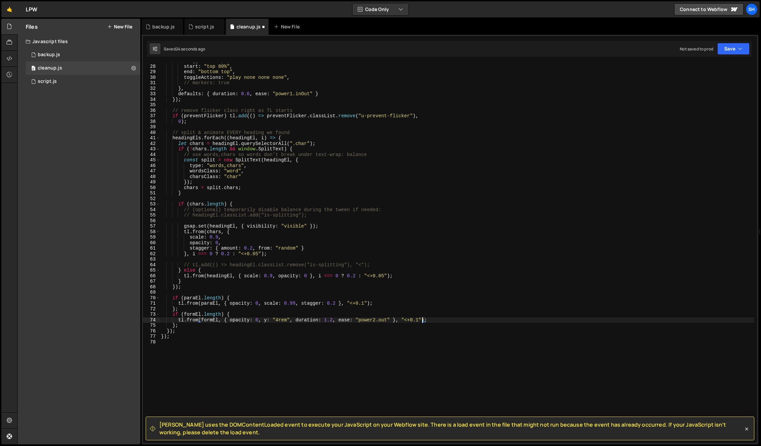
click at [436, 321] on div "trigger : "body" , start : "top 80%" , end : "bottom top" , toggleActions : "pl…" at bounding box center [457, 253] width 595 height 391
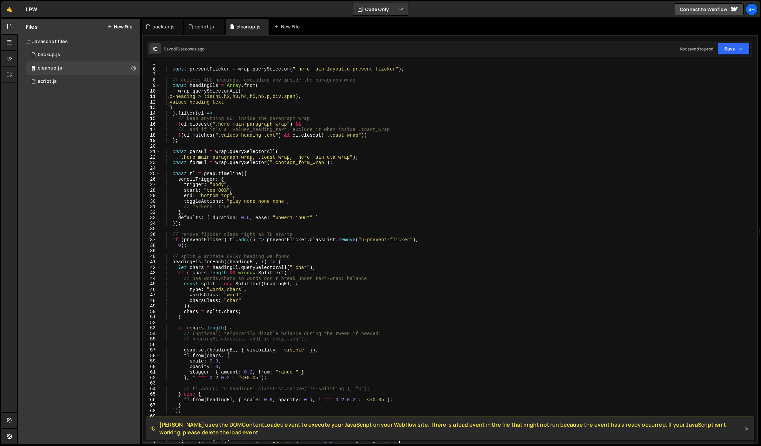
scroll to position [24, 0]
drag, startPoint x: 207, startPoint y: 163, endPoint x: 191, endPoint y: 162, distance: 15.4
click at [191, 162] on div "const preventFlicker = wrap . querySelector ( ".hero_main_layout.u-prevent-flic…" at bounding box center [457, 256] width 595 height 391
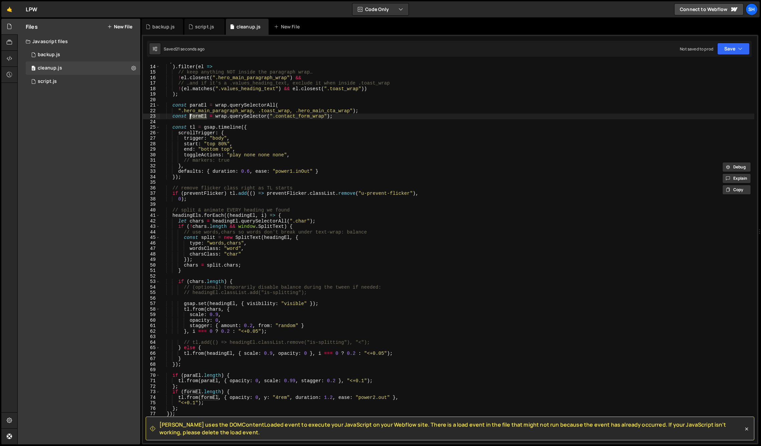
scroll to position [62, 0]
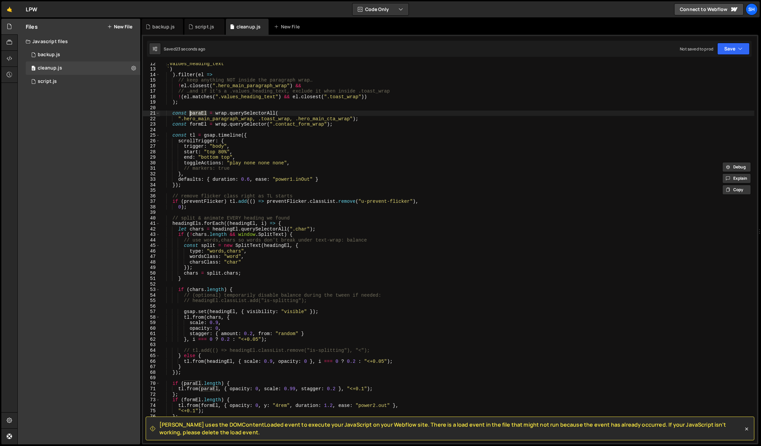
drag, startPoint x: 207, startPoint y: 111, endPoint x: 191, endPoint y: 111, distance: 16.4
click at [191, 111] on div ".values_heading_text ` ) ) . filter ( el => // keep anything NOT inside the par…" at bounding box center [457, 256] width 595 height 391
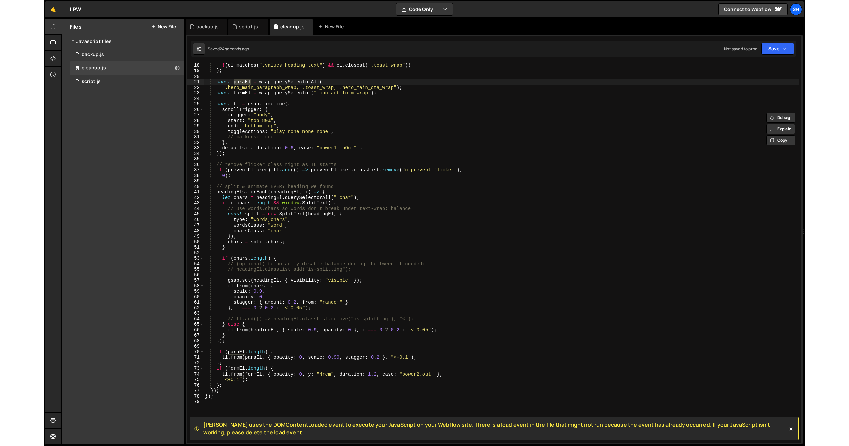
scroll to position [94, 0]
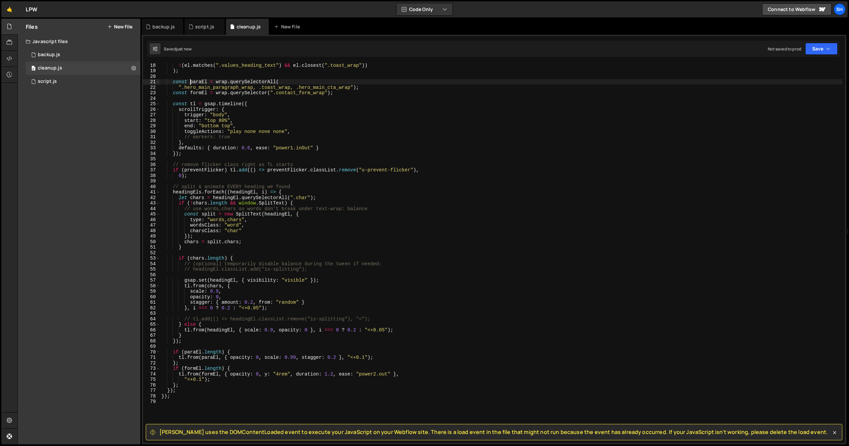
click at [195, 388] on div "! ( el . matches ( ".values_heading_text" ) && el . closest ( ".toast_wrap" )) …" at bounding box center [501, 257] width 682 height 391
type textarea "});"
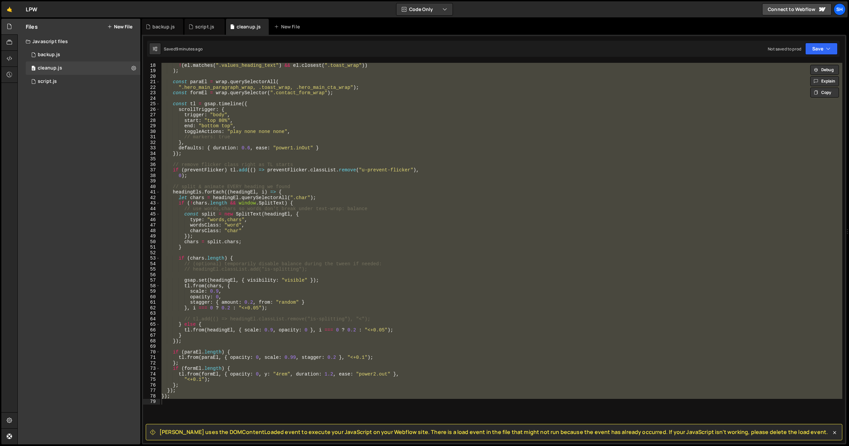
click at [95, 177] on div "Files New File Javascript files 0 backup.js 0 0 cleanup.js 0 0 script.js 0 CSS …" at bounding box center [79, 232] width 123 height 426
click at [198, 25] on div "script.js" at bounding box center [204, 26] width 19 height 7
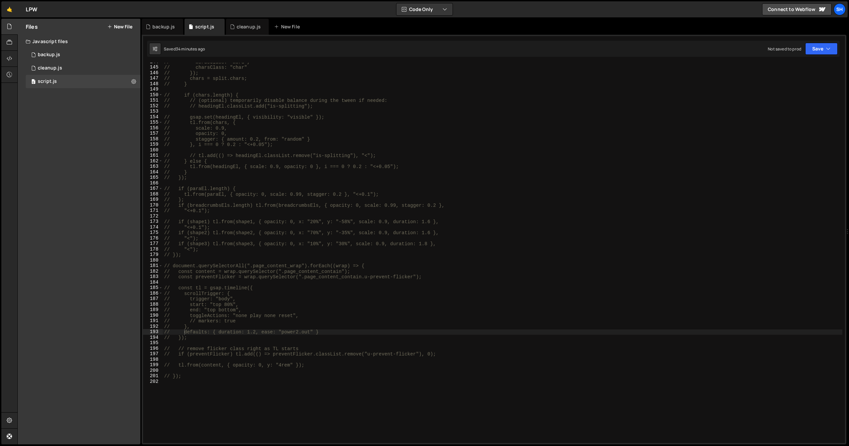
click at [84, 163] on div "Files New File Javascript files 0 backup.js 0 0 cleanup.js 0 0 script.js 0 CSS …" at bounding box center [79, 232] width 123 height 426
click at [78, 195] on div "Files New File Javascript files 0 backup.js 0 0 cleanup.js 0 0 script.js 0 CSS …" at bounding box center [79, 232] width 123 height 426
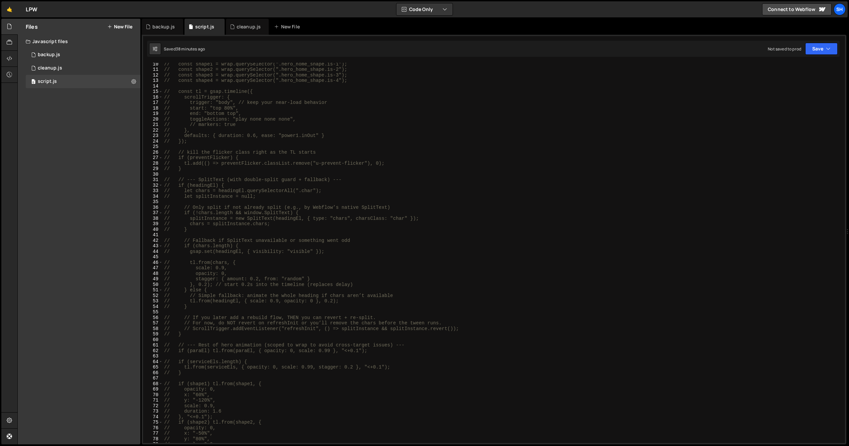
scroll to position [0, 0]
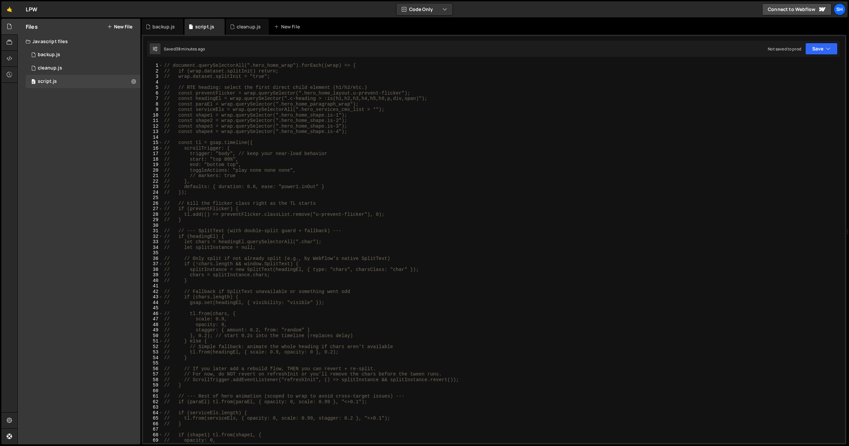
click at [73, 189] on div "Files New File Javascript files 0 backup.js 0 0 cleanup.js 0 0 script.js 0 CSS …" at bounding box center [79, 232] width 123 height 426
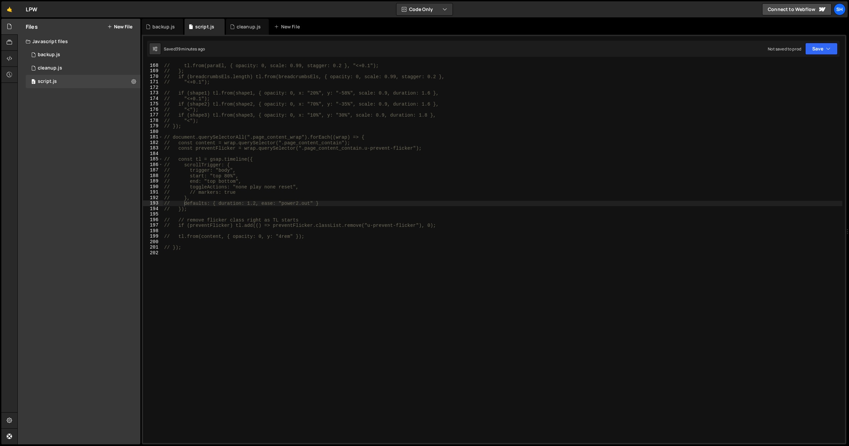
scroll to position [921, 0]
type textarea "// });"
click at [185, 249] on div "// tl.from(paraEl, { opacity: 0, scale: 0.99, stagger: 0.2 }, "<+0.1"); // }; /…" at bounding box center [502, 258] width 679 height 391
click at [235, 26] on div "cleanup.js" at bounding box center [245, 26] width 31 height 7
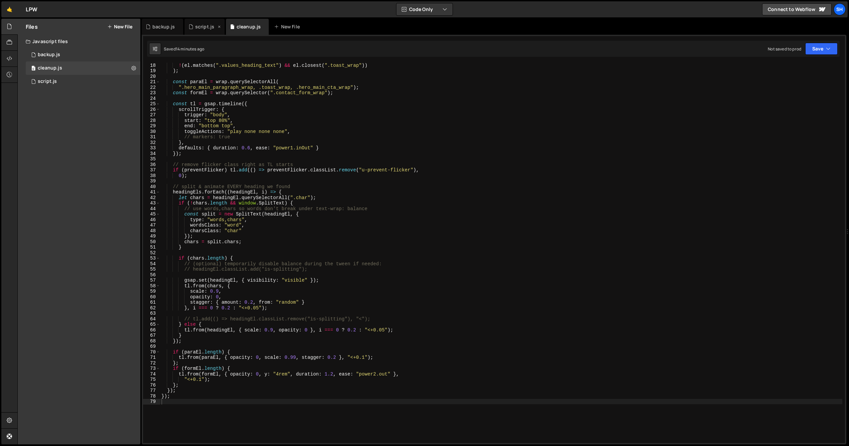
click at [202, 26] on div "script.js" at bounding box center [204, 26] width 19 height 7
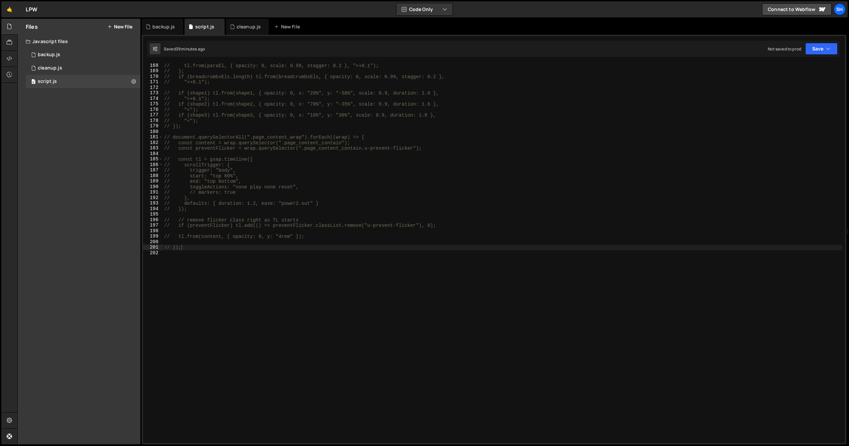
click at [99, 227] on div "Files New File Javascript files 0 backup.js 0 0 cleanup.js 0 0 script.js 0 CSS …" at bounding box center [79, 232] width 123 height 426
